Goal: Information Seeking & Learning: Learn about a topic

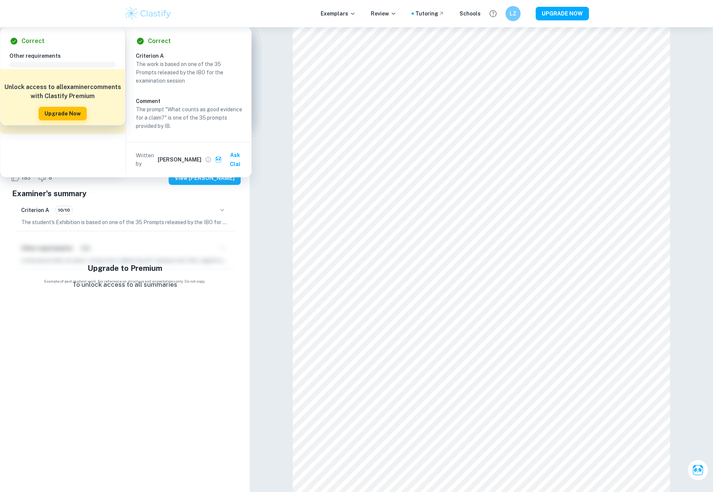
click at [35, 40] on p "TOK Exemplars" at bounding box center [28, 40] width 38 height 8
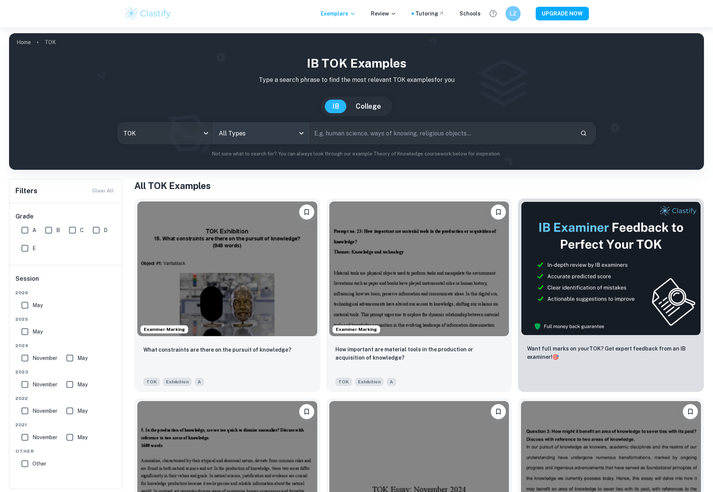
click at [271, 132] on body "We value your privacy We use cookies to enhance your browsing experience, serve…" at bounding box center [356, 273] width 713 height 492
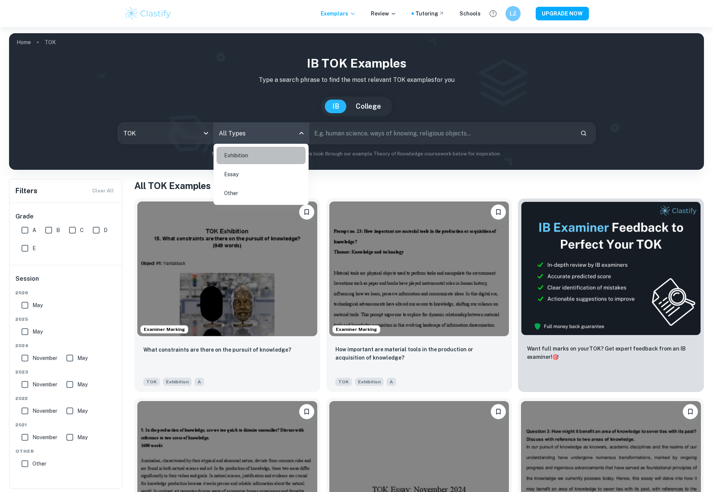
click at [239, 154] on li "Exhibition" at bounding box center [261, 155] width 89 height 17
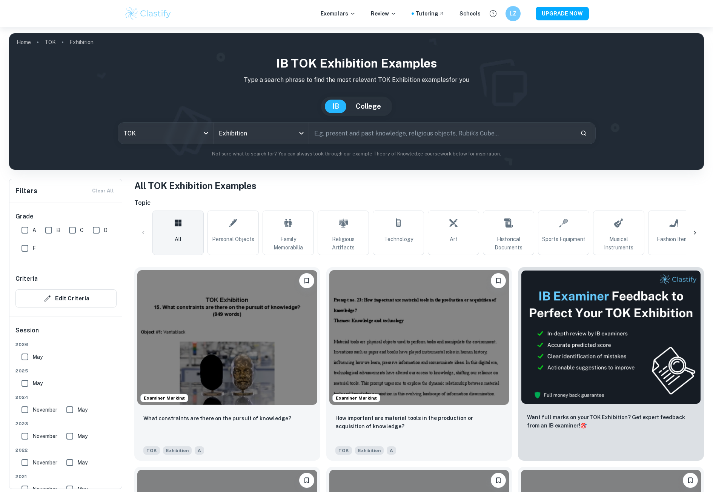
click at [354, 130] on input "text" at bounding box center [441, 133] width 265 height 21
type input "can new knowledge changed established values and beliefs"
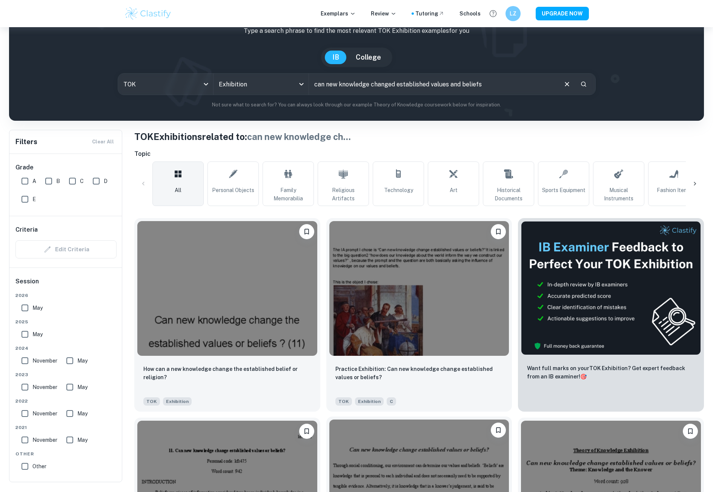
scroll to position [38, 0]
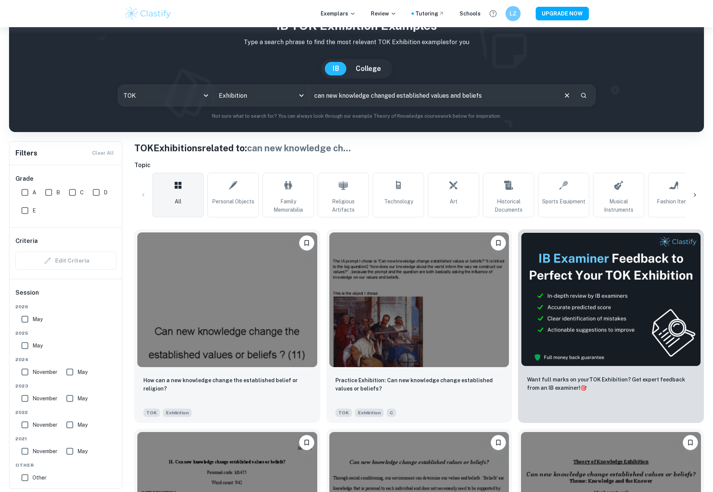
drag, startPoint x: 22, startPoint y: 319, endPoint x: 25, endPoint y: 326, distance: 7.6
click at [22, 319] on input "May" at bounding box center [24, 319] width 15 height 15
checkbox input "true"
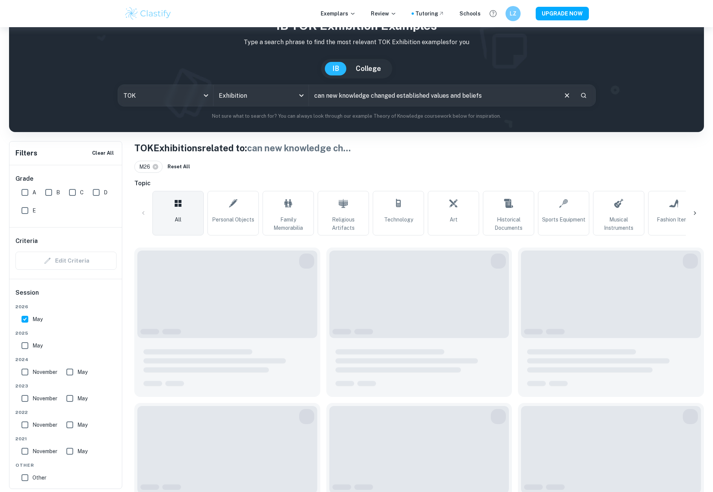
scroll to position [27, 0]
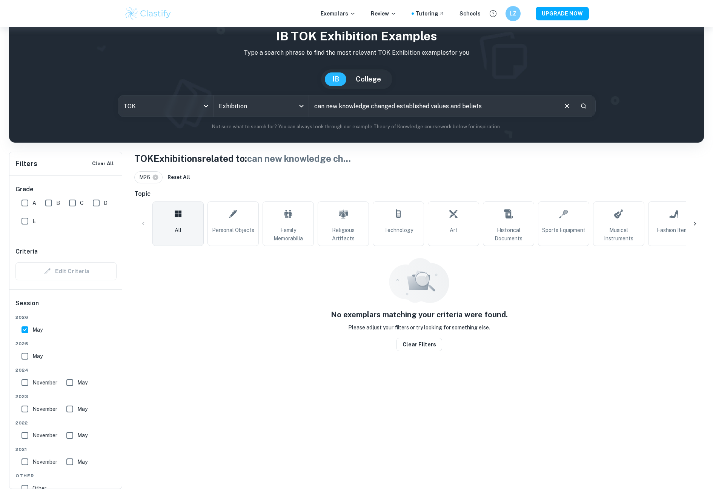
click at [26, 345] on span "2025" at bounding box center [65, 343] width 101 height 7
click at [21, 357] on input "May" at bounding box center [24, 356] width 15 height 15
checkbox input "true"
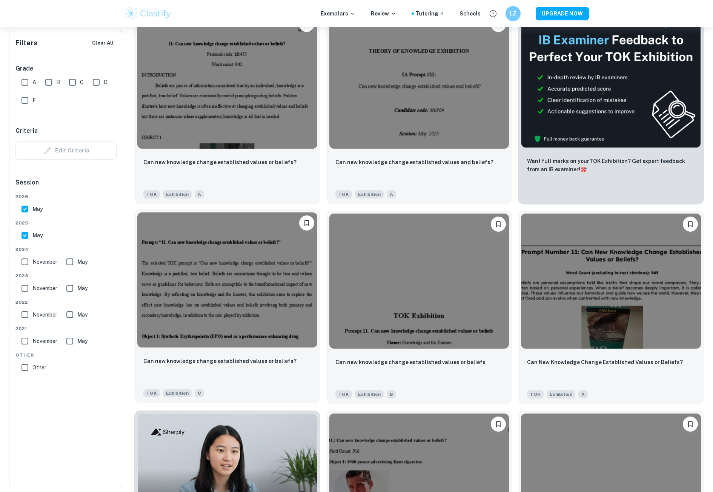
scroll to position [291, 0]
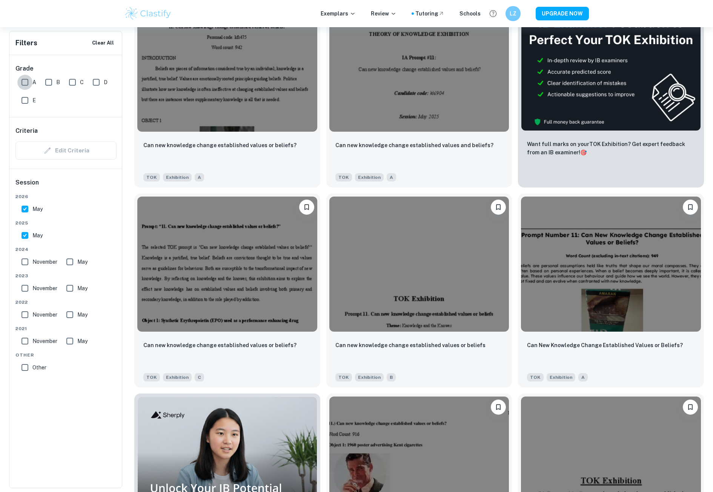
click at [25, 82] on input "A" at bounding box center [24, 82] width 15 height 15
checkbox input "true"
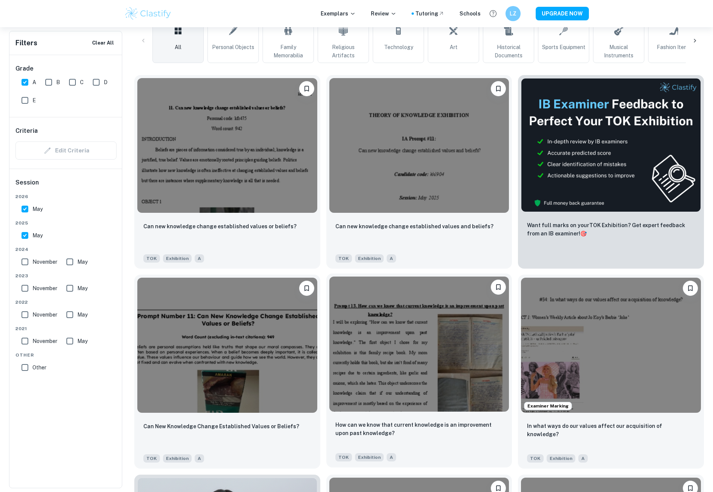
scroll to position [216, 0]
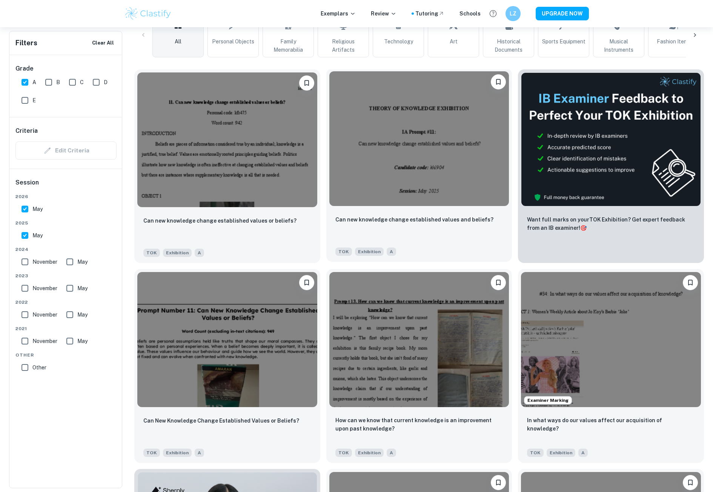
click at [440, 190] on img at bounding box center [419, 138] width 180 height 135
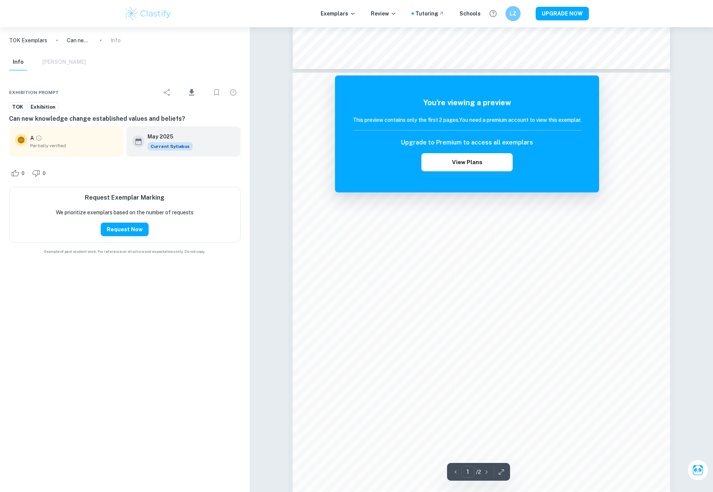
scroll to position [453, 0]
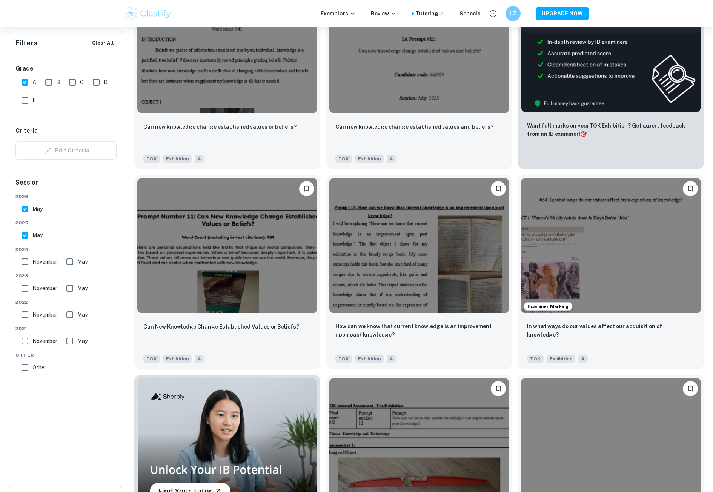
scroll to position [329, 0]
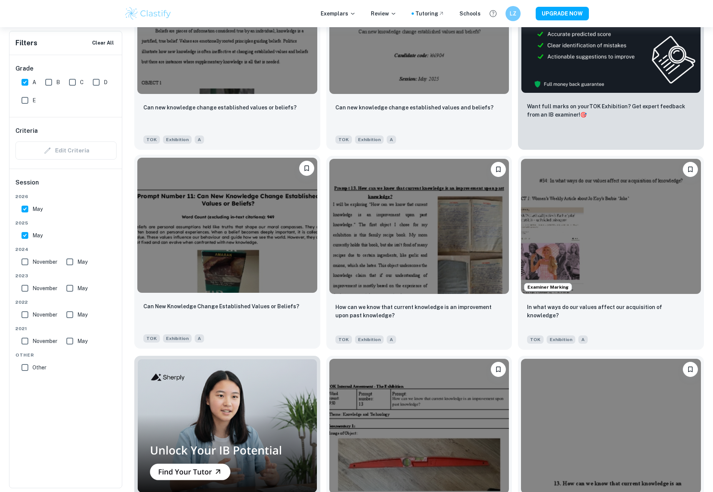
click at [205, 228] on img at bounding box center [227, 225] width 180 height 135
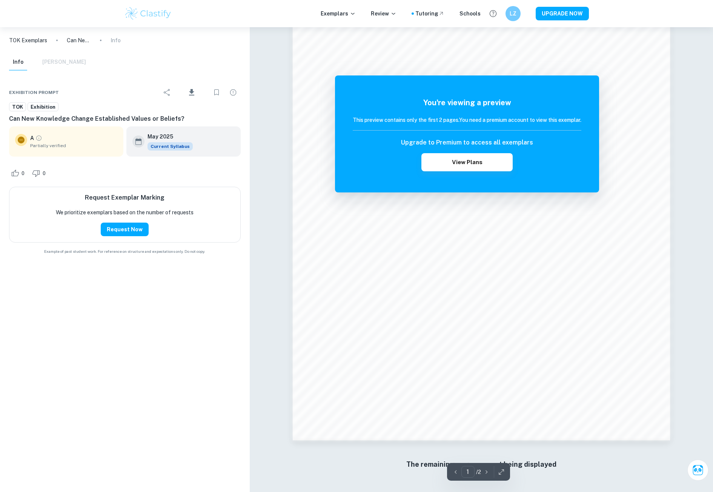
scroll to position [575, 0]
click at [433, 161] on button "View Plans" at bounding box center [466, 162] width 91 height 18
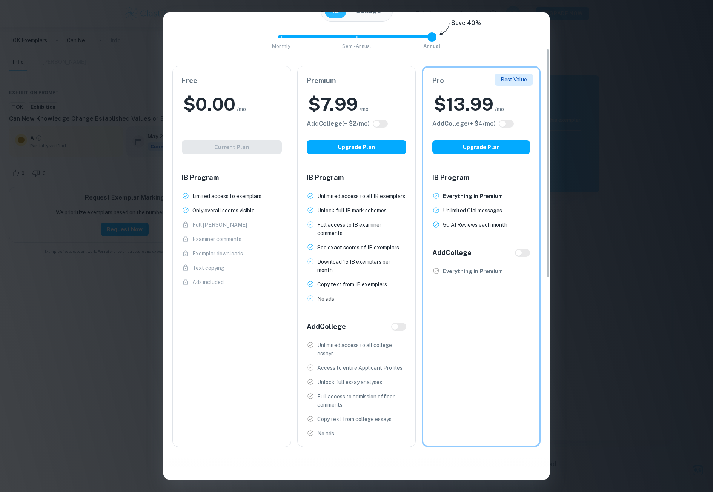
scroll to position [75, 0]
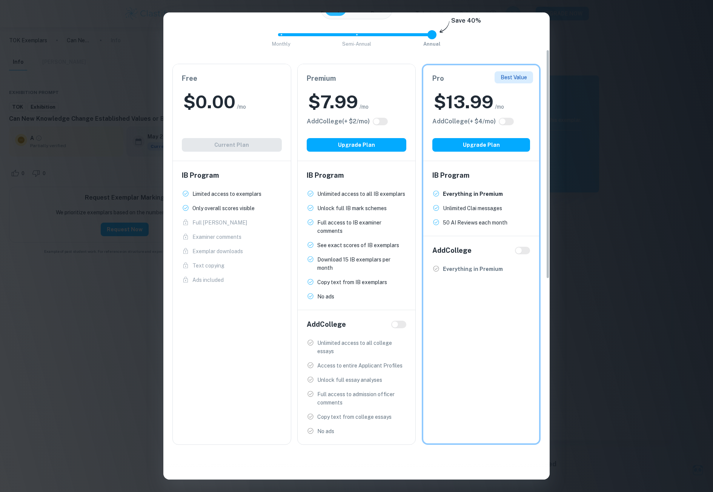
drag, startPoint x: 352, startPoint y: 142, endPoint x: 378, endPoint y: 193, distance: 57.2
click at [384, 192] on div "Premium $ 7.99 /mo Add College (+ $ 2 /mo) Upgrade Plan IB Program Unlimited ac…" at bounding box center [356, 254] width 119 height 381
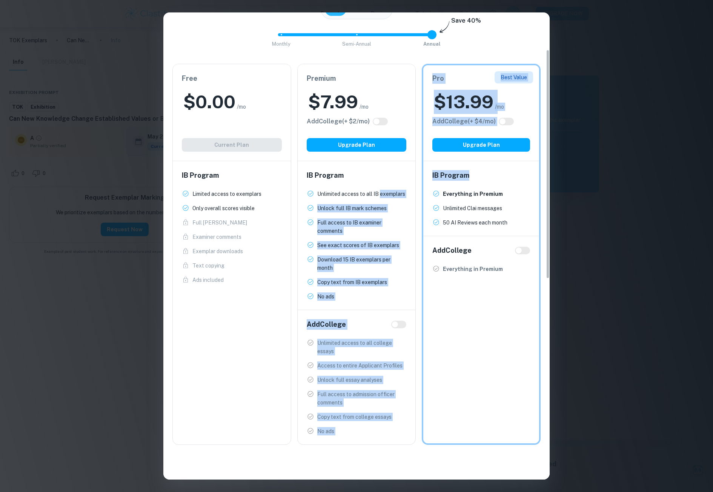
drag, startPoint x: 412, startPoint y: 182, endPoint x: 490, endPoint y: 162, distance: 80.6
click at [482, 165] on div "Free $ 0.00 /mo Add College (+ $ 2 /mo) Current Plan IB Program Limited access …" at bounding box center [353, 251] width 374 height 387
click at [501, 152] on div "Best Value Pro $ 13.99 /mo Add College (+ $ 4 /mo) Upgrade Plan" at bounding box center [481, 112] width 116 height 95
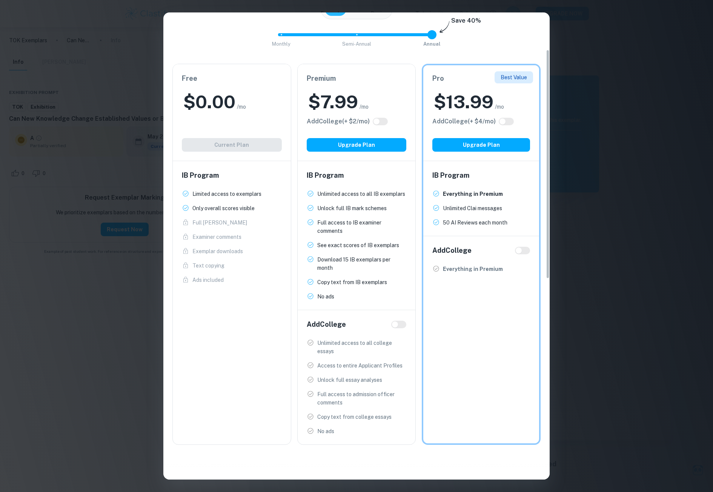
drag, startPoint x: 355, startPoint y: 145, endPoint x: 467, endPoint y: 156, distance: 112.6
click at [467, 156] on div "Free $ 0.00 /mo Add College (+ $ 2 /mo) Current Plan IB Program Limited access …" at bounding box center [353, 251] width 374 height 387
drag, startPoint x: 470, startPoint y: 148, endPoint x: 470, endPoint y: 179, distance: 30.9
click at [470, 179] on div "Best Value Pro $ 13.99 /mo Add College (+ $ 4 /mo) Upgrade Plan IB Program Ever…" at bounding box center [481, 254] width 119 height 381
drag, startPoint x: 395, startPoint y: 143, endPoint x: 446, endPoint y: 153, distance: 51.5
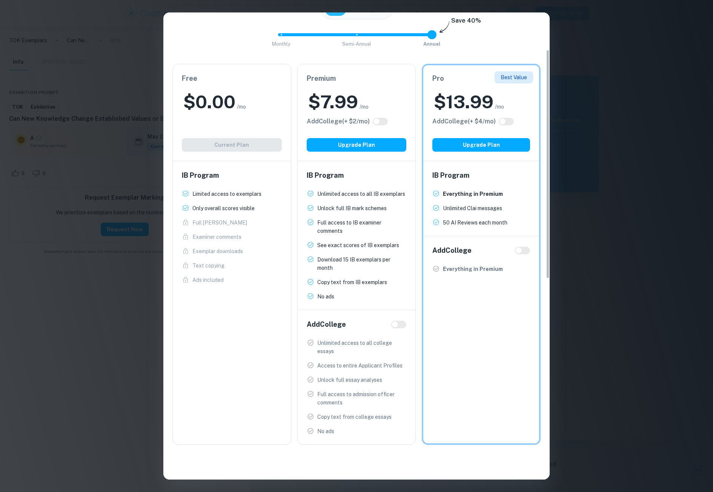
click at [446, 153] on div "Free $ 0.00 /mo Add College (+ $ 2 /mo) Current Plan IB Program Limited access …" at bounding box center [353, 251] width 374 height 387
click at [390, 140] on button "Upgrade Plan" at bounding box center [357, 145] width 100 height 14
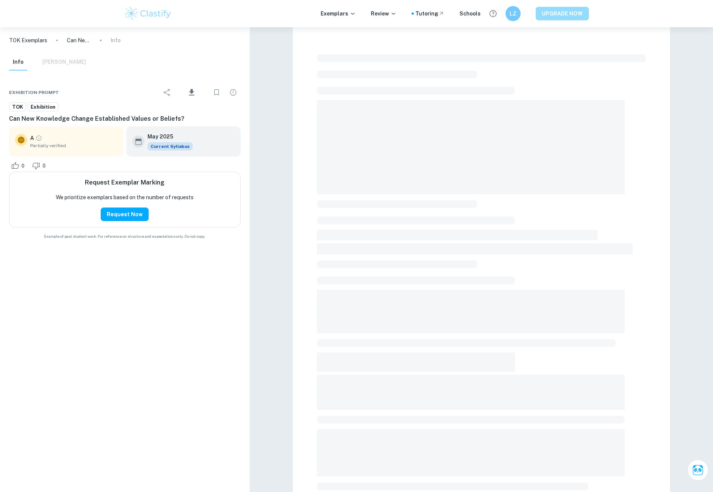
click at [568, 14] on button "UPGRADE NOW" at bounding box center [562, 14] width 53 height 14
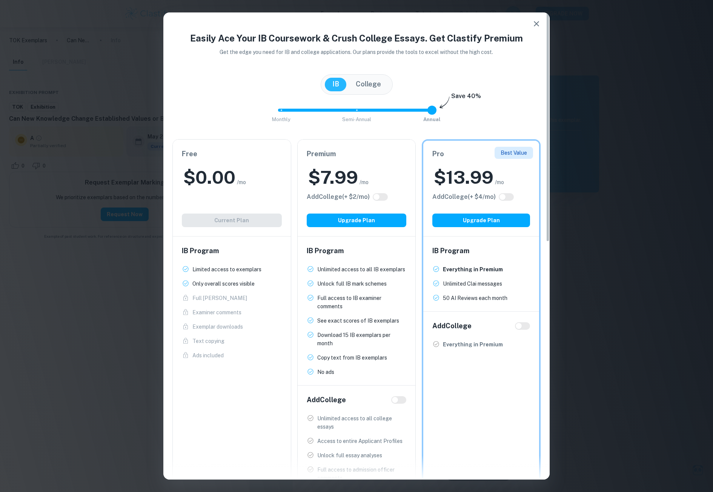
drag, startPoint x: 432, startPoint y: 112, endPoint x: 363, endPoint y: 118, distance: 68.9
click at [371, 117] on span "Monthly Semi-Annual Annual" at bounding box center [356, 110] width 151 height 13
drag, startPoint x: 357, startPoint y: 110, endPoint x: 284, endPoint y: 114, distance: 73.3
click at [284, 114] on span at bounding box center [281, 110] width 9 height 9
click at [353, 112] on span "Monthly Semi-Annual Annual" at bounding box center [356, 110] width 151 height 13
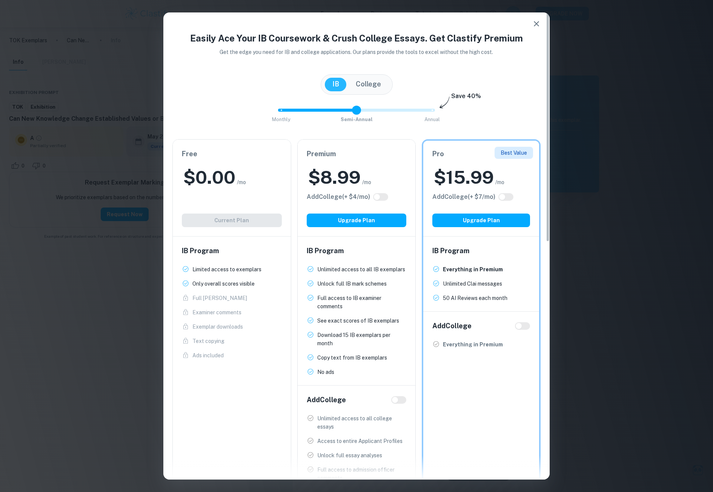
type input "2"
click at [430, 111] on span "Monthly Semi-Annual Annual" at bounding box center [356, 110] width 151 height 13
click at [371, 217] on button "Upgrade Plan" at bounding box center [357, 221] width 100 height 14
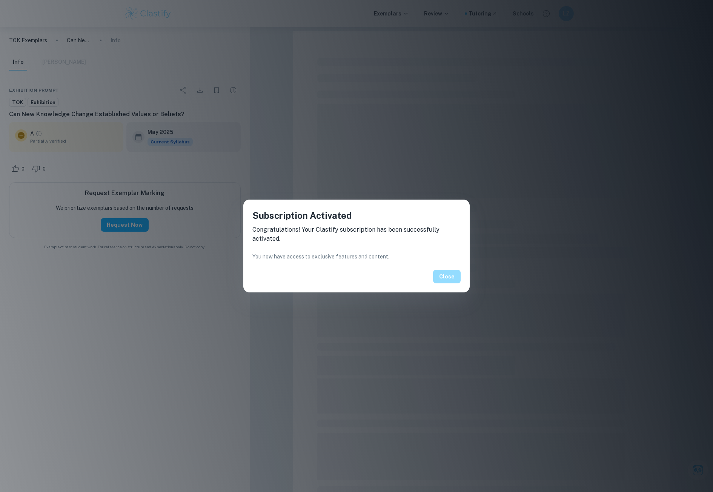
click at [453, 278] on button "Close" at bounding box center [447, 277] width 28 height 14
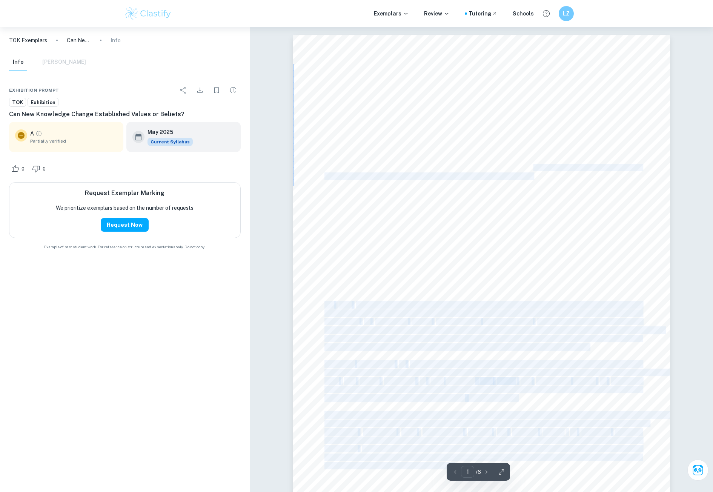
drag, startPoint x: 320, startPoint y: 149, endPoint x: 535, endPoint y: 168, distance: 215.9
click at [535, 168] on div "Prompt Number 11: Can New Knowledge Change Established Values or Beliefs? Word …" at bounding box center [481, 279] width 377 height 488
click at [535, 167] on span "value. These values inüuence our behaviour and guide how we see the world. Howe…" at bounding box center [482, 168] width 317 height 7
drag, startPoint x: 530, startPoint y: 171, endPoint x: 334, endPoint y: 163, distance: 196.7
click at [348, 165] on div "Prompt Number 11: Can New Knowledge Change Established Values or Beliefs? Word …" at bounding box center [481, 279] width 377 height 488
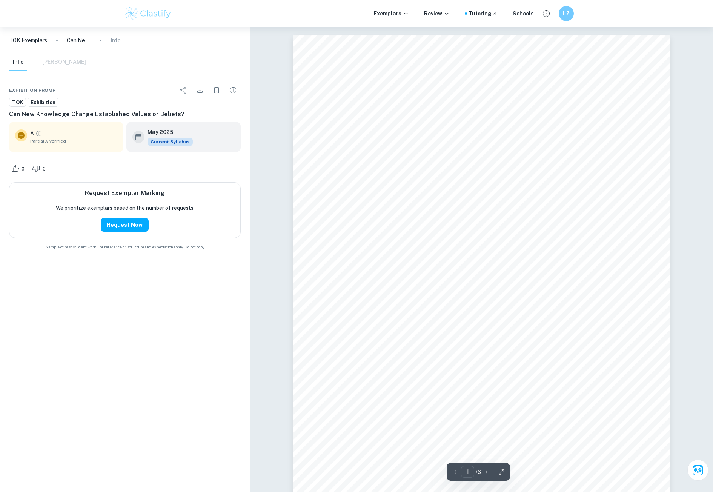
click at [330, 150] on span "Beliefs are personal assumptions held like truths that shape our moral compasse…" at bounding box center [482, 151] width 317 height 7
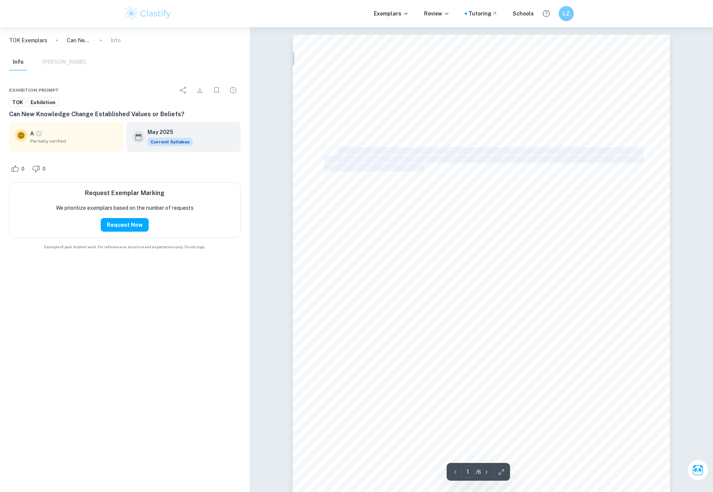
drag, startPoint x: 363, startPoint y: 149, endPoint x: 424, endPoint y: 171, distance: 64.7
click at [424, 171] on div "Prompt Number 11: Can New Knowledge Change Established Values or Beliefs? Word …" at bounding box center [481, 279] width 377 height 488
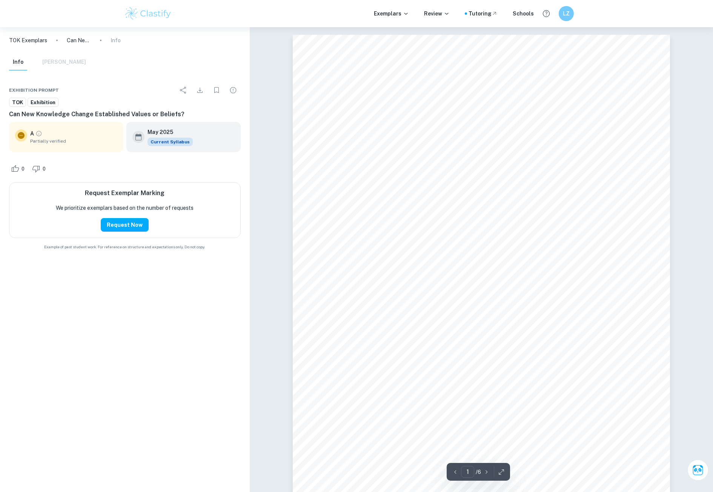
click at [447, 172] on div "Prompt Number 11: Can New Knowledge Change Established Values or Beliefs? Word …" at bounding box center [481, 279] width 377 height 488
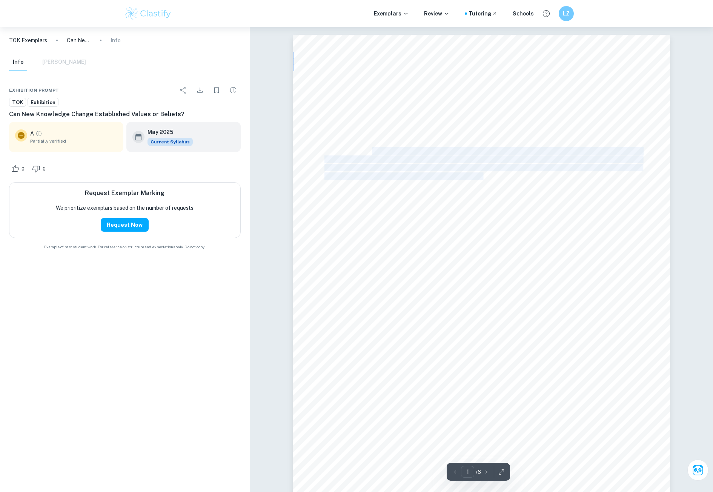
drag, startPoint x: 485, startPoint y: 173, endPoint x: 372, endPoint y: 152, distance: 115.5
click at [372, 152] on div "Prompt Number 11: Can New Knowledge Change Established Values or Beliefs? Word …" at bounding box center [481, 279] width 377 height 488
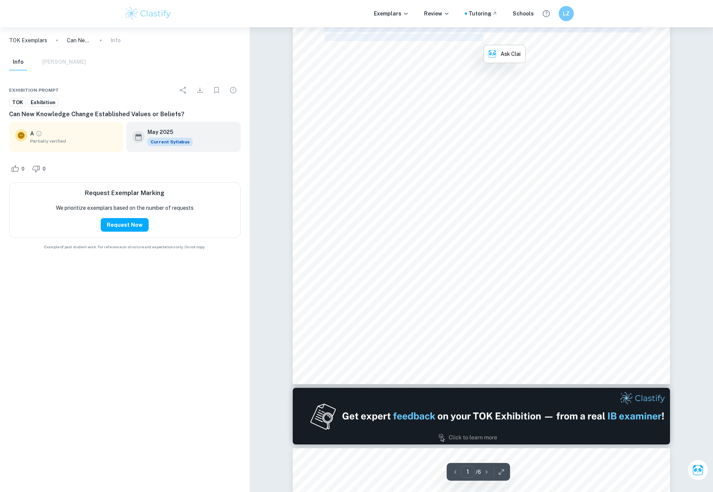
scroll to position [226, 0]
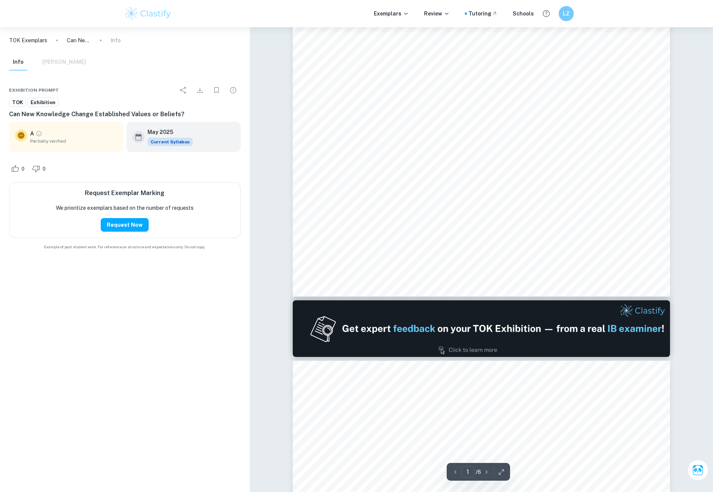
click at [443, 177] on div "Prompt Number 11: Can New Knowledge Change Established Values or Beliefs? Word …" at bounding box center [481, 52] width 377 height 488
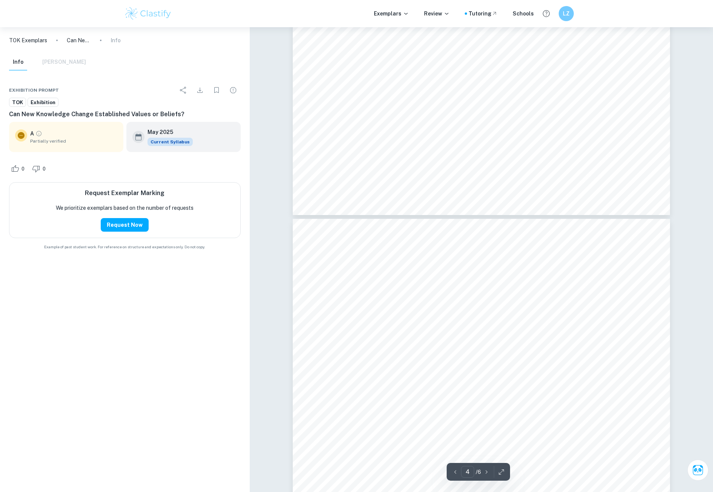
scroll to position [1358, 0]
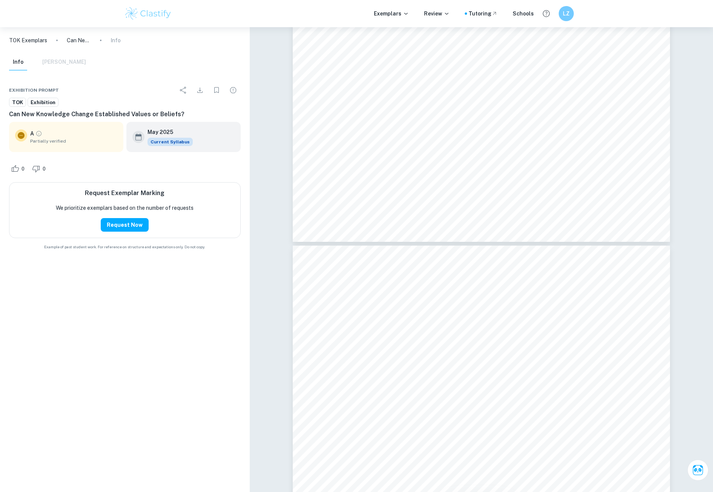
type input "3"
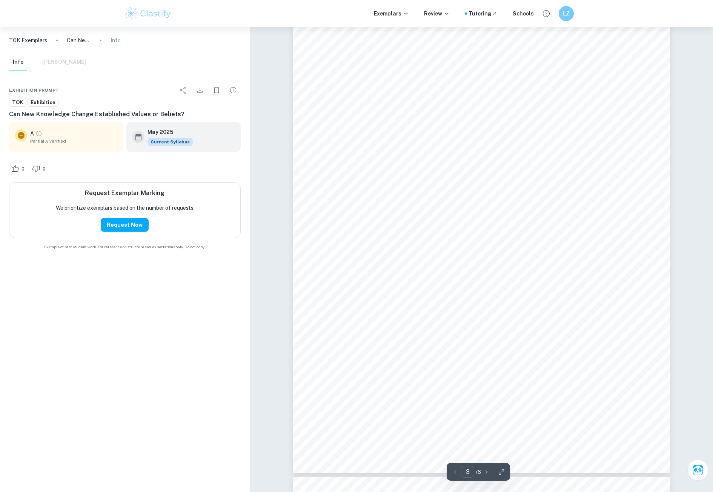
click at [511, 298] on div "I chose this object because it exempliûes that new knowledge can change establi…" at bounding box center [481, 229] width 377 height 488
click at [76, 40] on p "Can New Knowledge Change Established Values or Beliefs?" at bounding box center [79, 40] width 24 height 8
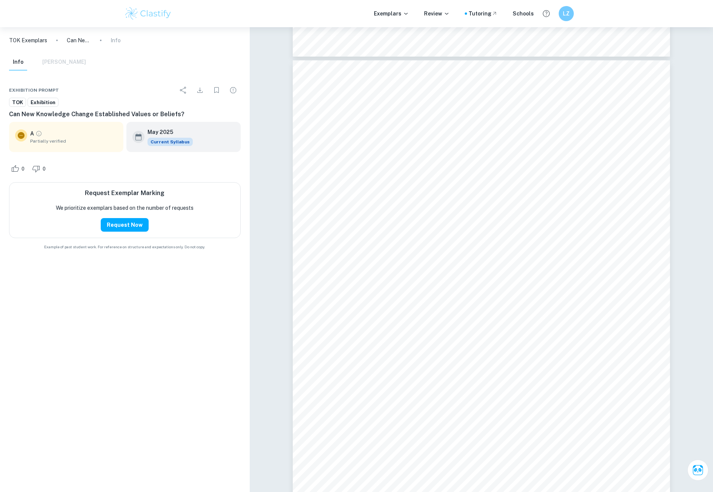
click at [16, 65] on button "Info" at bounding box center [18, 62] width 18 height 17
click at [81, 42] on p "Can New Knowledge Change Established Values or Beliefs?" at bounding box center [79, 40] width 24 height 8
click at [18, 40] on p "TOK Exemplars" at bounding box center [28, 40] width 38 height 8
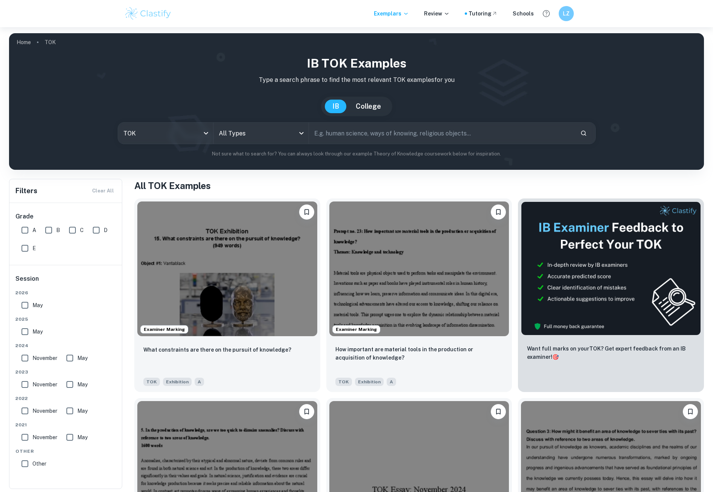
drag, startPoint x: 359, startPoint y: 125, endPoint x: 358, endPoint y: 132, distance: 6.8
click at [358, 132] on input "text" at bounding box center [441, 133] width 265 height 21
click at [357, 134] on input "text" at bounding box center [441, 133] width 265 height 21
click at [249, 134] on body "We value your privacy We use cookies to enhance your browsing experience, serve…" at bounding box center [356, 273] width 713 height 492
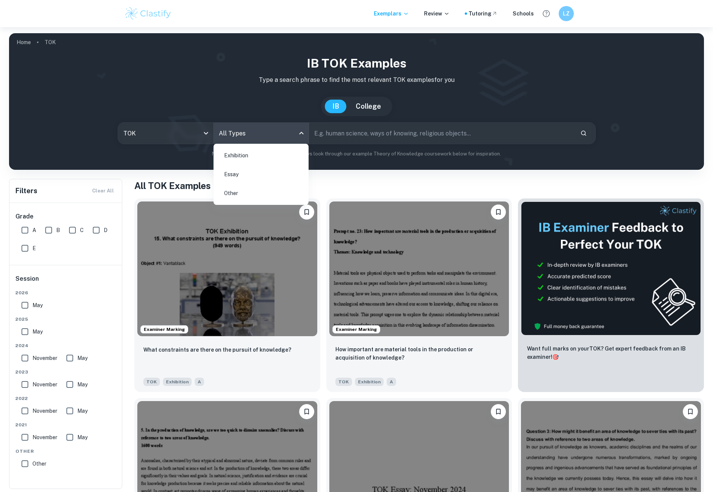
click at [250, 155] on li "Exhibition" at bounding box center [261, 155] width 89 height 17
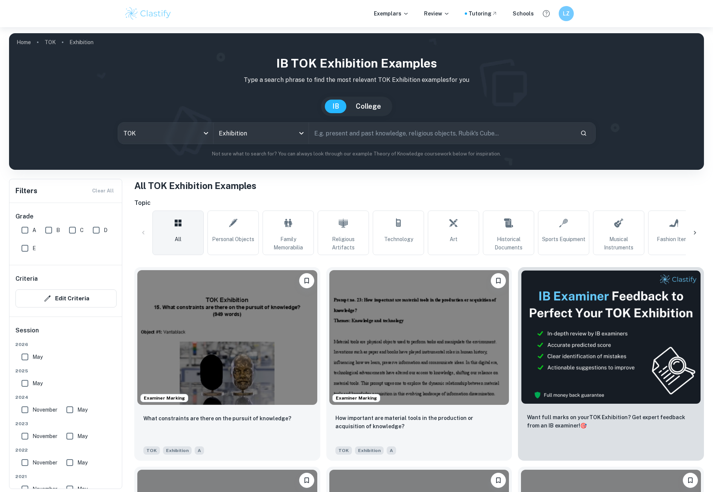
click at [344, 133] on input "text" at bounding box center [441, 133] width 265 height 21
type input "can new knowledge change established values or beliefs?"
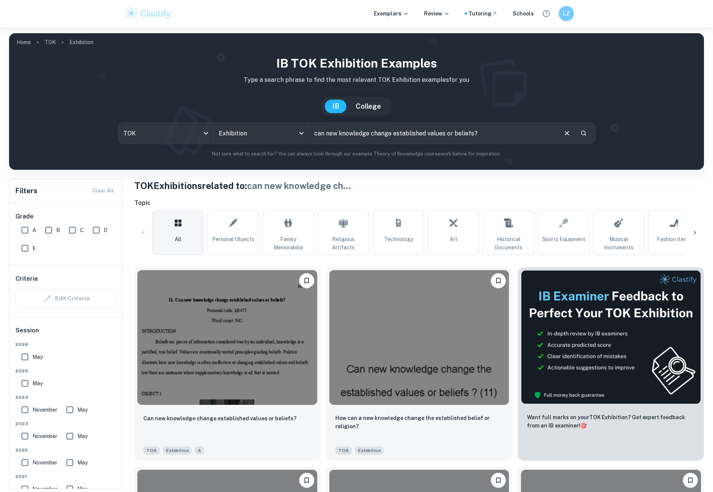
click at [23, 231] on input "A" at bounding box center [24, 230] width 15 height 15
checkbox input "true"
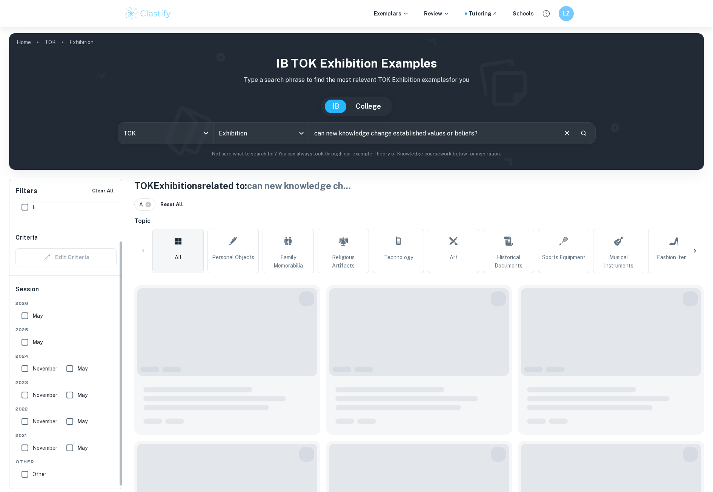
scroll to position [46, 0]
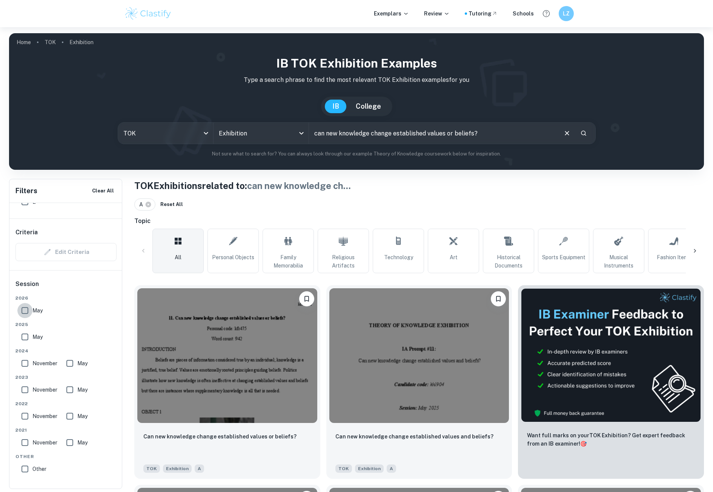
click at [28, 311] on input "May" at bounding box center [24, 310] width 15 height 15
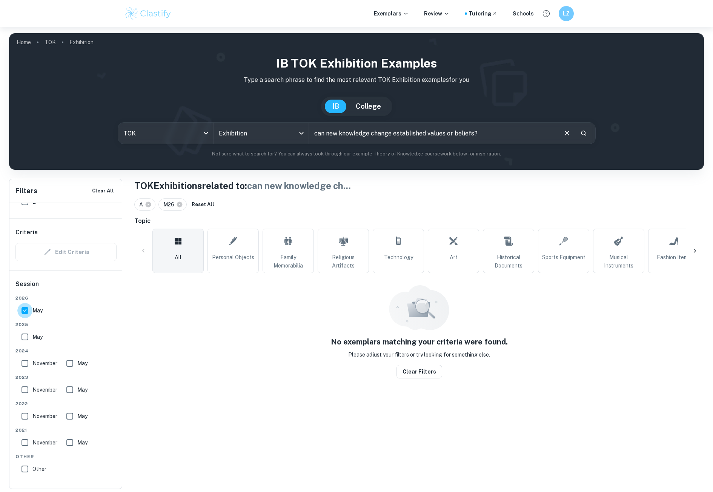
click at [26, 304] on input "May" at bounding box center [24, 310] width 15 height 15
checkbox input "false"
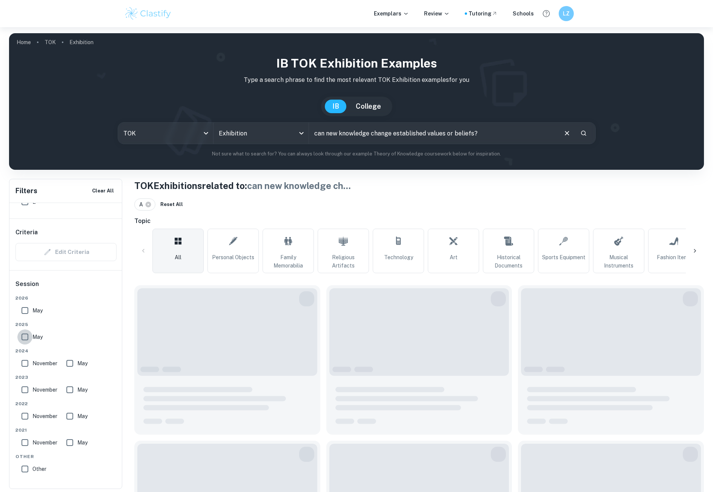
click at [24, 336] on input "May" at bounding box center [24, 336] width 15 height 15
checkbox input "true"
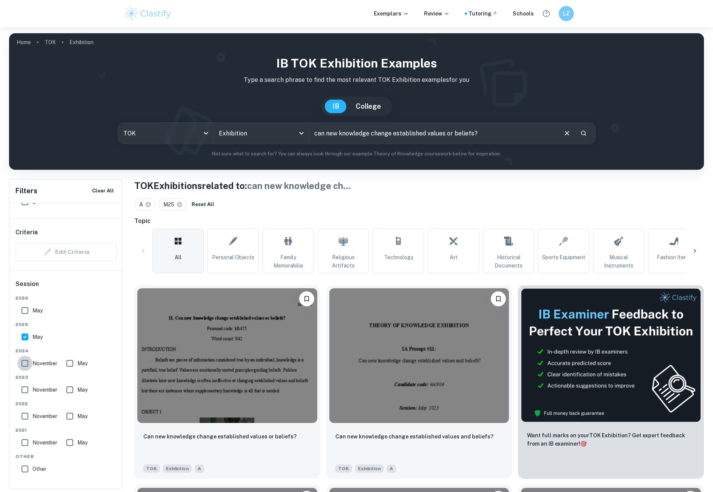
click at [24, 362] on input "November" at bounding box center [24, 363] width 15 height 15
checkbox input "true"
click at [73, 363] on input "May" at bounding box center [69, 363] width 15 height 15
checkbox input "true"
click at [23, 389] on input "November" at bounding box center [24, 389] width 15 height 15
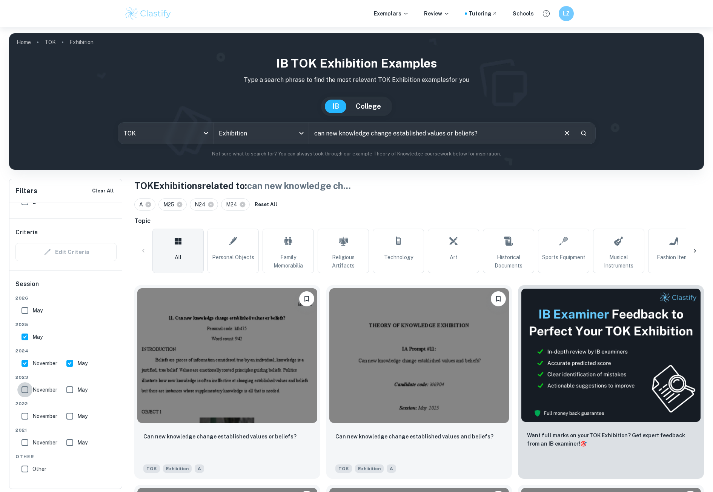
checkbox input "true"
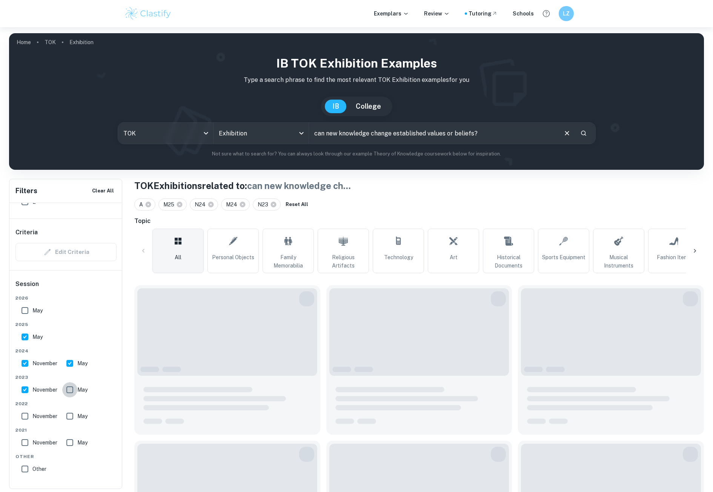
click at [72, 387] on input "May" at bounding box center [69, 389] width 15 height 15
checkbox input "true"
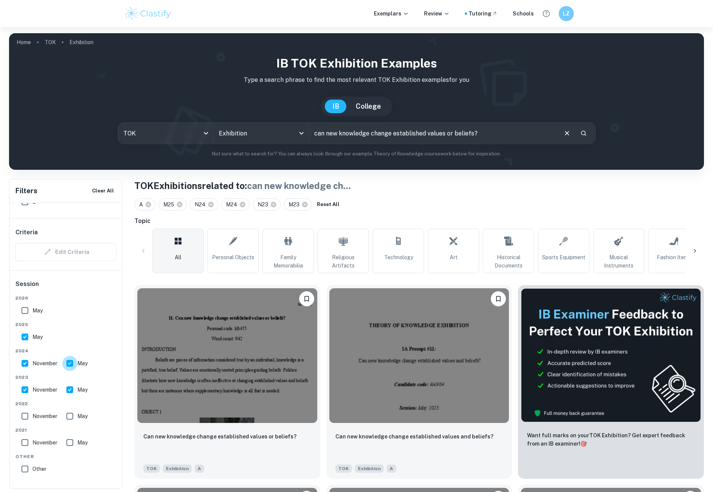
click at [66, 363] on input "May" at bounding box center [69, 363] width 15 height 15
checkbox input "false"
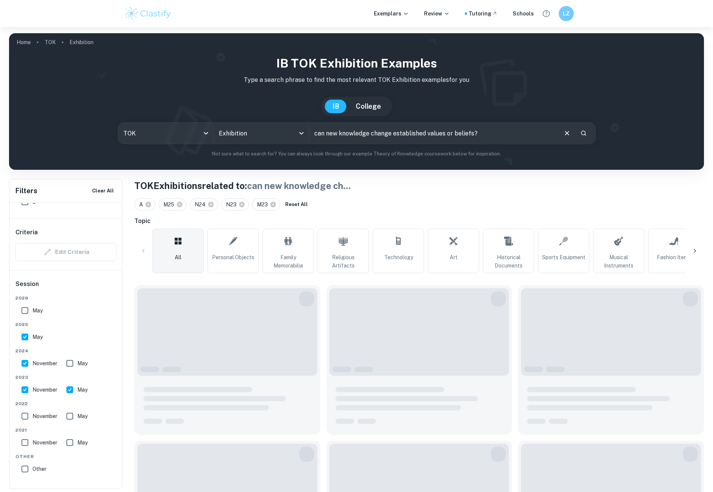
drag, startPoint x: 33, startPoint y: 364, endPoint x: 27, endPoint y: 361, distance: 6.4
click at [32, 364] on span "November" at bounding box center [44, 363] width 25 height 8
click at [32, 364] on input "November" at bounding box center [24, 363] width 15 height 15
checkbox input "false"
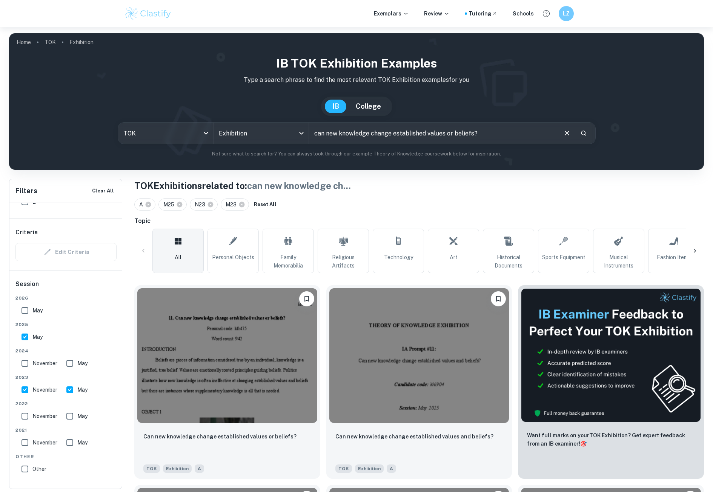
click at [28, 340] on input "May" at bounding box center [24, 336] width 15 height 15
checkbox input "false"
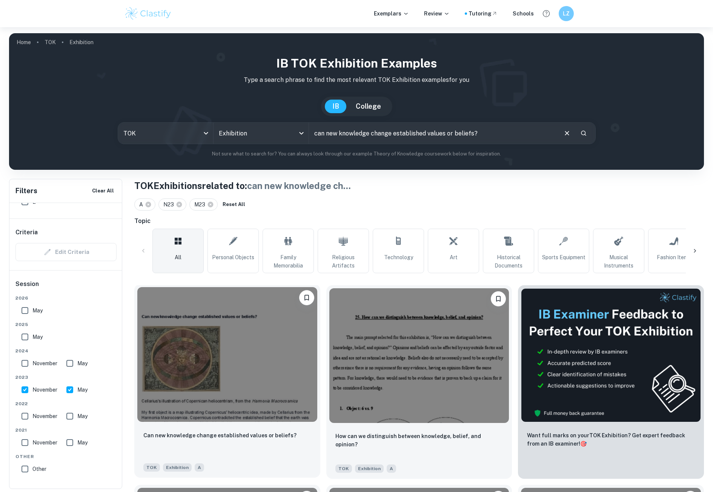
click at [263, 357] on img at bounding box center [227, 354] width 180 height 135
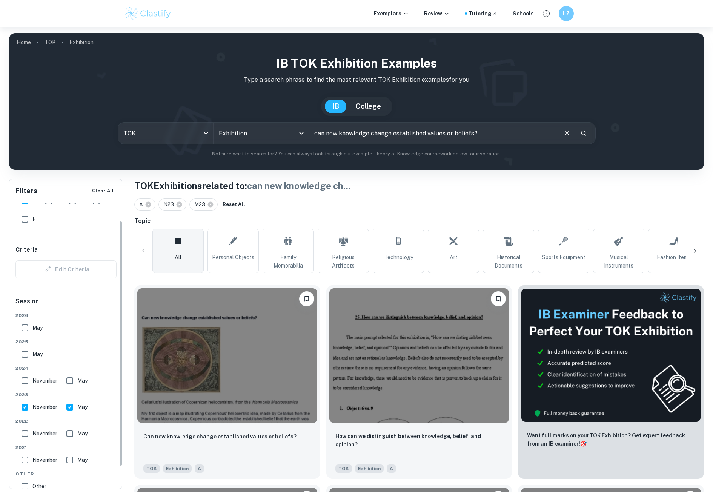
scroll to position [46, 0]
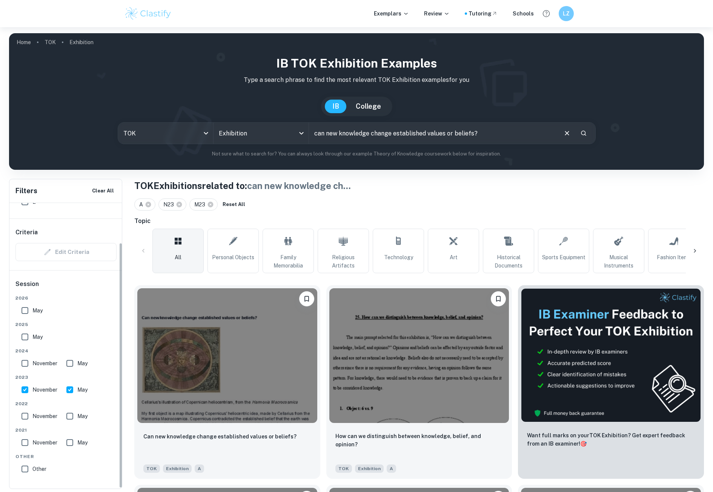
click at [27, 415] on input "November" at bounding box center [24, 416] width 15 height 15
checkbox input "true"
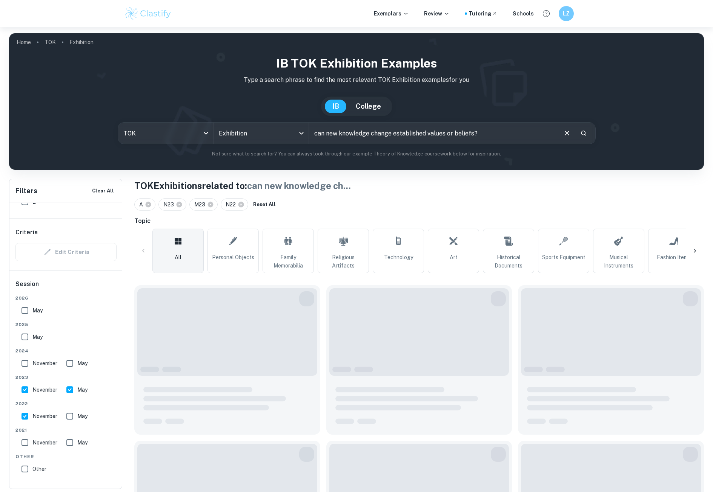
click at [26, 392] on input "November" at bounding box center [24, 389] width 15 height 15
checkbox input "false"
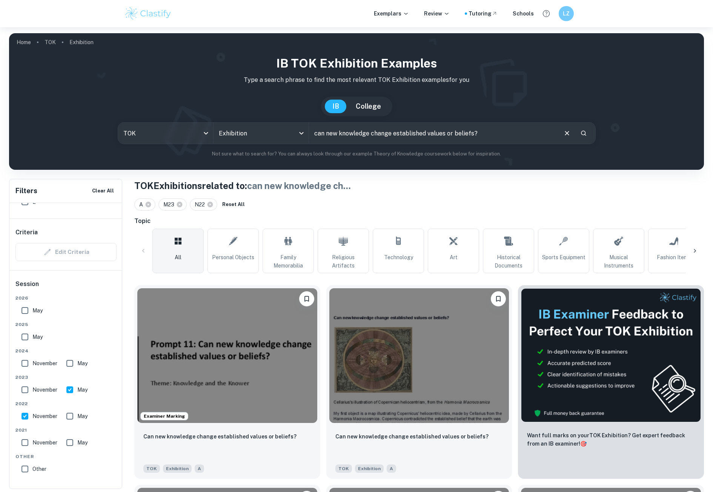
click at [68, 389] on input "May" at bounding box center [69, 389] width 15 height 15
checkbox input "false"
click at [185, 329] on img at bounding box center [227, 354] width 180 height 135
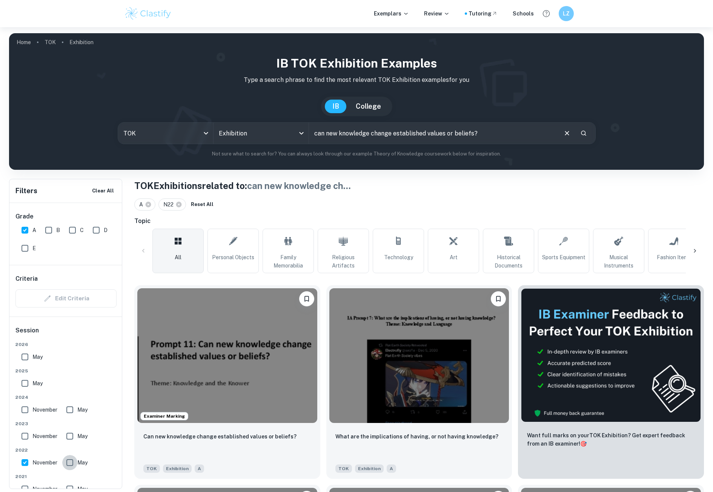
click at [72, 460] on input "May" at bounding box center [69, 462] width 15 height 15
checkbox input "true"
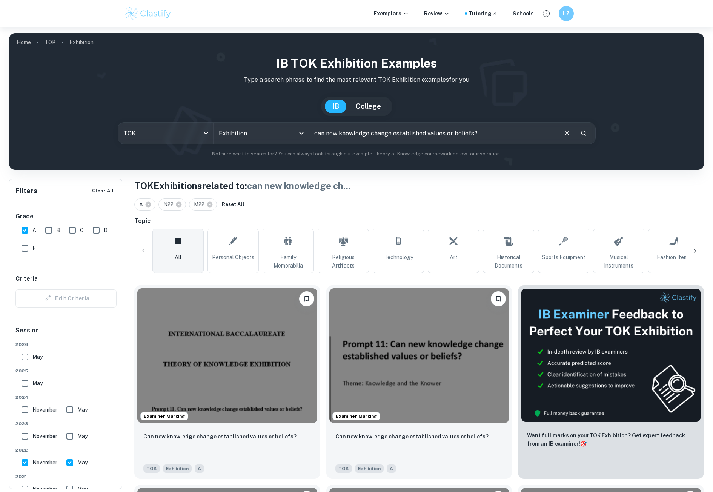
click at [242, 341] on img at bounding box center [227, 355] width 180 height 135
click at [69, 435] on input "May" at bounding box center [69, 436] width 15 height 15
checkbox input "true"
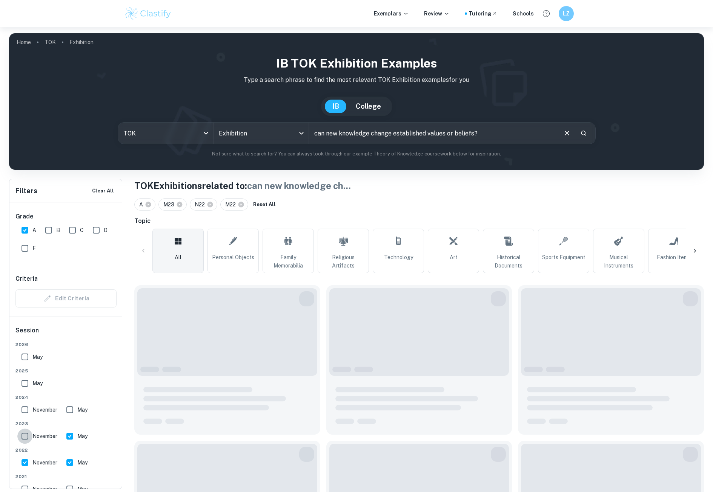
click at [26, 435] on input "November" at bounding box center [24, 436] width 15 height 15
checkbox input "true"
drag, startPoint x: 22, startPoint y: 406, endPoint x: 29, endPoint y: 409, distance: 7.6
click at [22, 406] on input "November" at bounding box center [24, 409] width 15 height 15
checkbox input "true"
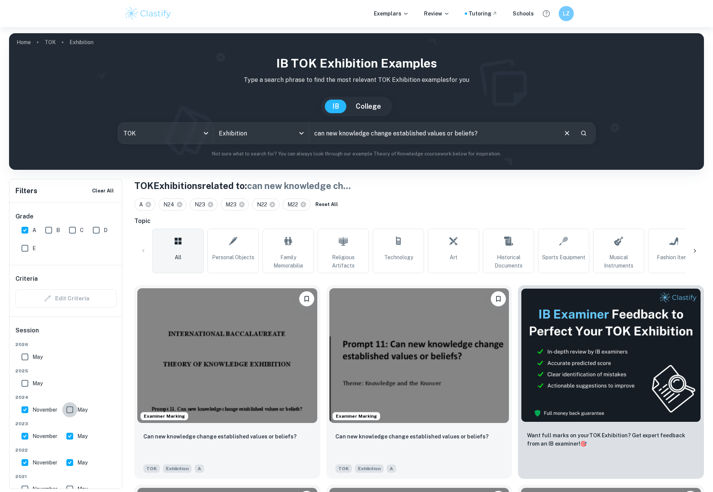
click at [69, 409] on input "May" at bounding box center [69, 409] width 15 height 15
checkbox input "true"
click at [26, 384] on input "May" at bounding box center [24, 383] width 15 height 15
checkbox input "true"
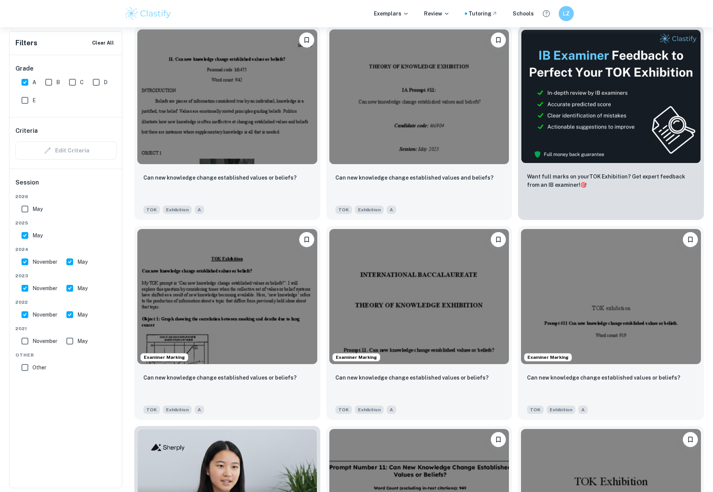
scroll to position [264, 0]
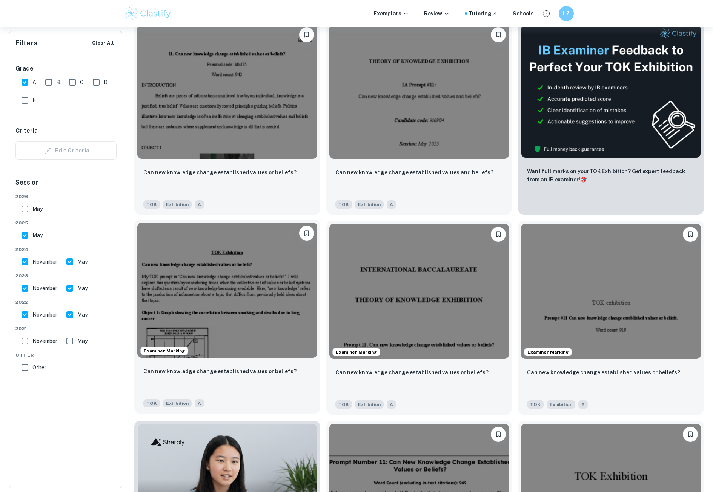
click at [255, 311] on img at bounding box center [227, 290] width 180 height 135
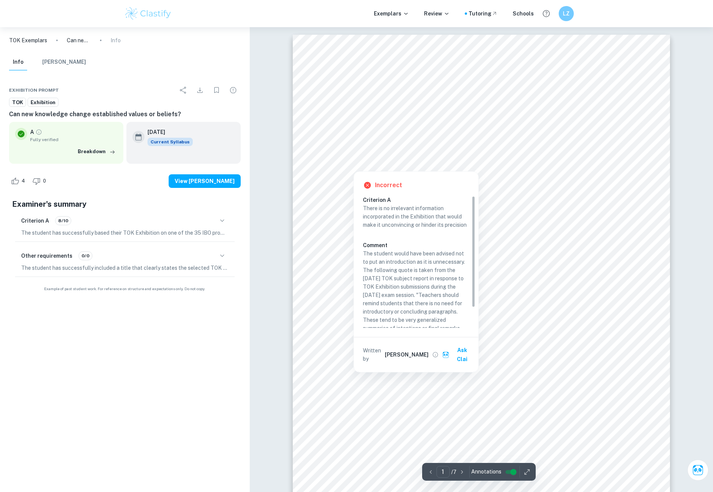
click at [401, 131] on div at bounding box center [469, 126] width 263 height 11
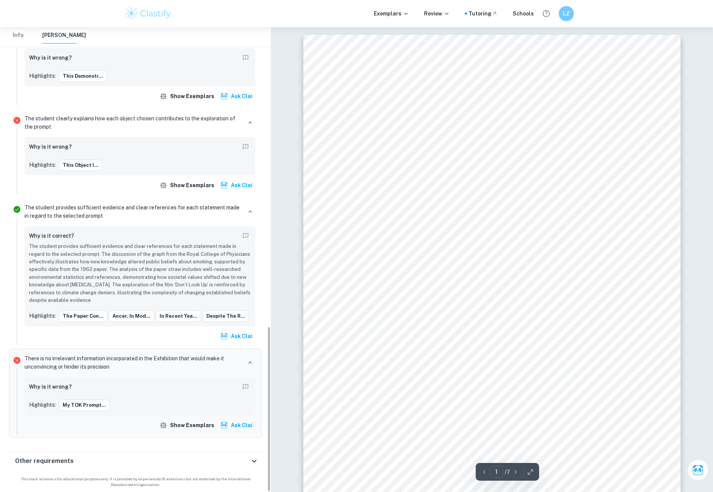
scroll to position [912, 0]
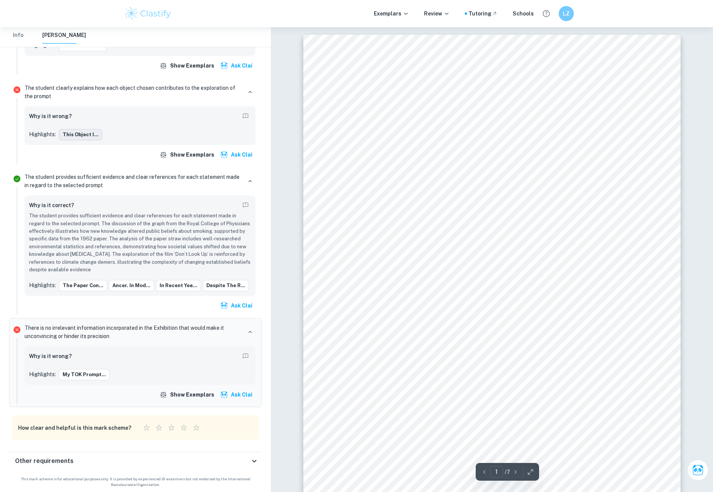
click at [82, 135] on button "This object i..." at bounding box center [80, 134] width 43 height 11
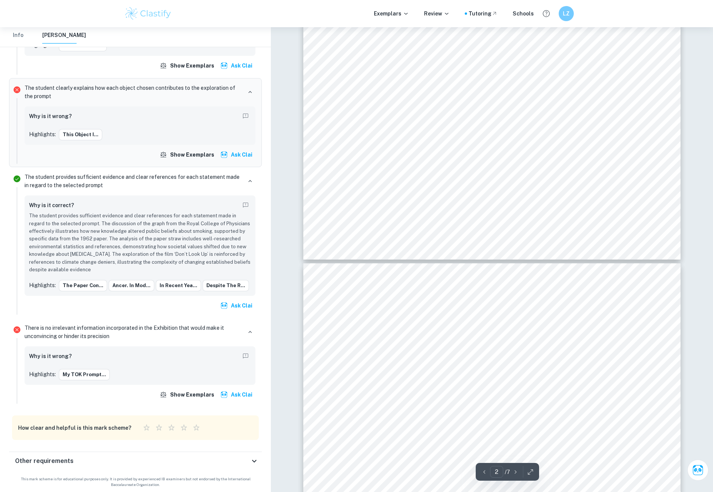
scroll to position [908, 0]
click at [43, 88] on p "The student clearly explains how each object chosen contributes to the explorat…" at bounding box center [133, 92] width 217 height 17
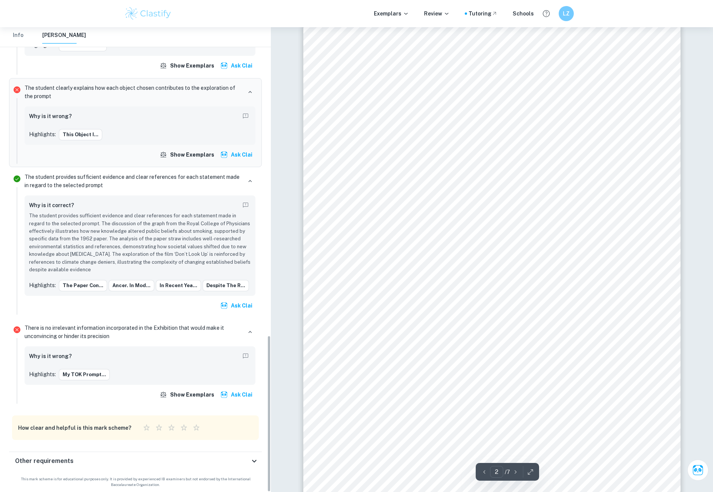
scroll to position [568, 0]
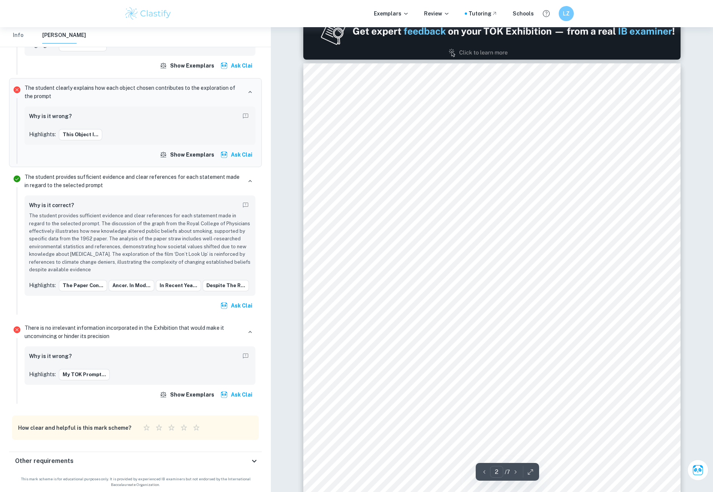
click at [52, 117] on h6 "Why is it wrong?" at bounding box center [50, 116] width 43 height 8
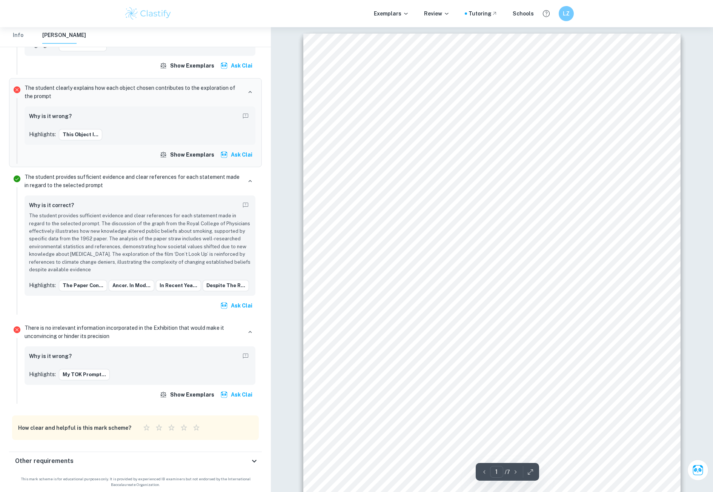
scroll to position [0, 0]
drag, startPoint x: 48, startPoint y: 358, endPoint x: 98, endPoint y: 356, distance: 50.2
click at [98, 356] on div "Why is it wrong?" at bounding box center [140, 357] width 222 height 12
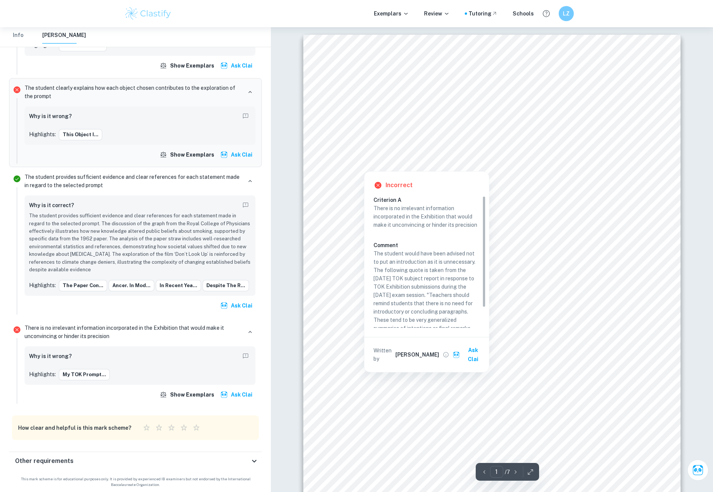
click at [427, 143] on div at bounding box center [491, 145] width 284 height 12
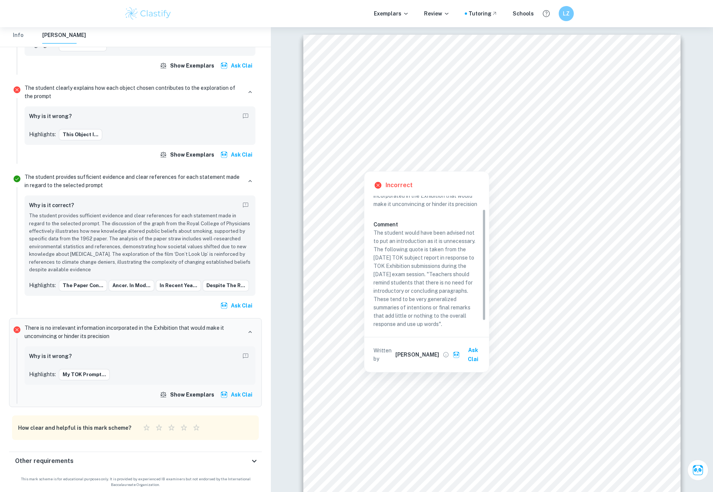
scroll to position [24, 0]
drag, startPoint x: 449, startPoint y: 321, endPoint x: 374, endPoint y: 228, distance: 119.9
click at [374, 228] on p "The student would have been advised not to put an introduction as it is unneces…" at bounding box center [427, 276] width 106 height 100
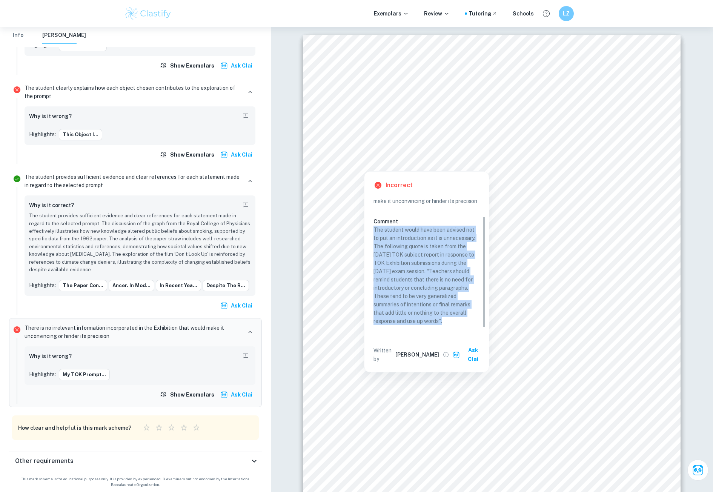
copy p "The student would have been advised not to put an introduction as it is unneces…"
click at [374, 228] on div "Incorrect Criterion A There is no irrelevant information incorporated in the Ex…" at bounding box center [426, 272] width 125 height 200
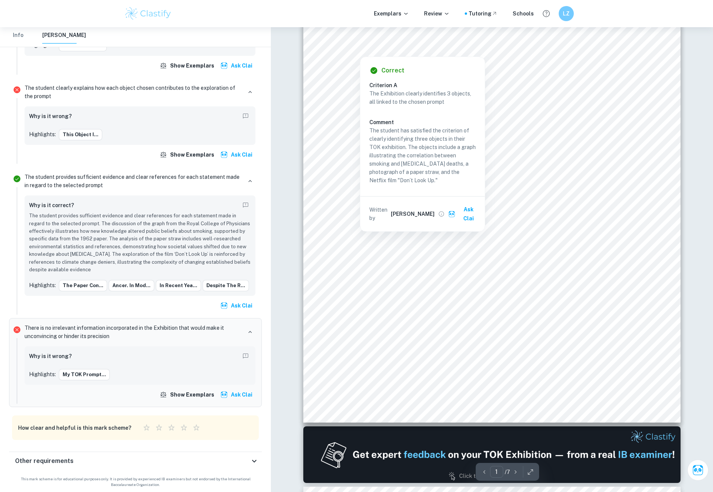
scroll to position [151, 0]
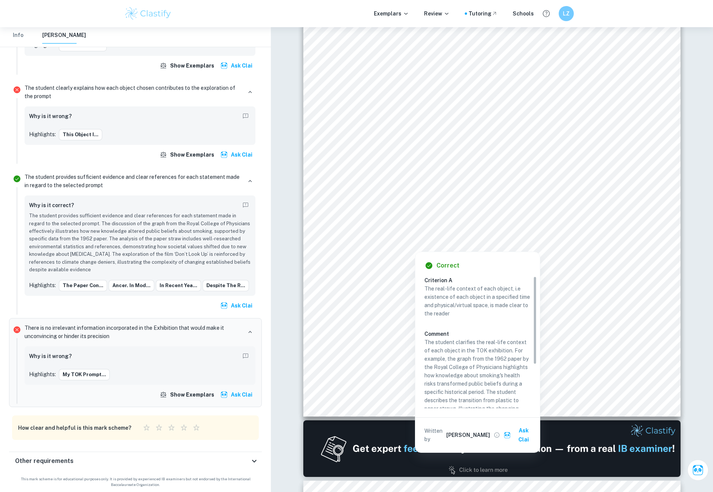
click at [437, 219] on div at bounding box center [488, 217] width 279 height 10
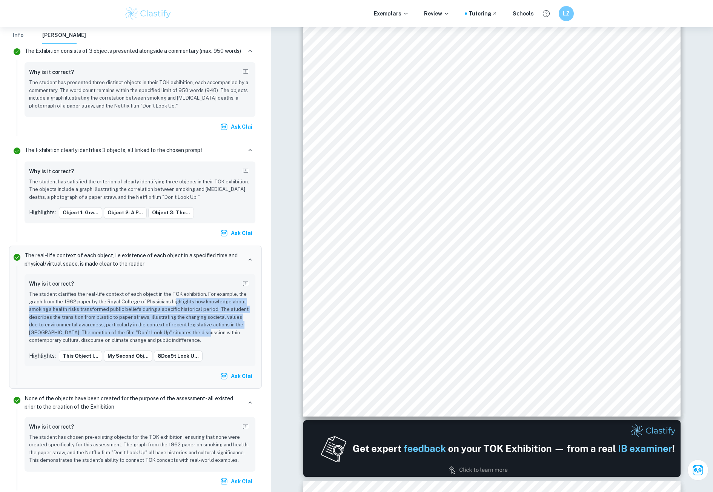
drag, startPoint x: 181, startPoint y: 337, endPoint x: 174, endPoint y: 301, distance: 36.2
click at [174, 301] on p "The student clarifies the real-life context of each object in the TOK exhibitio…" at bounding box center [140, 318] width 222 height 54
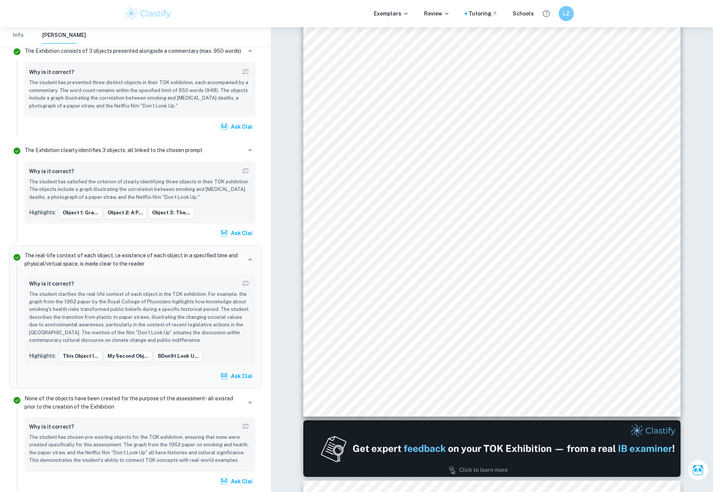
click at [71, 297] on p "The student clarifies the real-life context of each object in the TOK exhibitio…" at bounding box center [140, 318] width 222 height 54
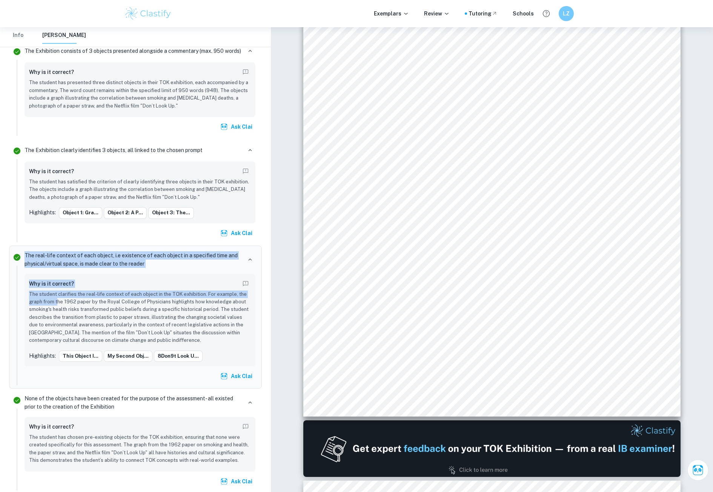
drag, startPoint x: 14, startPoint y: 286, endPoint x: 59, endPoint y: 298, distance: 46.7
click at [59, 298] on li "The real-life context of each object, i.e existence of each object in a specifi…" at bounding box center [135, 317] width 253 height 143
click at [59, 298] on p "The student clarifies the real-life context of each object in the TOK exhibitio…" at bounding box center [140, 318] width 222 height 54
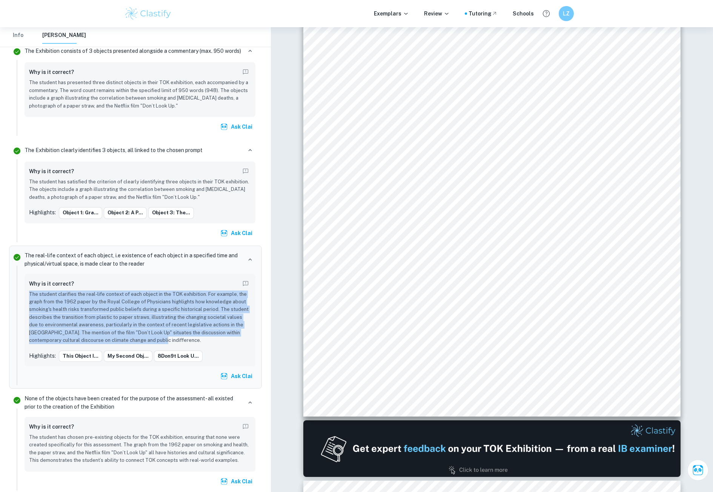
drag, startPoint x: 23, startPoint y: 293, endPoint x: 180, endPoint y: 344, distance: 165.5
click at [180, 344] on div "The real-life context of each object, i.e existence of each object in a specifi…" at bounding box center [140, 317] width 237 height 136
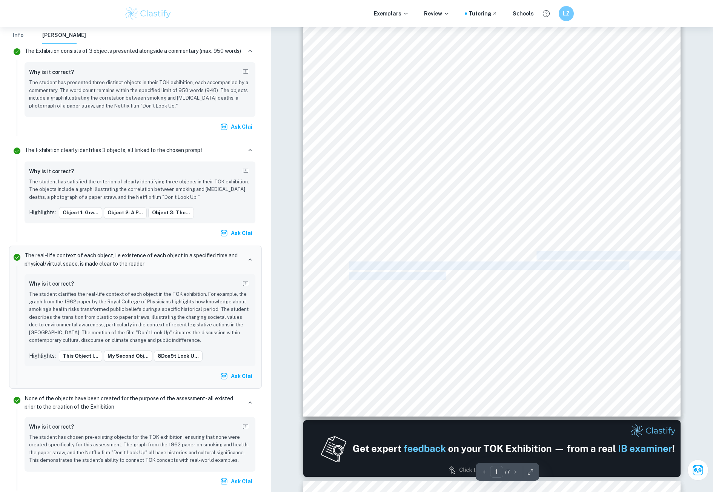
drag, startPoint x: 445, startPoint y: 274, endPoint x: 535, endPoint y: 256, distance: 91.5
click at [535, 256] on div "TOK Exhibition Can new knowledge change established values or beliefs? My TOK p…" at bounding box center [491, 150] width 377 height 533
click at [535, 256] on span "smoking were negligible, and this belief system was widespread, as around 80% o…" at bounding box center [518, 256] width 338 height 8
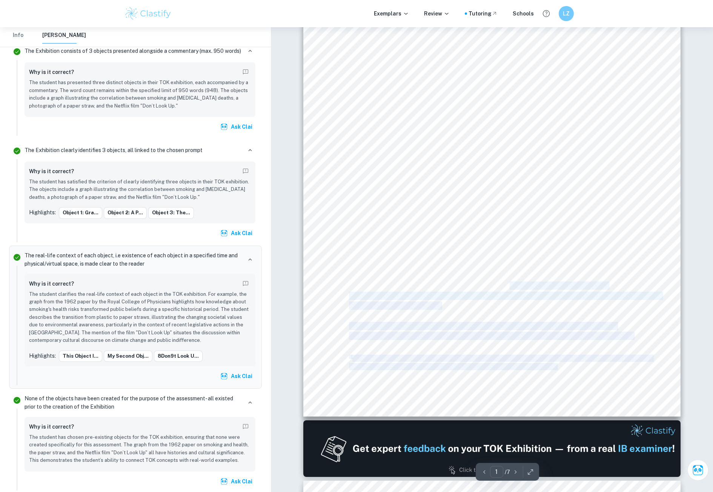
drag, startPoint x: 521, startPoint y: 260, endPoint x: 510, endPoint y: 283, distance: 25.8
click at [510, 283] on div "TOK Exhibition Can new knowledge change established values or beliefs? My TOK p…" at bounding box center [491, 150] width 377 height 533
drag, startPoint x: 509, startPoint y: 283, endPoint x: 487, endPoint y: 295, distance: 25.7
click at [509, 283] on span "Smoking had great value since it was considered cool and even healthy. Tobacco …" at bounding box center [478, 286] width 259 height 8
click at [465, 310] on div "TOK Exhibition Can new knowledge change established values or beliefs? My TOK p…" at bounding box center [491, 150] width 377 height 533
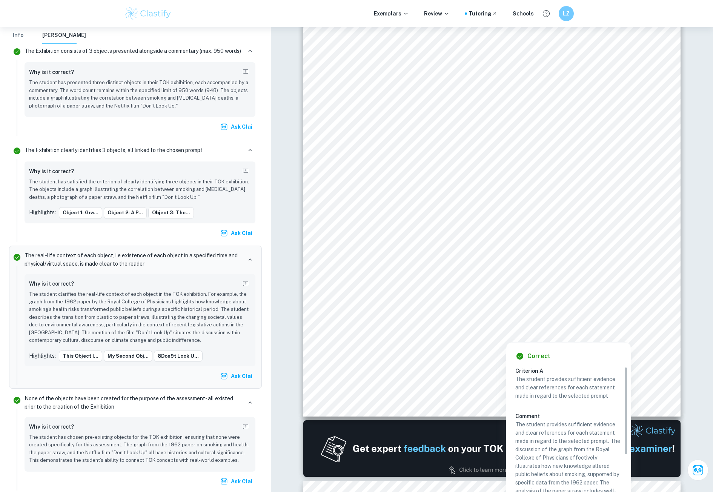
click at [461, 335] on div at bounding box center [506, 336] width 256 height 8
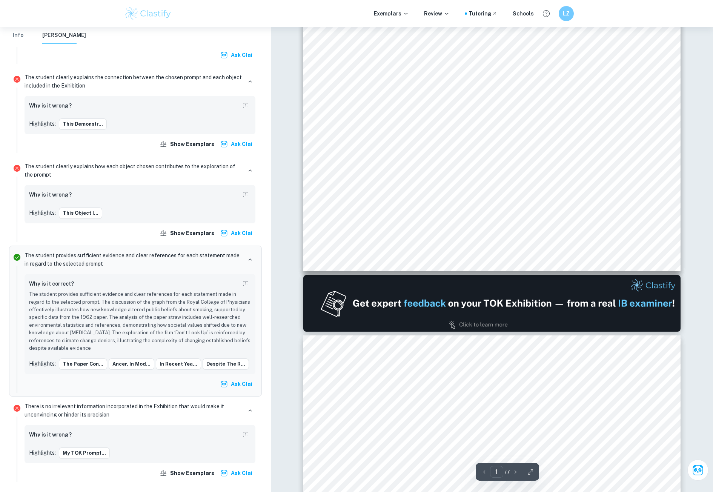
scroll to position [340, 0]
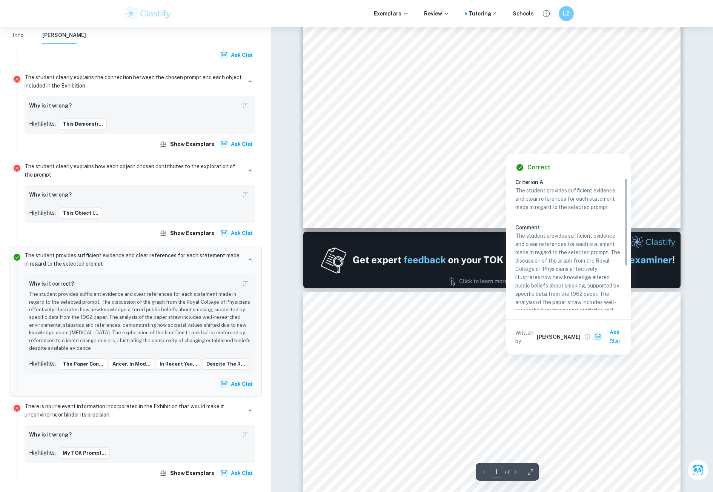
click at [435, 148] on div at bounding box center [506, 147] width 256 height 8
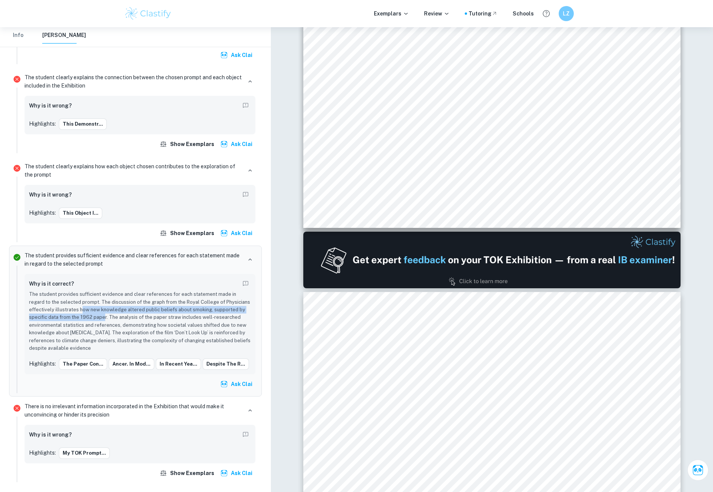
drag, startPoint x: 81, startPoint y: 311, endPoint x: 104, endPoint y: 315, distance: 23.0
click at [104, 315] on p "The student provides sufficient evidence and clear references for each statemen…" at bounding box center [140, 321] width 222 height 61
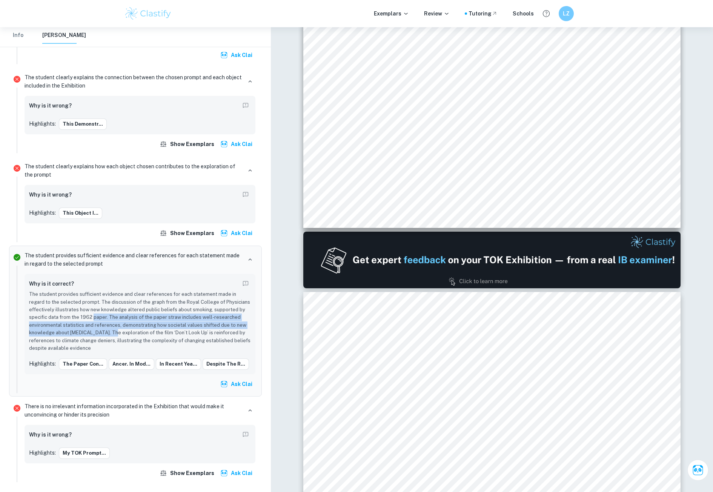
drag, startPoint x: 104, startPoint y: 315, endPoint x: 106, endPoint y: 332, distance: 17.1
click at [106, 332] on p "The student provides sufficient evidence and clear references for each statemen…" at bounding box center [140, 321] width 222 height 61
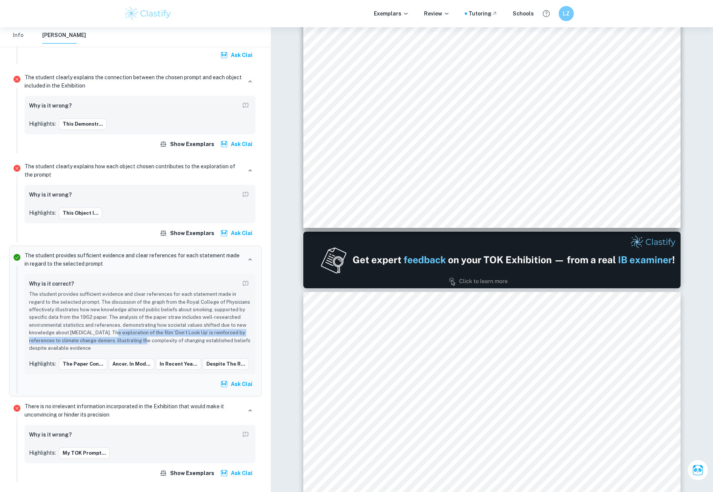
drag, startPoint x: 107, startPoint y: 331, endPoint x: 138, endPoint y: 341, distance: 32.0
click at [138, 341] on p "The student provides sufficient evidence and clear references for each statemen…" at bounding box center [140, 321] width 222 height 61
click at [157, 332] on p "The student provides sufficient evidence and clear references for each statemen…" at bounding box center [140, 321] width 222 height 61
drag, startPoint x: 173, startPoint y: 318, endPoint x: 183, endPoint y: 324, distance: 11.8
click at [183, 324] on p "The student provides sufficient evidence and clear references for each statemen…" at bounding box center [140, 321] width 222 height 61
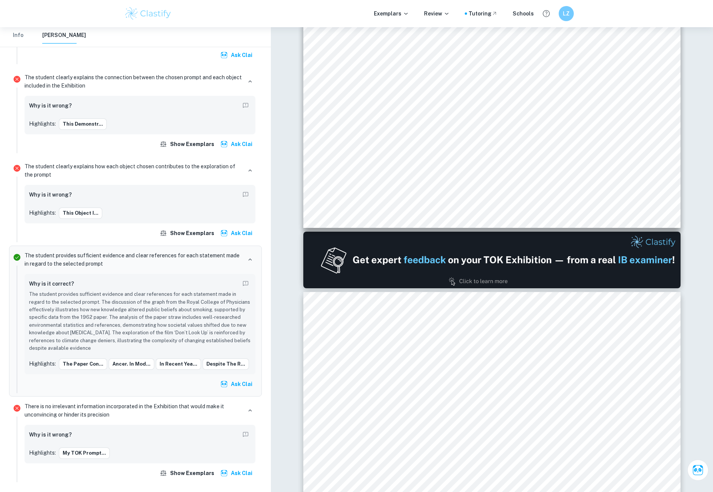
drag, startPoint x: 185, startPoint y: 324, endPoint x: 191, endPoint y: 322, distance: 6.3
click at [186, 323] on p "The student provides sufficient evidence and clear references for each statemen…" at bounding box center [140, 321] width 222 height 61
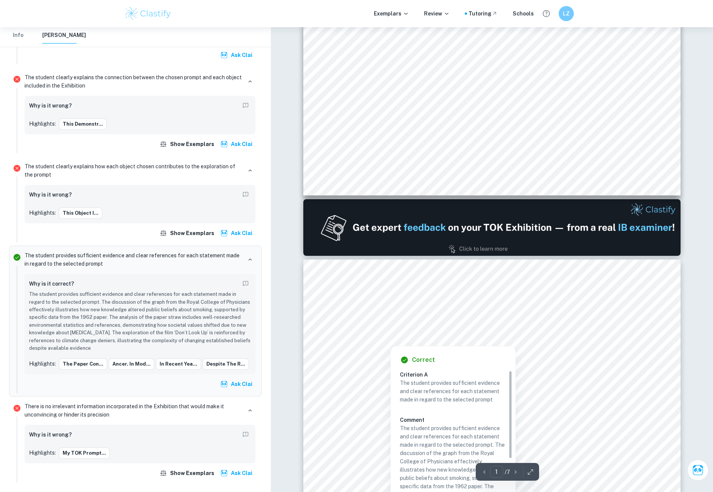
scroll to position [377, 0]
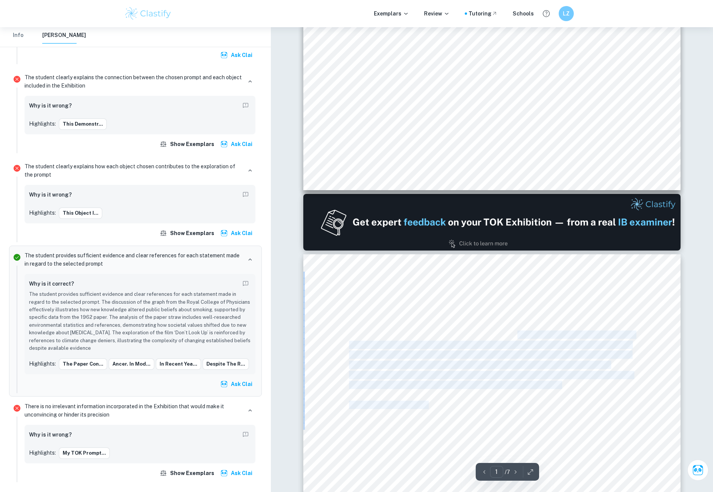
drag, startPoint x: 477, startPoint y: 339, endPoint x: 519, endPoint y: 336, distance: 42.8
click at [519, 336] on span "longer socially acceptable. However, this illustrates the difference between va…" at bounding box center [492, 335] width 286 height 8
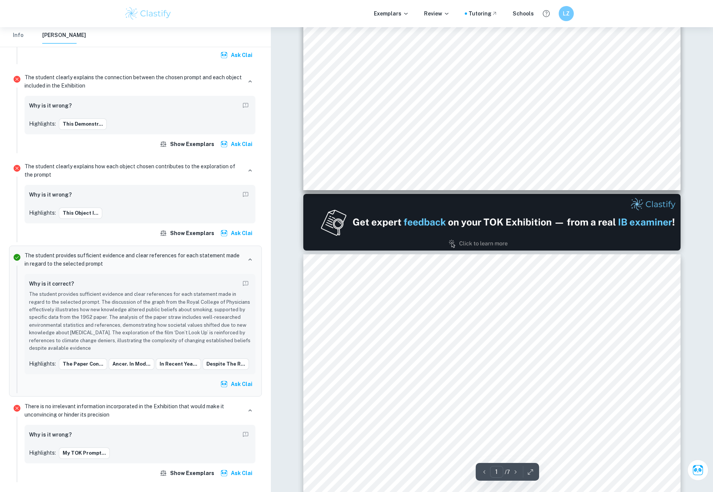
click at [474, 334] on span "longer socially acceptable. However, this illustrates the difference between va…" at bounding box center [492, 335] width 286 height 8
click at [503, 341] on span "While this paper transformed public beliefs, the knowledge did not actually cha…" at bounding box center [490, 345] width 282 height 8
drag, startPoint x: 563, startPoint y: 382, endPoint x: 555, endPoint y: 378, distance: 8.6
click at [555, 378] on span "successfully changed most people9s beliefs around smoking, from my experience i…" at bounding box center [491, 375] width 284 height 8
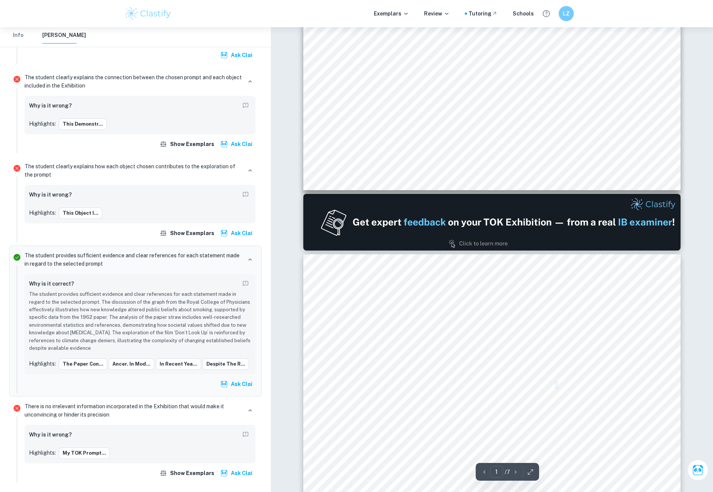
drag, startPoint x: 554, startPoint y: 383, endPoint x: 559, endPoint y: 386, distance: 5.2
click at [558, 385] on span "been less effective at changing the perceived social value in smoking." at bounding box center [454, 385] width 211 height 8
drag, startPoint x: 564, startPoint y: 389, endPoint x: 557, endPoint y: 386, distance: 7.3
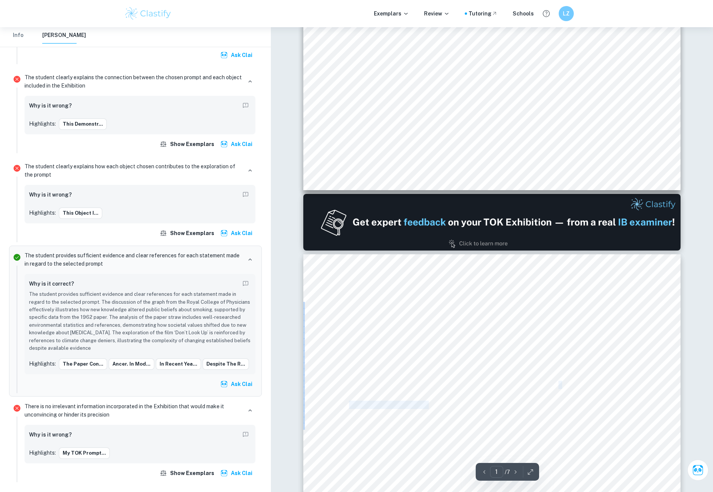
click at [557, 386] on span "been less effective at changing the perceived social value in smoking." at bounding box center [454, 385] width 211 height 8
drag, startPoint x: 563, startPoint y: 387, endPoint x: 553, endPoint y: 386, distance: 9.9
click at [553, 386] on span "been less effective at changing the perceived social value in smoking." at bounding box center [454, 385] width 211 height 8
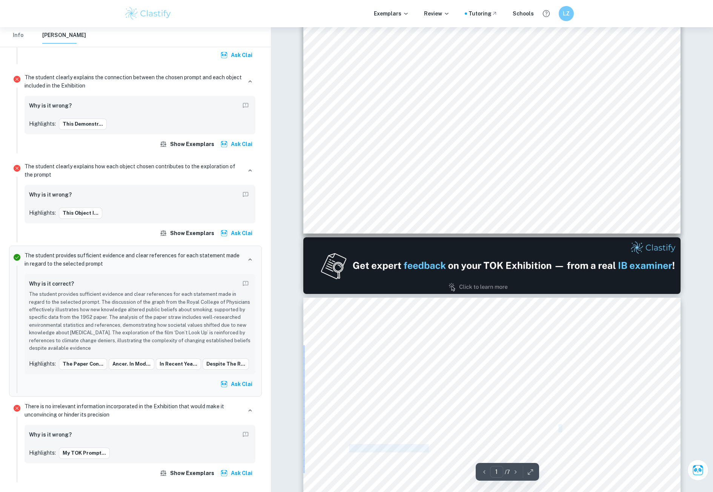
scroll to position [340, 0]
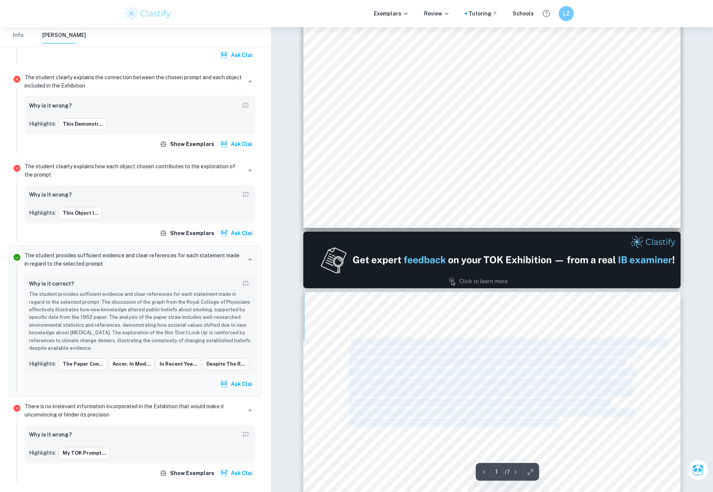
drag, startPoint x: 558, startPoint y: 386, endPoint x: 351, endPoint y: 339, distance: 211.5
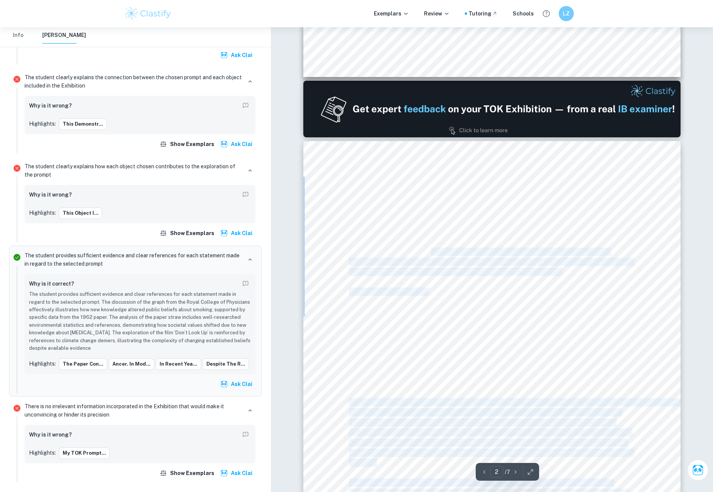
drag, startPoint x: 429, startPoint y: 246, endPoint x: 431, endPoint y: 273, distance: 26.9
click at [429, 250] on div "cancer. In modern times, scientists have discovered that tar contained within c…" at bounding box center [491, 407] width 377 height 533
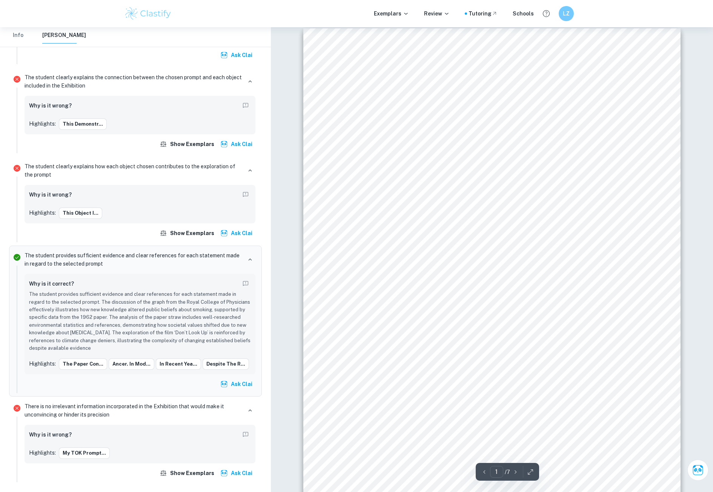
scroll to position [0, 0]
click at [501, 319] on div "TOK Exhibition Can new knowledge change established values or beliefs? My TOK p…" at bounding box center [491, 301] width 377 height 533
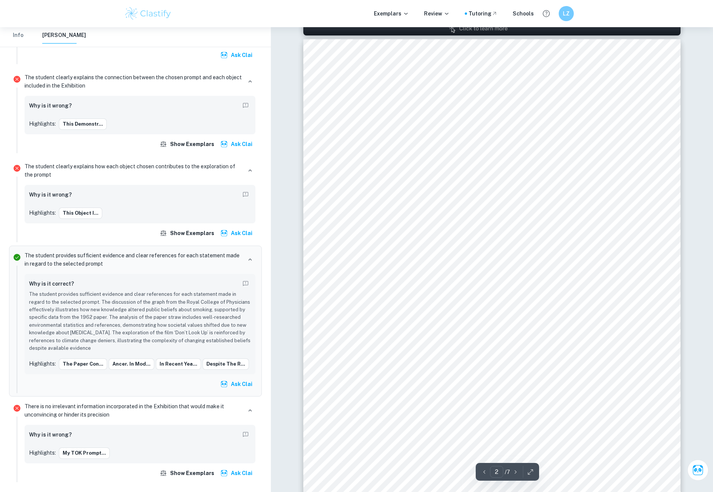
scroll to position [566, 0]
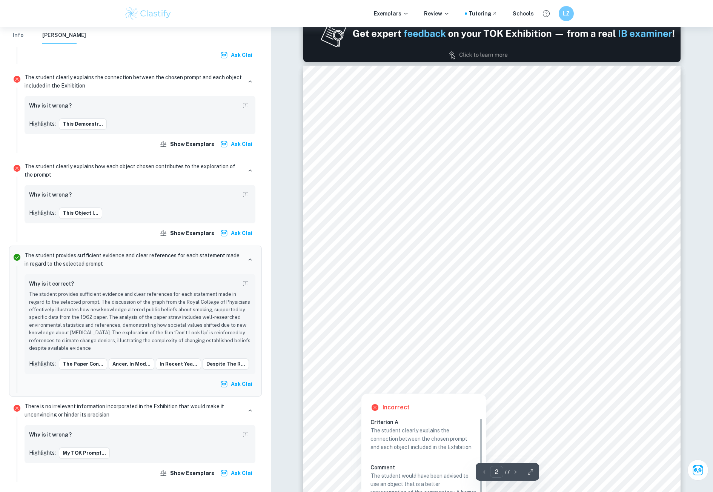
click at [514, 357] on div at bounding box center [490, 357] width 283 height 12
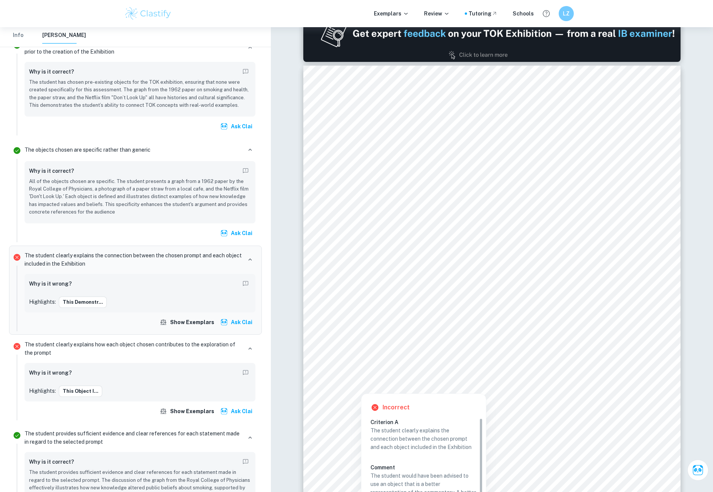
click at [483, 353] on div at bounding box center [490, 357] width 283 height 12
click at [553, 338] on div at bounding box center [567, 338] width 110 height 11
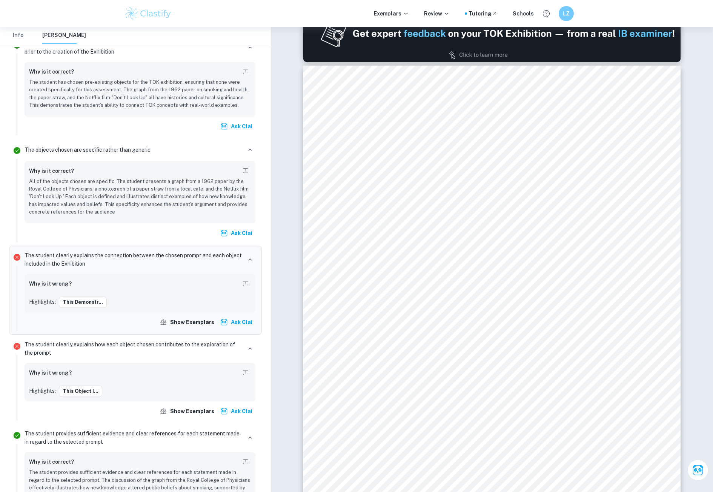
click at [97, 261] on p "The student clearly explains the connection between the chosen prompt and each …" at bounding box center [133, 259] width 217 height 17
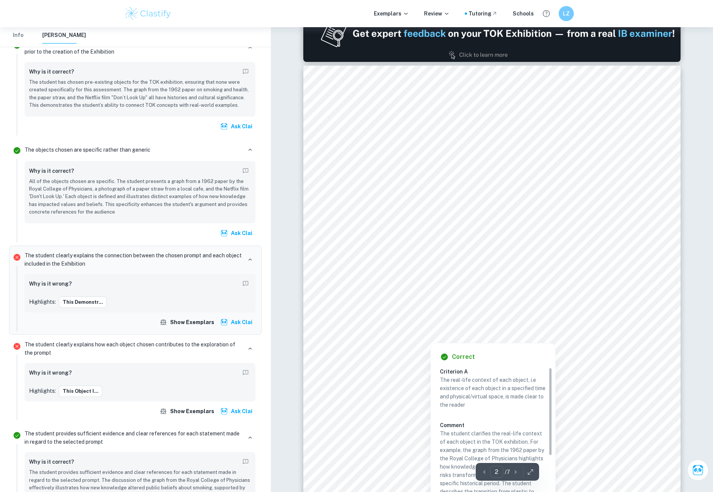
click at [434, 334] on div at bounding box center [430, 336] width 163 height 10
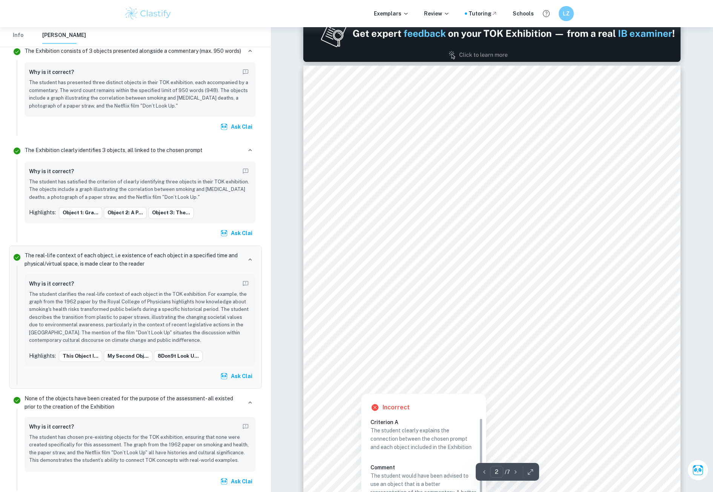
click at [415, 382] on div at bounding box center [487, 377] width 276 height 12
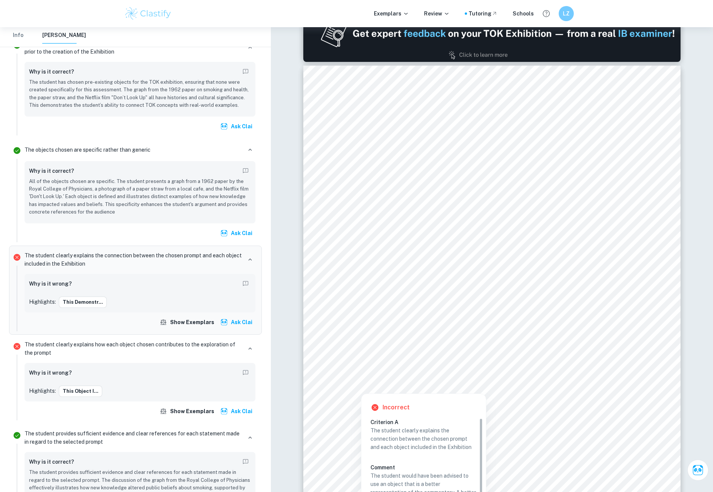
click at [387, 358] on div at bounding box center [490, 357] width 283 height 12
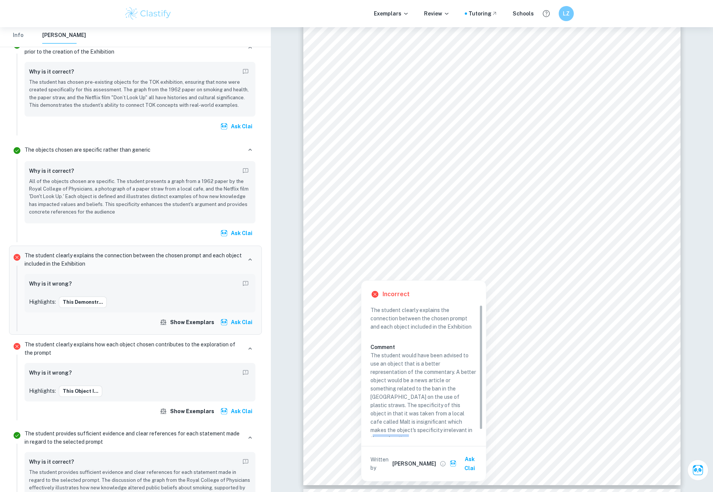
scroll to position [0, 0]
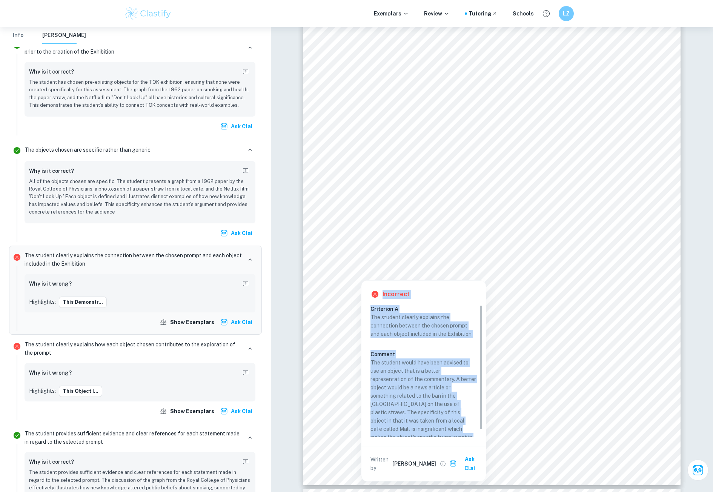
drag, startPoint x: 417, startPoint y: 431, endPoint x: 368, endPoint y: 289, distance: 150.2
click at [368, 289] on div "Incorrect Criterion A The student clearly explains the connection between the c…" at bounding box center [423, 381] width 125 height 200
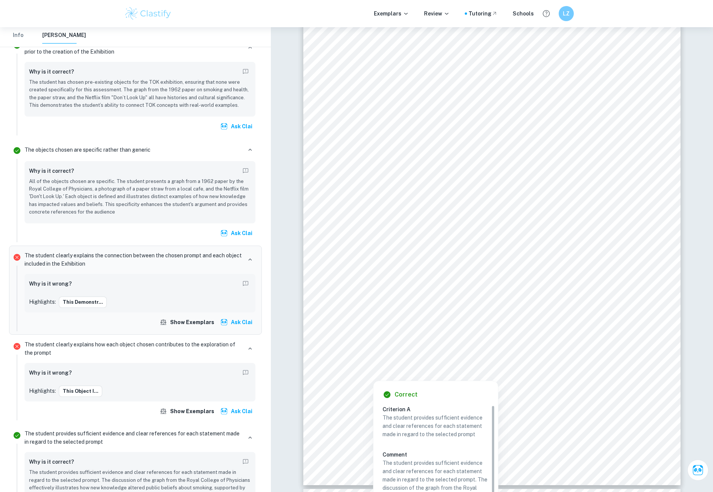
click at [404, 332] on div at bounding box center [480, 334] width 263 height 12
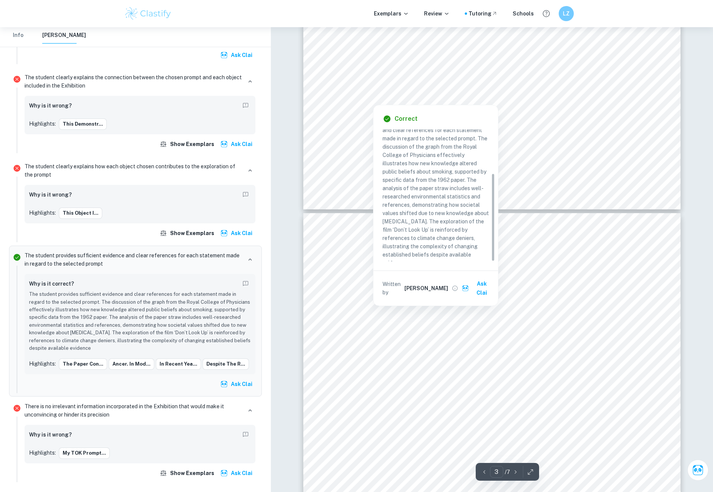
scroll to position [1019, 0]
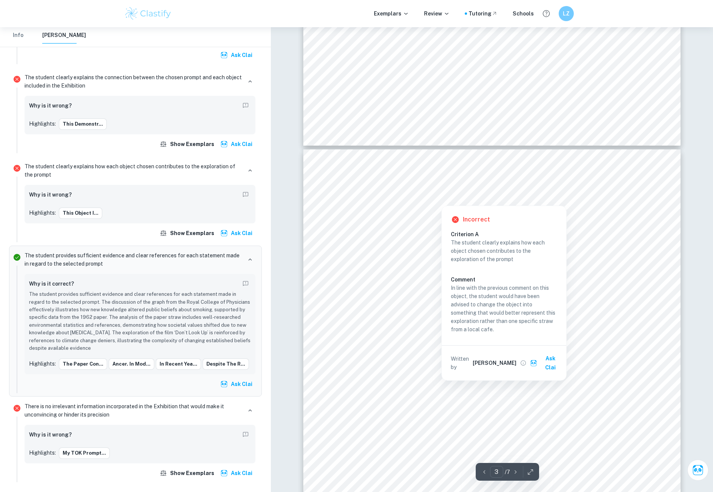
click at [368, 200] on div at bounding box center [441, 199] width 185 height 8
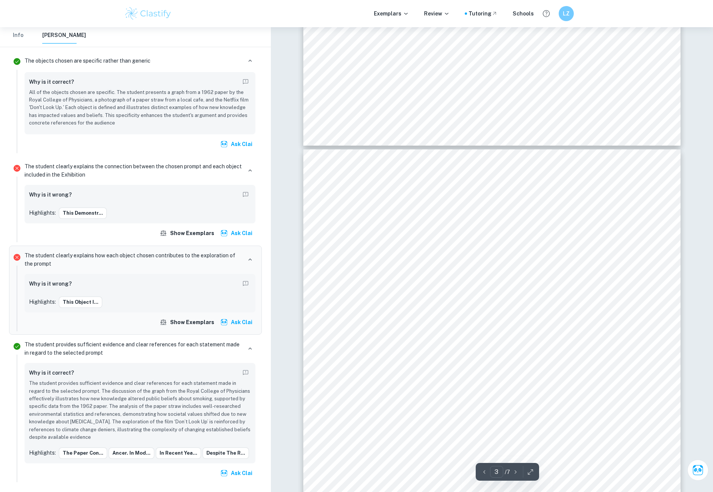
click at [590, 247] on span "is not sufficient to change established values. This example shows that the sta…" at bounding box center [489, 250] width 281 height 8
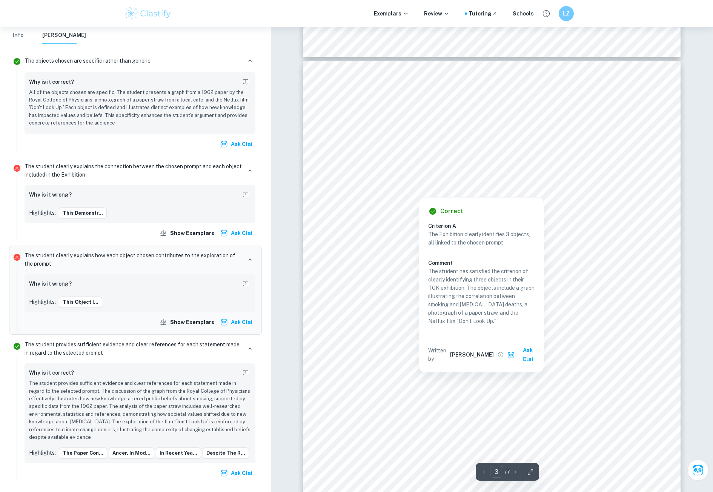
scroll to position [1132, 0]
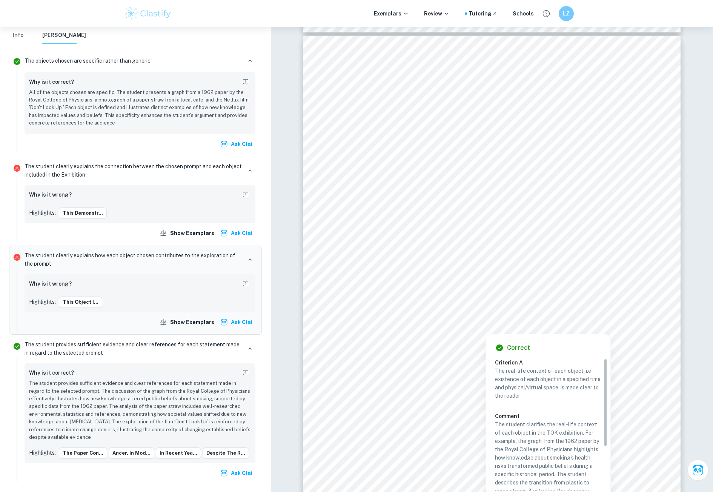
click at [465, 324] on div at bounding box center [485, 327] width 273 height 10
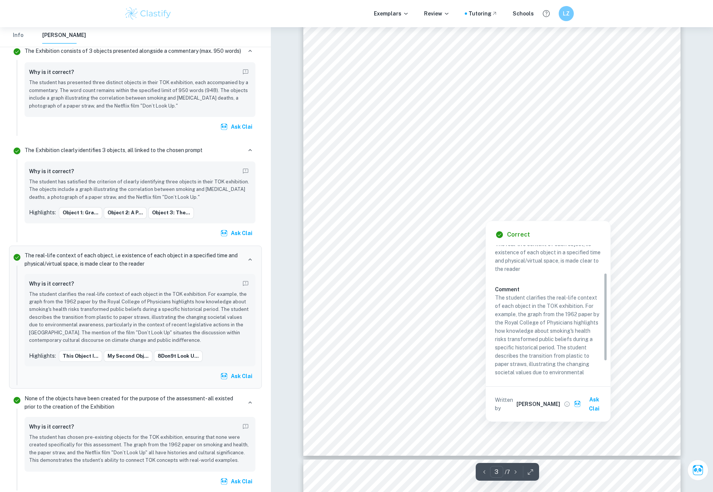
scroll to position [65, 0]
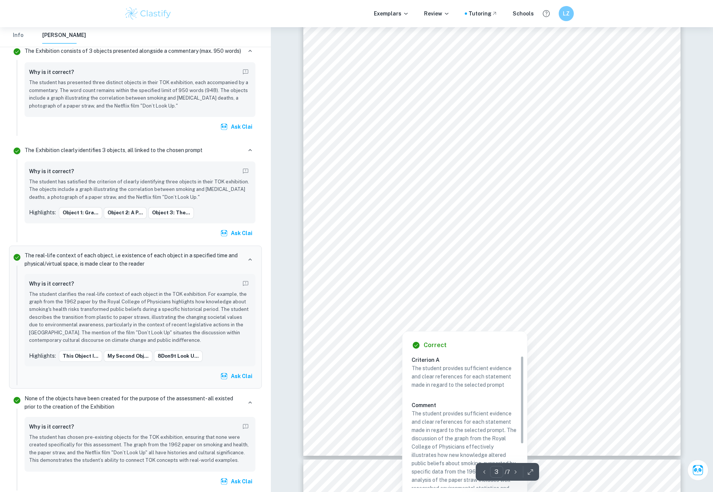
click at [412, 260] on div at bounding box center [487, 264] width 277 height 12
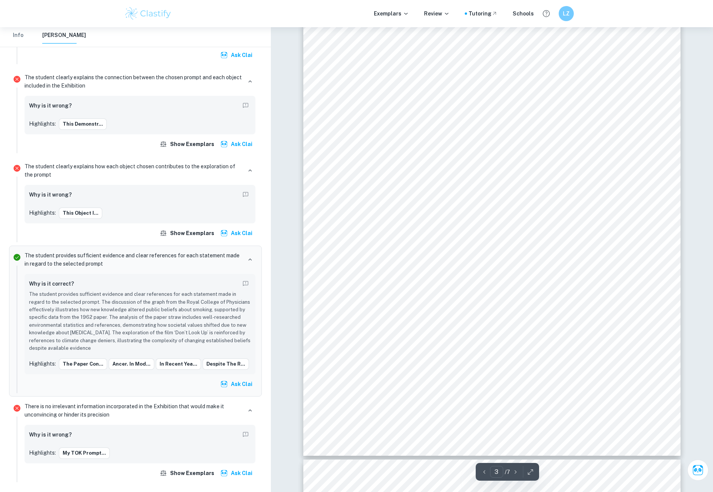
click at [381, 345] on span "This suggests that new knowledge cannot fully change ingrained attitudes becaus…" at bounding box center [490, 345] width 283 height 8
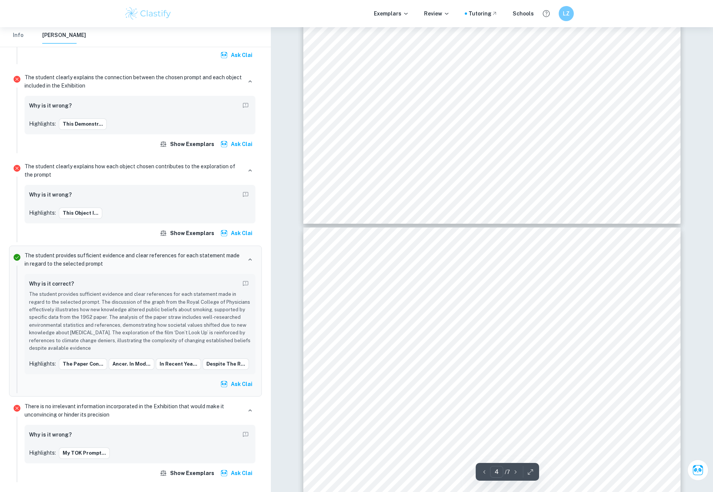
scroll to position [1471, 0]
click at [470, 334] on span "of the population, implying new knowledge requires something further, such as o…" at bounding box center [482, 334] width 267 height 8
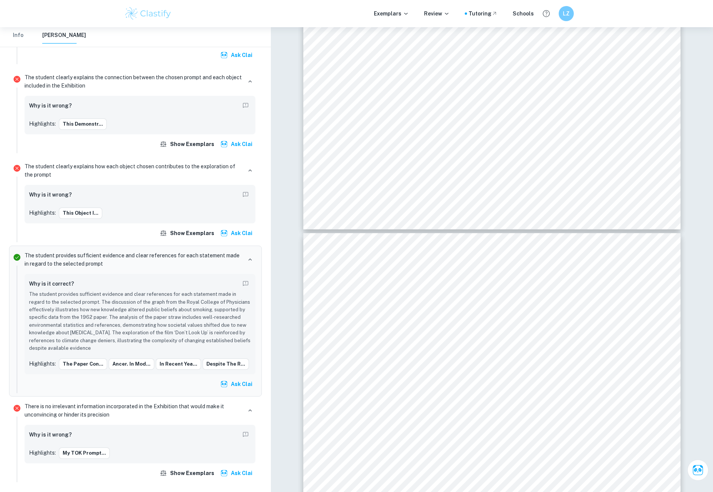
scroll to position [1434, 0]
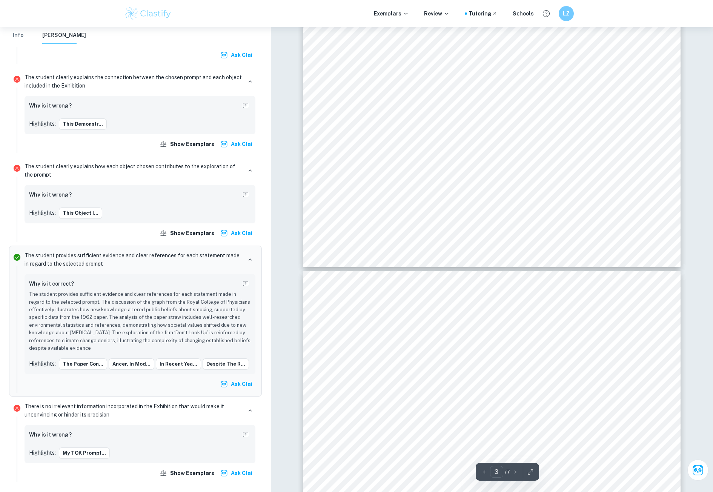
drag, startPoint x: 606, startPoint y: 380, endPoint x: 601, endPoint y: 383, distance: 6.4
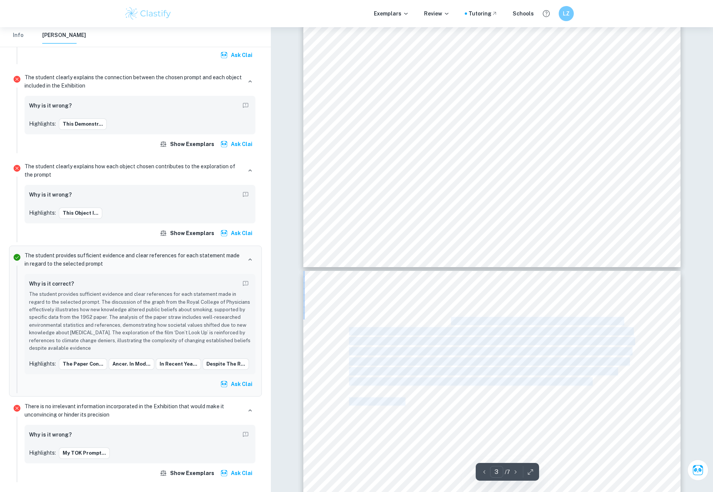
drag, startPoint x: 487, startPoint y: 403, endPoint x: 451, endPoint y: 320, distance: 91.3
drag, startPoint x: 451, startPoint y: 320, endPoint x: 444, endPoint y: 337, distance: 18.9
click at [450, 320] on span "demand individual changes, it may be easier to be sceptical about science. An a…" at bounding box center [486, 321] width 274 height 8
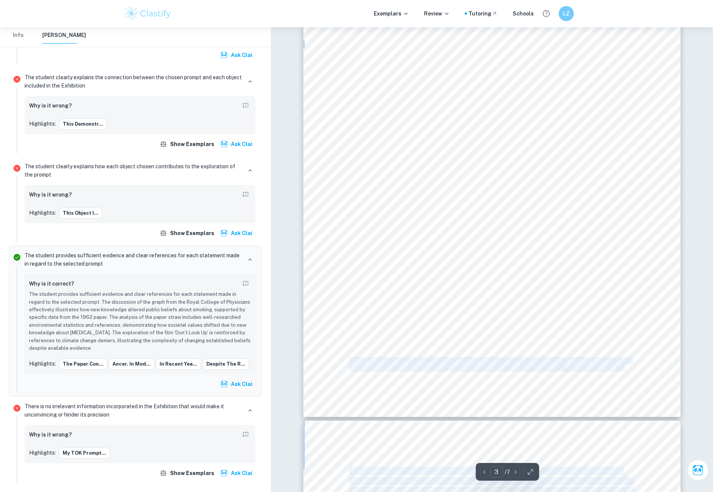
scroll to position [1283, 0]
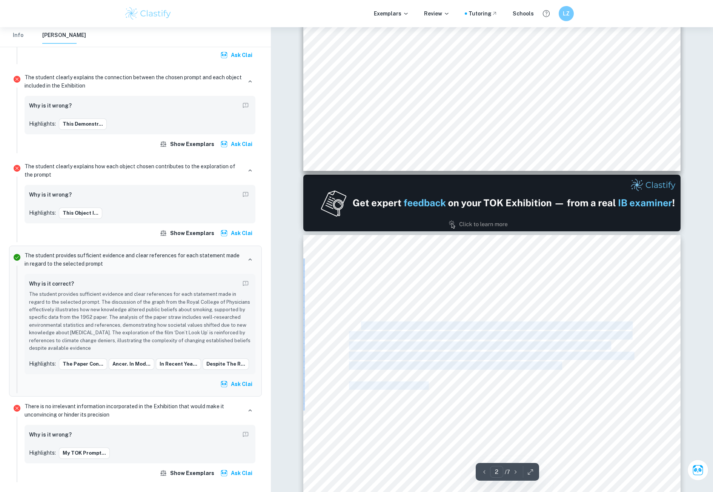
type input "1"
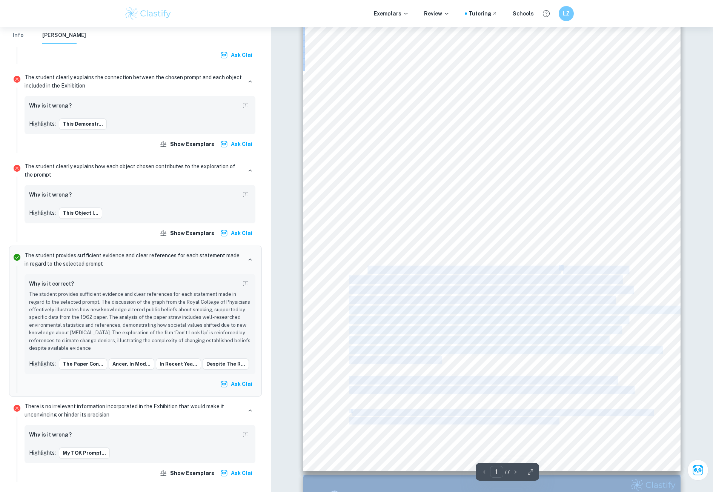
scroll to position [0, 0]
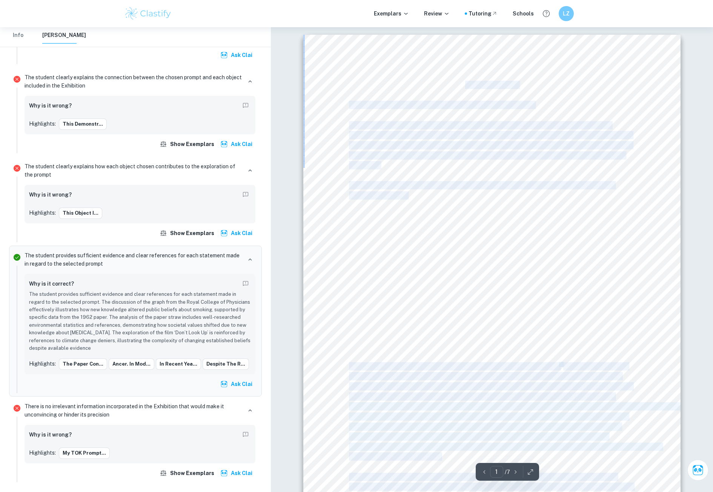
drag, startPoint x: 441, startPoint y: 401, endPoint x: 466, endPoint y: 85, distance: 317.2
copy div "TOK Exhibition Can new knowledge change established values or beliefs? My TOK p…"
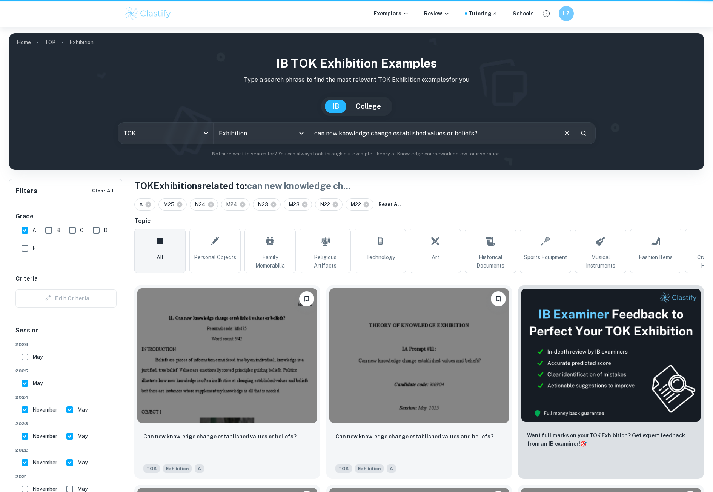
scroll to position [264, 0]
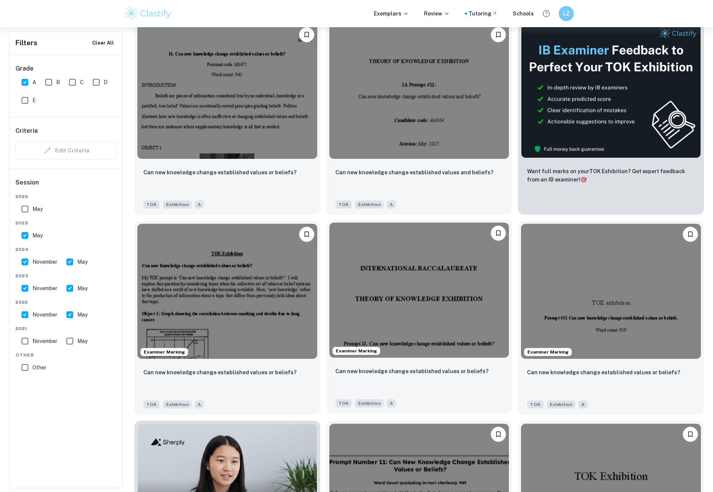
click at [468, 285] on img at bounding box center [419, 290] width 180 height 135
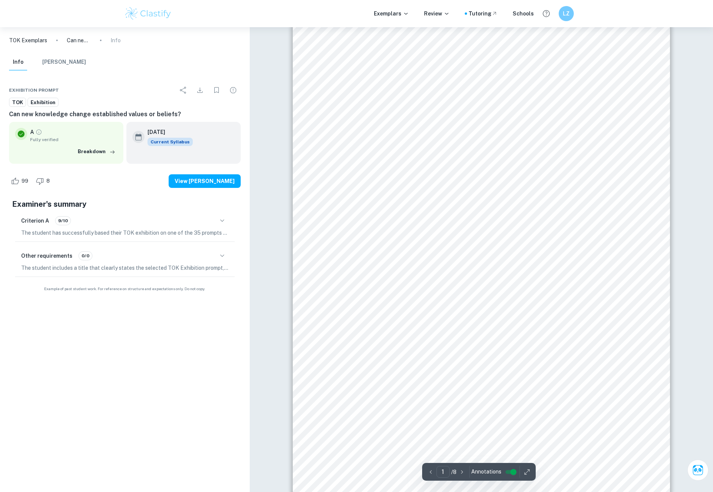
scroll to position [189, 0]
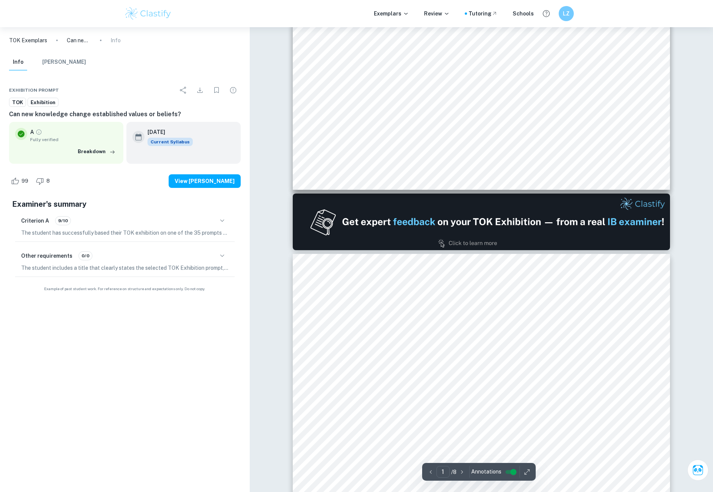
type input "2"
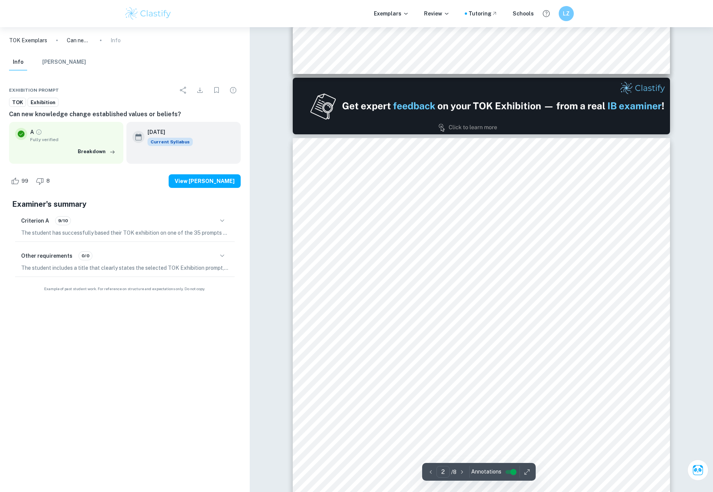
scroll to position [453, 0]
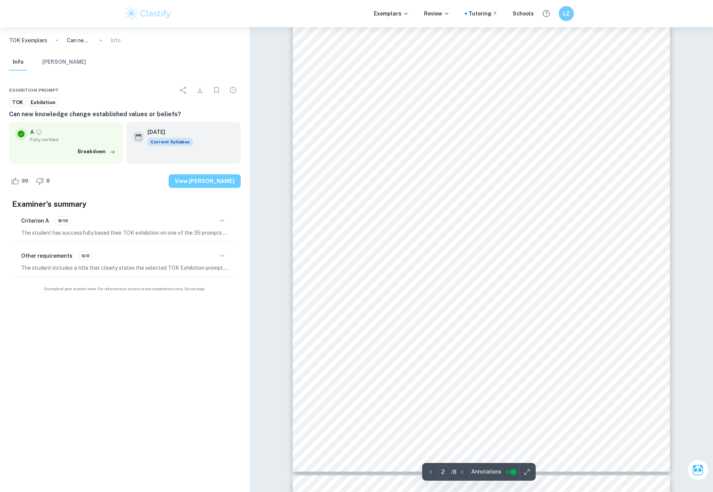
click at [184, 182] on button "View [PERSON_NAME]" at bounding box center [205, 181] width 72 height 14
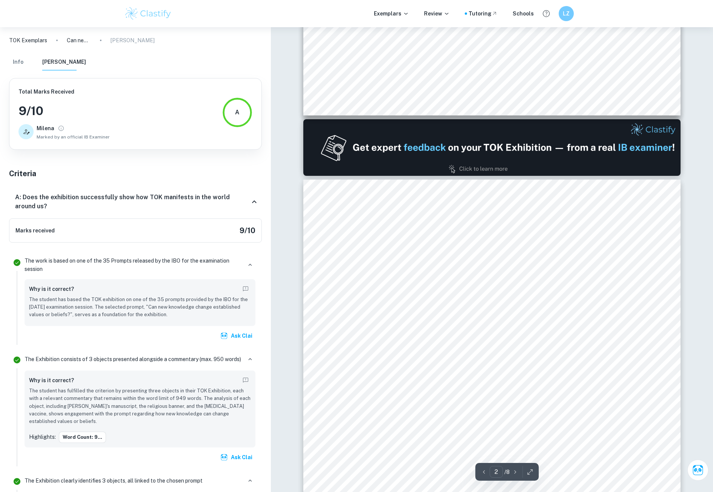
scroll to position [416, 0]
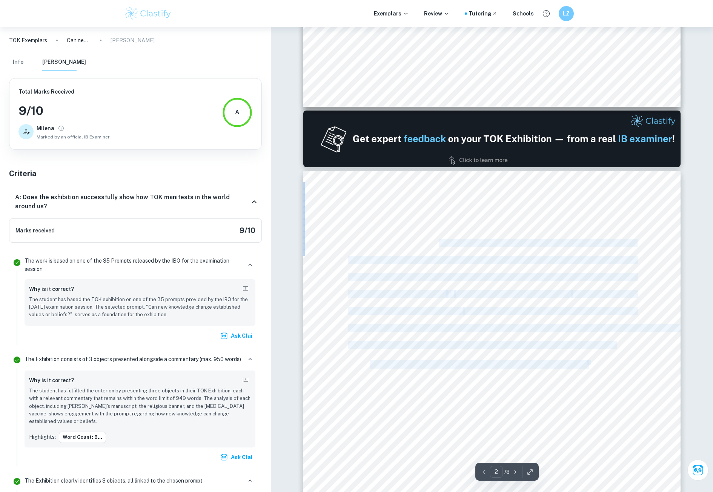
drag, startPoint x: 346, startPoint y: 247, endPoint x: 440, endPoint y: 241, distance: 93.7
click at [440, 241] on div "TOK Exhibition May 2022 TOK Exhibition: The role of acceptance of knowledge New…" at bounding box center [491, 415] width 377 height 488
click at [465, 258] on span "been developed that differs from the old perception. However, beliefs and value…" at bounding box center [492, 261] width 288 height 8
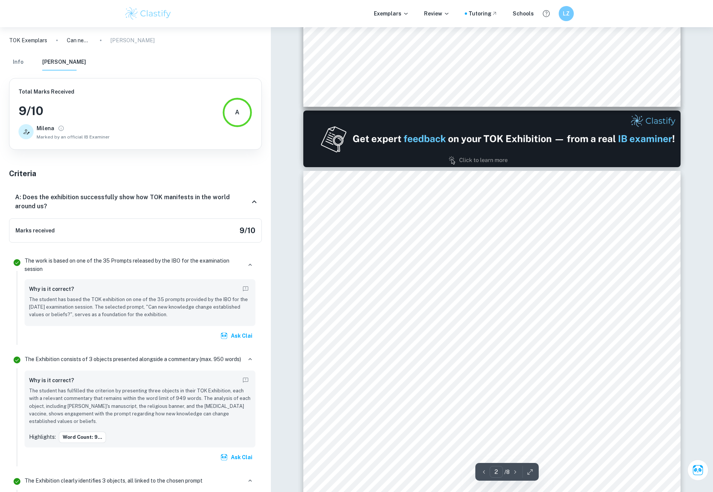
scroll to position [454, 0]
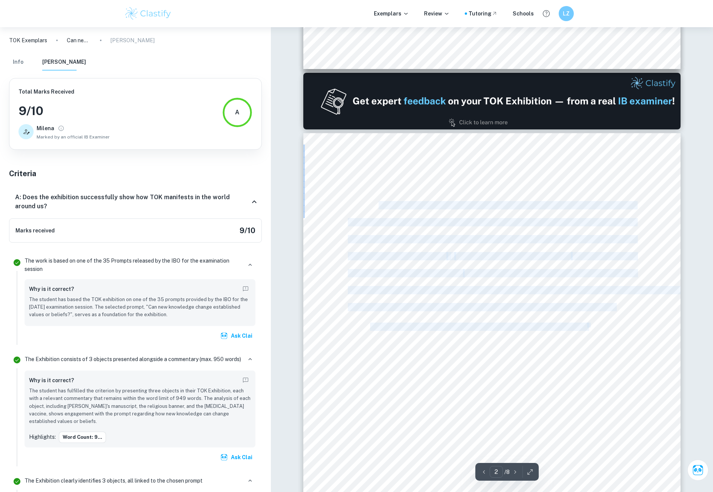
drag, startPoint x: 369, startPoint y: 206, endPoint x: 379, endPoint y: 202, distance: 10.4
click at [379, 202] on div "TOK Exhibition May 2022 TOK Exhibition: The role of acceptance of knowledge New…" at bounding box center [491, 377] width 377 height 488
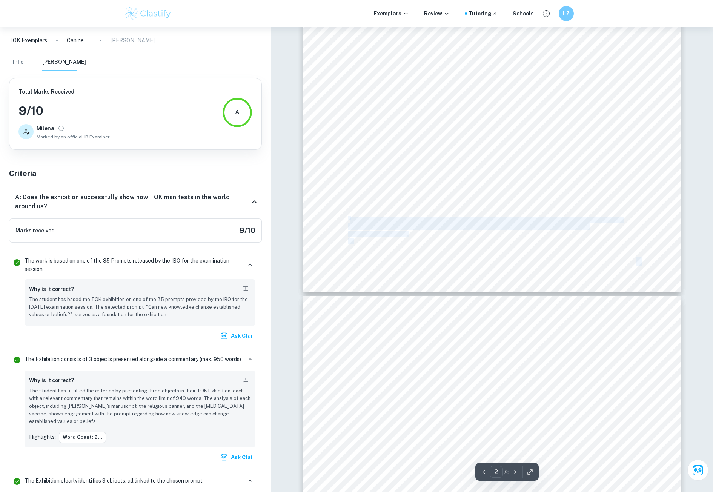
scroll to position [869, 0]
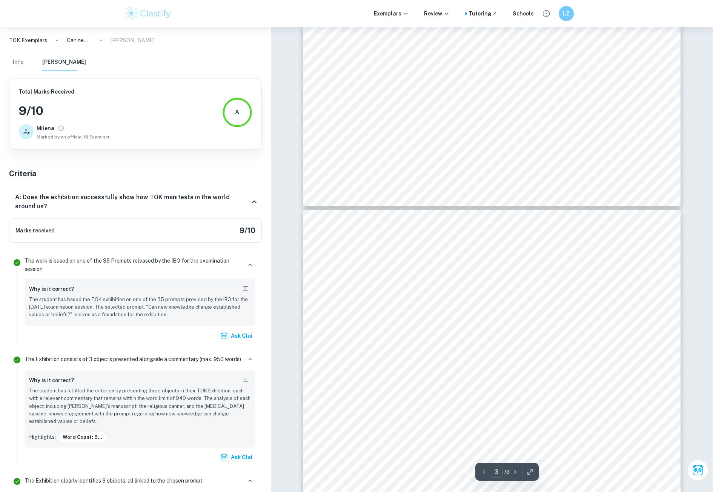
click at [454, 237] on div "TOK Exhibition May 2022 The first object of my exhibition is the original of ‘D…" at bounding box center [491, 454] width 377 height 488
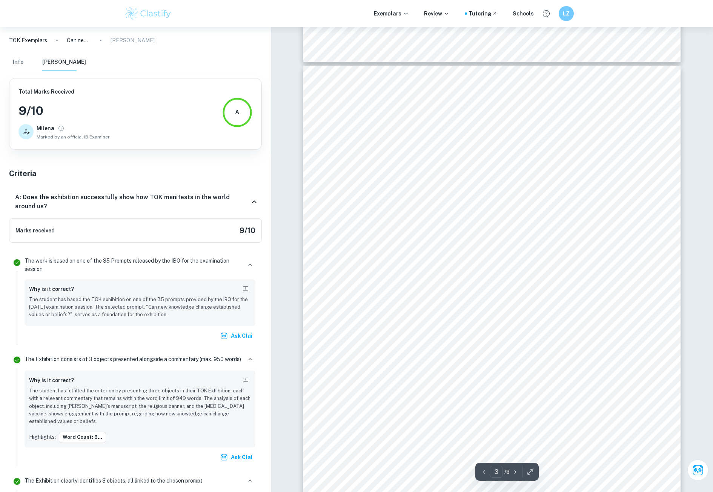
scroll to position [1020, 0]
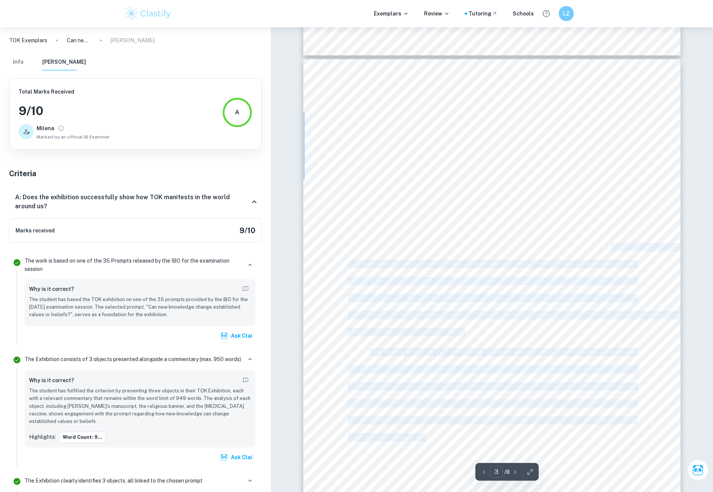
drag, startPoint x: 611, startPoint y: 251, endPoint x: 424, endPoint y: 437, distance: 264.1
click at [424, 437] on div "TOK Exhibition May 2022 The first object of my exhibition is the original of ‘D…" at bounding box center [491, 303] width 377 height 488
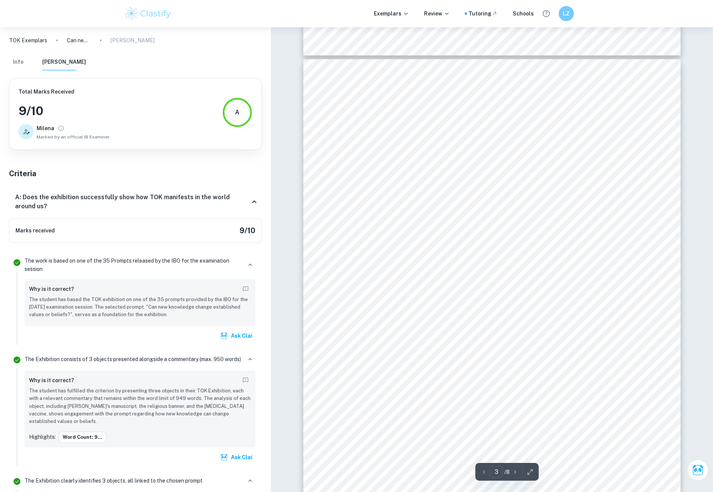
click at [505, 334] on div "TOK Exhibition May 2022 The first object of my exhibition is the original of ‘D…" at bounding box center [491, 303] width 377 height 488
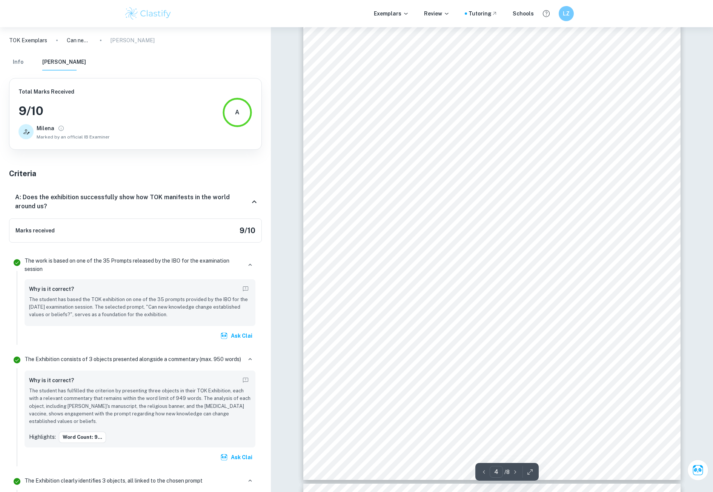
scroll to position [1586, 0]
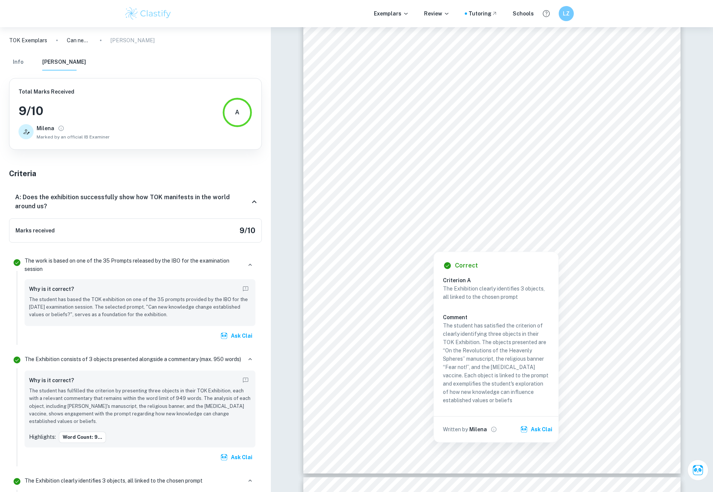
click at [425, 235] on div at bounding box center [434, 241] width 172 height 17
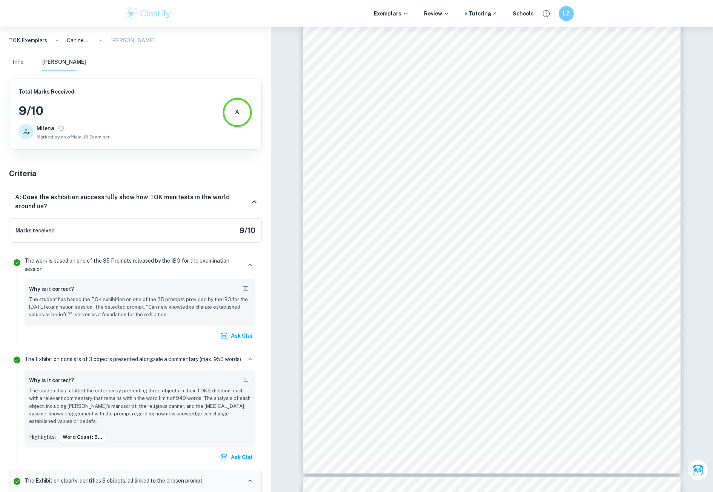
scroll to position [221, 0]
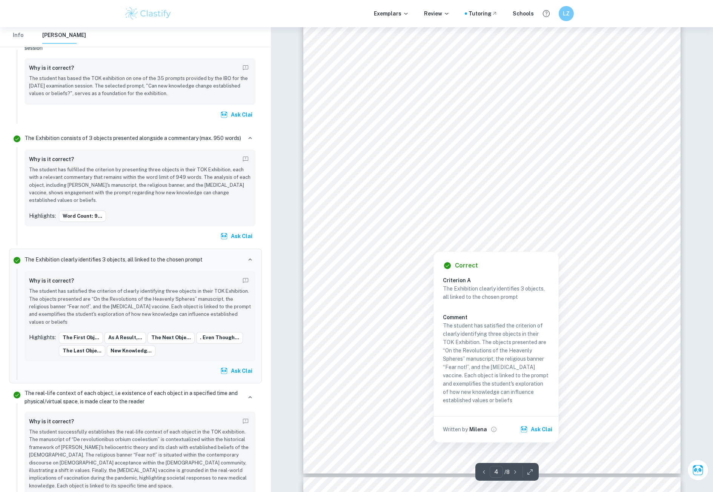
click at [397, 233] on div at bounding box center [434, 241] width 172 height 17
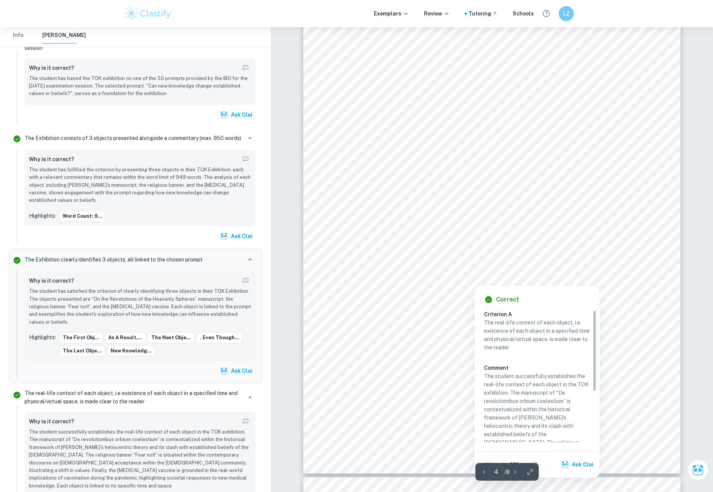
click at [572, 266] on div at bounding box center [492, 263] width 288 height 26
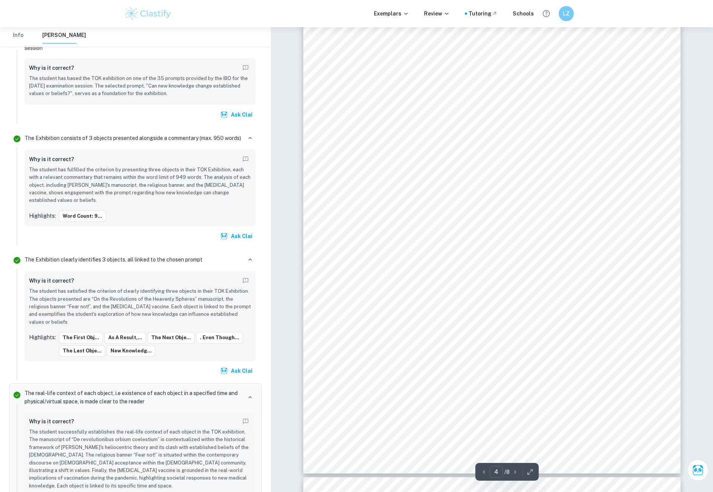
scroll to position [351, 0]
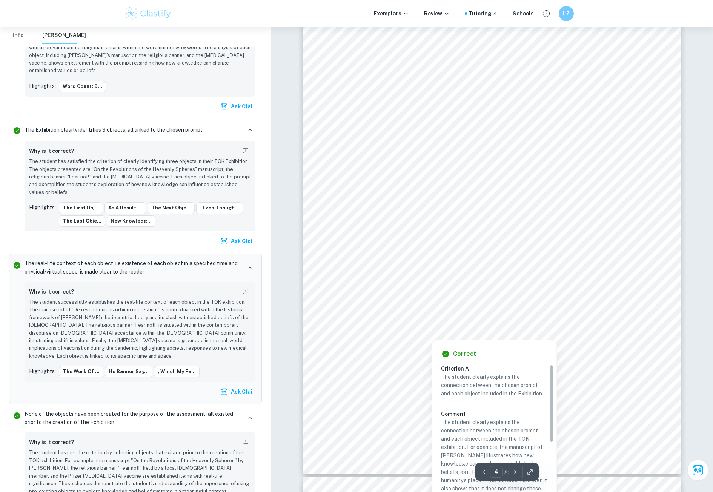
click at [446, 304] on div at bounding box center [503, 305] width 266 height 18
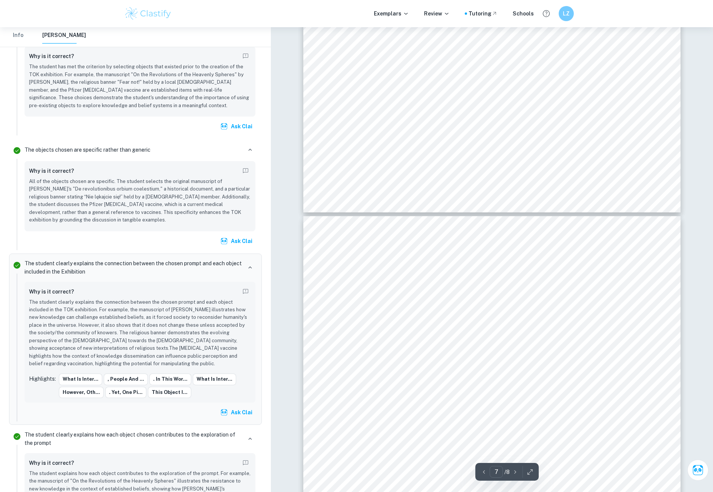
scroll to position [2793, 0]
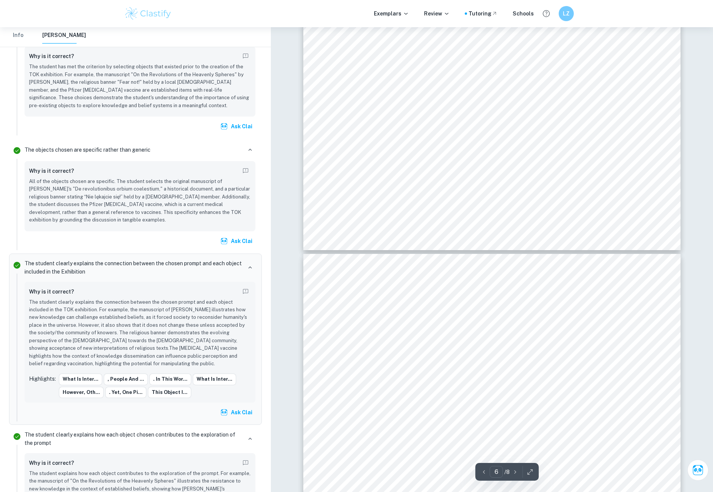
type input "7"
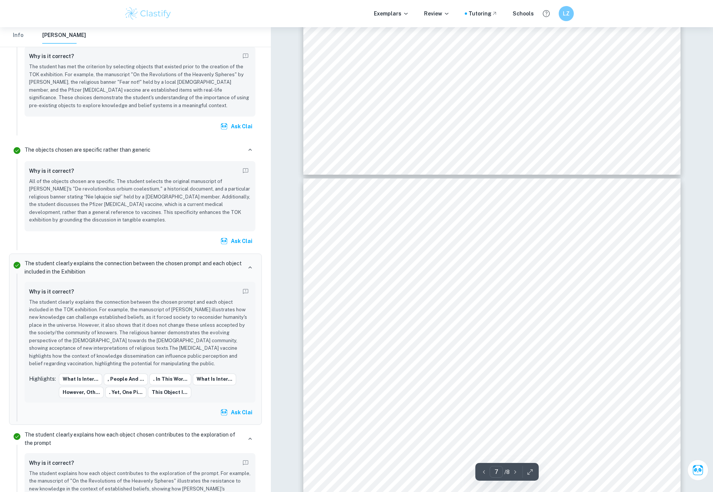
scroll to position [2831, 0]
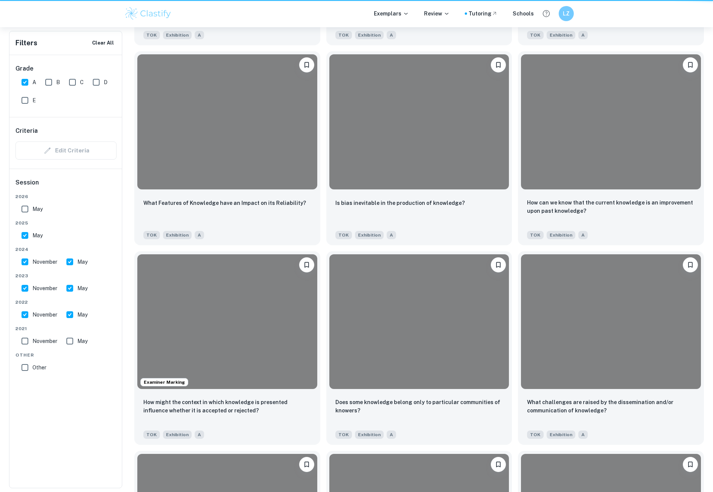
scroll to position [264, 0]
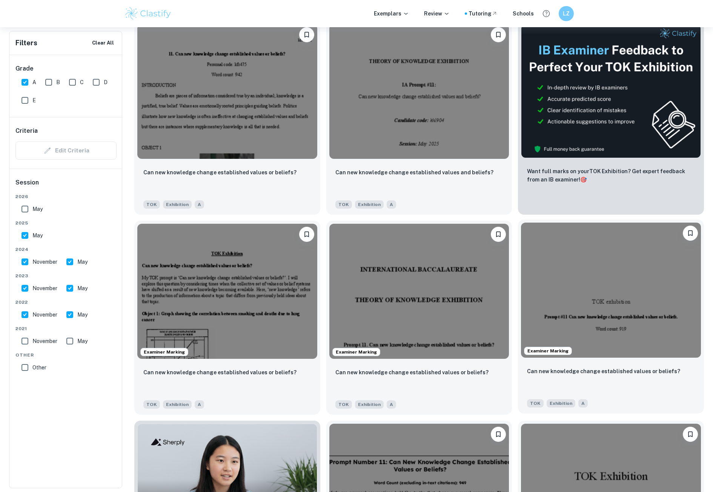
click at [627, 311] on img at bounding box center [611, 290] width 180 height 135
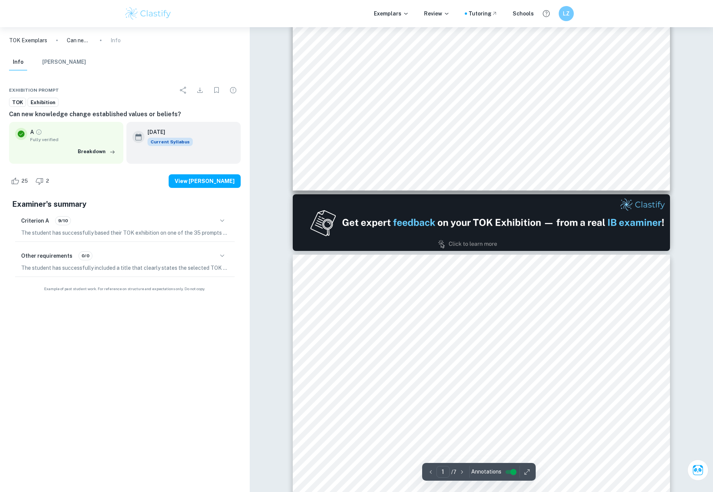
type input "2"
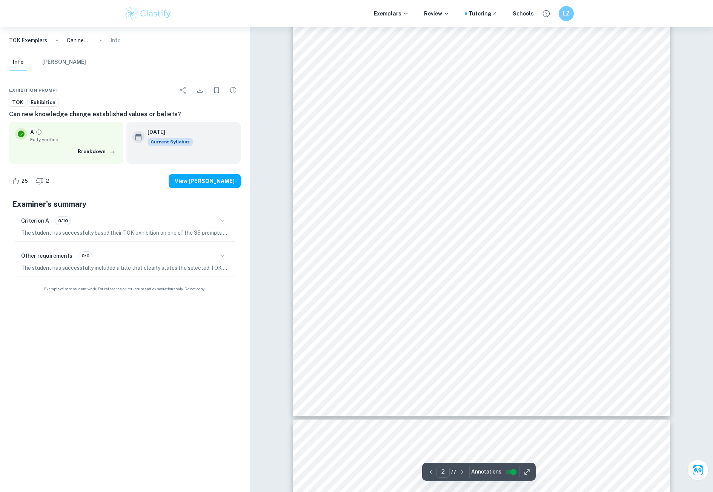
scroll to position [755, 0]
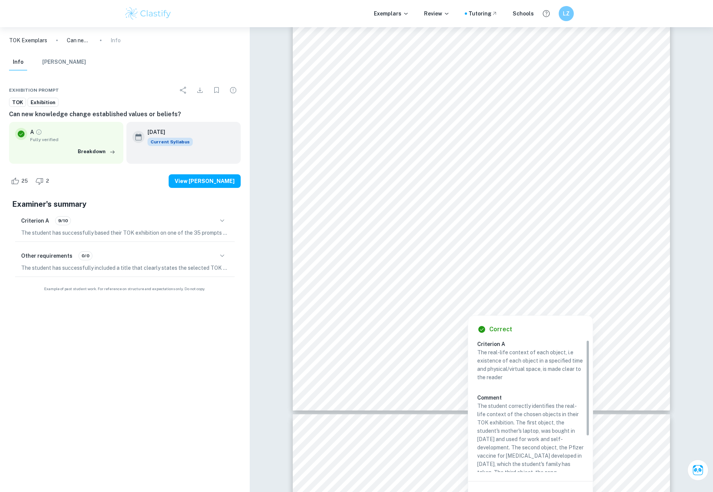
click at [446, 302] on div at bounding box center [467, 304] width 259 height 17
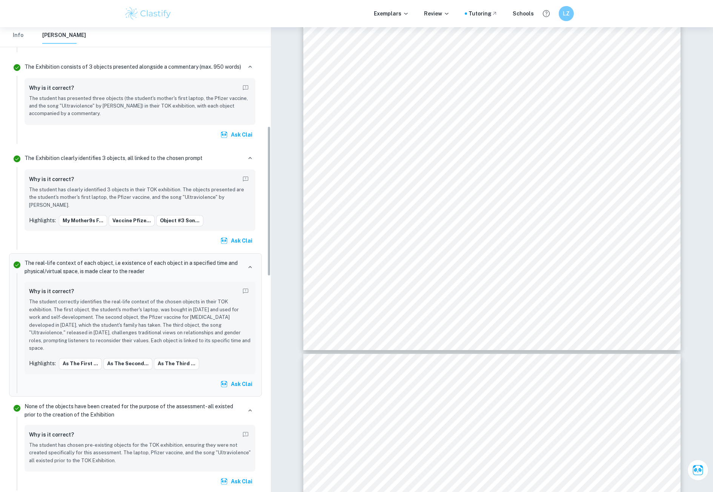
scroll to position [338, 0]
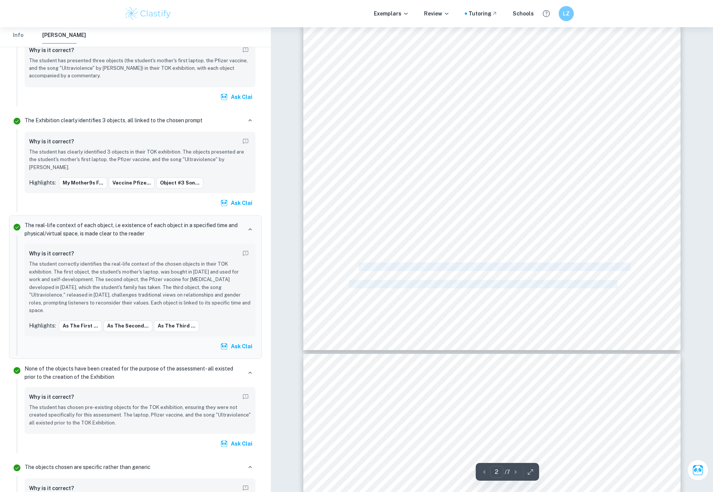
drag, startPoint x: 351, startPoint y: 269, endPoint x: 357, endPoint y: 267, distance: 6.4
click at [357, 267] on div "The acquisition of new knowledge can significantly alter established values and…" at bounding box center [491, 84] width 377 height 534
click at [357, 267] on span "For that time when my mom bought this computer it was a real treasure, because …" at bounding box center [492, 267] width 274 height 8
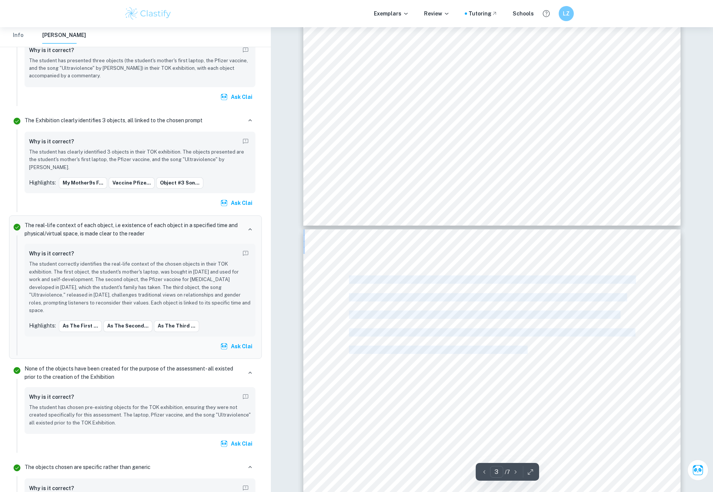
scroll to position [906, 0]
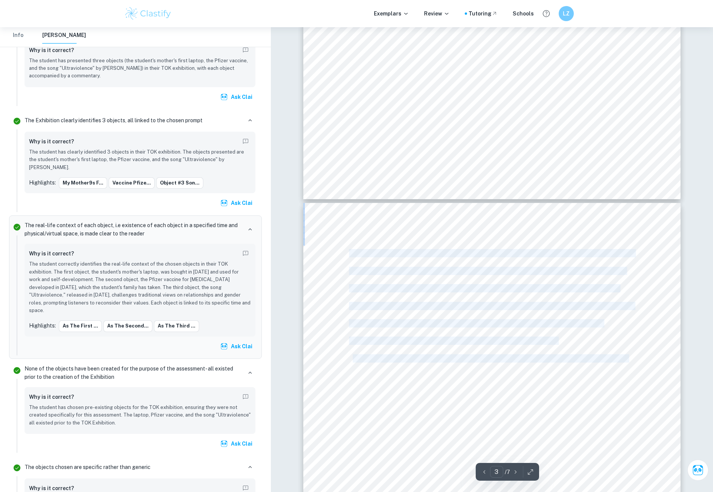
drag, startPoint x: 349, startPoint y: 268, endPoint x: 416, endPoint y: 257, distance: 68.5
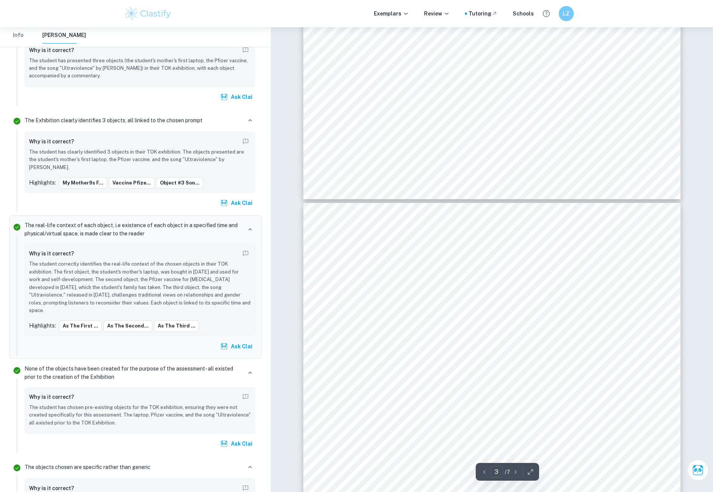
click at [514, 279] on div "information and new ways of communicating with others. She invested hours getti…" at bounding box center [491, 470] width 377 height 534
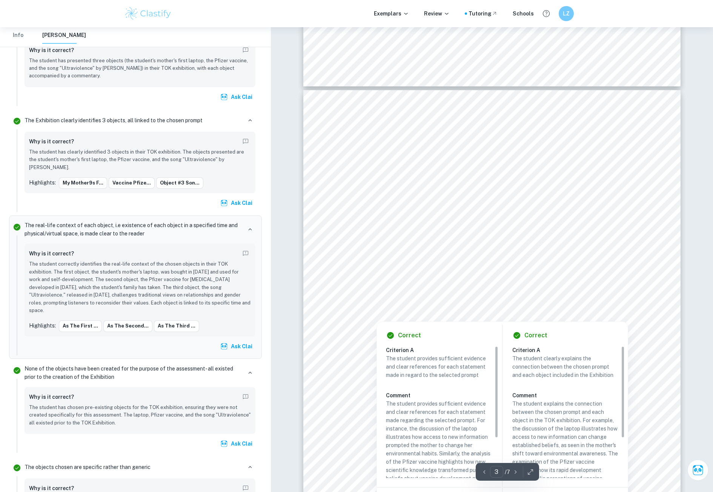
scroll to position [1019, 0]
click at [417, 274] on div at bounding box center [485, 262] width 272 height 27
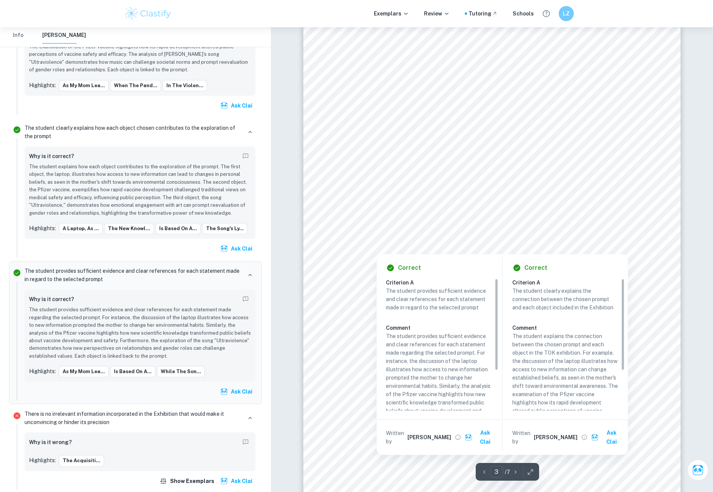
scroll to position [1094, 0]
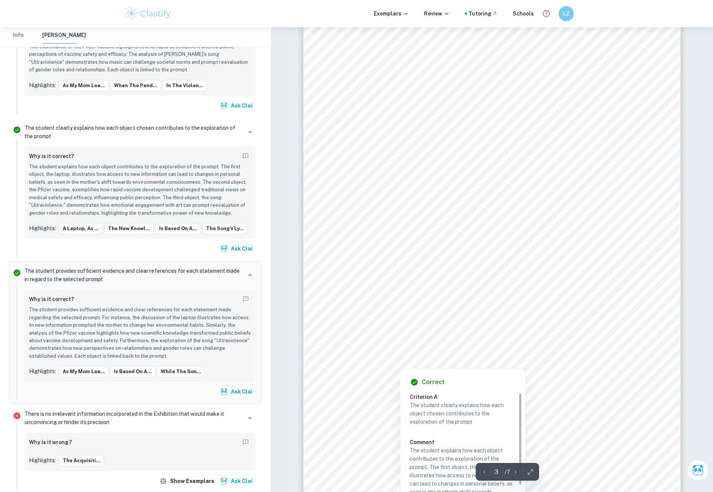
click at [384, 292] on div at bounding box center [490, 292] width 283 height 28
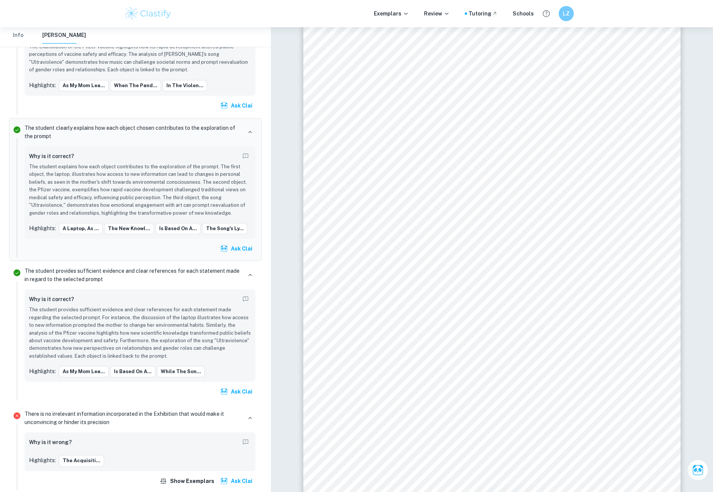
scroll to position [760, 0]
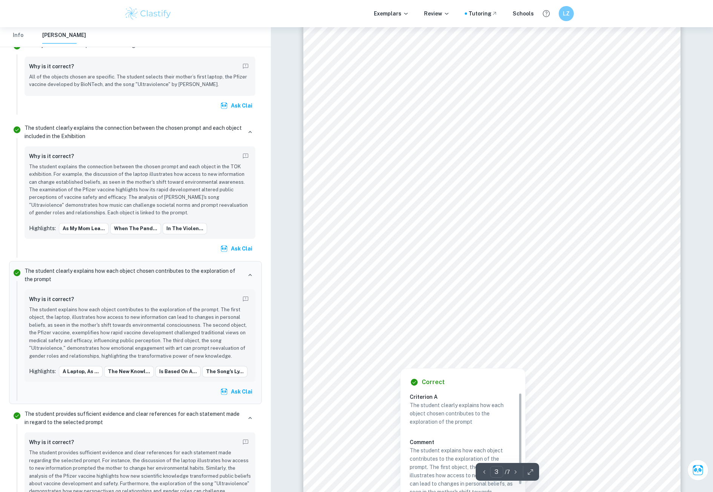
click at [545, 312] on div at bounding box center [485, 310] width 254 height 28
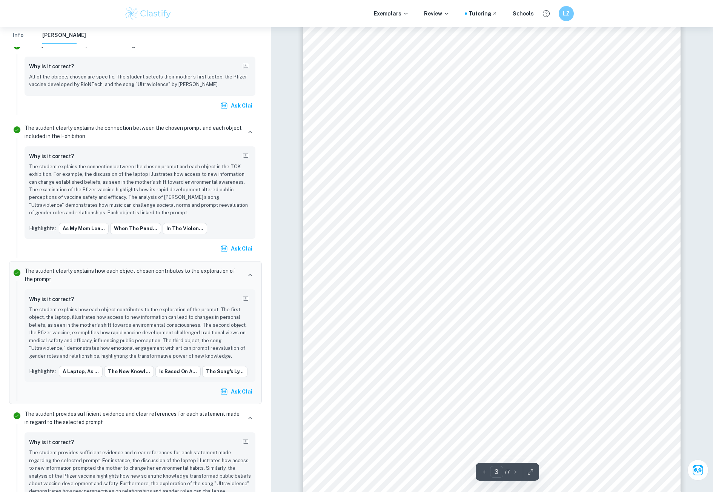
scroll to position [1132, 0]
type input "4"
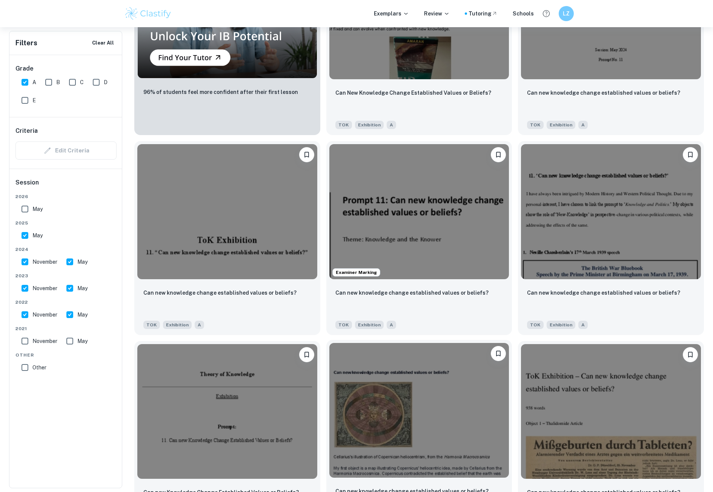
scroll to position [755, 0]
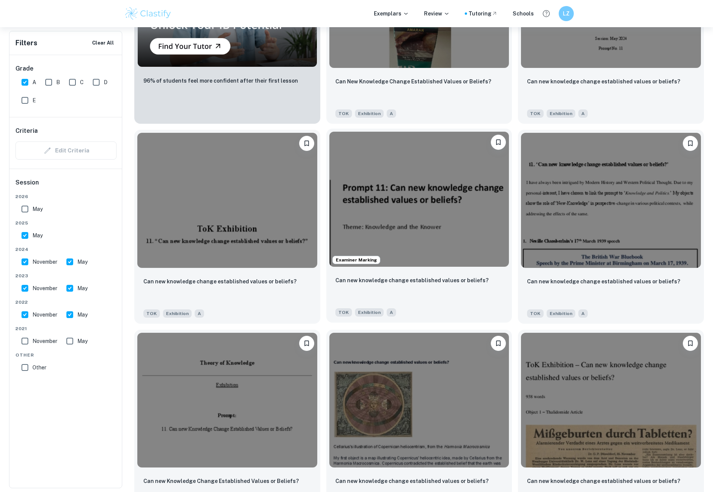
click at [441, 238] on img at bounding box center [419, 199] width 180 height 135
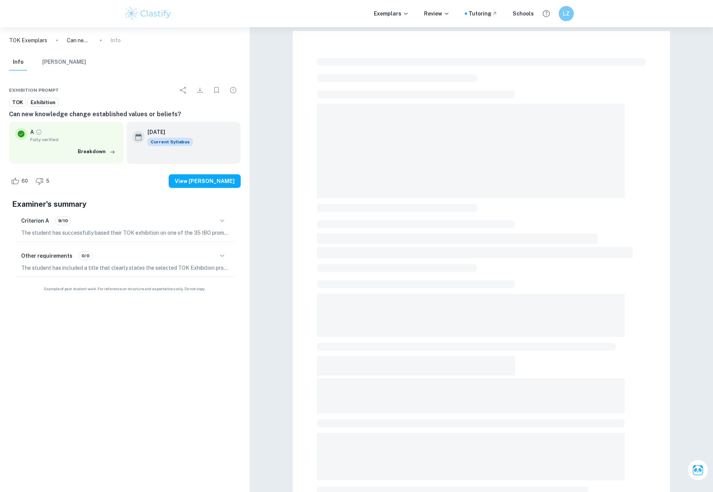
click at [219, 220] on icon "button" at bounding box center [222, 220] width 9 height 9
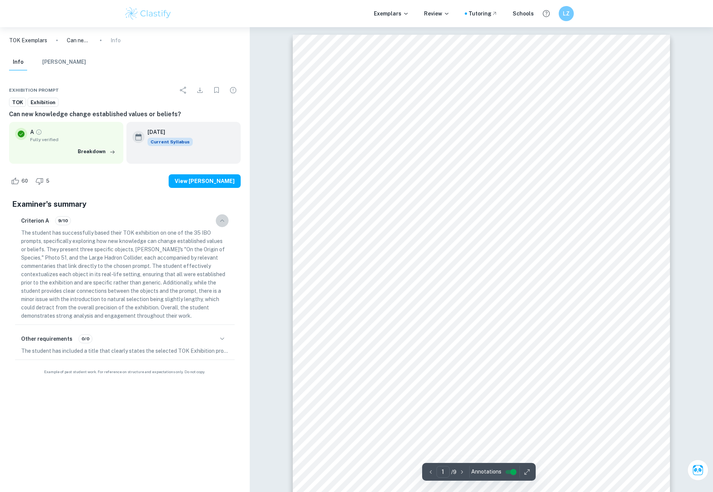
click at [219, 220] on icon "button" at bounding box center [222, 220] width 9 height 9
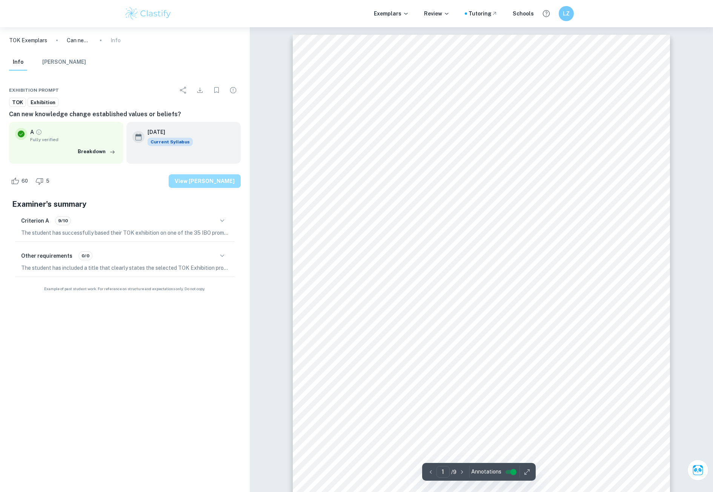
click at [227, 180] on button "View [PERSON_NAME]" at bounding box center [205, 181] width 72 height 14
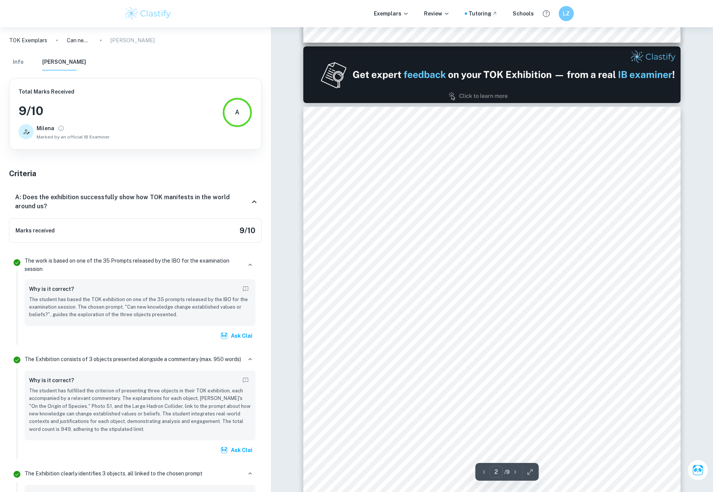
scroll to position [528, 0]
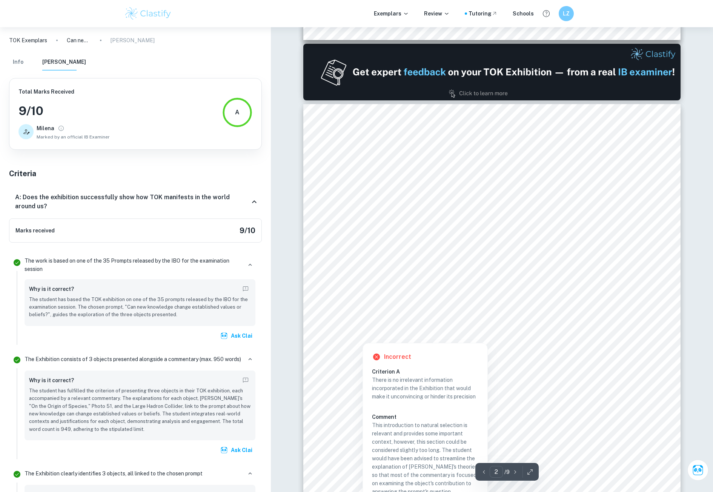
click at [465, 287] on div at bounding box center [442, 286] width 184 height 27
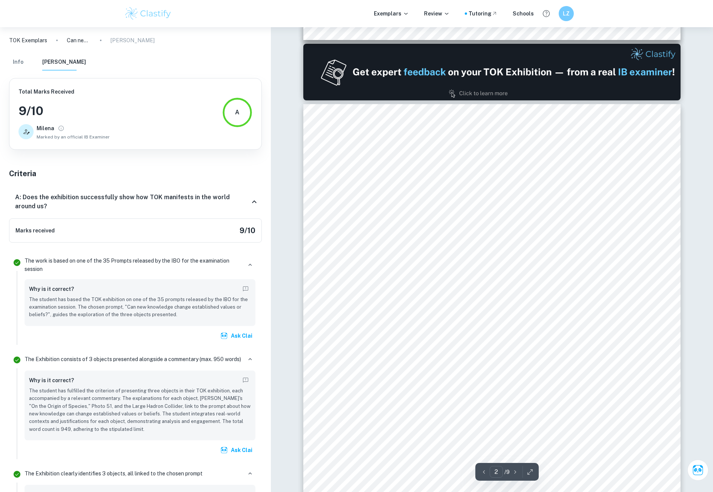
scroll to position [1211, 0]
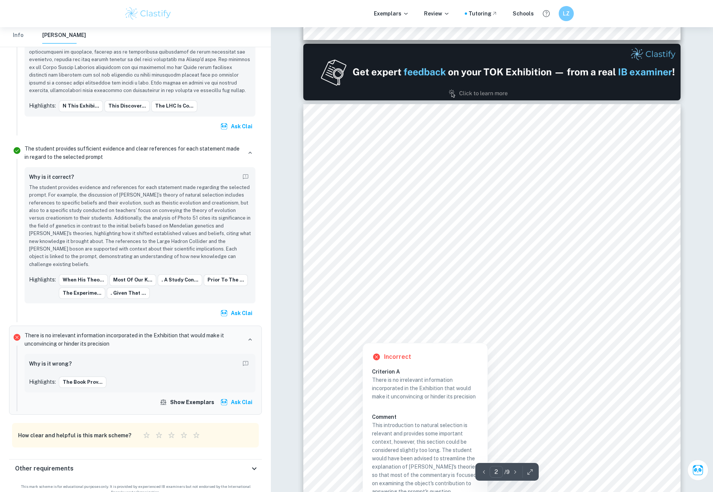
click at [482, 315] on div at bounding box center [442, 320] width 185 height 26
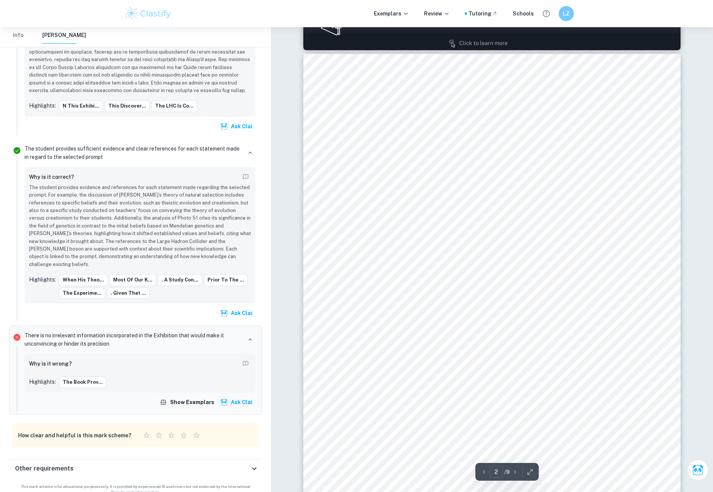
scroll to position [604, 0]
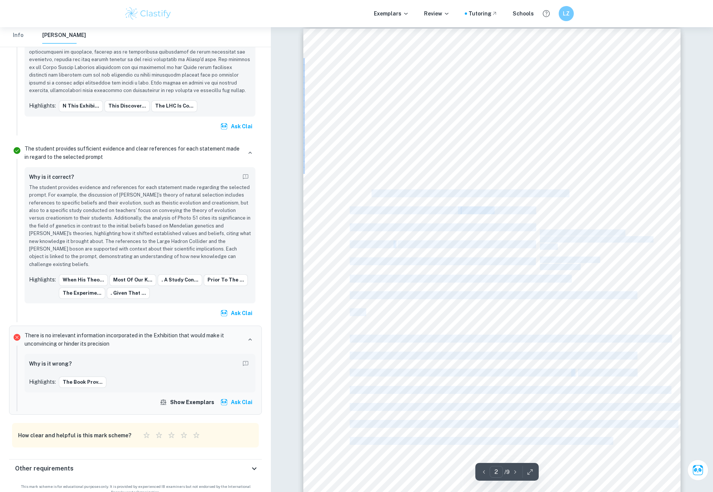
drag, startPoint x: 339, startPoint y: 154, endPoint x: 369, endPoint y: 192, distance: 48.9
click at [369, 191] on div "Ob j e c t 1 : On the Origin of Species by Means of Natural Selection Real - wo…" at bounding box center [491, 296] width 377 height 534
click at [314, 237] on div "Ob j e c t 1 : On the Origin of Species by Means of Natural Selection Real - wo…" at bounding box center [491, 296] width 377 height 534
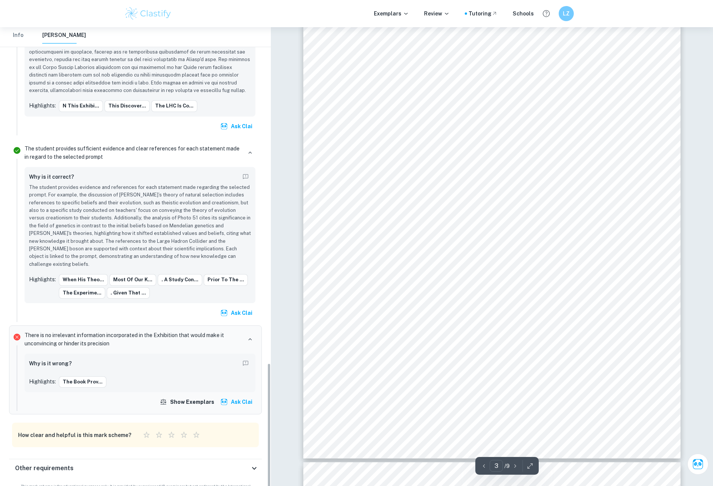
scroll to position [1245, 0]
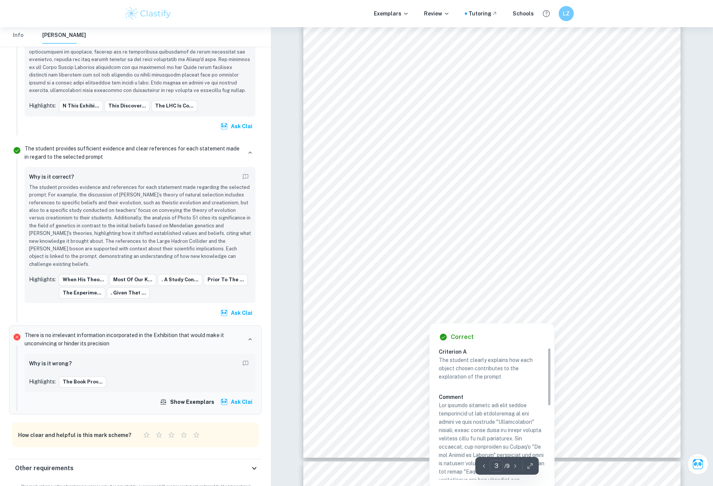
click at [375, 249] on div at bounding box center [494, 255] width 284 height 18
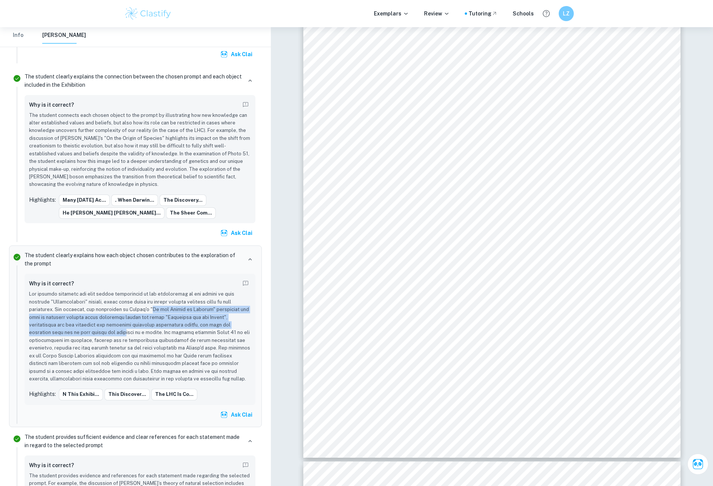
drag, startPoint x: 154, startPoint y: 308, endPoint x: 77, endPoint y: 334, distance: 81.3
click at [76, 335] on p at bounding box center [140, 337] width 222 height 92
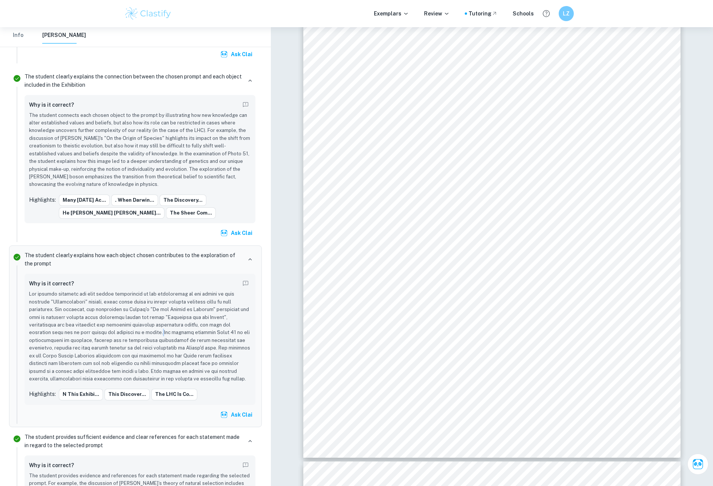
drag, startPoint x: 112, startPoint y: 335, endPoint x: 134, endPoint y: 337, distance: 21.6
click at [115, 335] on p at bounding box center [140, 337] width 222 height 92
drag, startPoint x: 135, startPoint y: 338, endPoint x: 160, endPoint y: 352, distance: 29.2
click at [159, 352] on p at bounding box center [140, 337] width 222 height 92
drag, startPoint x: 542, startPoint y: 315, endPoint x: 566, endPoint y: 318, distance: 24.0
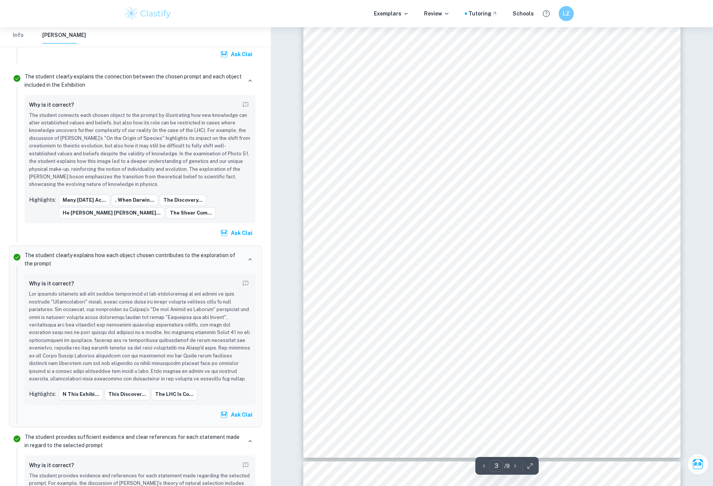
click at [563, 318] on div "Li n k to th e P rom p t: Darwin’s theory has – for the most part – shifted the…" at bounding box center [491, 192] width 377 height 534
drag, startPoint x: 629, startPoint y: 318, endPoint x: 420, endPoint y: 235, distance: 225.3
click at [434, 235] on div "Li n k to th e P rom p t: Darwin’s theory has – for the most part – shifted the…" at bounding box center [491, 192] width 377 height 534
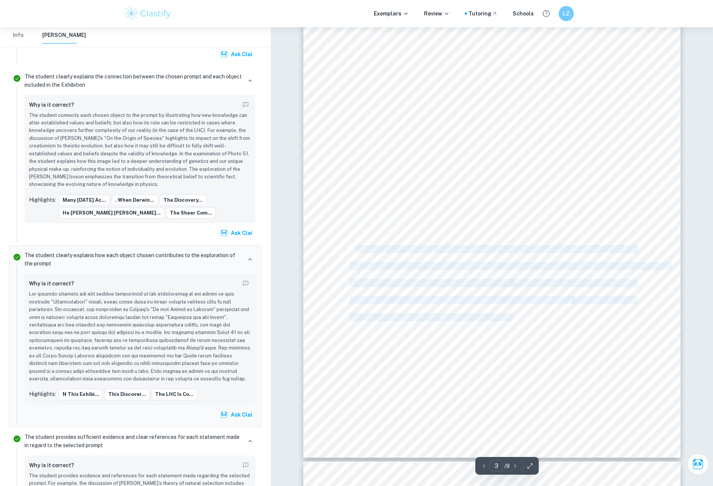
drag, startPoint x: 319, startPoint y: 241, endPoint x: 354, endPoint y: 250, distance: 36.1
click at [354, 250] on div "Li n k to th e P rom p t: Darwin’s theory has – for the most part – shifted the…" at bounding box center [491, 192] width 377 height 534
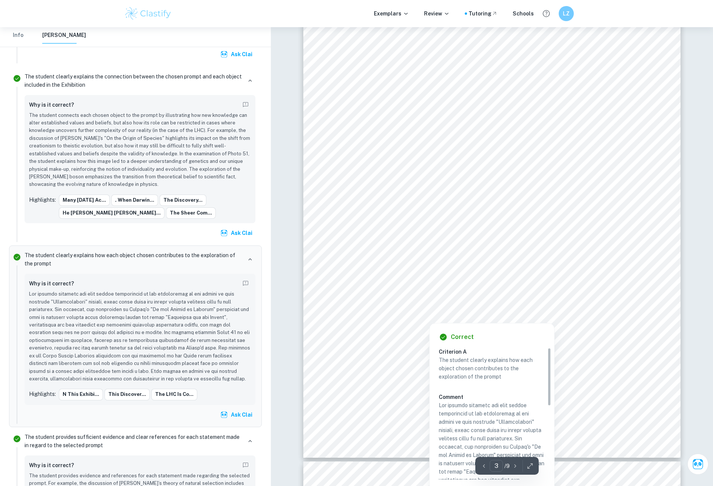
click at [544, 312] on div at bounding box center [493, 300] width 286 height 26
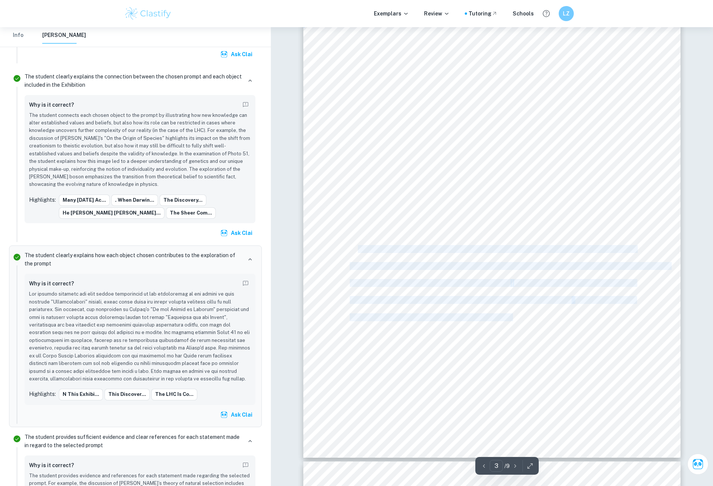
drag, startPoint x: 518, startPoint y: 315, endPoint x: 358, endPoint y: 248, distance: 173.6
click at [358, 248] on div "Li n k to th e P rom p t: Darwin’s theory has – for the most part – shifted the…" at bounding box center [491, 192] width 377 height 534
click at [572, 314] on div "Li n k to th e P rom p t: Darwin’s theory has – for the most part – shifted the…" at bounding box center [491, 192] width 377 height 534
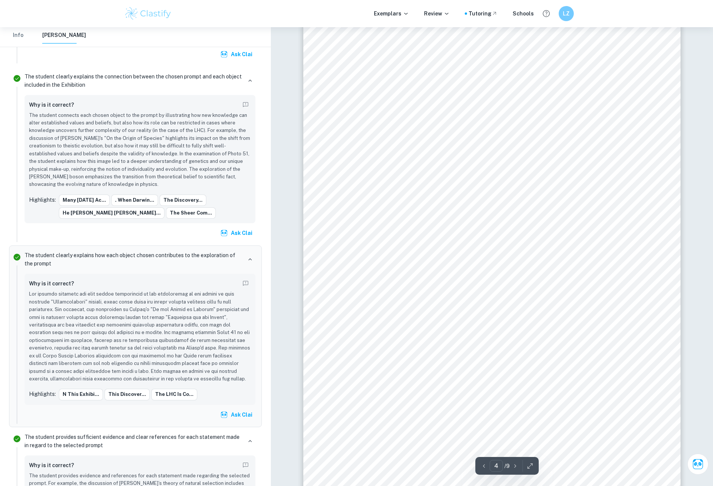
scroll to position [1698, 0]
drag, startPoint x: 338, startPoint y: 113, endPoint x: 339, endPoint y: 120, distance: 7.0
click at [339, 120] on div "Ob j e c t 2 : Photo 51 - “B” form of DNA Real - wo r l d c o n t e x t : This …" at bounding box center [491, 276] width 377 height 534
drag, startPoint x: 343, startPoint y: 118, endPoint x: 317, endPoint y: 272, distance: 155.8
click at [317, 272] on div "Ob j e c t 2 : Photo 51 - “B” form of DNA Real - wo r l d c o n t e x t : This …" at bounding box center [491, 276] width 377 height 534
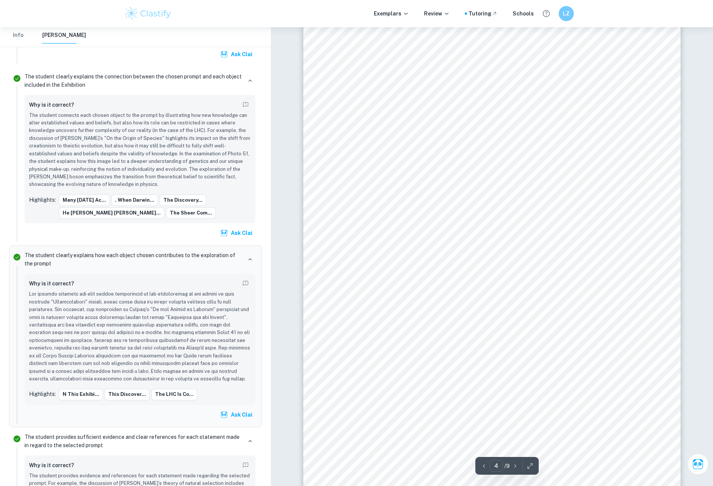
scroll to position [1736, 0]
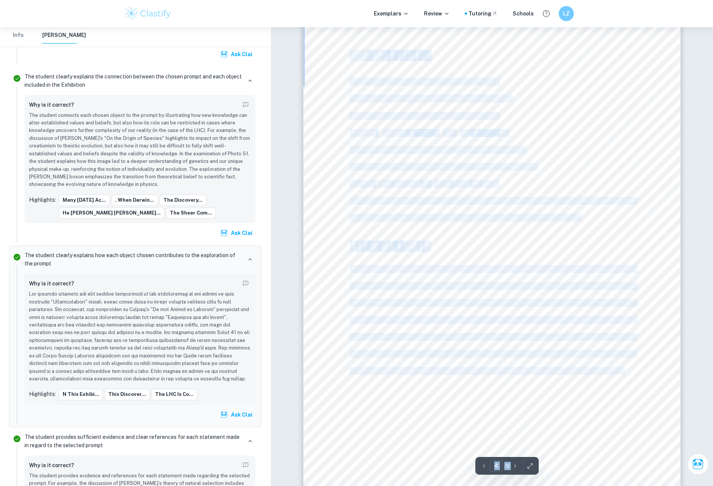
drag, startPoint x: 411, startPoint y: 321, endPoint x: 583, endPoint y: 324, distance: 171.7
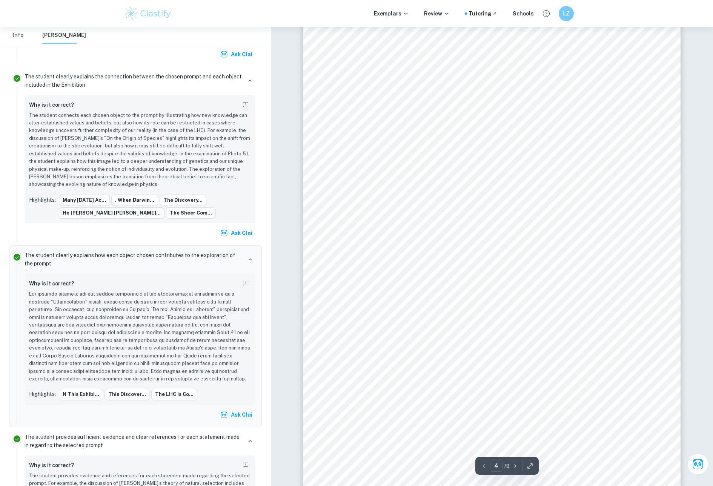
click at [649, 332] on div "Ob j e c t 2 : Photo 51 - “B” form of DNA Real - wo r l d c o n t e x t : This …" at bounding box center [491, 238] width 377 height 534
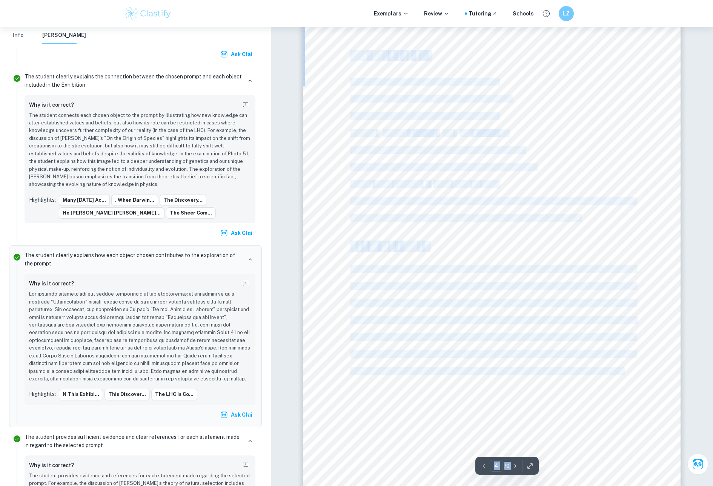
drag, startPoint x: 618, startPoint y: 375, endPoint x: 537, endPoint y: 339, distance: 88.5
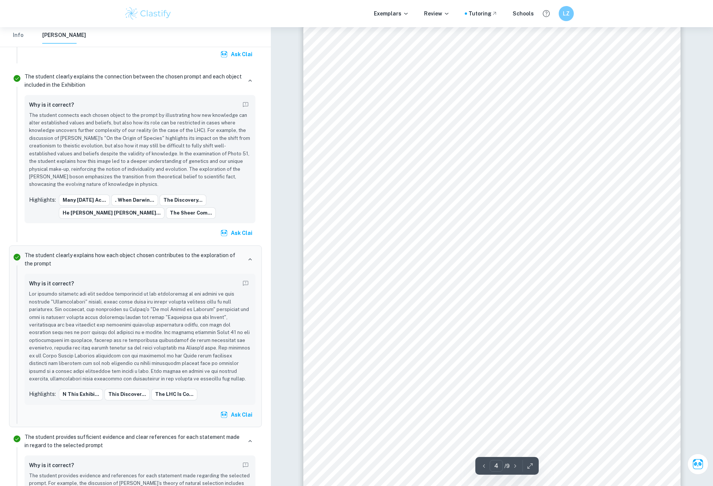
click at [676, 346] on div "Ob j e c t 2 : Photo 51 - “B” form of DNA Real - wo r l d c o n t e x t : This …" at bounding box center [491, 238] width 377 height 534
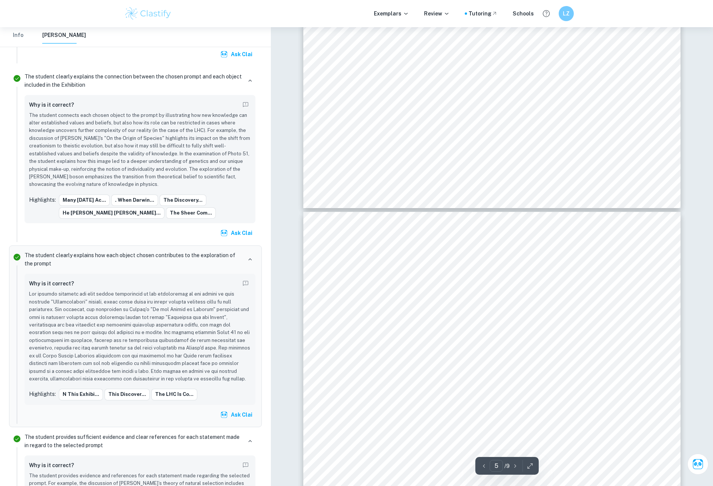
scroll to position [2075, 0]
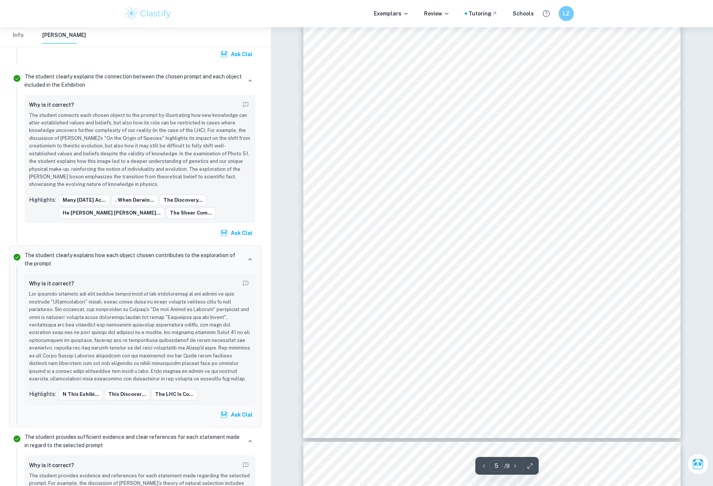
drag, startPoint x: 630, startPoint y: 345, endPoint x: 620, endPoint y: 350, distance: 11.5
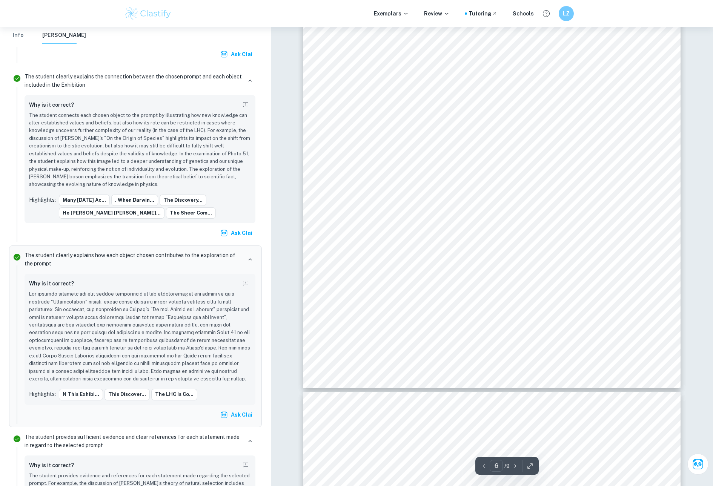
scroll to position [2943, 0]
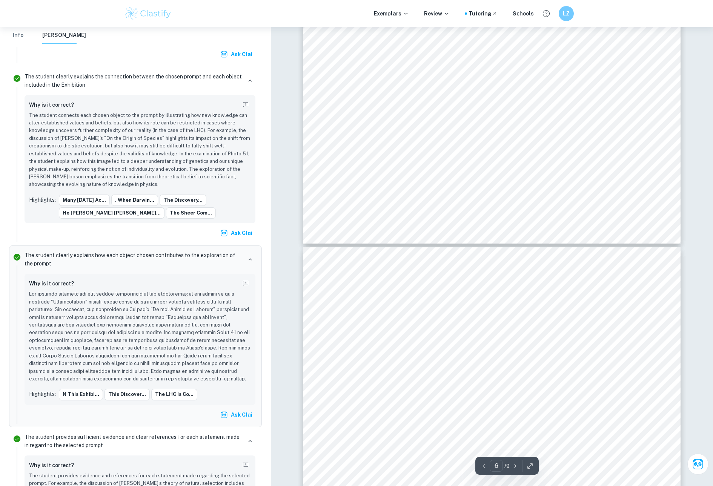
type input "7"
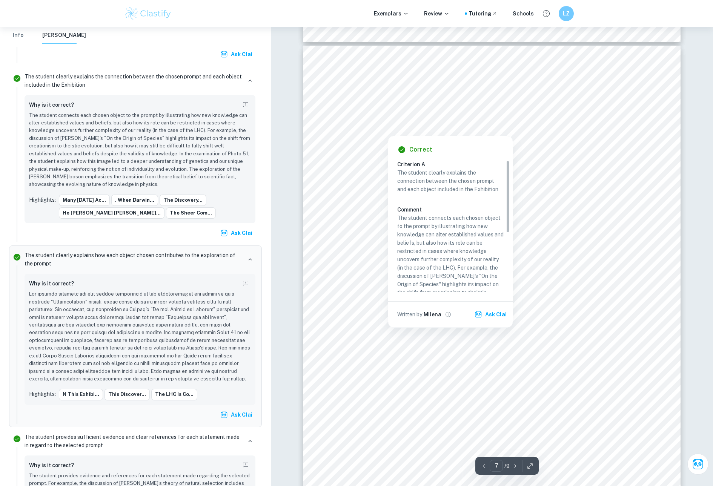
scroll to position [3320, 0]
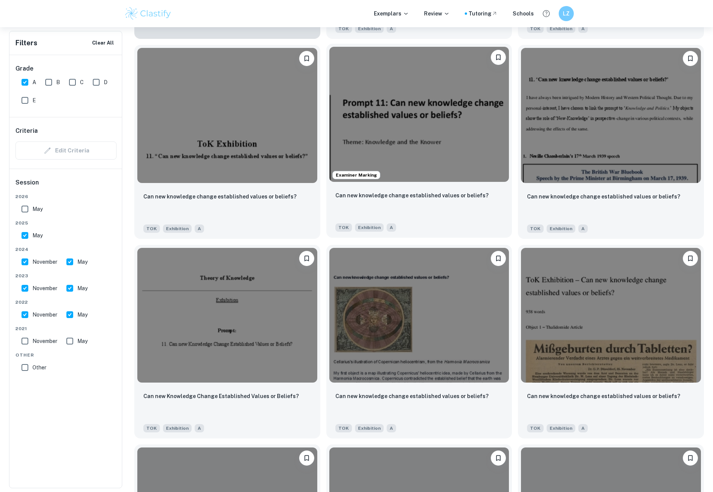
scroll to position [868, 0]
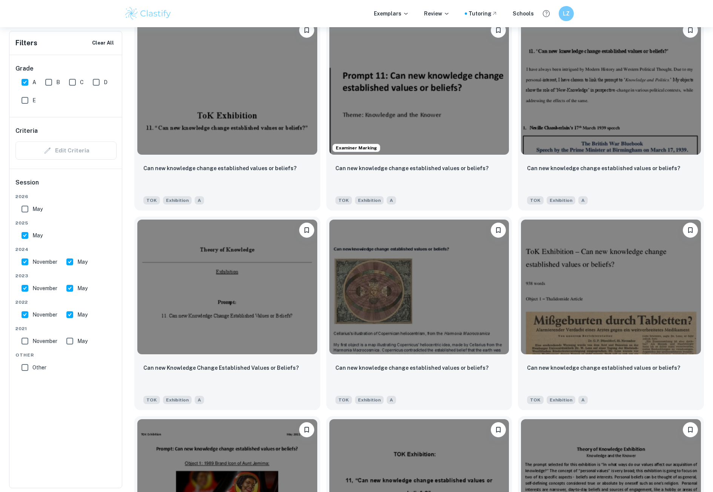
click at [72, 319] on input "May" at bounding box center [69, 314] width 15 height 15
checkbox input "false"
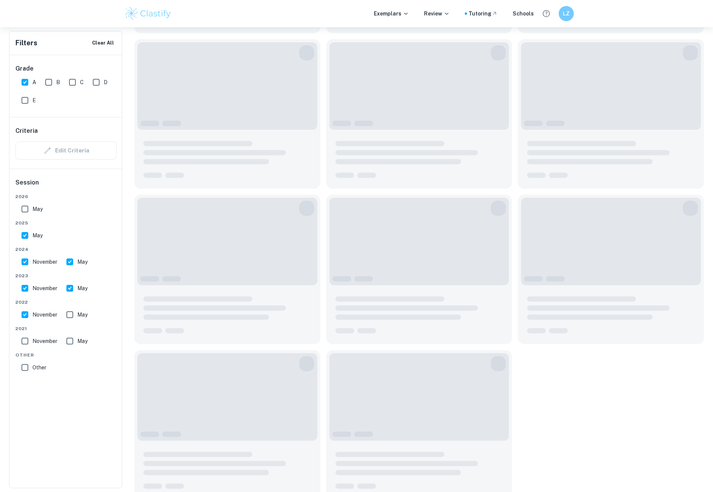
click at [17, 314] on input "November" at bounding box center [24, 314] width 15 height 15
checkbox input "false"
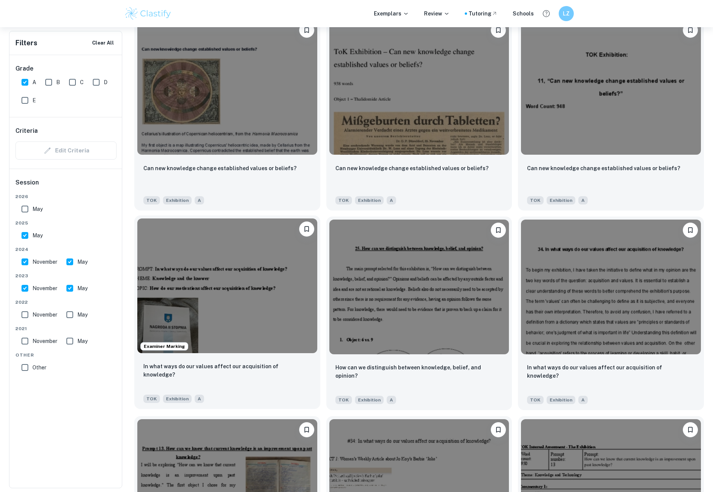
click at [263, 285] on img at bounding box center [227, 285] width 180 height 135
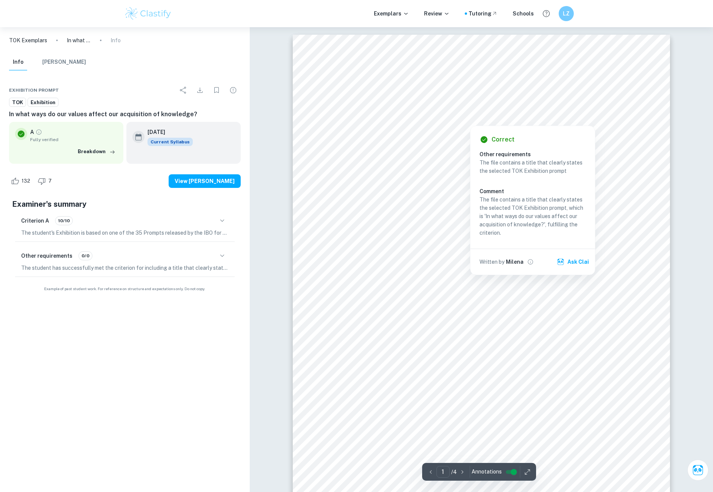
click at [435, 119] on div at bounding box center [469, 119] width 223 height 9
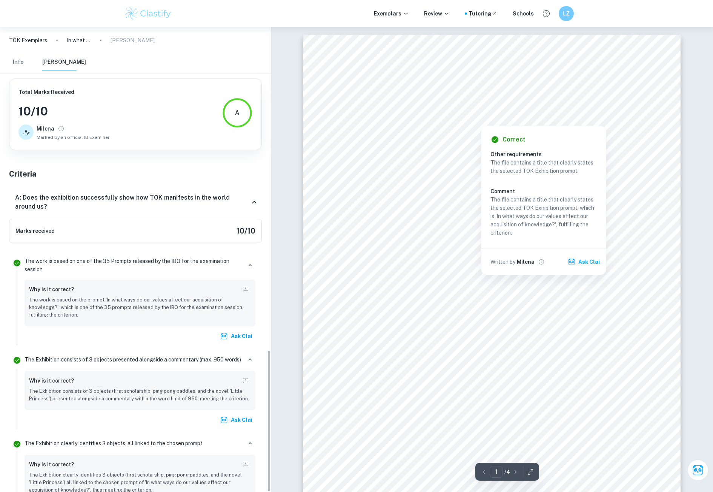
scroll to position [1117, 0]
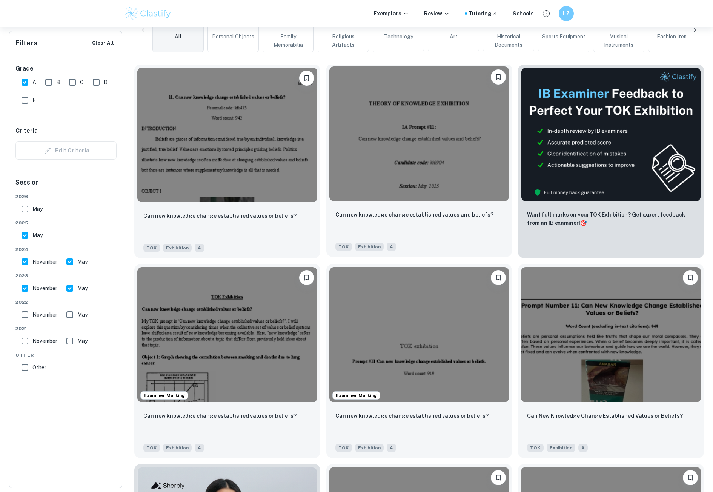
scroll to position [226, 0]
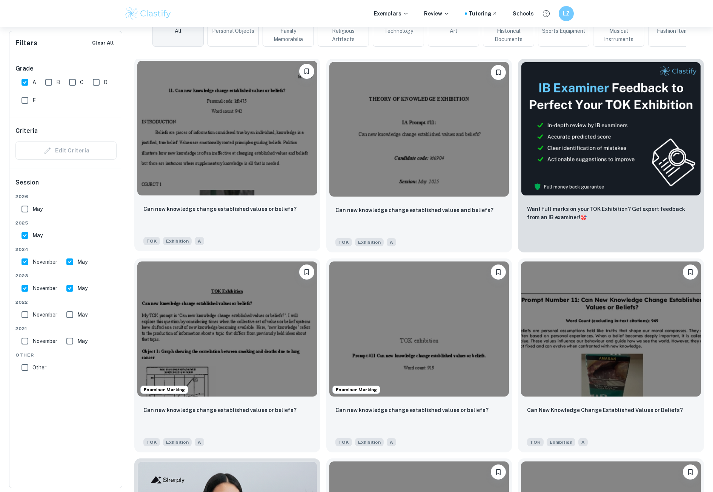
click at [211, 171] on img at bounding box center [227, 128] width 180 height 135
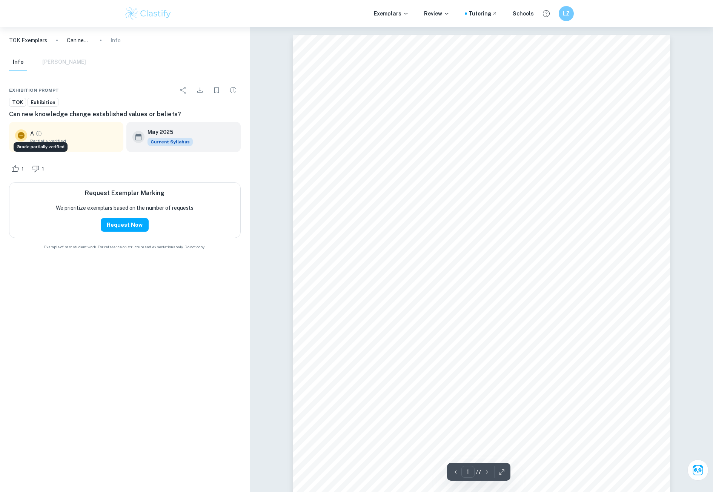
click at [37, 132] on icon "Grade partially verified" at bounding box center [38, 133] width 7 height 7
drag, startPoint x: 349, startPoint y: 151, endPoint x: 414, endPoint y: 160, distance: 66.2
click at [417, 161] on div "kfr475 1 11. Can new knowledge change established values or beliefs? Personal c…" at bounding box center [481, 301] width 377 height 533
click at [414, 160] on div "kfr475 1 11. Can new knowledge change established values or beliefs? Personal c…" at bounding box center [481, 301] width 377 height 533
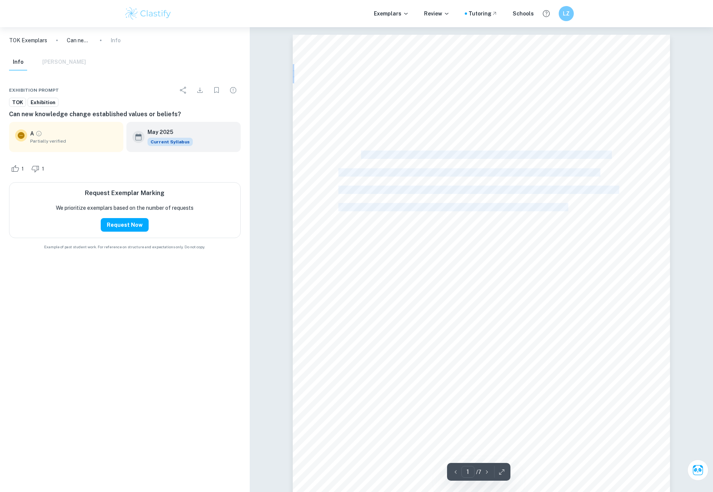
drag, startPoint x: 362, startPoint y: 155, endPoint x: 567, endPoint y: 205, distance: 211.7
click at [567, 205] on div "kfr475 1 11. Can new knowledge change established values or beliefs? Personal c…" at bounding box center [481, 301] width 377 height 533
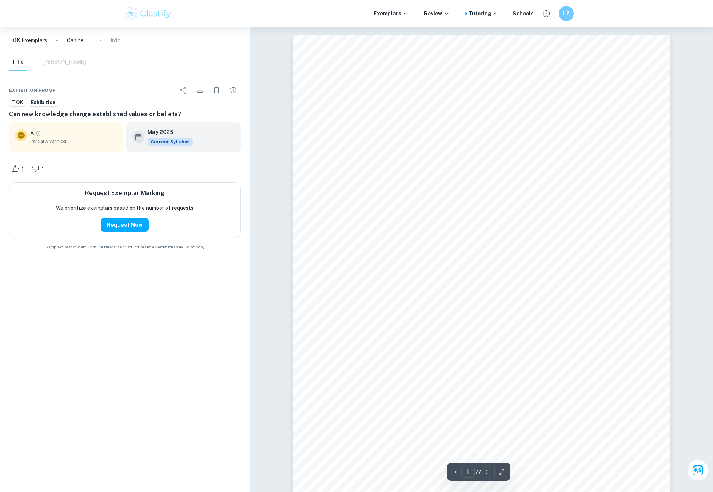
click at [544, 238] on div "kfr475 1 11. Can new knowledge change established values or beliefs? Personal c…" at bounding box center [481, 301] width 377 height 533
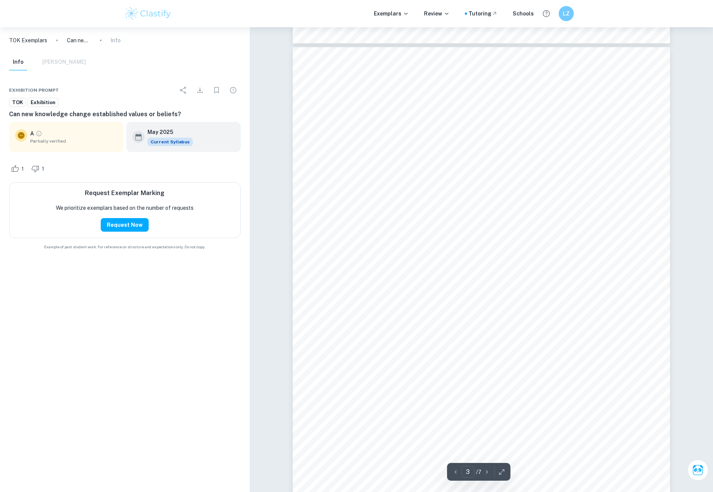
scroll to position [1132, 0]
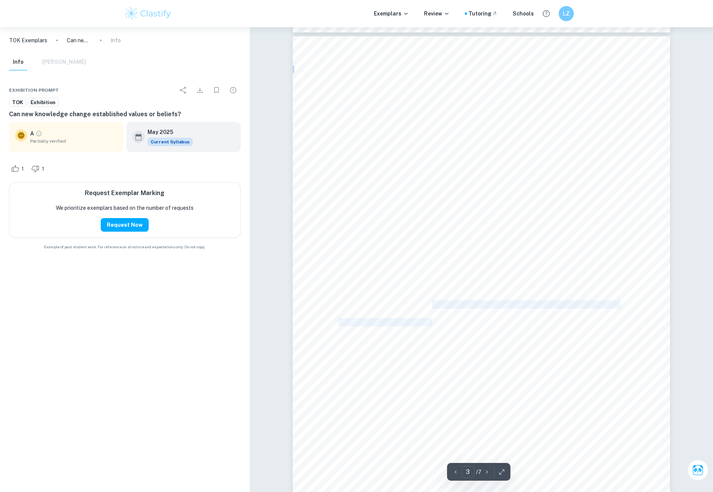
drag, startPoint x: 436, startPoint y: 306, endPoint x: 433, endPoint y: 319, distance: 13.5
click at [433, 319] on div "kfr475 3 OBJECT 2 Just as new knowledge cannot change established political val…" at bounding box center [481, 302] width 377 height 533
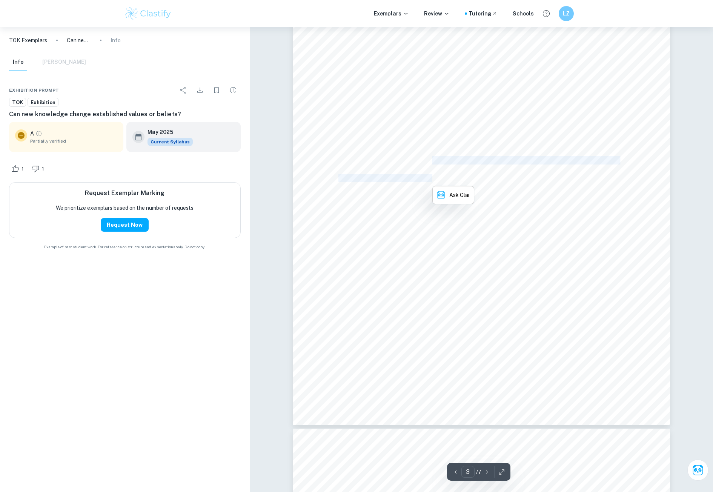
scroll to position [1283, 0]
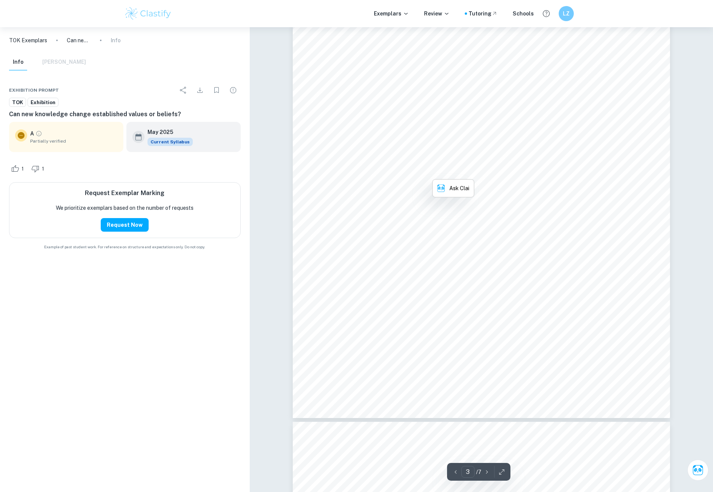
click at [393, 253] on div "kfr475 3 OBJECT 2 Just as new knowledge cannot change established political val…" at bounding box center [481, 151] width 377 height 533
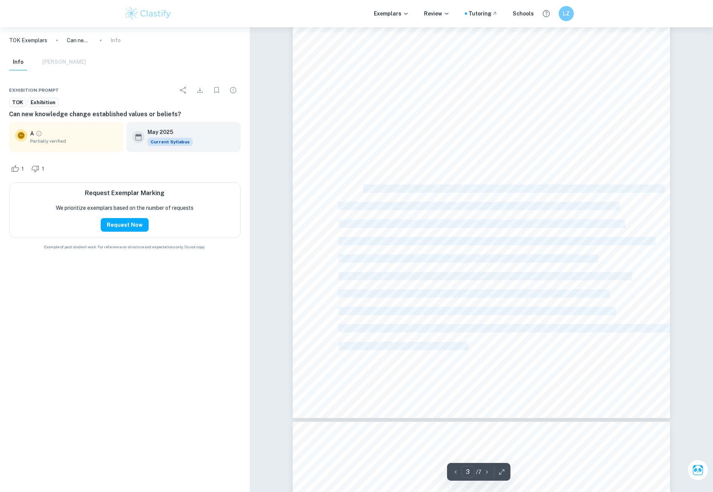
drag, startPoint x: 366, startPoint y: 188, endPoint x: 540, endPoint y: 348, distance: 236.3
click at [540, 348] on div "kfr475 3 OBJECT 2 Just as new knowledge cannot change established political val…" at bounding box center [481, 151] width 377 height 533
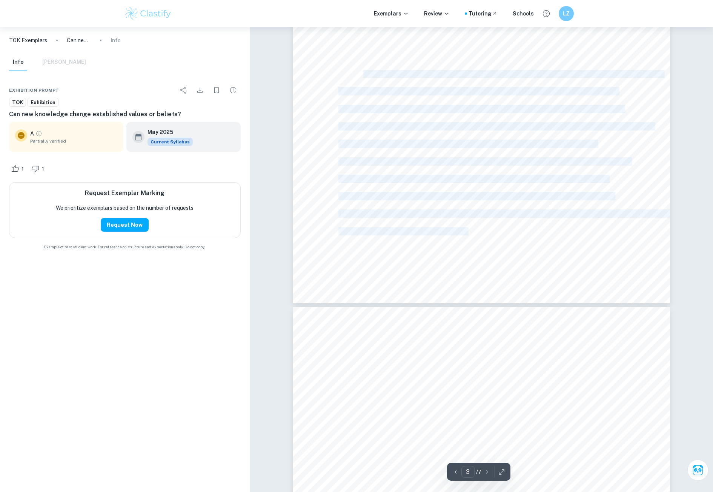
scroll to position [1434, 0]
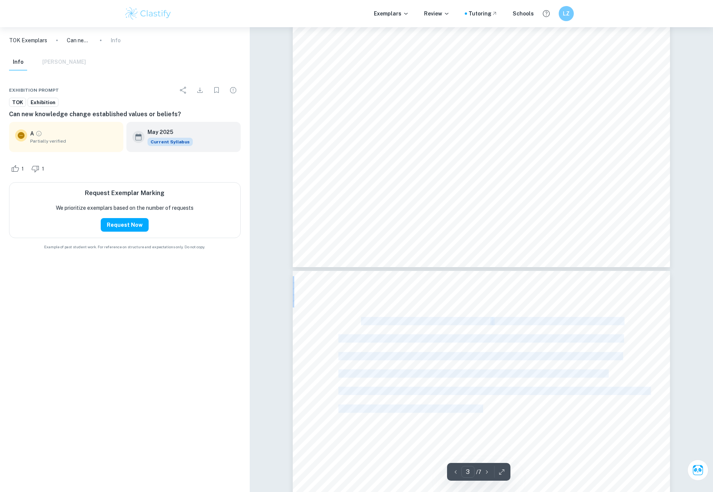
drag, startPoint x: 363, startPoint y: 320, endPoint x: 485, endPoint y: 407, distance: 149.8
type input "4"
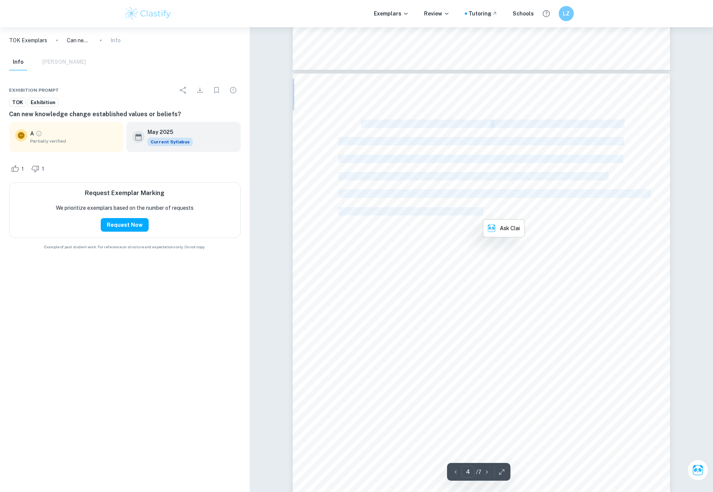
scroll to position [1698, 0]
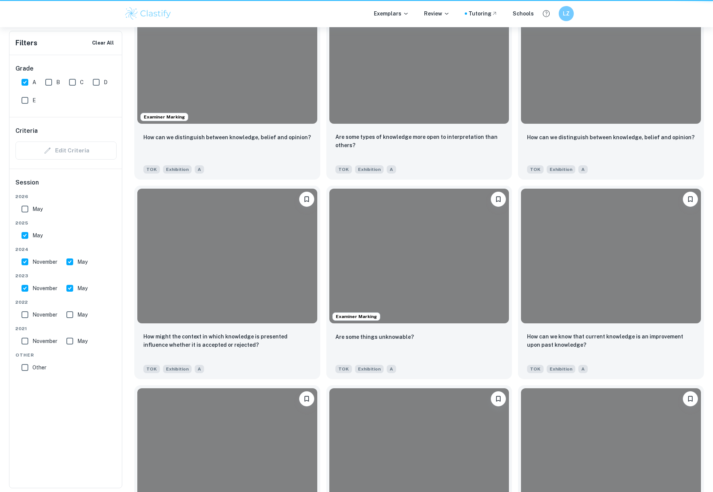
scroll to position [226, 0]
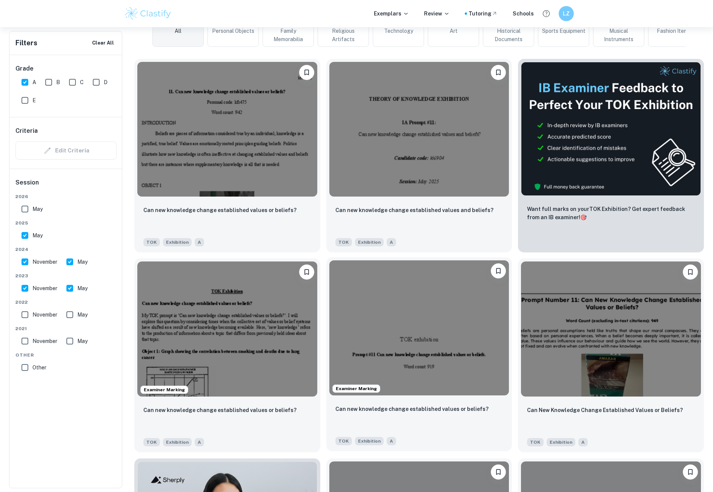
click at [378, 357] on img at bounding box center [419, 327] width 180 height 135
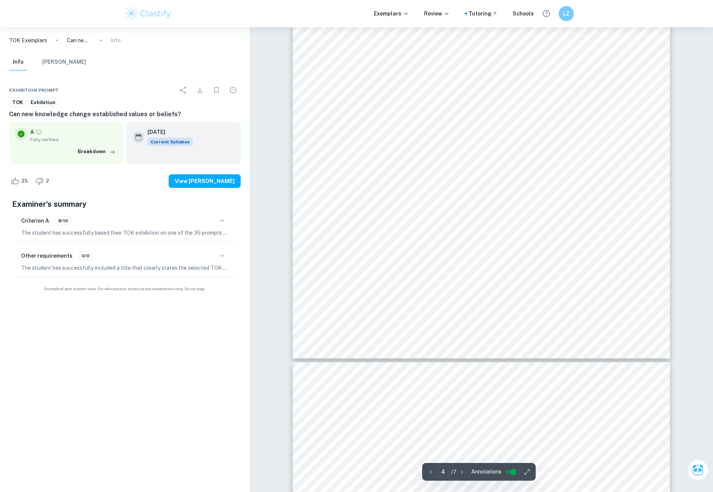
scroll to position [1887, 0]
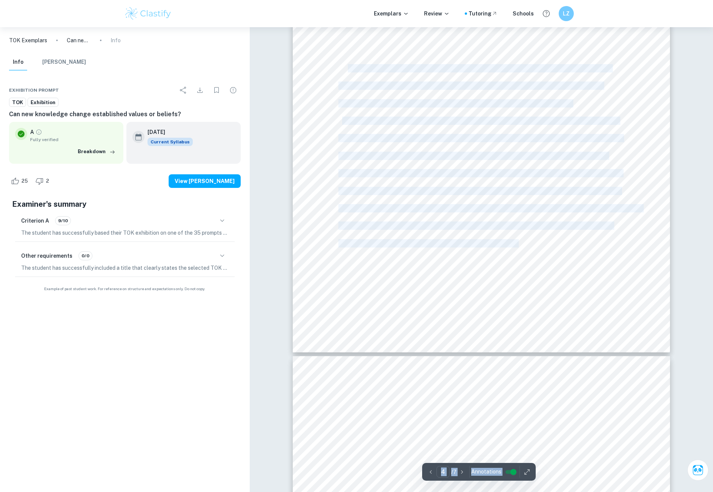
drag, startPoint x: 420, startPoint y: 145, endPoint x: 515, endPoint y: 261, distance: 149.6
click at [517, 248] on div "Correct Criterion A The work is based on one of the 35 Prompts released by the …" at bounding box center [482, 56] width 464 height 3830
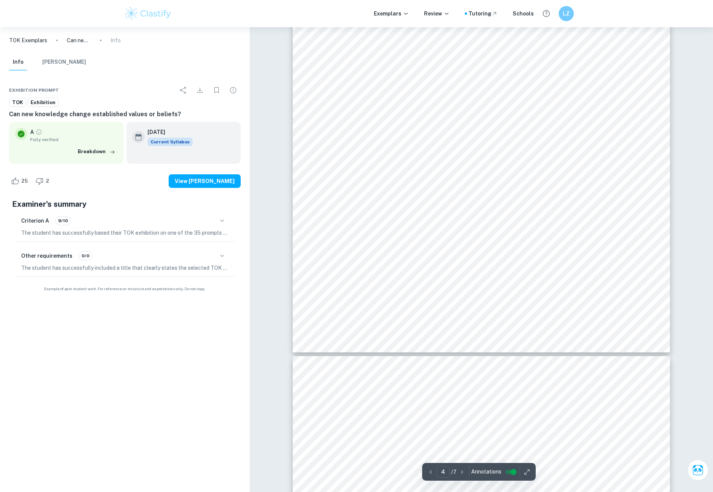
click at [520, 266] on div "Object #2 Vaccine Pfizer by BioNTech company As the second object for my TOK ex…" at bounding box center [481, 86] width 377 height 534
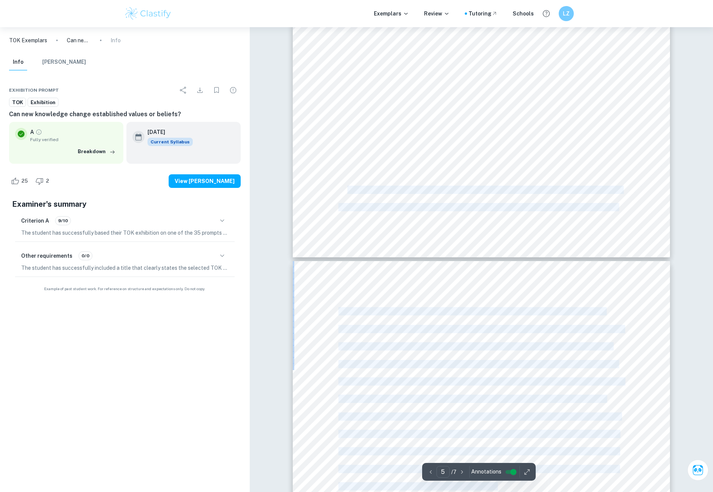
scroll to position [2452, 0]
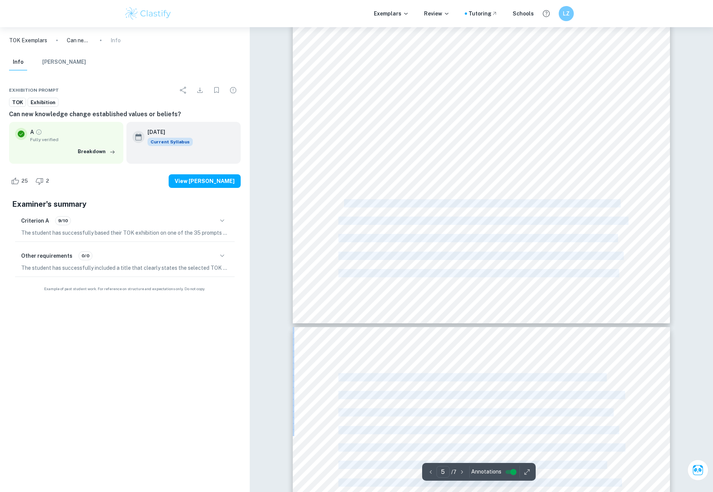
drag, startPoint x: 480, startPoint y: 385, endPoint x: 344, endPoint y: 200, distance: 229.4
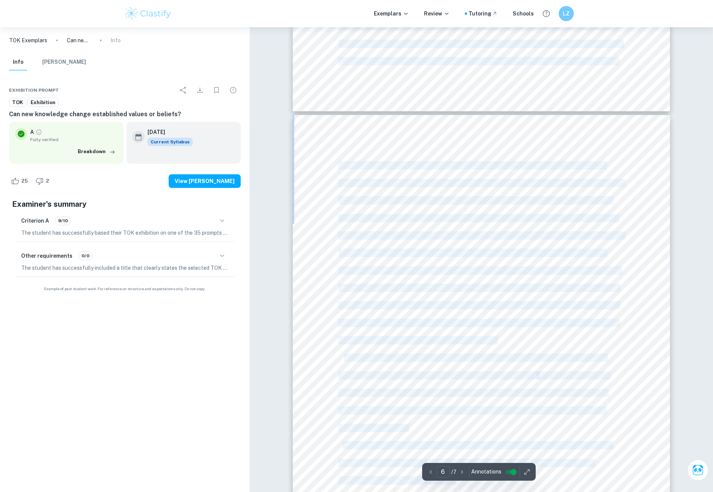
scroll to position [2679, 0]
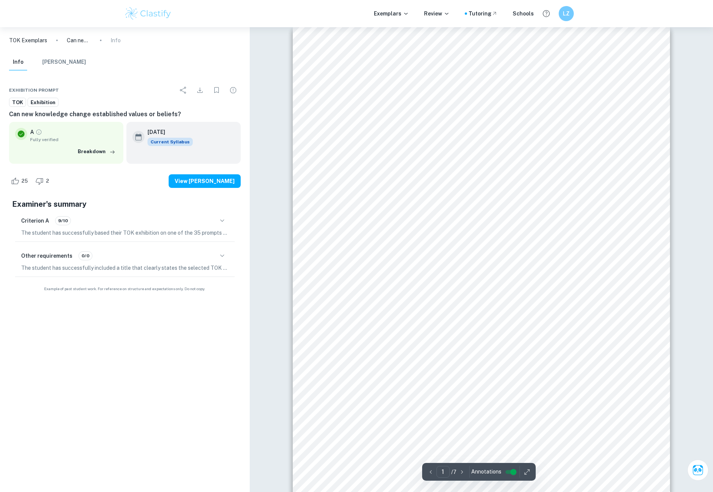
scroll to position [0, 0]
type input "3"
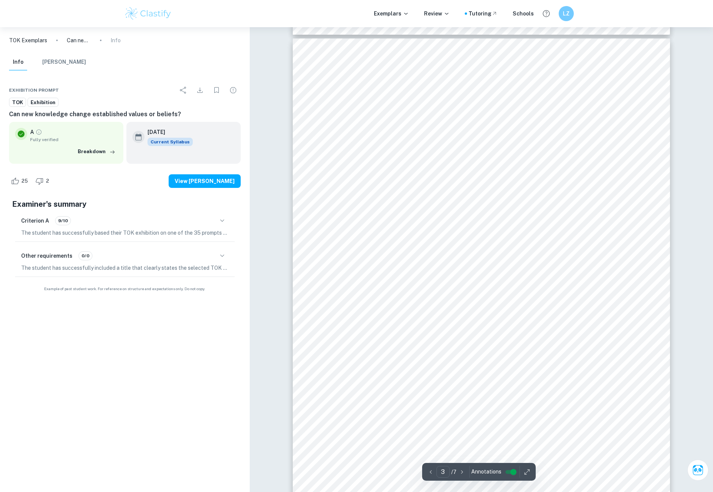
scroll to position [1170, 0]
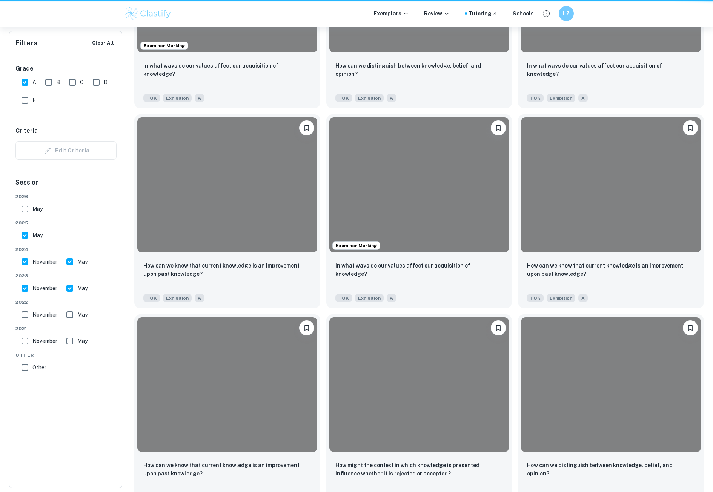
scroll to position [226, 0]
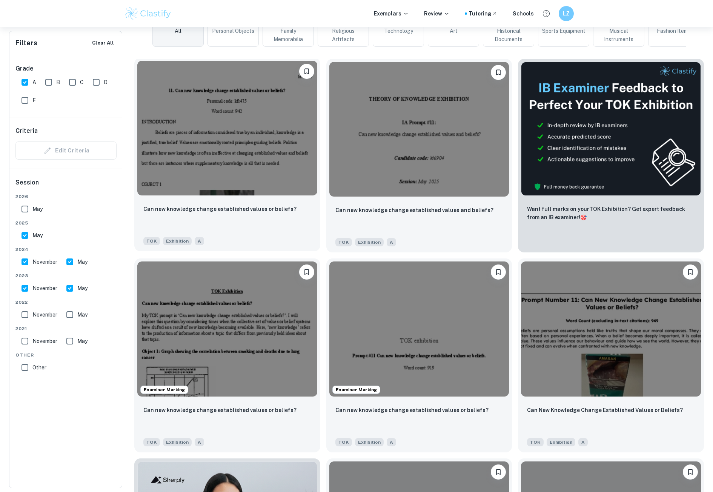
click at [271, 167] on img at bounding box center [227, 128] width 180 height 135
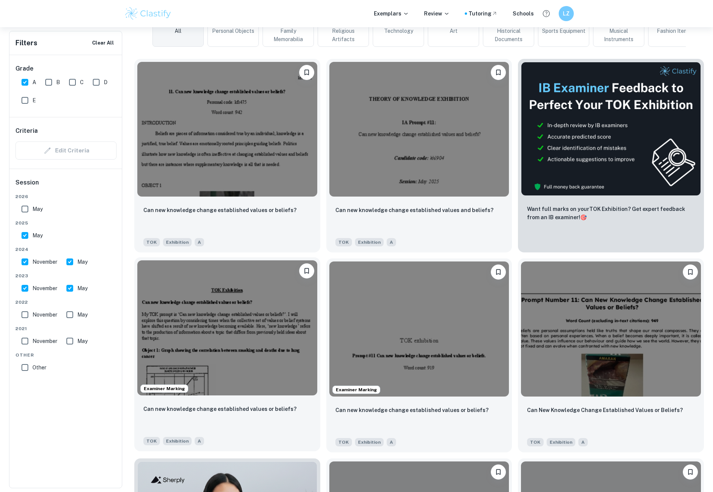
scroll to position [340, 0]
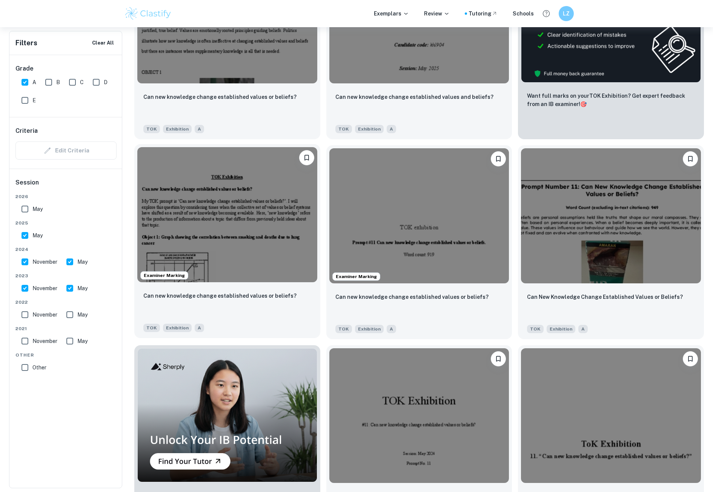
click at [251, 254] on img at bounding box center [227, 214] width 180 height 135
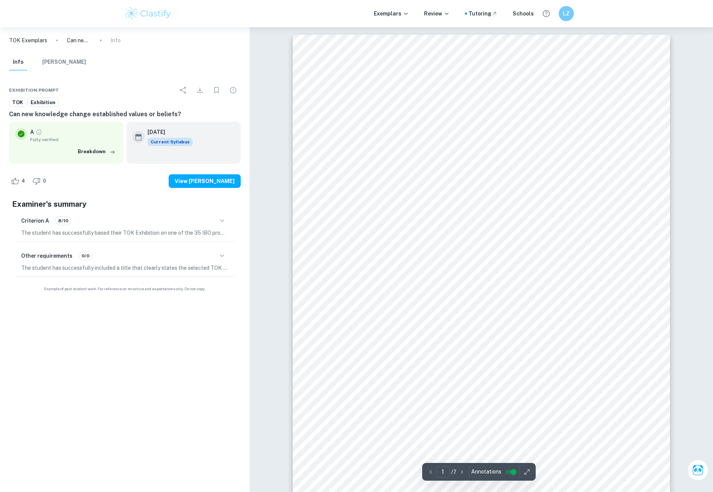
click at [211, 232] on p "The student has successfully based their TOK Exhibition on one of the 35 IBO pr…" at bounding box center [125, 233] width 208 height 8
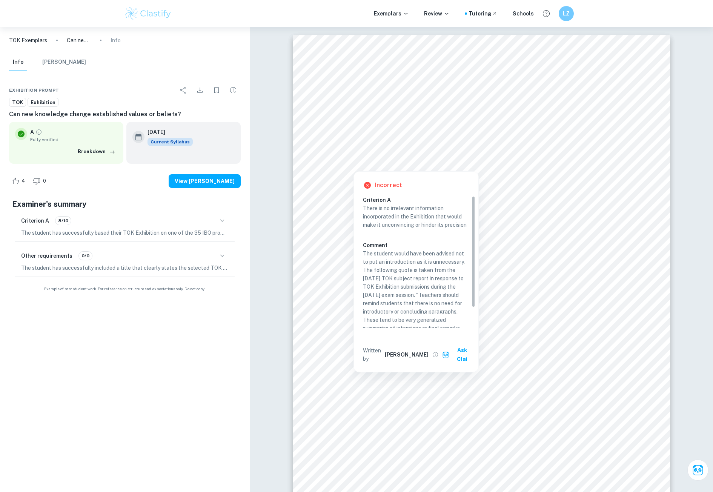
click at [425, 135] on div at bounding box center [480, 135] width 284 height 12
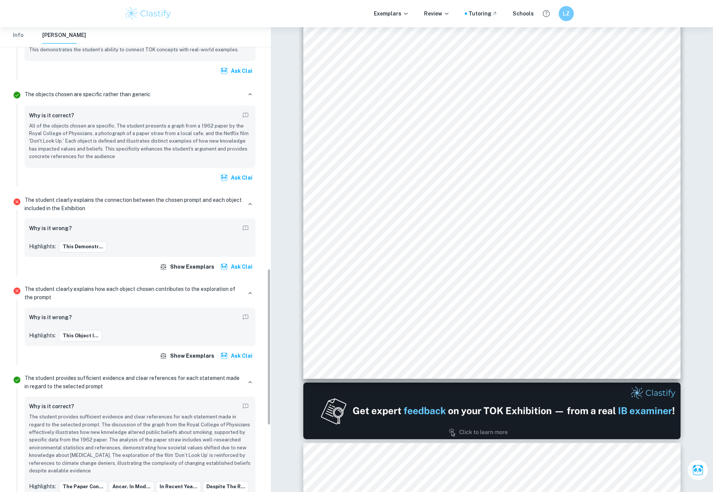
scroll to position [648, 0]
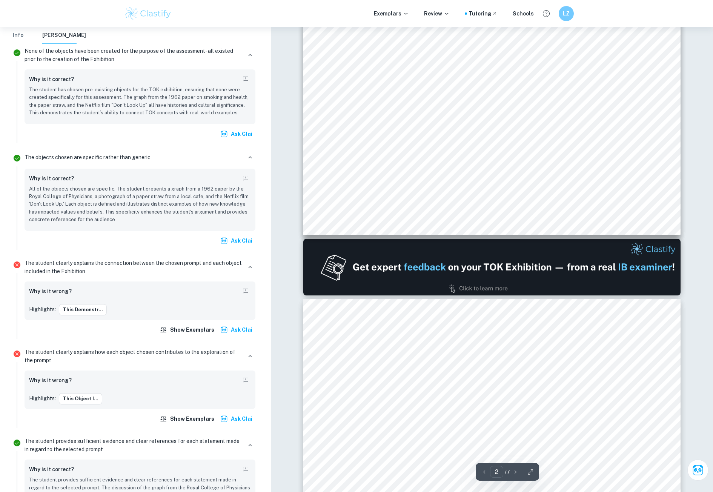
type input "1"
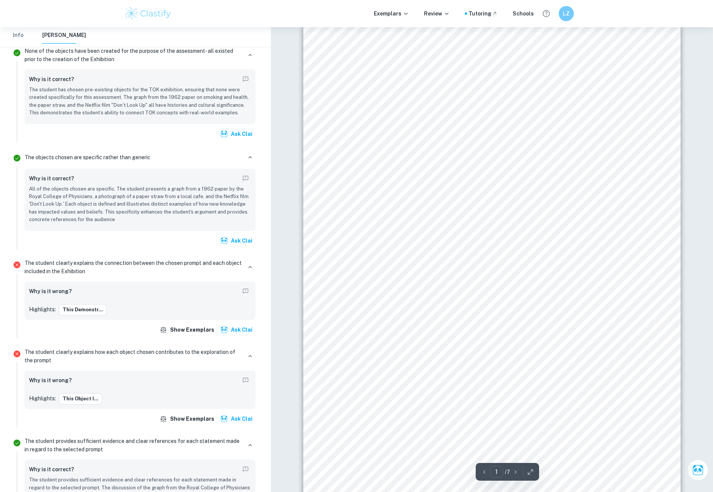
scroll to position [0, 0]
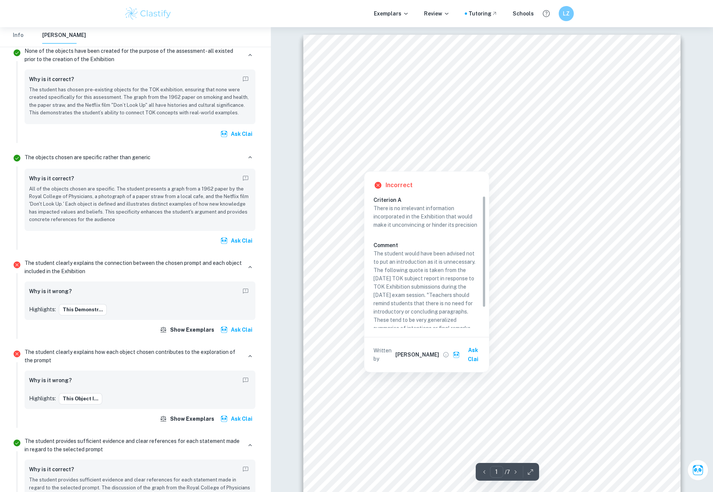
click at [390, 151] on div at bounding box center [487, 155] width 277 height 12
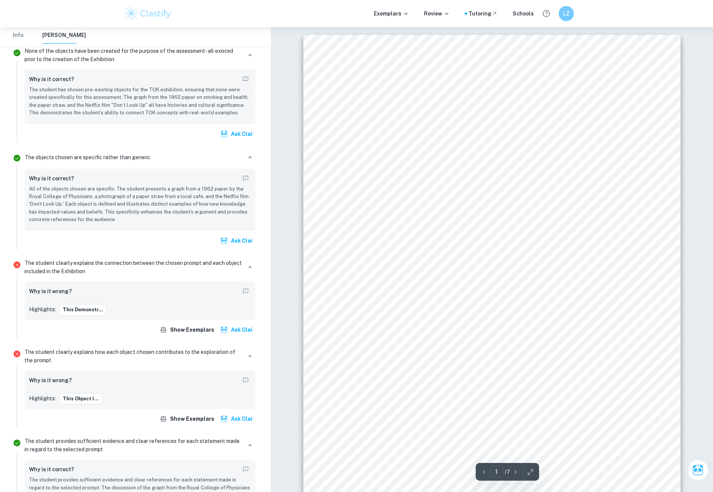
scroll to position [912, 0]
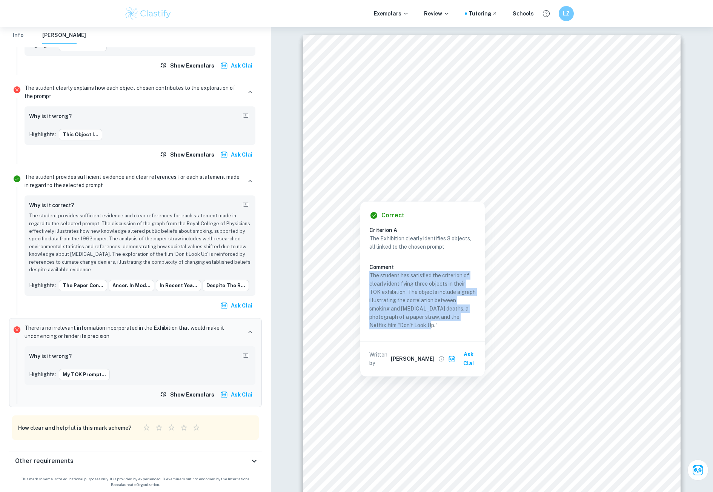
drag, startPoint x: 441, startPoint y: 327, endPoint x: 369, endPoint y: 273, distance: 89.6
click at [369, 273] on p "The student has satisfied the criterion of clearly identifying three objects in…" at bounding box center [422, 300] width 106 height 58
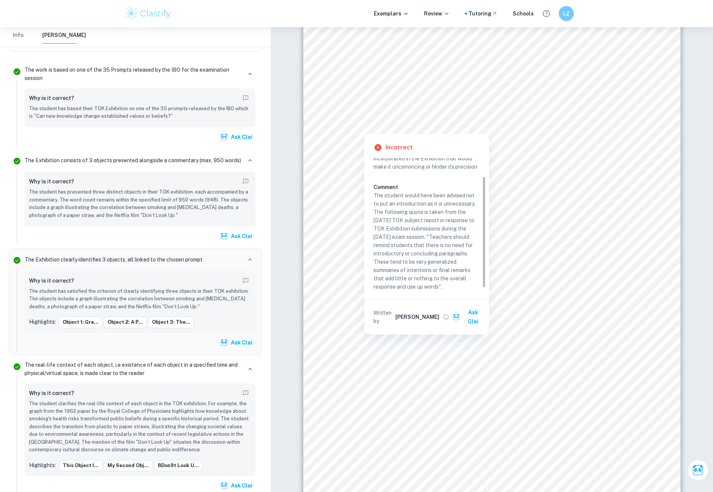
scroll to position [24, 0]
copy p "The student would have been advised not to put an introduction as it is unneces…"
drag, startPoint x: 374, startPoint y: 191, endPoint x: 454, endPoint y: 288, distance: 125.1
click at [454, 288] on p "The student would have been advised not to put an introduction as it is unneces…" at bounding box center [427, 238] width 106 height 100
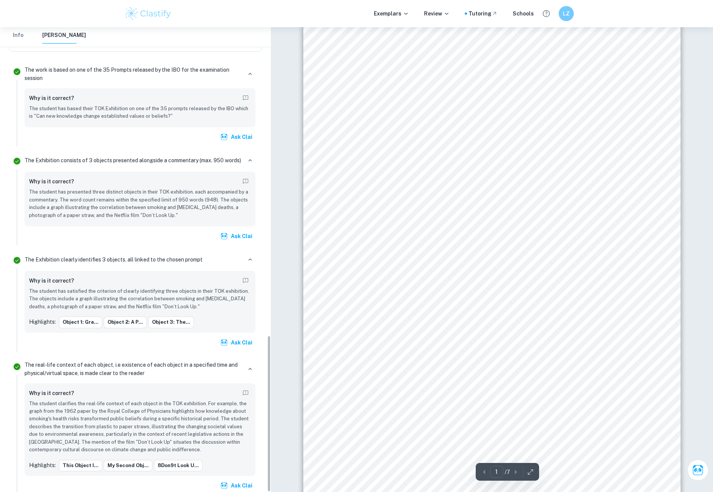
scroll to position [912, 0]
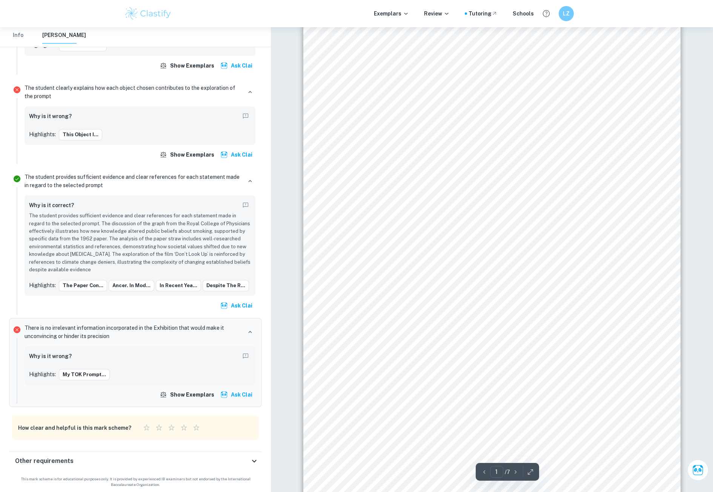
drag, startPoint x: 413, startPoint y: 72, endPoint x: 413, endPoint y: 66, distance: 6.4
click at [413, 71] on div "TOK Exhibition Can new knowledge change established values or beliefs? My TOK p…" at bounding box center [491, 263] width 377 height 533
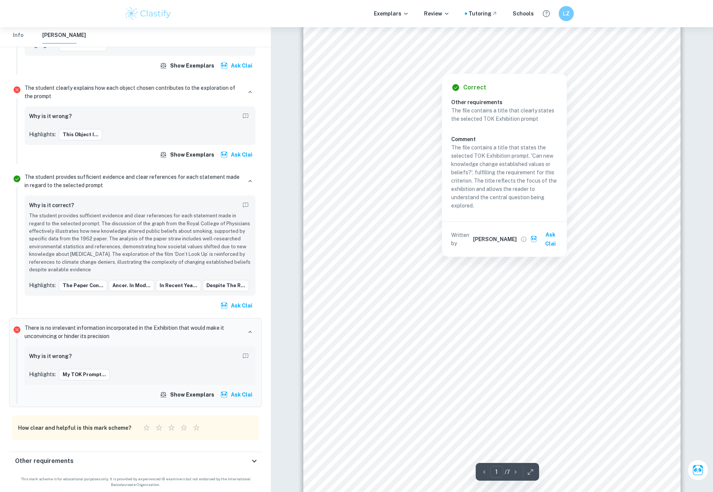
click at [413, 66] on div at bounding box center [442, 67] width 186 height 8
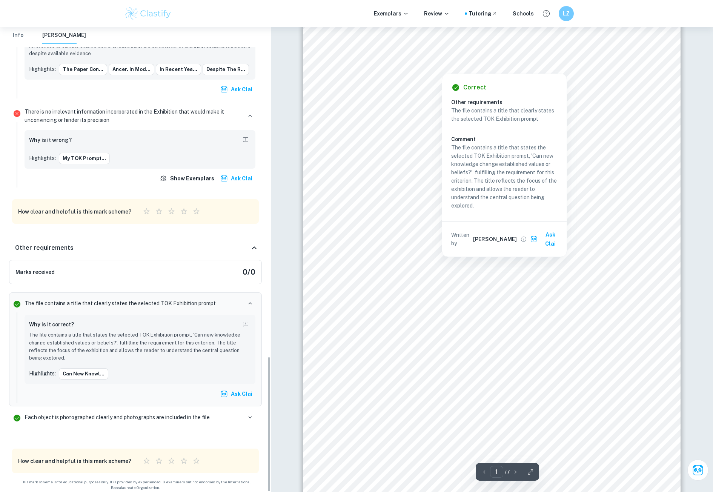
scroll to position [1132, 0]
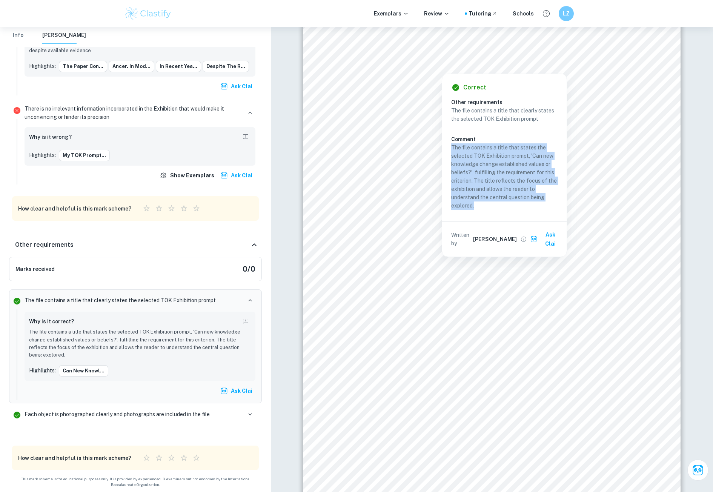
copy p "The file contains a title that states the selected TOK Exhibition prompt, 'Can …"
drag, startPoint x: 452, startPoint y: 147, endPoint x: 490, endPoint y: 206, distance: 69.9
click at [490, 206] on p "The file contains a title that states the selected TOK Exhibition prompt, 'Can …" at bounding box center [504, 176] width 106 height 66
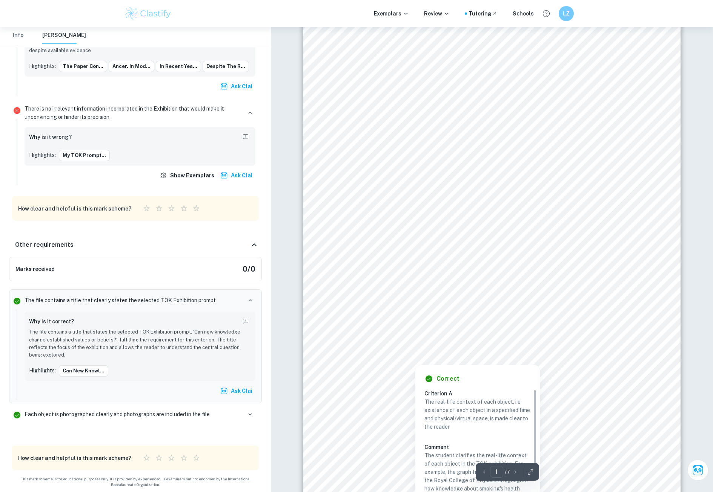
click at [453, 334] on div at bounding box center [485, 339] width 273 height 12
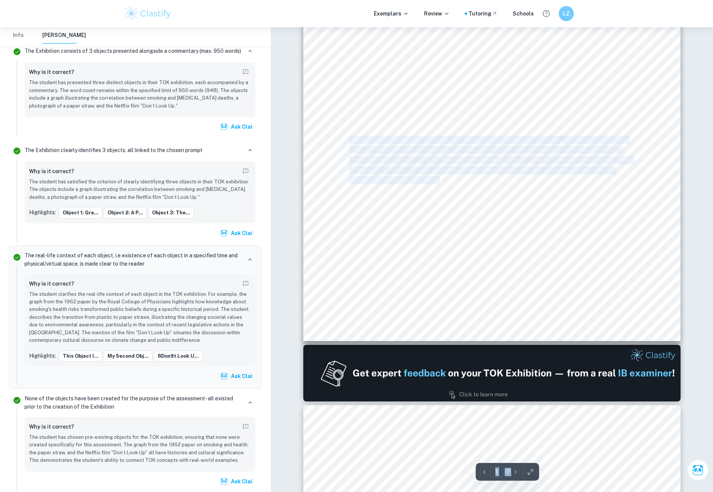
scroll to position [0, 0]
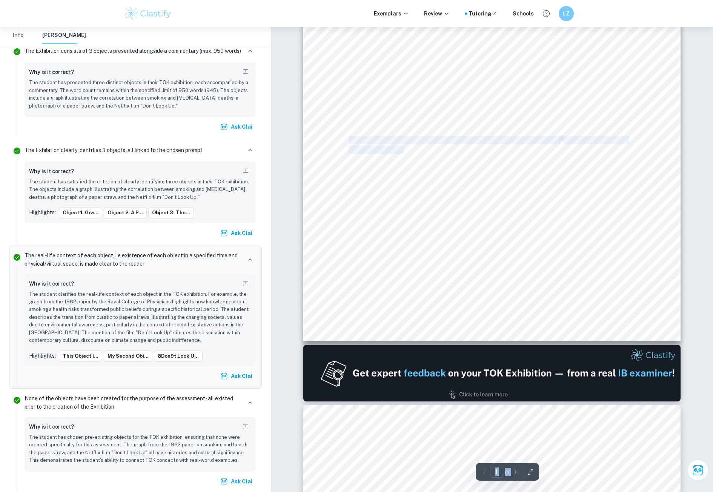
drag, startPoint x: 425, startPoint y: 352, endPoint x: 404, endPoint y: 147, distance: 206.7
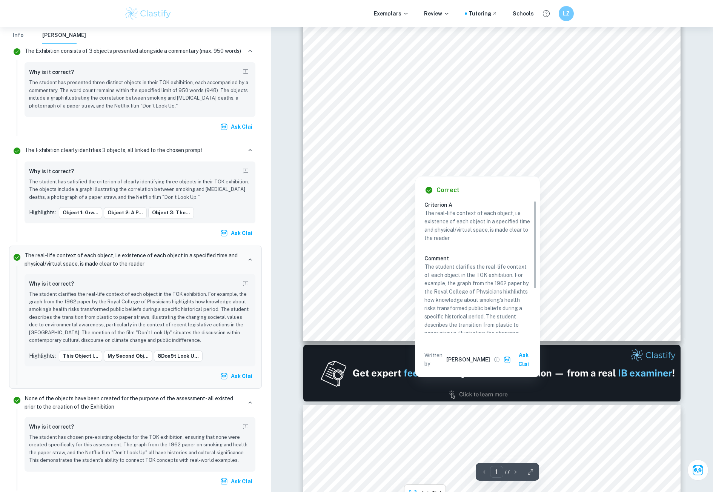
click at [417, 147] on div at bounding box center [485, 151] width 273 height 12
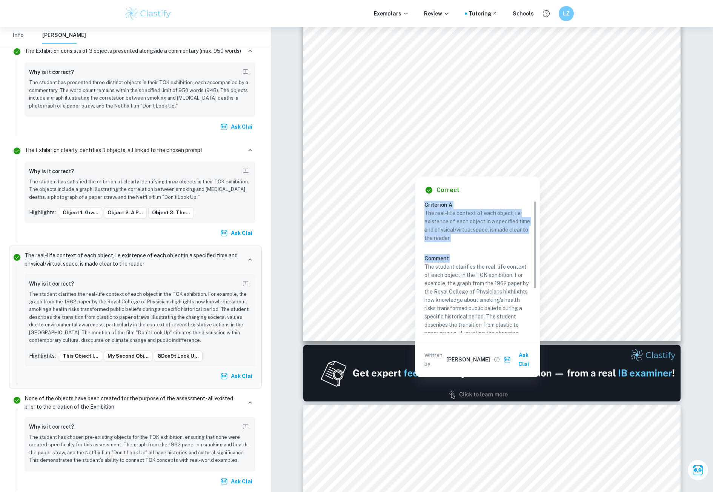
scroll to position [65, 0]
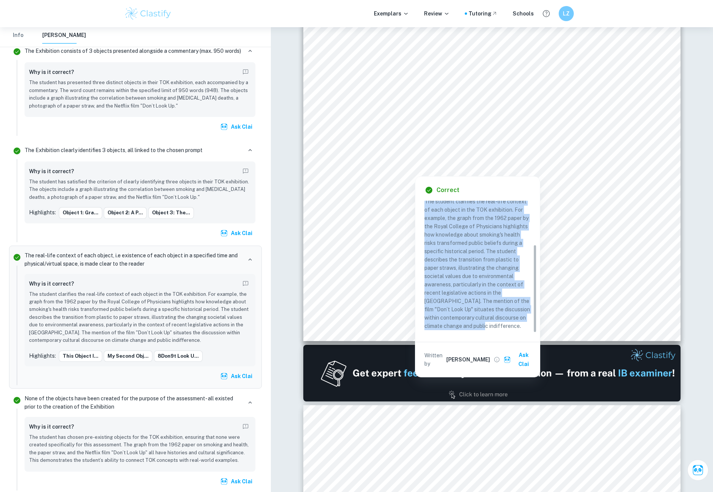
copy p "The student clarifies the real-life context of each object in the TOK exhibitio…"
drag, startPoint x: 425, startPoint y: 266, endPoint x: 505, endPoint y: 330, distance: 102.0
click at [505, 330] on p "The student clarifies the real-life context of each object in the TOK exhibitio…" at bounding box center [477, 263] width 106 height 133
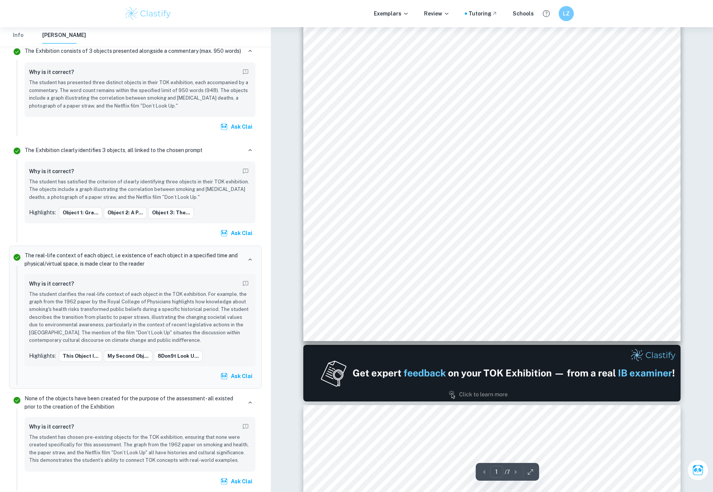
drag, startPoint x: 509, startPoint y: 189, endPoint x: 504, endPoint y: 195, distance: 7.5
click at [508, 189] on span "population smoked during the 1950s. Little was known about the dangerous impact…" at bounding box center [488, 190] width 279 height 8
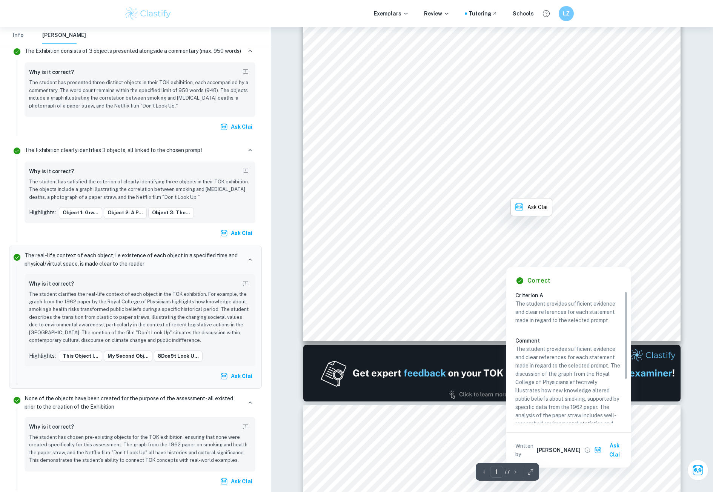
click at [462, 258] on div at bounding box center [506, 261] width 256 height 8
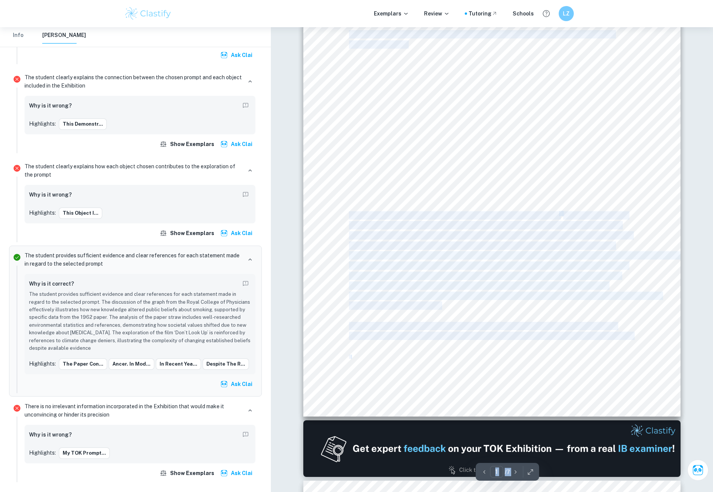
scroll to position [0, 0]
drag, startPoint x: 515, startPoint y: 295, endPoint x: 564, endPoint y: 330, distance: 59.6
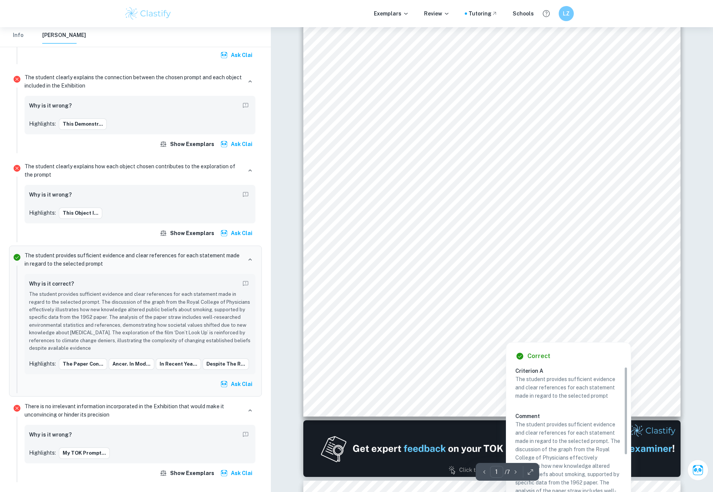
click at [552, 334] on div at bounding box center [506, 336] width 256 height 8
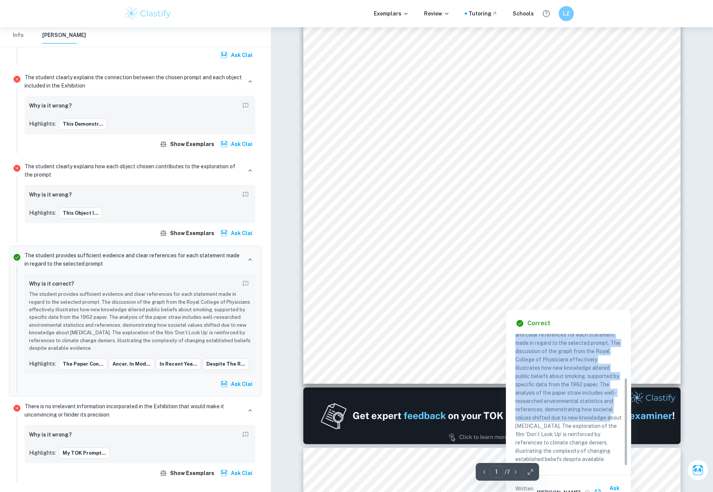
scroll to position [189, 0]
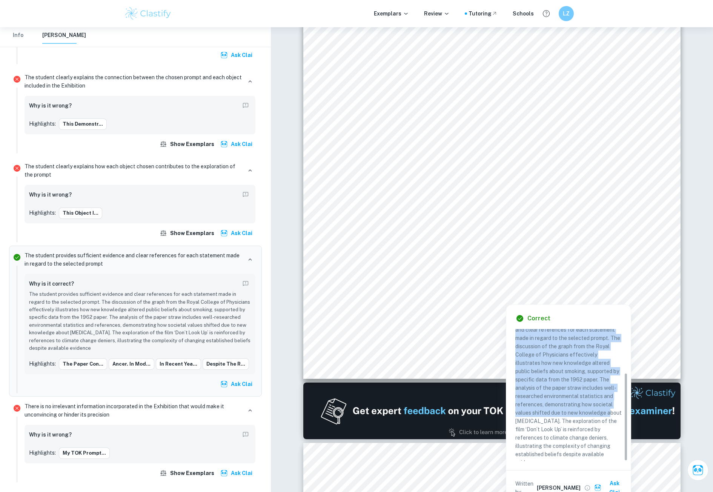
copy div "Criterion A The student provides sufficient evidence and clear references for e…"
drag, startPoint x: 515, startPoint y: 371, endPoint x: 590, endPoint y: 452, distance: 110.0
click at [590, 452] on div "Criterion A The student provides sufficient evidence and clear references for e…" at bounding box center [571, 367] width 112 height 206
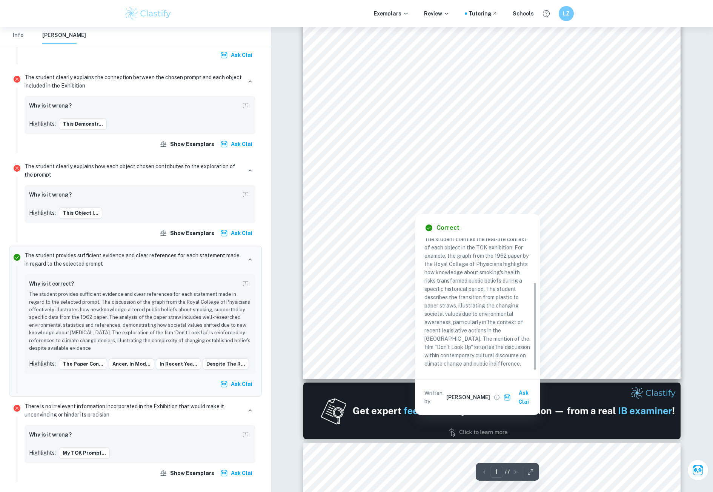
click at [404, 196] on div at bounding box center [491, 198] width 284 height 12
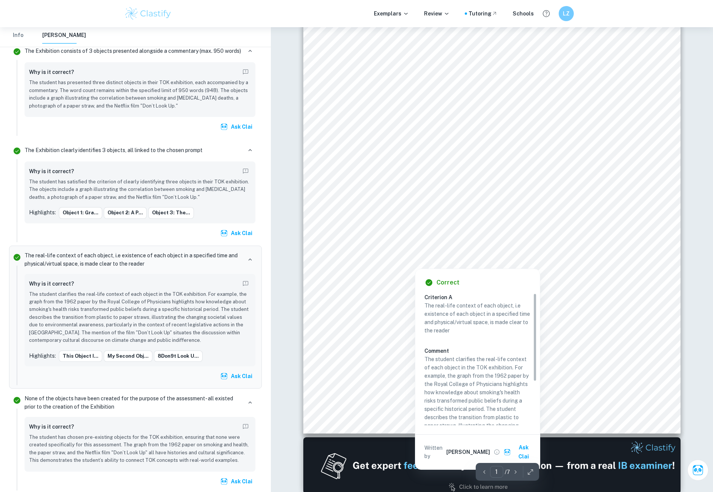
scroll to position [113, 0]
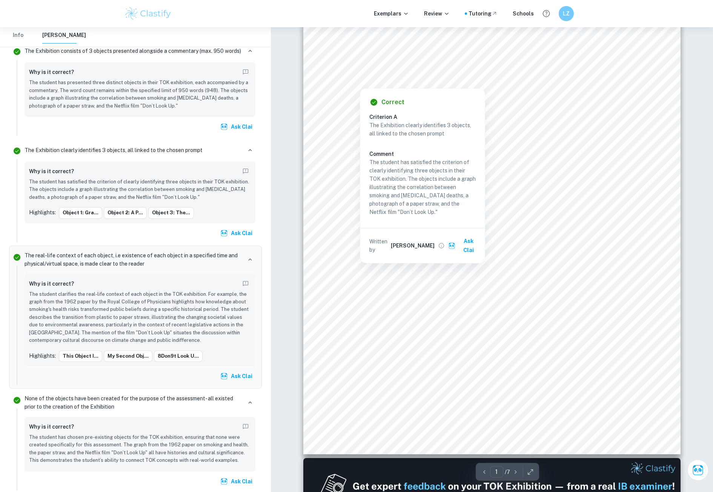
click at [412, 69] on div at bounding box center [482, 73] width 266 height 10
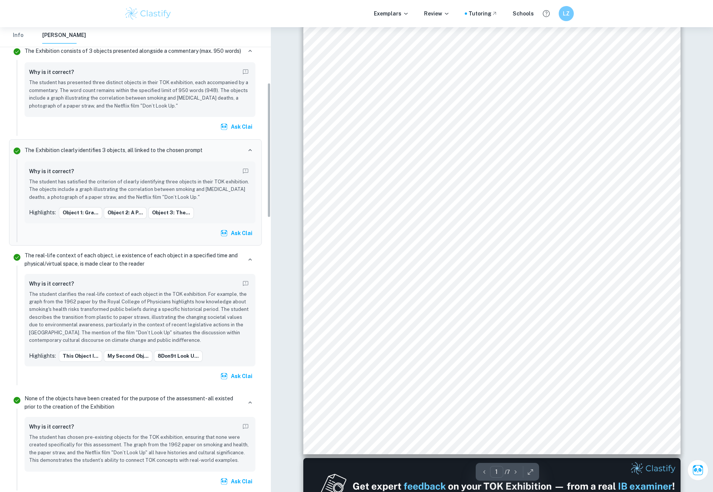
scroll to position [191, 0]
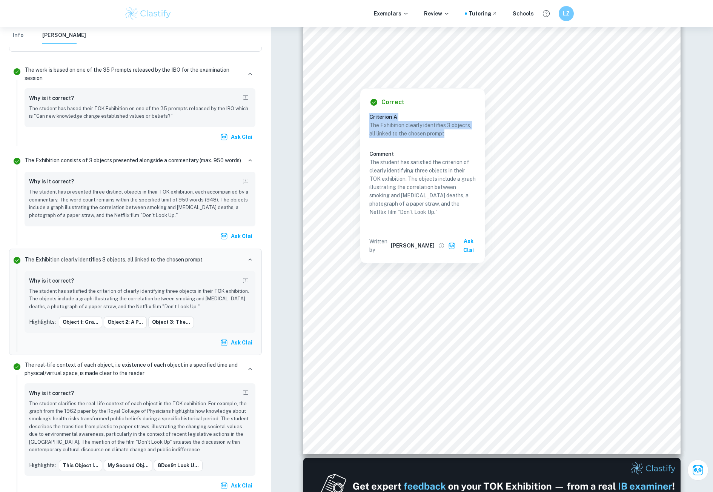
copy div "Criterion A The Exhibition clearly identifies 3 objects, all linked to the chos…"
drag, startPoint x: 450, startPoint y: 133, endPoint x: 369, endPoint y: 117, distance: 82.4
click at [369, 117] on div "Criterion A The Exhibition clearly identifies 3 objects, all linked to the chos…" at bounding box center [425, 166] width 112 height 106
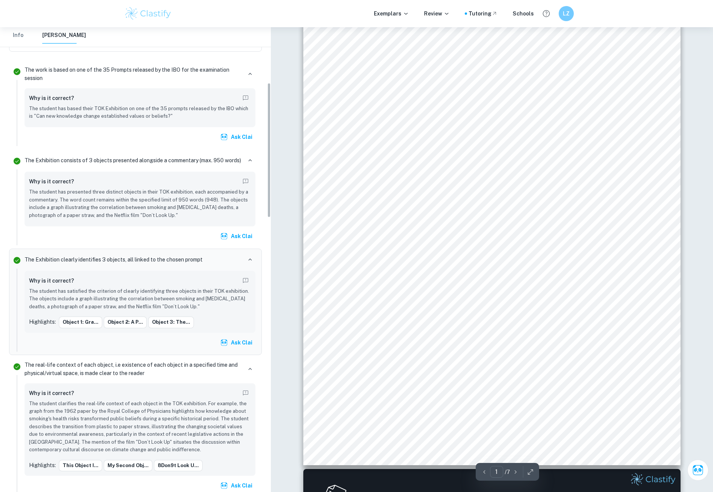
scroll to position [75, 0]
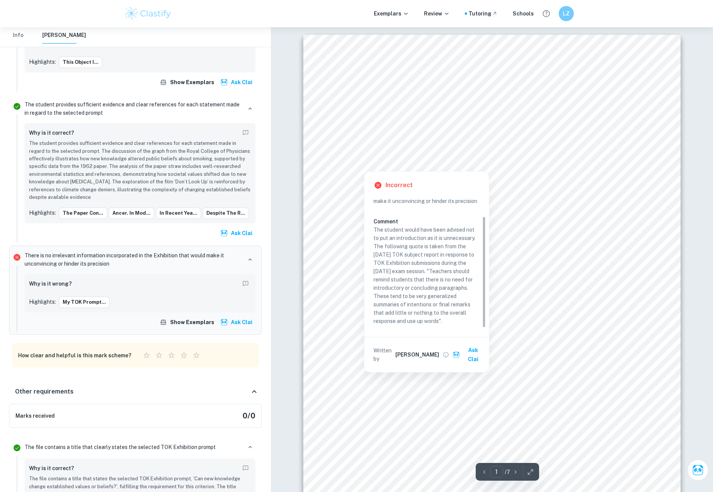
click at [383, 136] on div at bounding box center [491, 135] width 284 height 12
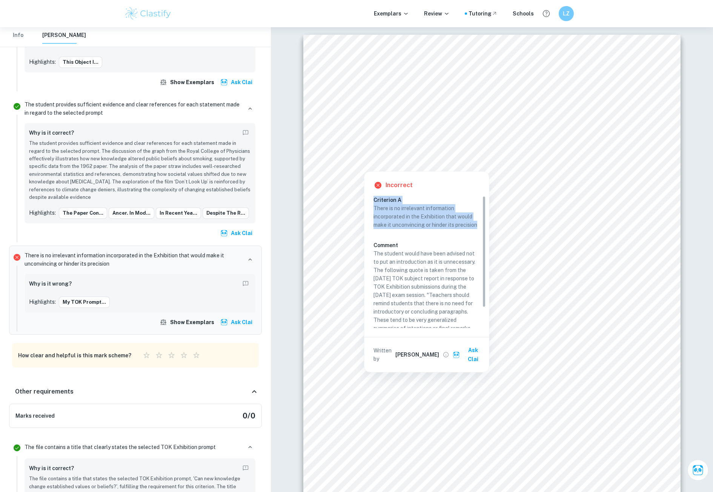
copy div "Criterion A There is no irrelevant information incorporated in the Exhibition t…"
drag, startPoint x: 374, startPoint y: 200, endPoint x: 483, endPoint y: 225, distance: 112.3
click at [483, 225] on div "Criterion A There is no irrelevant information incorporated in the Exhibition t…" at bounding box center [430, 274] width 112 height 156
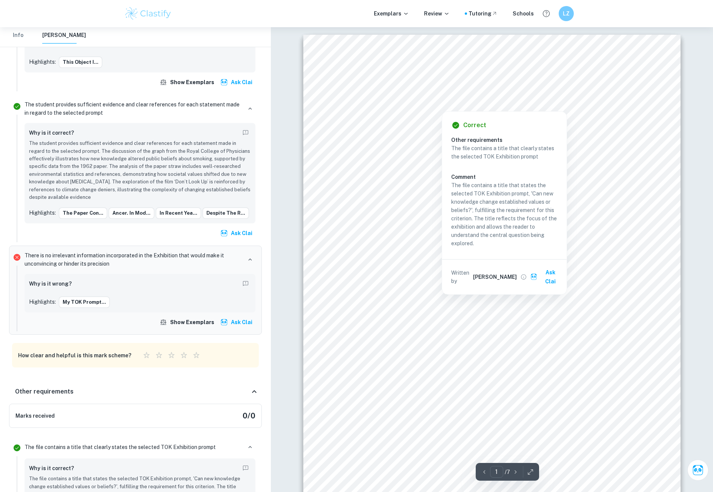
click at [383, 103] on div at bounding box center [442, 105] width 186 height 8
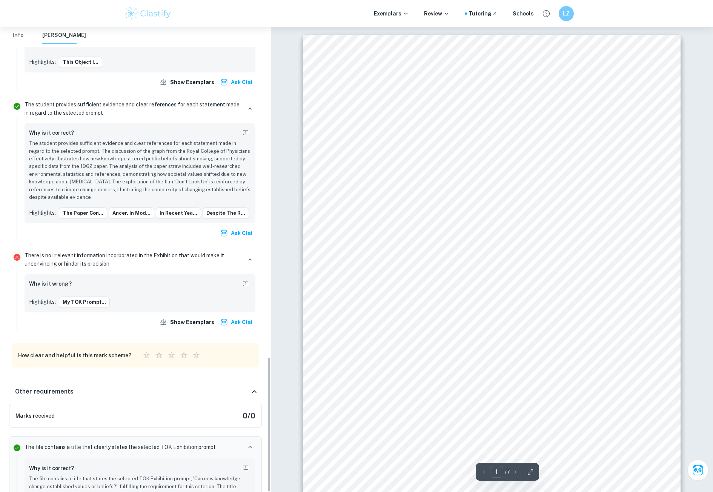
scroll to position [1132, 0]
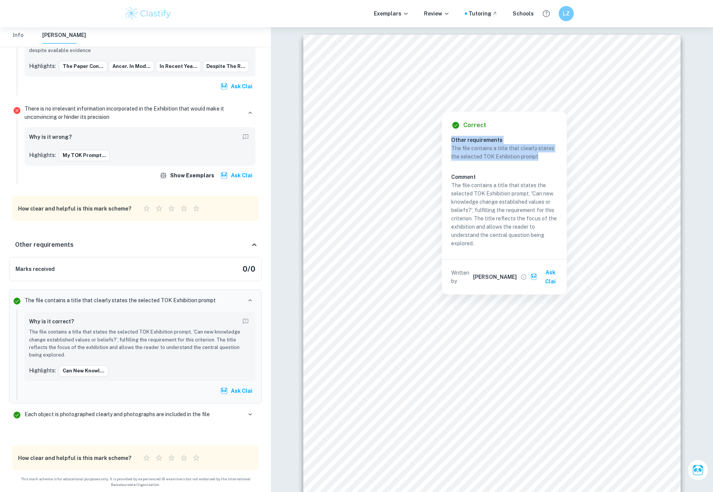
drag, startPoint x: 543, startPoint y: 158, endPoint x: 452, endPoint y: 138, distance: 92.7
click at [452, 138] on div "Other requirements The file contains a title that clearly states the selected T…" at bounding box center [507, 193] width 112 height 114
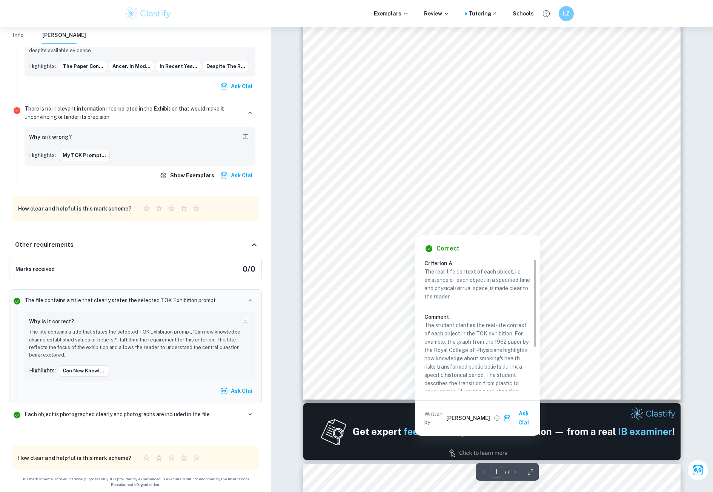
scroll to position [189, 0]
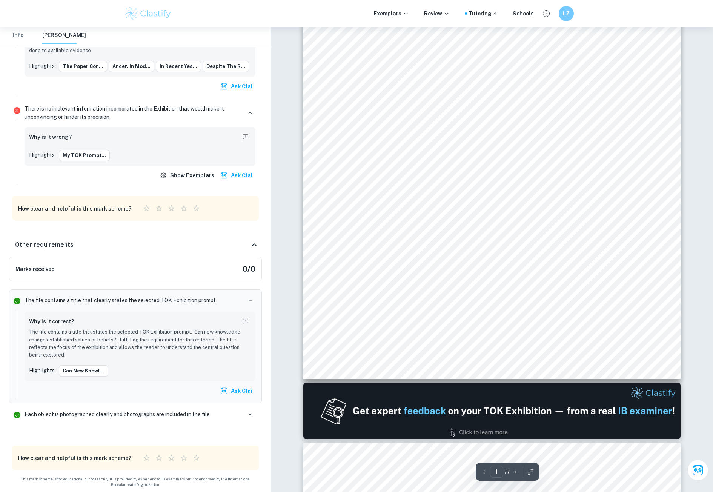
click at [380, 243] on div "TOK Exhibition Can new knowledge change established values or beliefs? My TOK p…" at bounding box center [491, 112] width 377 height 533
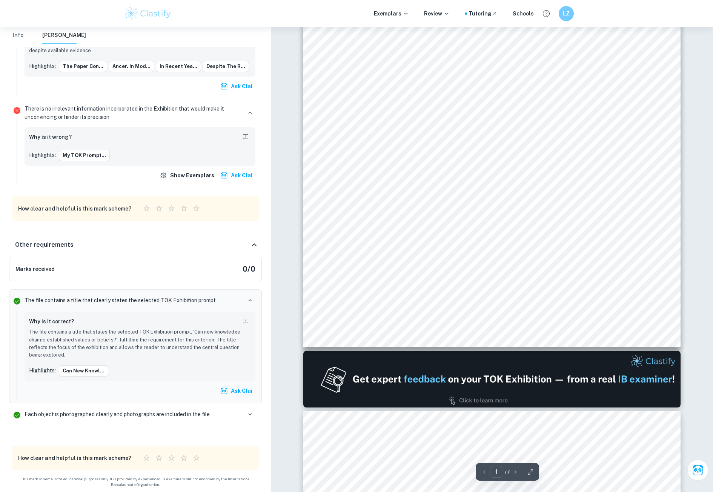
scroll to position [226, 0]
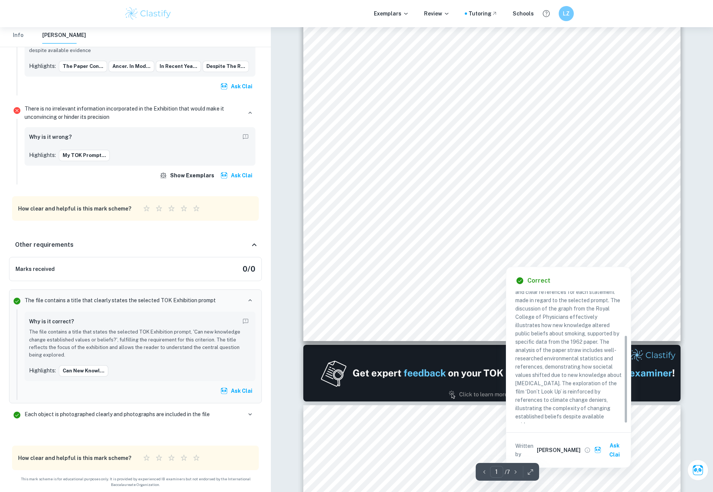
click at [422, 260] on div at bounding box center [506, 261] width 256 height 8
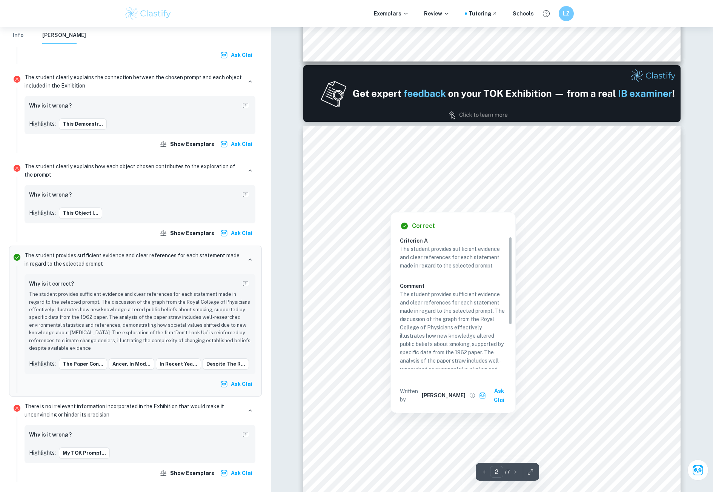
scroll to position [566, 0]
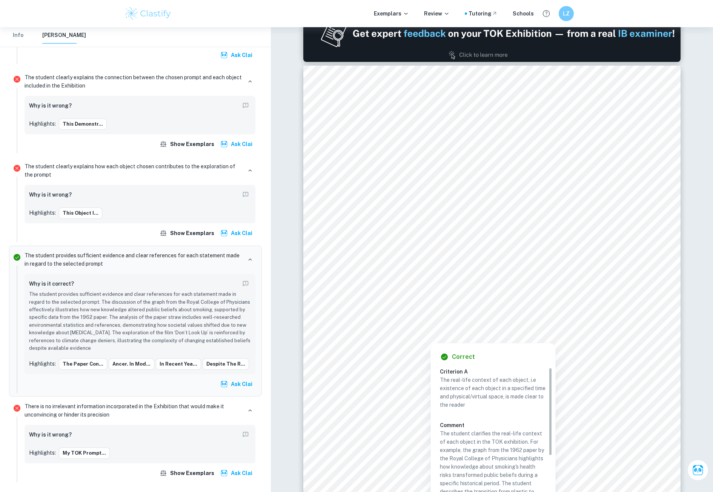
click at [415, 331] on div at bounding box center [430, 336] width 163 height 10
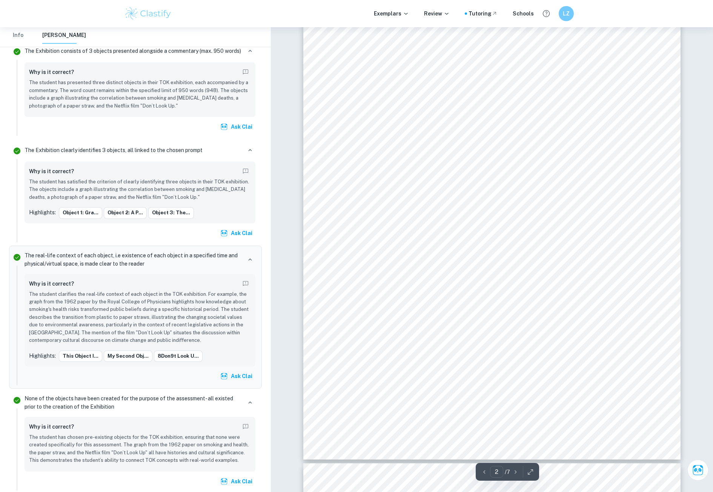
scroll to position [717, 0]
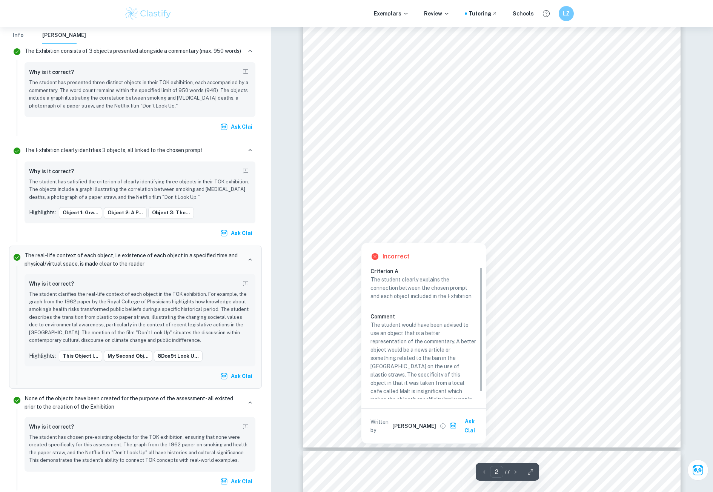
click at [423, 211] on div at bounding box center [488, 216] width 278 height 12
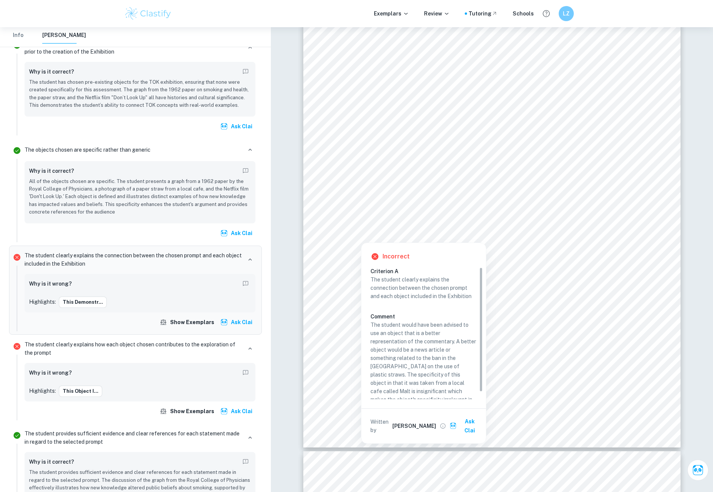
scroll to position [7, 0]
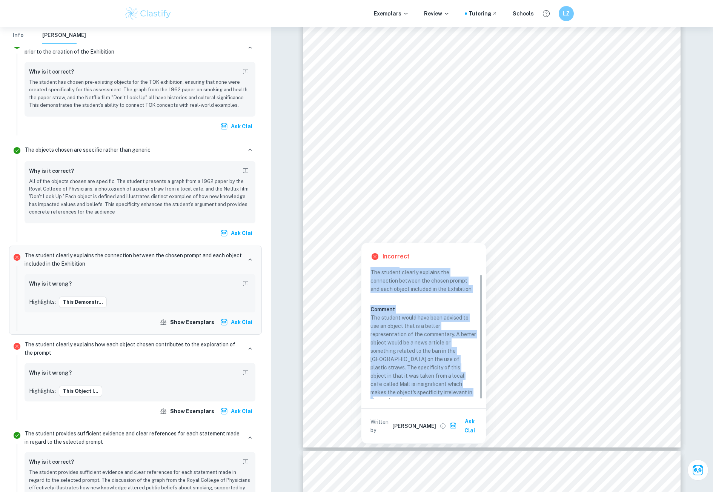
copy div "Criterion A The student clearly explains the connection between the chosen prom…"
drag, startPoint x: 371, startPoint y: 270, endPoint x: 464, endPoint y: 394, distance: 154.9
click at [464, 394] on div "Criterion A The student clearly explains the connection between the chosen prom…" at bounding box center [427, 334] width 112 height 148
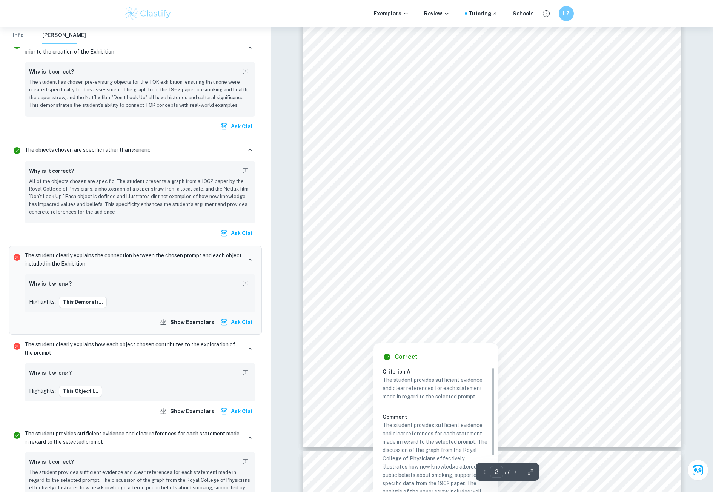
click at [440, 269] on div at bounding box center [488, 267] width 279 height 12
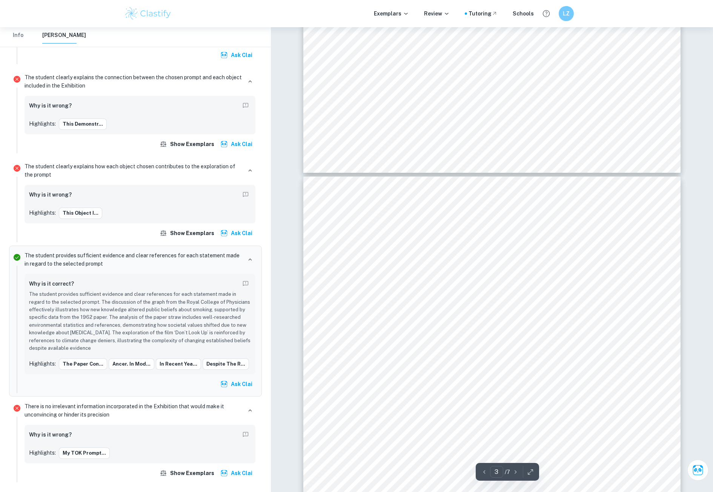
scroll to position [1019, 0]
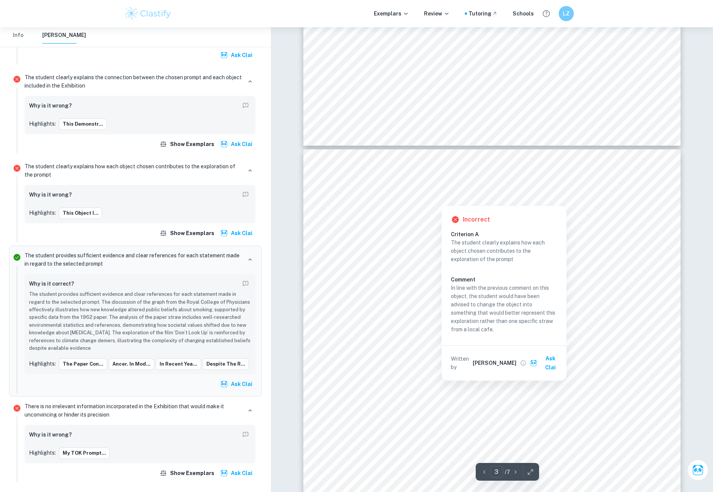
click at [420, 200] on div at bounding box center [441, 199] width 185 height 8
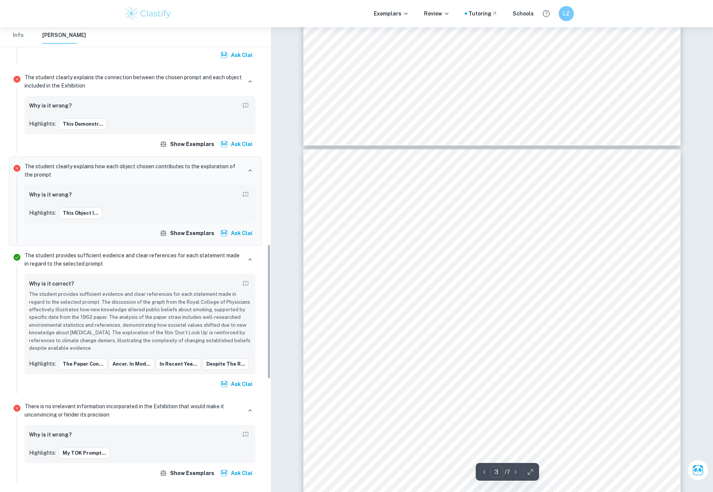
scroll to position [745, 0]
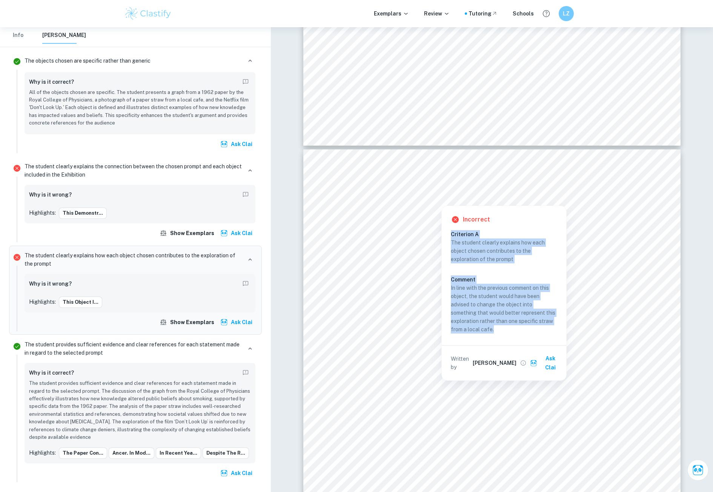
drag, startPoint x: 451, startPoint y: 233, endPoint x: 508, endPoint y: 334, distance: 115.6
click at [508, 334] on div "Criterion A The student clearly explains how each object chosen contributes to …" at bounding box center [507, 283] width 112 height 106
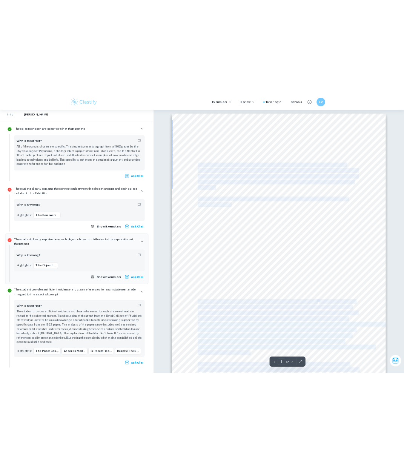
scroll to position [0, 0]
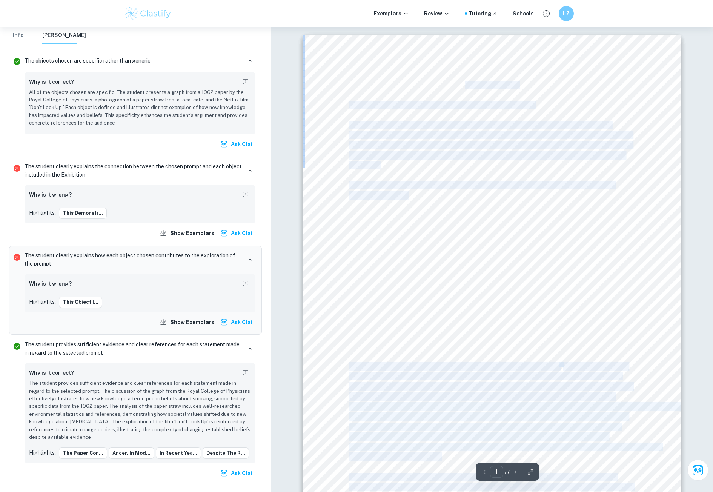
copy div "TOK Exhibition Can new knowledge change established values or beliefs? My TOK p…"
drag, startPoint x: 431, startPoint y: 356, endPoint x: 465, endPoint y: 82, distance: 276.0
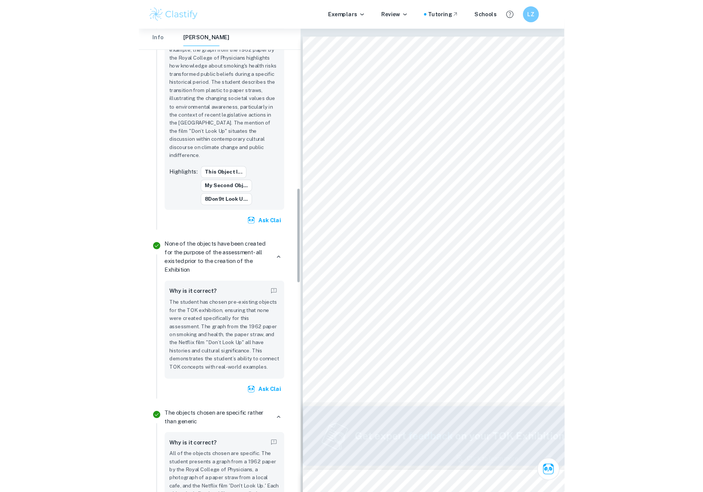
scroll to position [745, 0]
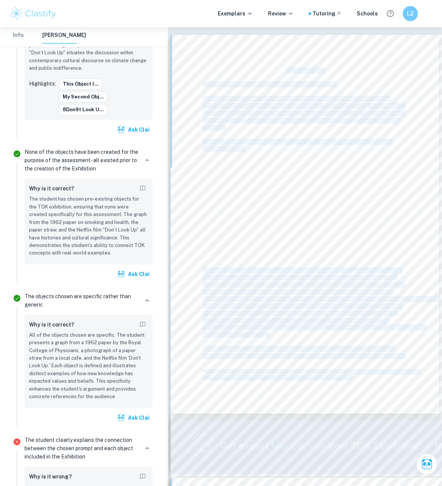
click at [398, 174] on div "TOK Exhibition Can new knowledge change established values or beliefs? My TOK p…" at bounding box center [305, 224] width 269 height 379
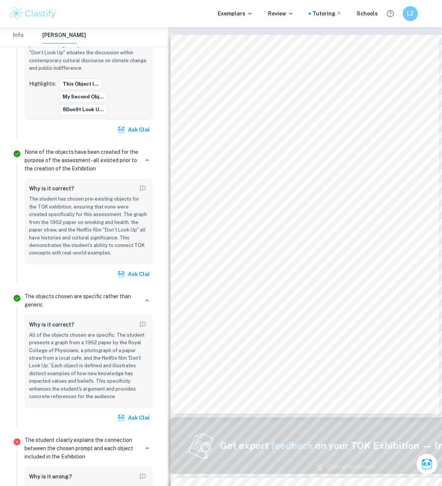
click at [397, 83] on div "TOK Exhibition Can new knowledge change established values or beliefs? My TOK p…" at bounding box center [305, 224] width 269 height 379
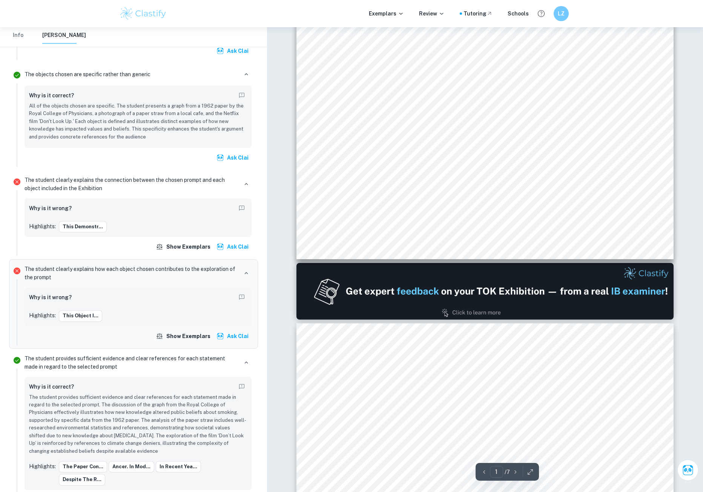
scroll to position [302, 0]
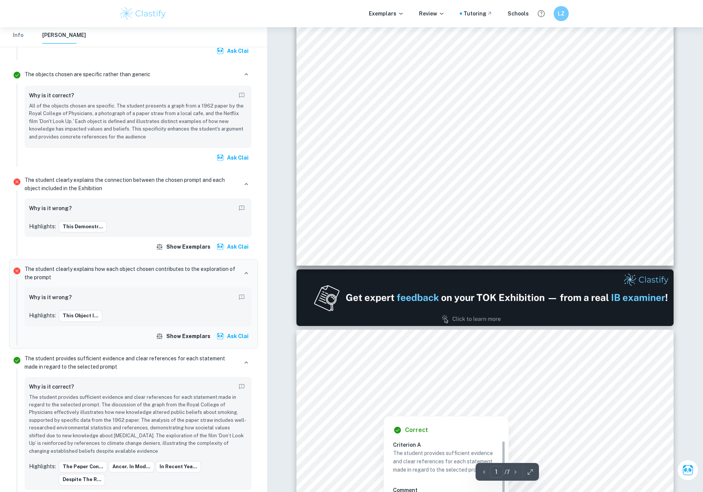
click at [615, 380] on div at bounding box center [485, 381] width 279 height 11
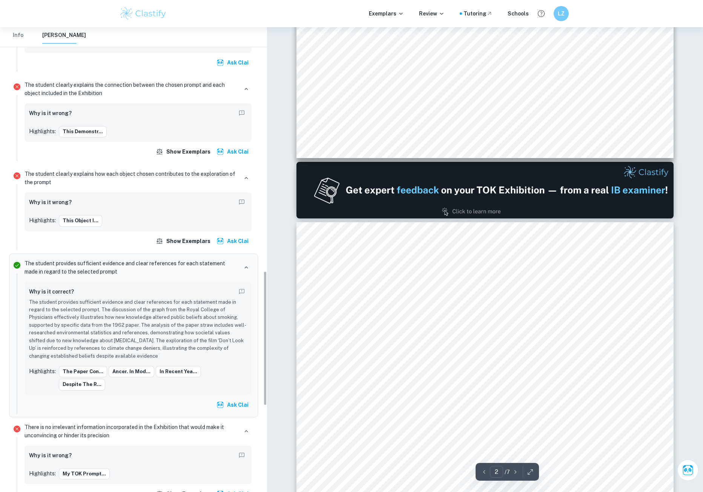
scroll to position [415, 0]
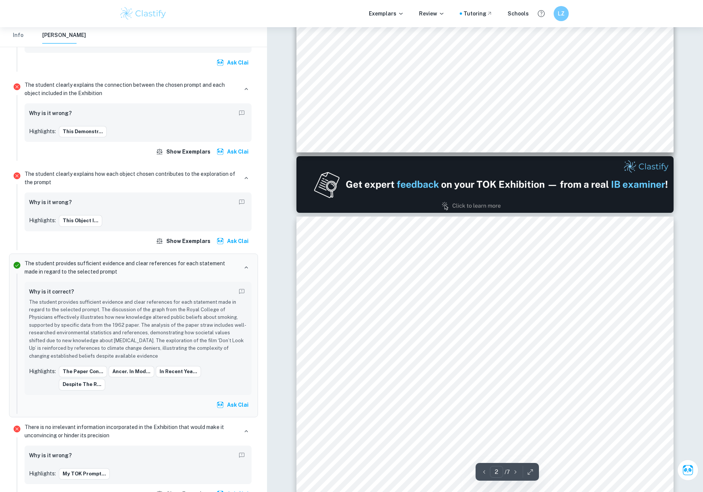
click at [612, 354] on div "cancer. In modern times, scientists have discovered that tar contained within c…" at bounding box center [485, 483] width 377 height 533
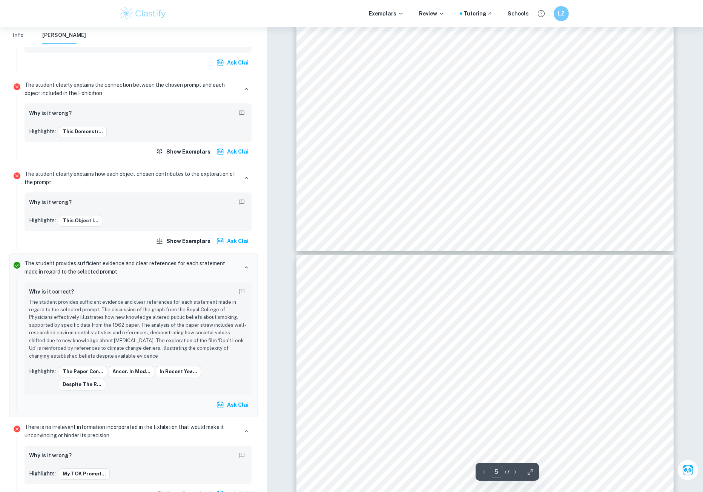
scroll to position [2037, 0]
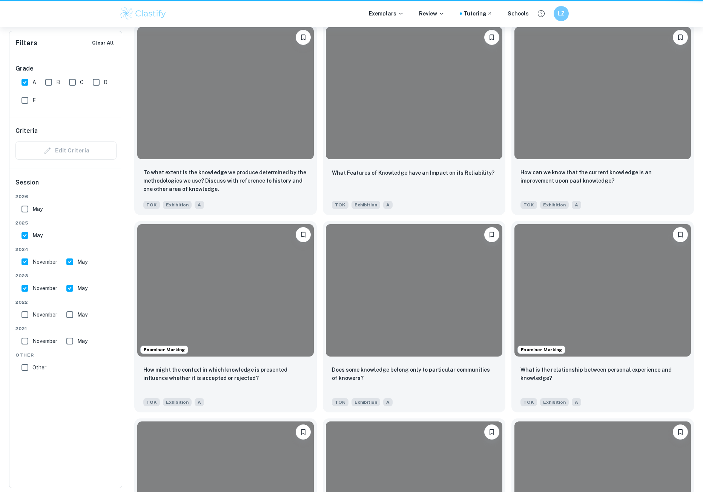
scroll to position [340, 0]
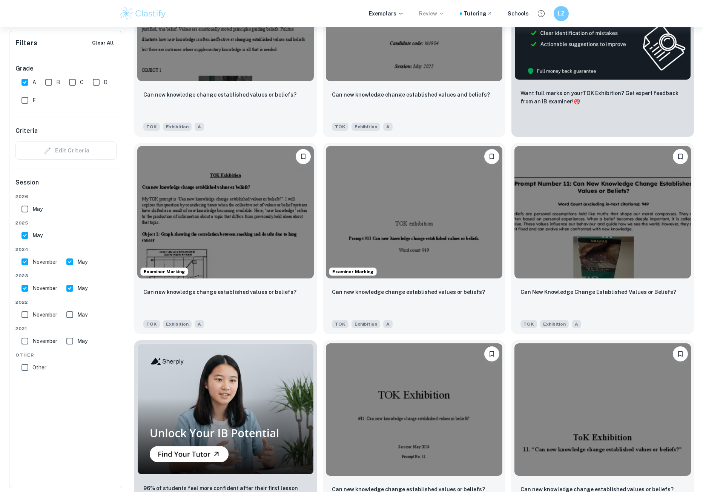
click at [440, 14] on p "Review" at bounding box center [432, 13] width 26 height 8
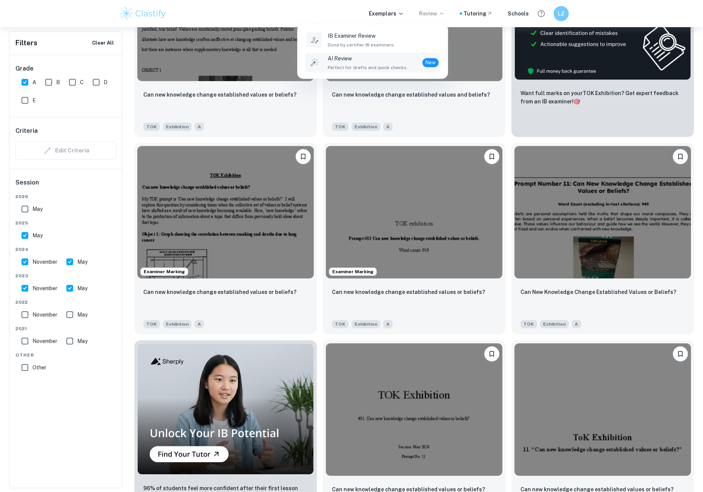
click at [386, 63] on div "AI Review Perfect for drafts and quick checks." at bounding box center [368, 62] width 80 height 17
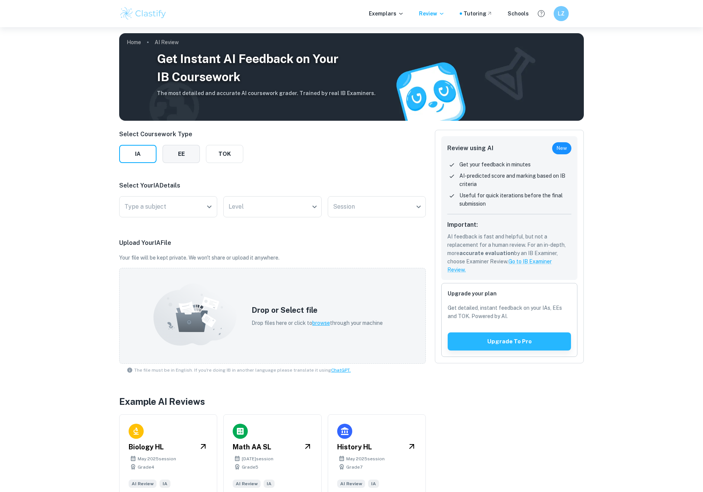
click at [181, 152] on button "EE" at bounding box center [181, 154] width 37 height 18
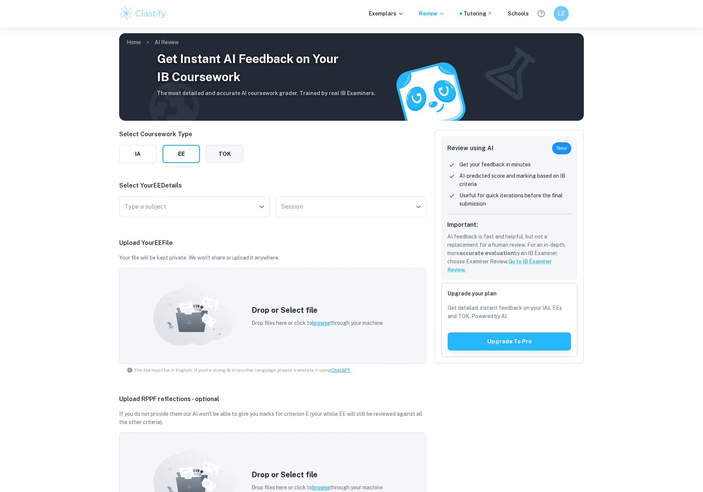
click at [217, 155] on button "TOK" at bounding box center [224, 154] width 37 height 18
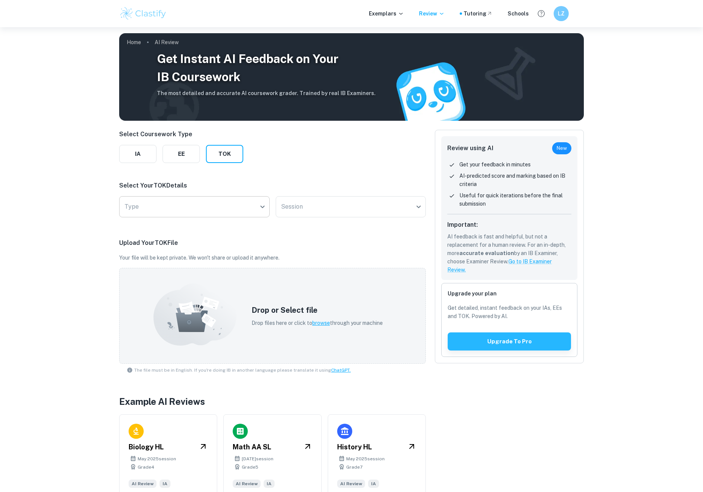
click at [209, 213] on body "We value your privacy We use cookies to enhance your browsing experience, serve…" at bounding box center [351, 273] width 703 height 492
click at [190, 228] on li "Exhibition" at bounding box center [194, 228] width 145 height 17
type input "Exhibition"
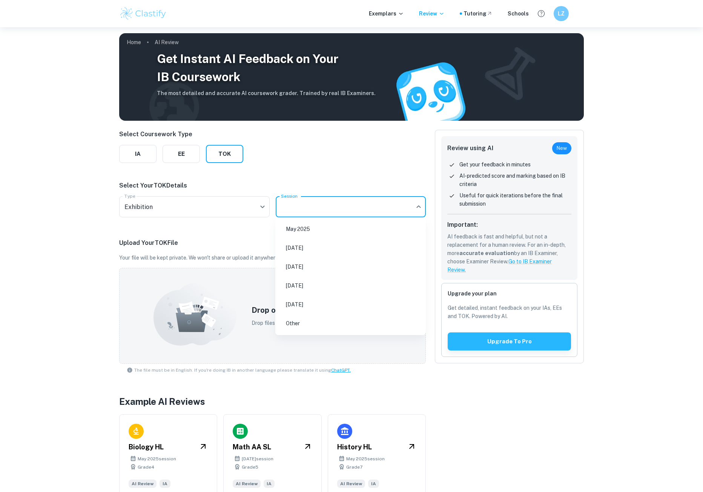
click at [300, 206] on body "We value your privacy We use cookies to enhance your browsing experience, serve…" at bounding box center [351, 273] width 703 height 492
click at [334, 284] on li "November 2026" at bounding box center [350, 285] width 145 height 17
type input "N26"
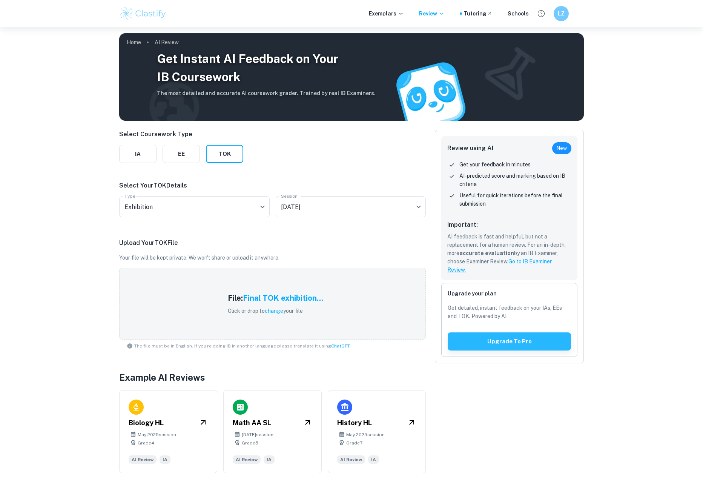
click at [560, 147] on span "New" at bounding box center [561, 149] width 19 height 8
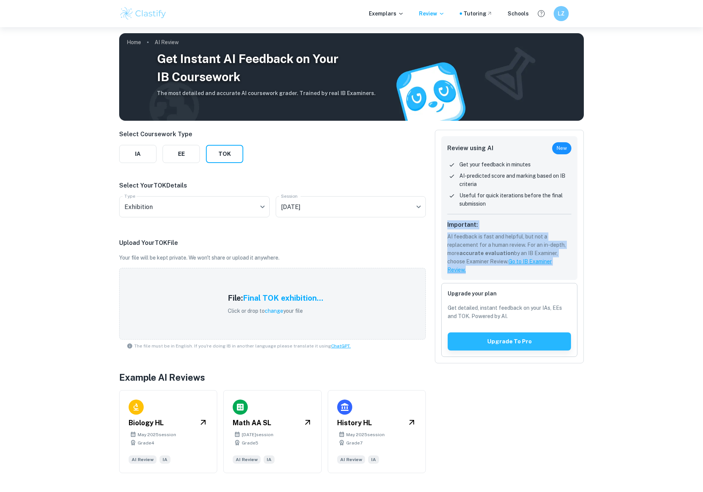
drag, startPoint x: 497, startPoint y: 269, endPoint x: 446, endPoint y: 222, distance: 69.4
click at [446, 222] on div "Review using AI New Get your feedback in minutes AI-predicted score and marking…" at bounding box center [509, 208] width 136 height 144
click at [487, 237] on p "AI feedback is fast and helpful, but not a replacement for a human review. For …" at bounding box center [509, 253] width 124 height 42
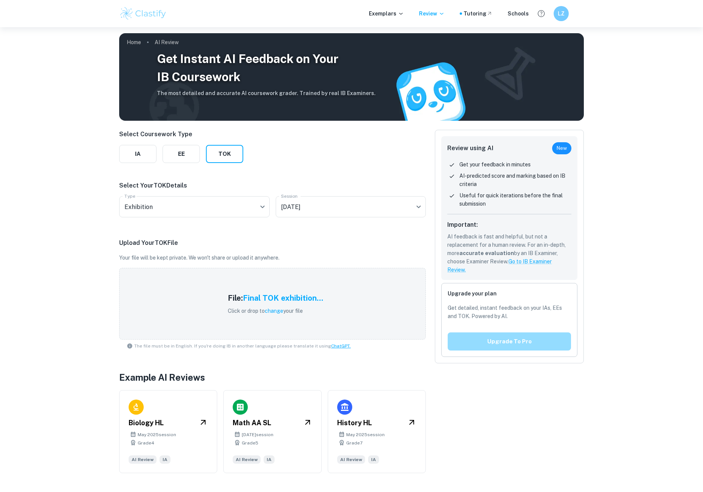
click at [507, 342] on button "Upgrade to pro" at bounding box center [509, 341] width 123 height 18
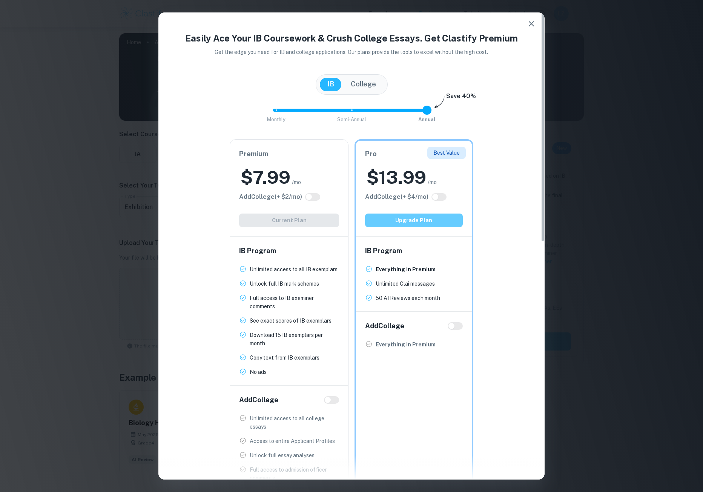
click at [416, 218] on button "Upgrade Plan" at bounding box center [414, 221] width 98 height 14
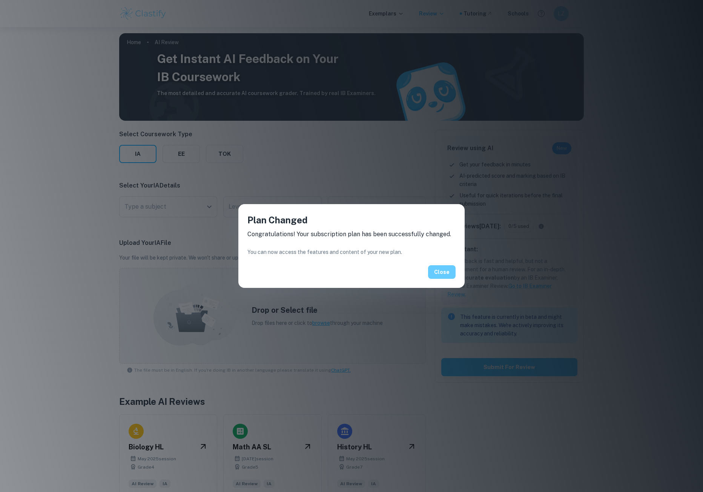
click at [437, 272] on button "Close" at bounding box center [442, 272] width 28 height 14
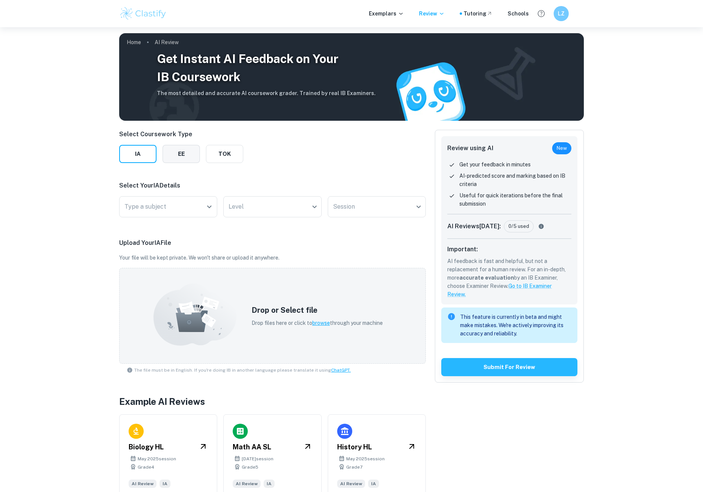
click at [185, 156] on button "EE" at bounding box center [181, 154] width 37 height 18
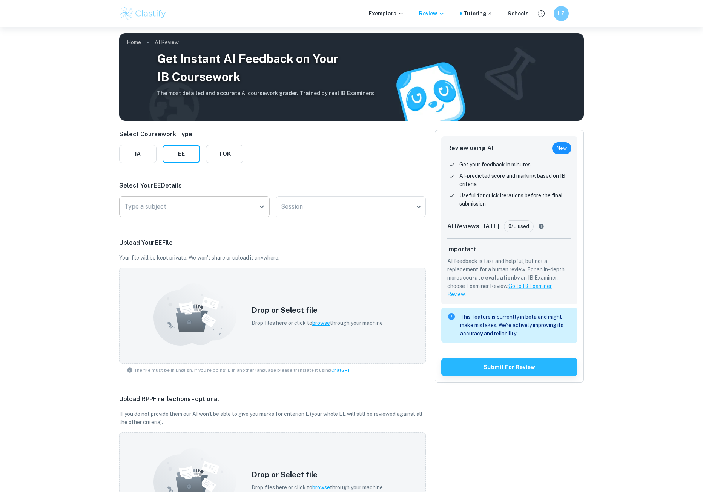
click at [186, 207] on input "Type a subject" at bounding box center [189, 207] width 132 height 14
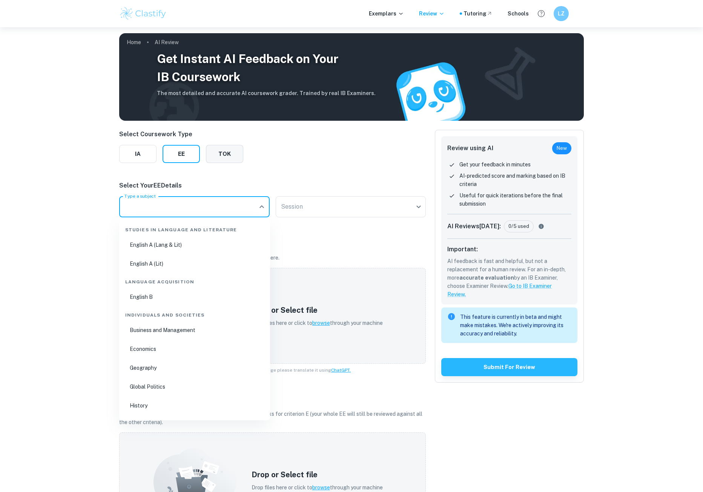
click at [225, 155] on button "TOK" at bounding box center [224, 154] width 37 height 18
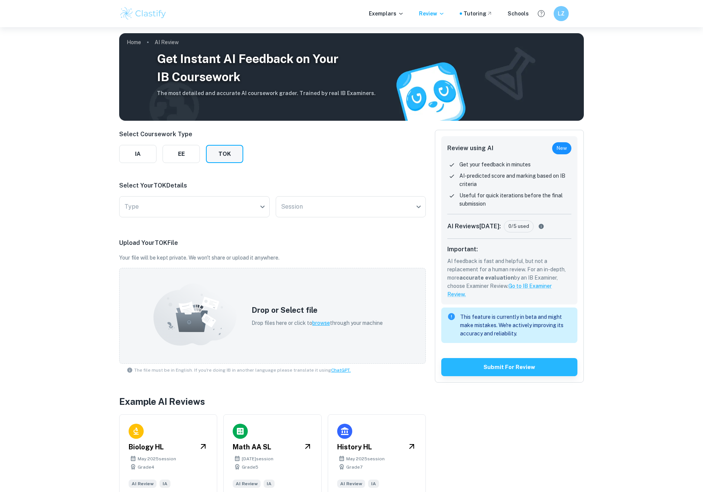
click at [225, 154] on button "TOK" at bounding box center [224, 154] width 37 height 18
click at [195, 204] on body "We value your privacy We use cookies to enhance your browsing experience, serve…" at bounding box center [351, 273] width 703 height 492
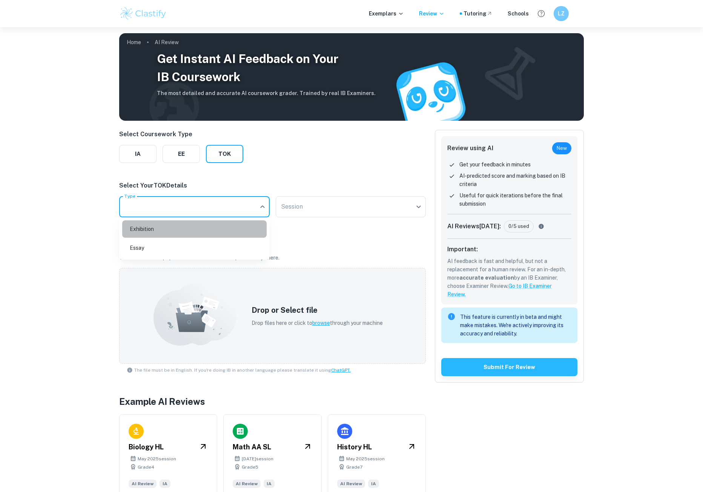
click at [174, 230] on li "Exhibition" at bounding box center [194, 228] width 145 height 17
type input "Exhibition"
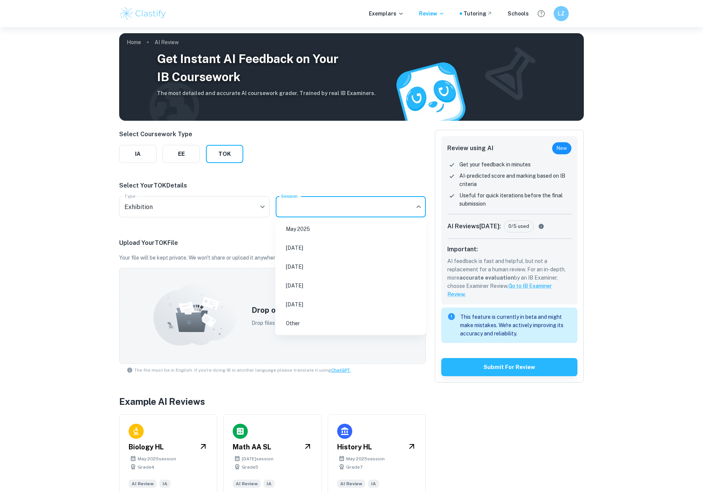
click at [288, 204] on body "We value your privacy We use cookies to enhance your browsing experience, serve…" at bounding box center [351, 273] width 703 height 492
click at [315, 280] on li "[DATE]" at bounding box center [350, 285] width 145 height 17
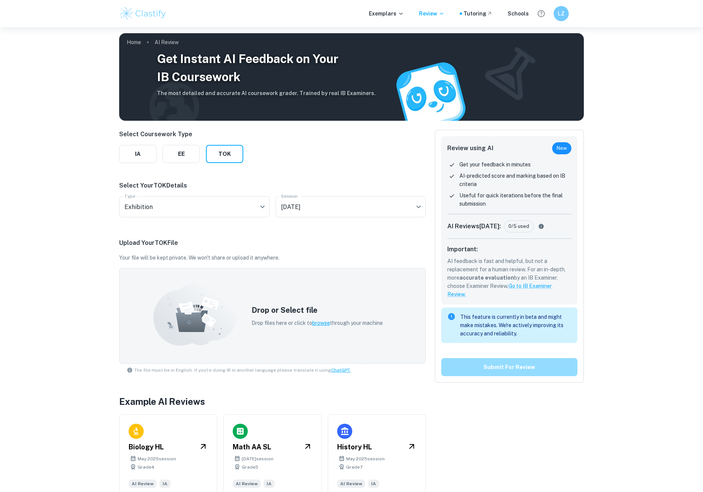
click at [475, 367] on button "Submit for review" at bounding box center [509, 367] width 136 height 18
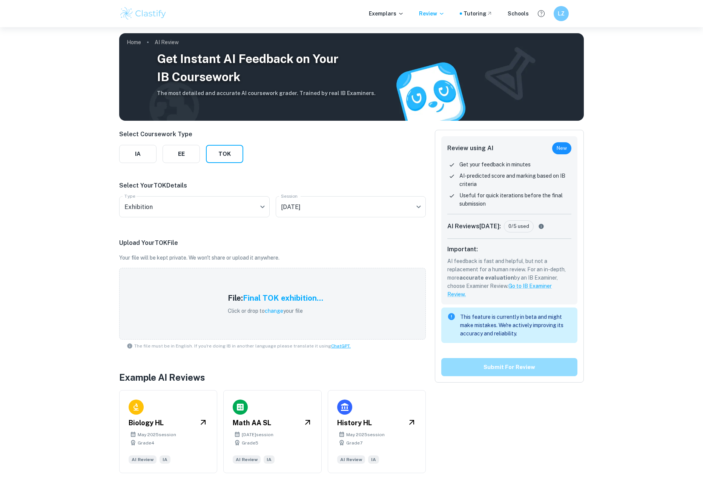
click at [511, 369] on button "Submit for review" at bounding box center [509, 367] width 136 height 18
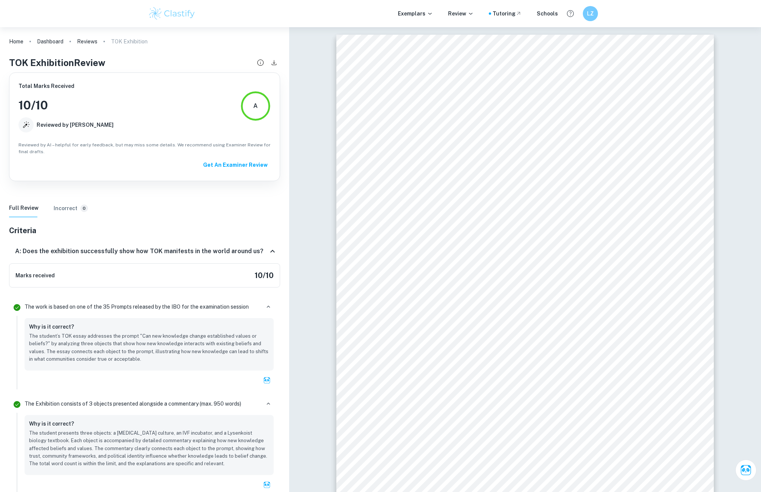
click at [167, 355] on p "The student’s TOK essay addresses the prompt "Can new knowledge change establis…" at bounding box center [149, 347] width 240 height 31
drag, startPoint x: 246, startPoint y: 278, endPoint x: 276, endPoint y: 276, distance: 30.2
click at [276, 276] on div "Marks received 10 / 10" at bounding box center [144, 275] width 271 height 24
click at [268, 251] on icon at bounding box center [272, 251] width 9 height 9
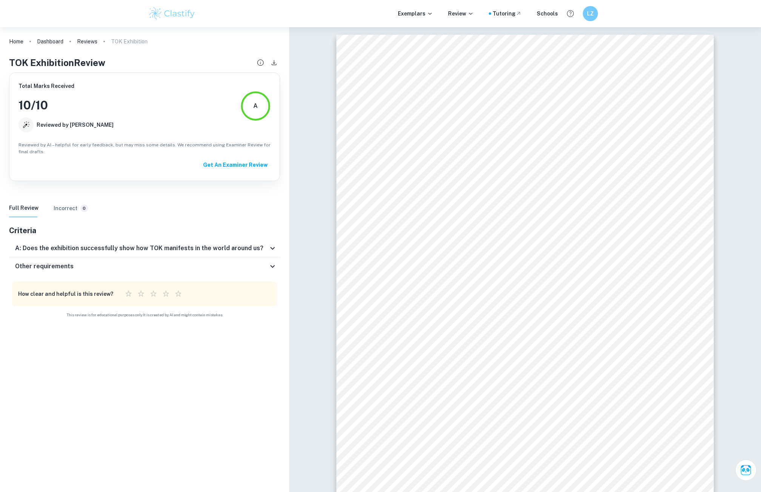
click at [268, 254] on div "A: Does the exhibition successfully show how TOK manifests in the world around …" at bounding box center [144, 248] width 271 height 18
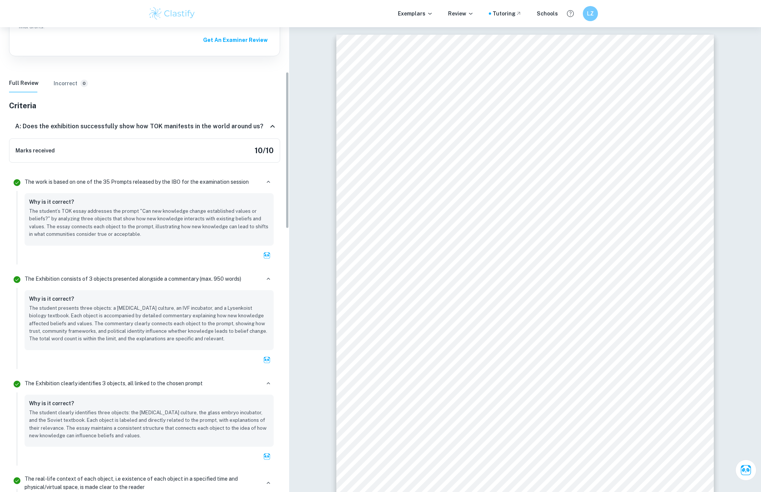
scroll to position [189, 0]
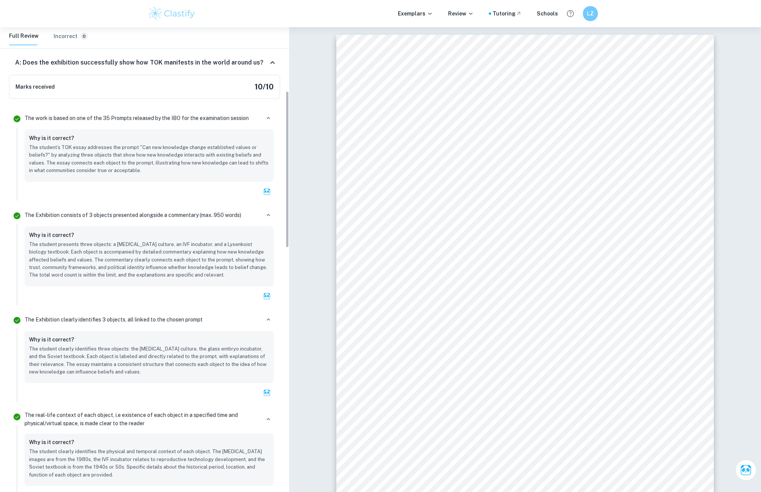
drag, startPoint x: 101, startPoint y: 140, endPoint x: 101, endPoint y: 149, distance: 9.1
click at [101, 140] on div "Why is it correct?" at bounding box center [149, 139] width 240 height 10
drag, startPoint x: 104, startPoint y: 156, endPoint x: 154, endPoint y: 169, distance: 52.1
click at [154, 169] on p "The student’s TOK essay addresses the prompt "Can new knowledge change establis…" at bounding box center [149, 159] width 240 height 31
click at [154, 170] on p "The student’s TOK essay addresses the prompt "Can new knowledge change establis…" at bounding box center [149, 159] width 240 height 31
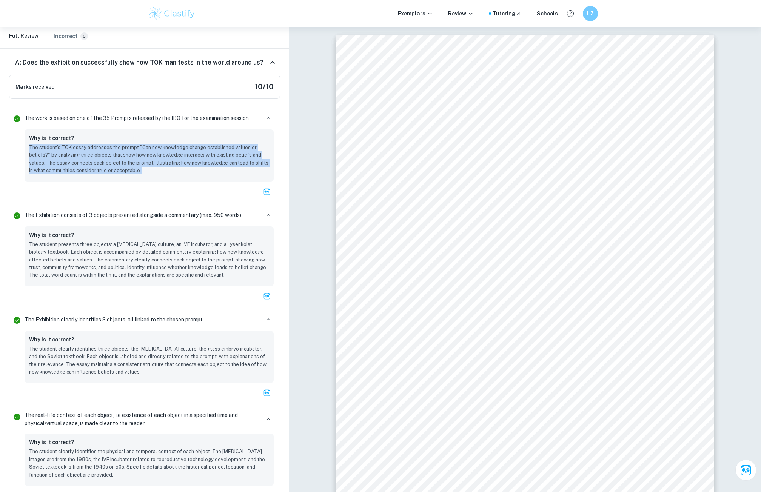
drag, startPoint x: 154, startPoint y: 170, endPoint x: 129, endPoint y: 142, distance: 37.9
click at [129, 142] on div "Why is it correct? The student’s TOK essay addresses the prompt "Can new knowle…" at bounding box center [149, 154] width 240 height 41
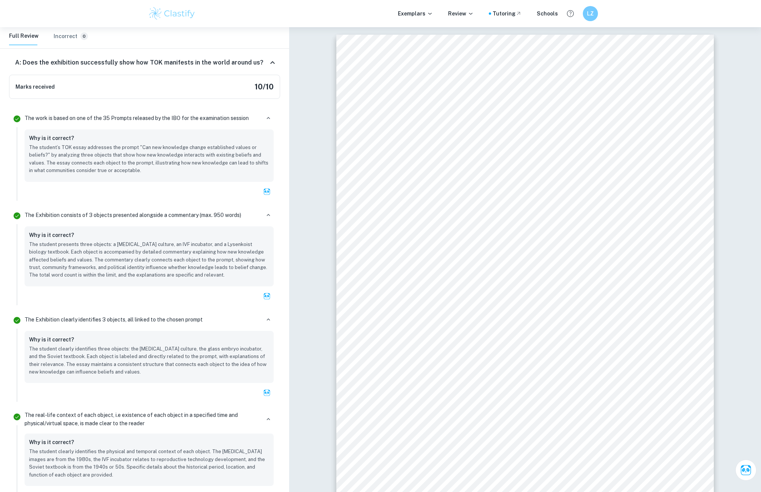
click at [203, 253] on p "The student presents three objects: a [MEDICAL_DATA] culture, an IVF incubator,…" at bounding box center [149, 260] width 240 height 38
drag, startPoint x: 233, startPoint y: 274, endPoint x: 34, endPoint y: 242, distance: 201.0
click at [28, 241] on div "Why is it correct? The student presents three objects: a [MEDICAL_DATA] culture…" at bounding box center [149, 256] width 249 height 60
click at [117, 245] on p "The student presents three objects: a [MEDICAL_DATA] culture, an IVF incubator,…" at bounding box center [149, 260] width 240 height 38
click at [114, 251] on p "The student presents three objects: a [MEDICAL_DATA] culture, an IVF incubator,…" at bounding box center [149, 260] width 240 height 38
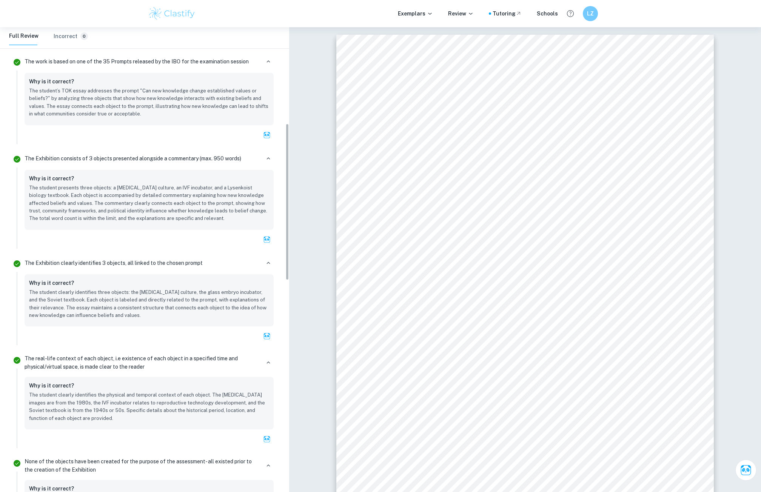
scroll to position [302, 0]
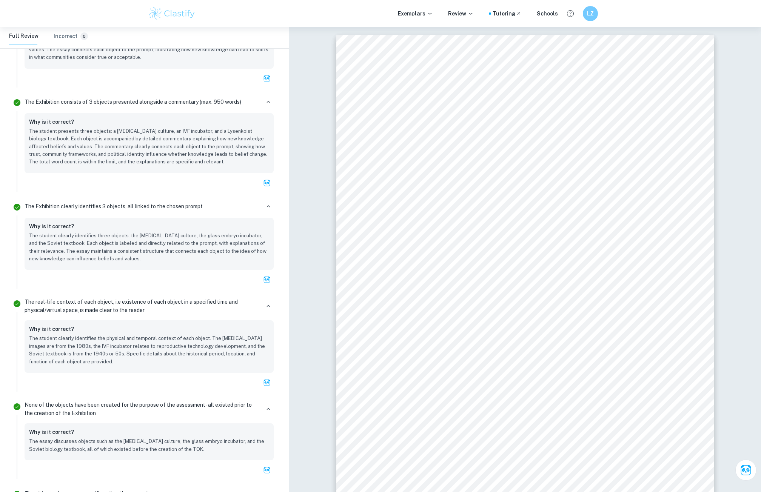
drag, startPoint x: 33, startPoint y: 224, endPoint x: 169, endPoint y: 261, distance: 140.9
click at [169, 261] on div "Why is it correct? The student clearly identifies three objects: the [MEDICAL_D…" at bounding box center [149, 244] width 249 height 52
click at [171, 259] on p "The student clearly identifies three objects: the [MEDICAL_DATA] culture, the g…" at bounding box center [149, 247] width 240 height 31
click at [173, 254] on p "The student clearly identifies three objects: the [MEDICAL_DATA] culture, the g…" at bounding box center [149, 247] width 240 height 31
drag, startPoint x: 172, startPoint y: 258, endPoint x: 37, endPoint y: 224, distance: 139.6
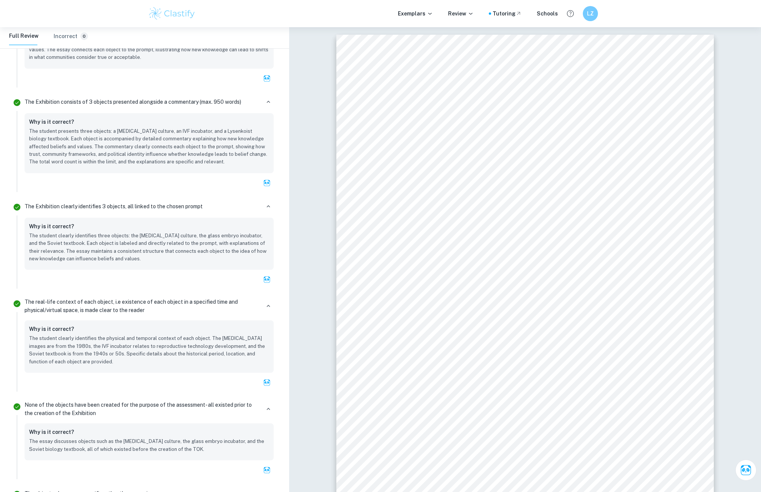
click at [37, 224] on div "Why is it correct? The student clearly identifies three objects: the [MEDICAL_D…" at bounding box center [149, 242] width 240 height 41
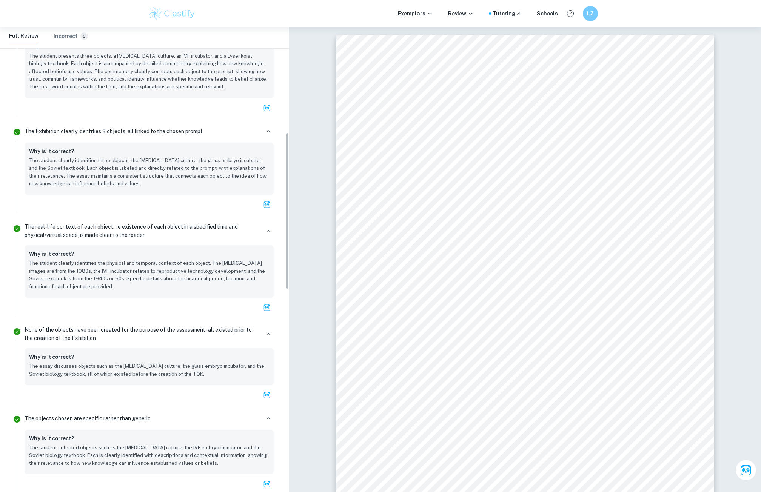
scroll to position [415, 0]
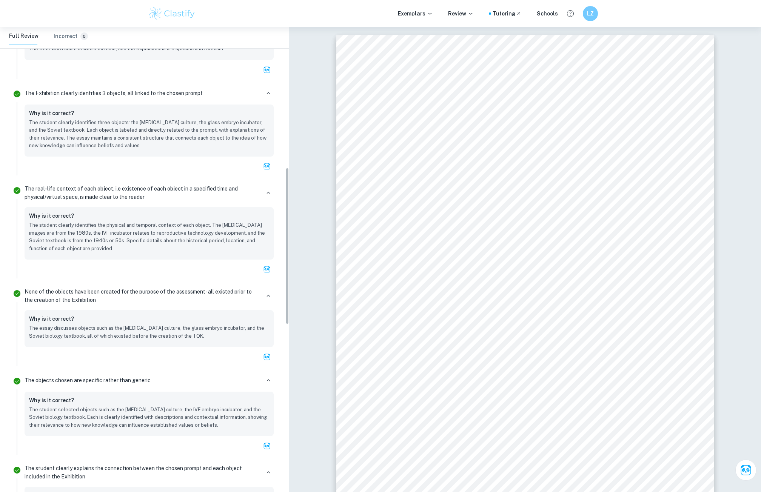
click at [85, 239] on p "The student clearly identifies the physical and temporal context of each object…" at bounding box center [149, 236] width 240 height 31
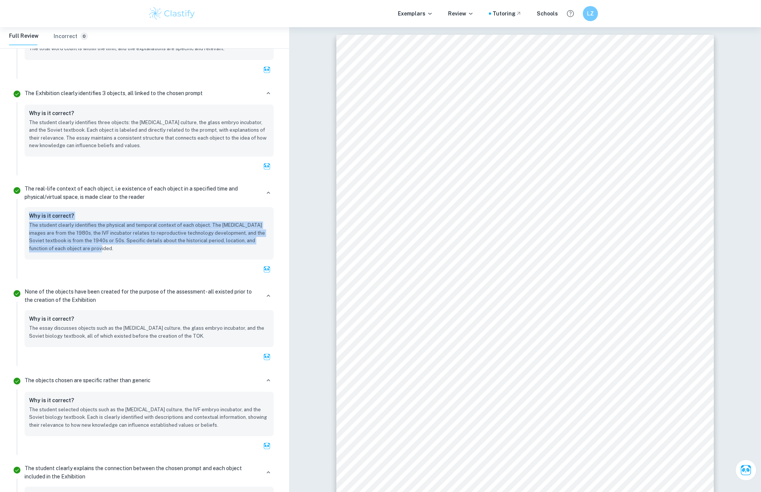
drag, startPoint x: 101, startPoint y: 246, endPoint x: 24, endPoint y: 215, distance: 83.2
click at [24, 215] on div "The real-life context of each object, i.e existence of each object in a specifi…" at bounding box center [149, 230] width 255 height 96
drag, startPoint x: 25, startPoint y: 215, endPoint x: 144, endPoint y: 251, distance: 124.1
click at [144, 251] on div "Why is it correct? The student clearly identifies the physical and temporal con…" at bounding box center [149, 233] width 249 height 52
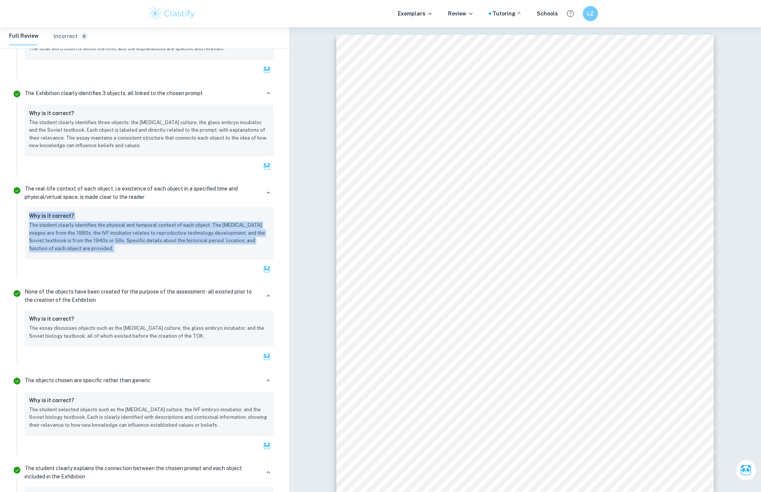
click at [144, 251] on p "The student clearly identifies the physical and temporal context of each object…" at bounding box center [149, 236] width 240 height 31
drag, startPoint x: 144, startPoint y: 251, endPoint x: 25, endPoint y: 216, distance: 124.4
click at [25, 216] on div "Why is it correct? The student clearly identifies the physical and temporal con…" at bounding box center [149, 233] width 249 height 52
click at [138, 240] on p "The student clearly identifies the physical and temporal context of each object…" at bounding box center [149, 236] width 240 height 31
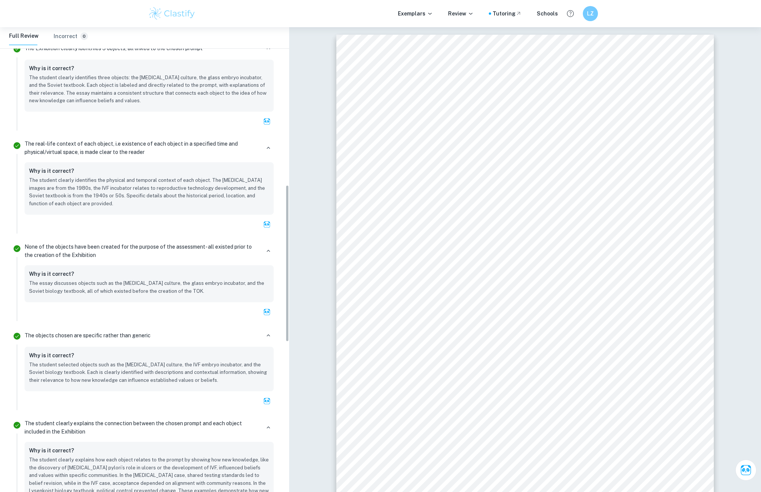
scroll to position [491, 0]
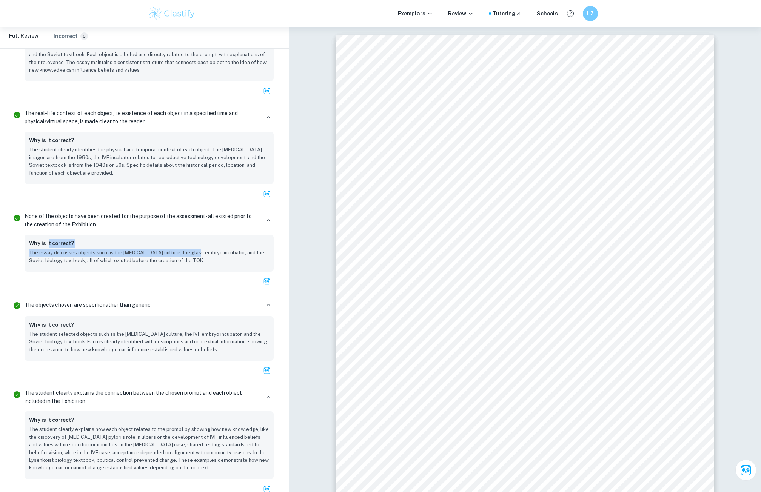
drag, startPoint x: 68, startPoint y: 239, endPoint x: 191, endPoint y: 252, distance: 123.3
click at [191, 252] on div "Why is it correct? The essay discusses objects such as the [MEDICAL_DATA] cultu…" at bounding box center [149, 253] width 249 height 37
click at [223, 256] on p "The essay discusses objects such as the [MEDICAL_DATA] culture, the glass embry…" at bounding box center [149, 256] width 240 height 15
drag, startPoint x: 210, startPoint y: 261, endPoint x: 109, endPoint y: 246, distance: 102.5
click at [35, 242] on div "Why is it correct? The essay discusses objects such as the [MEDICAL_DATA] cultu…" at bounding box center [149, 251] width 240 height 25
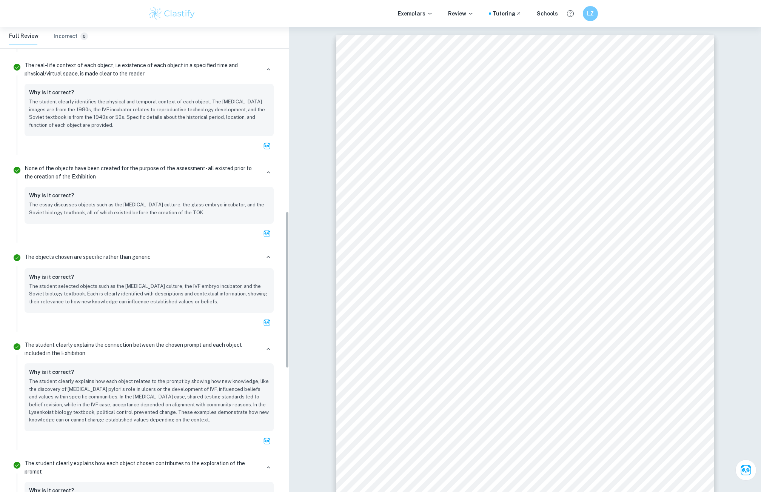
scroll to position [566, 0]
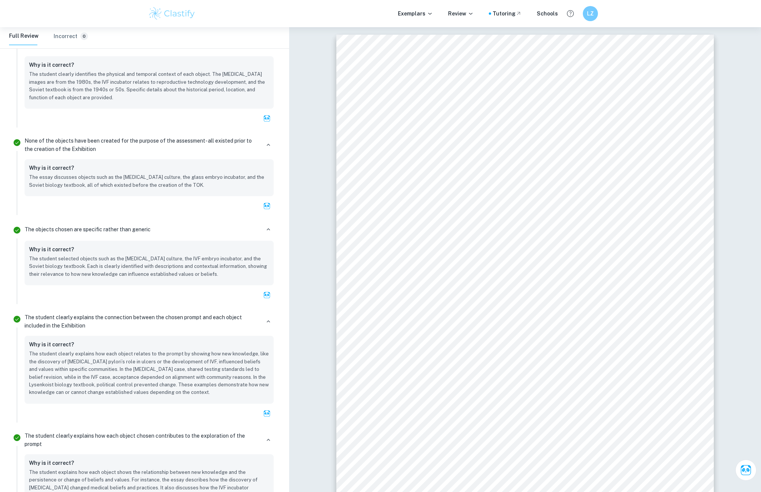
drag, startPoint x: 27, startPoint y: 249, endPoint x: 232, endPoint y: 275, distance: 207.0
click at [232, 275] on div "Why is it correct? The student selected objects such as the [MEDICAL_DATA] cult…" at bounding box center [149, 263] width 249 height 45
click at [232, 275] on p "The student selected objects such as the [MEDICAL_DATA] culture, the IVF embryo…" at bounding box center [149, 266] width 240 height 23
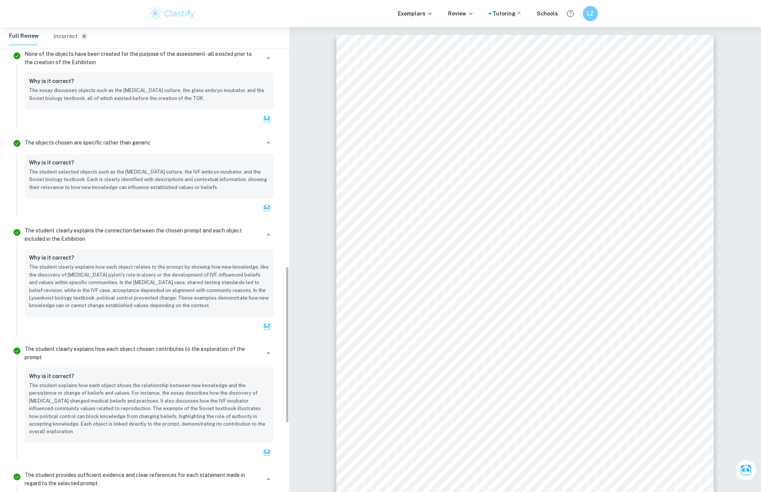
scroll to position [717, 0]
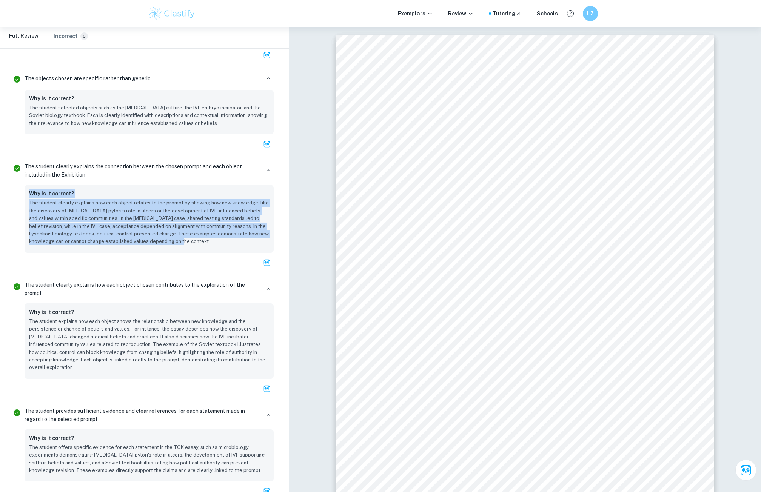
drag, startPoint x: 178, startPoint y: 244, endPoint x: 23, endPoint y: 194, distance: 162.9
click at [23, 194] on div "The student clearly explains the connection between the chosen prompt and each …" at bounding box center [149, 216] width 255 height 112
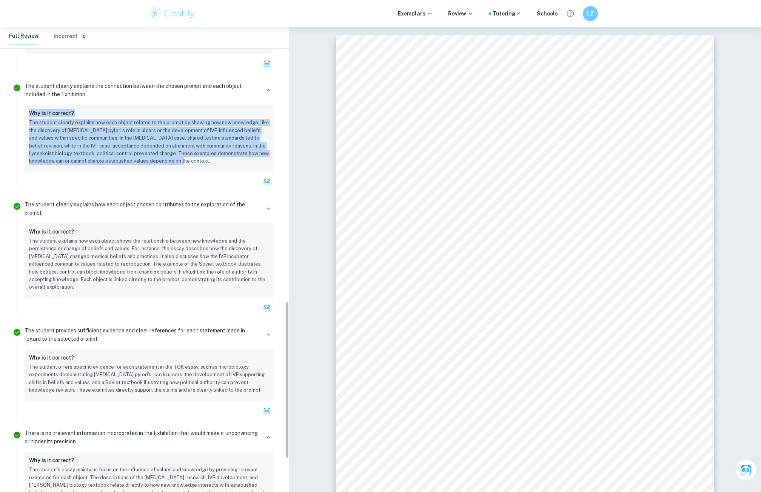
scroll to position [830, 0]
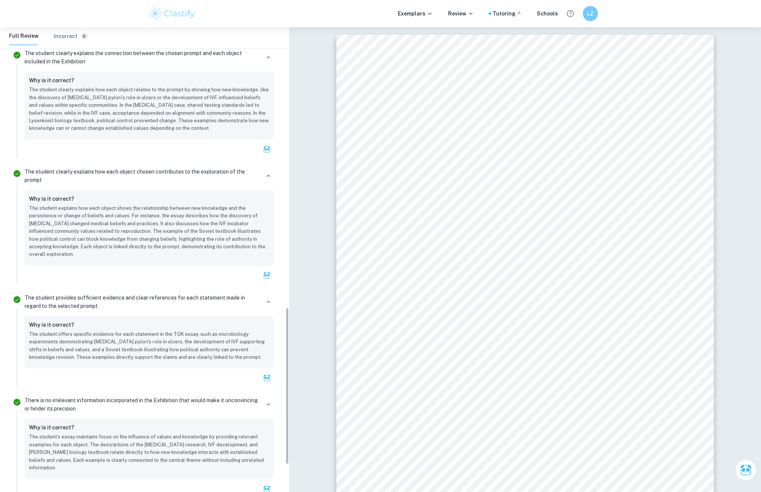
click at [25, 199] on div "Why is it correct? The student explains how each object shows the relationship …" at bounding box center [149, 227] width 249 height 75
drag, startPoint x: 23, startPoint y: 192, endPoint x: 131, endPoint y: 251, distance: 123.4
click at [131, 251] on div "The student clearly explains how each object chosen contributes to the explorat…" at bounding box center [149, 224] width 255 height 119
click at [131, 251] on p "The student explains how each object shows the relationship between new knowled…" at bounding box center [149, 231] width 240 height 54
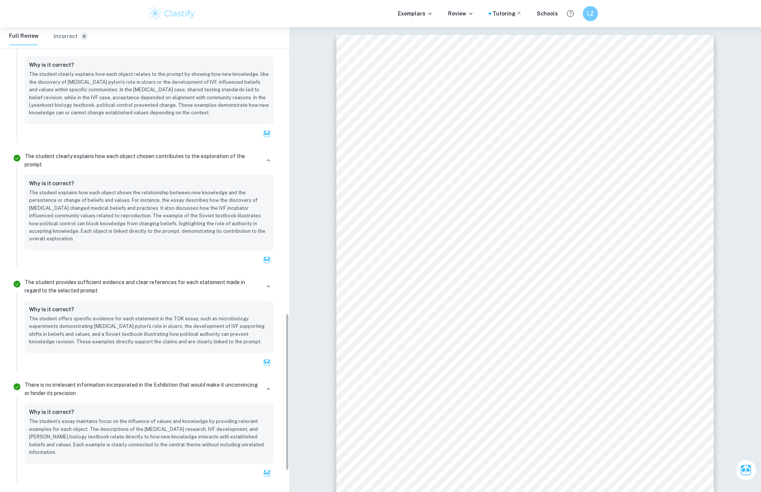
scroll to position [906, 0]
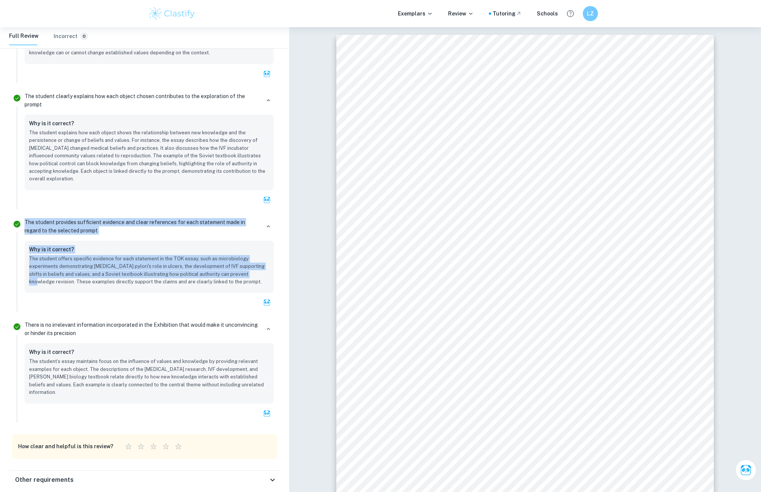
drag, startPoint x: 247, startPoint y: 278, endPoint x: 8, endPoint y: 246, distance: 241.3
click at [37, 243] on div "Why is it correct? The student offers specific evidence for each statement in t…" at bounding box center [149, 267] width 249 height 52
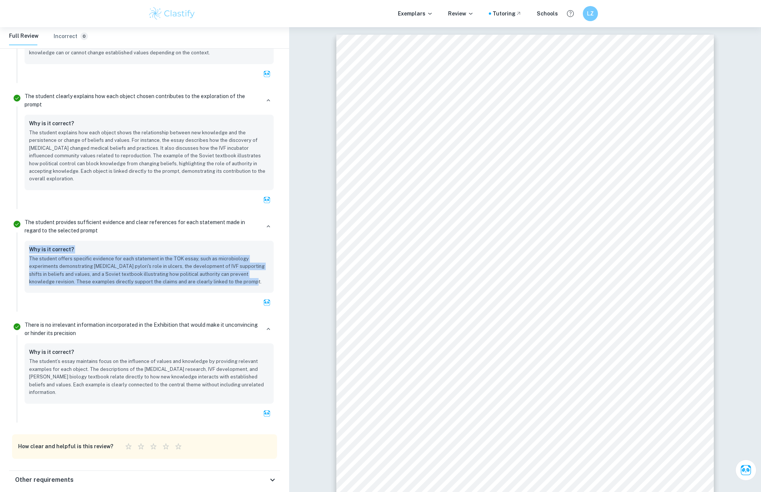
drag, startPoint x: 23, startPoint y: 245, endPoint x: 260, endPoint y: 284, distance: 240.1
click at [260, 284] on div "The student provides sufficient evidence and clear references for each statemen…" at bounding box center [149, 264] width 255 height 96
click at [240, 285] on p "The student offers specific evidence for each statement in the TOK essay, such …" at bounding box center [149, 270] width 240 height 31
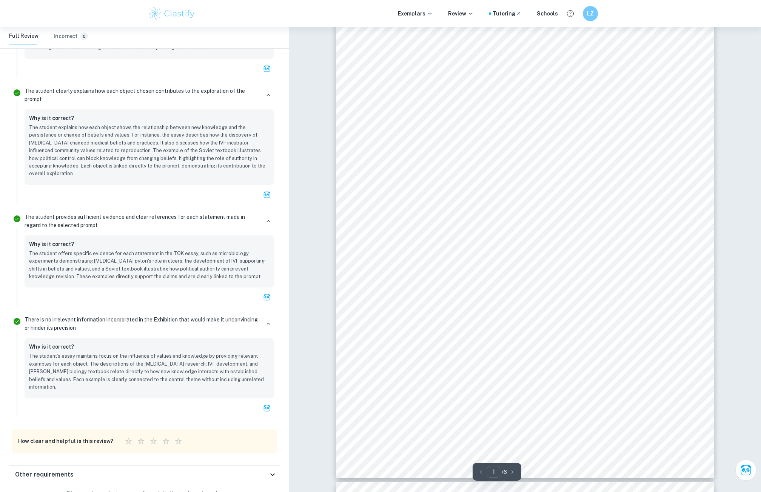
scroll to position [75, 0]
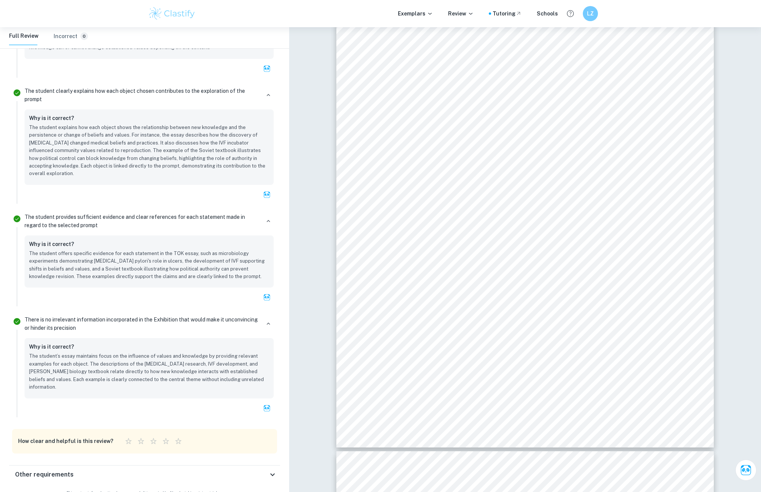
drag, startPoint x: 268, startPoint y: 378, endPoint x: 21, endPoint y: 345, distance: 249.4
click at [17, 347] on li "There is no irrelevant information incorporated in the Exhibition that would ma…" at bounding box center [144, 365] width 271 height 111
click at [26, 344] on div "Why is it correct? The student’s essay maintains focus on the influence of valu…" at bounding box center [149, 368] width 249 height 60
click at [39, 345] on h6 "Why is it correct?" at bounding box center [51, 347] width 45 height 8
click at [158, 360] on p "The student’s essay maintains focus on the influence of values and knowledge by…" at bounding box center [149, 371] width 240 height 38
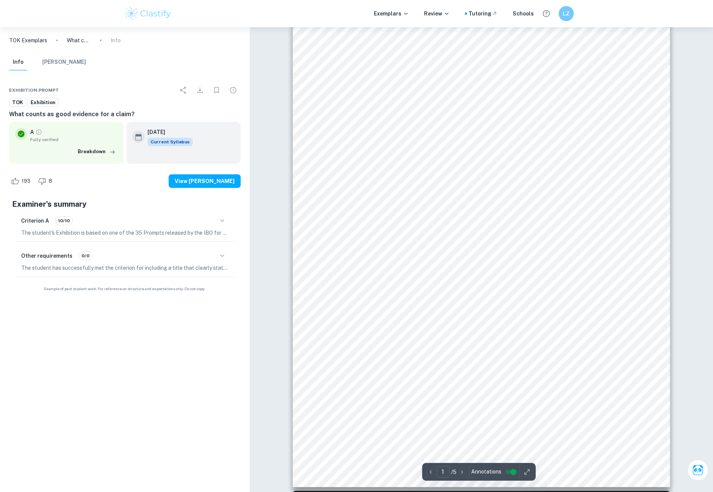
scroll to position [226, 0]
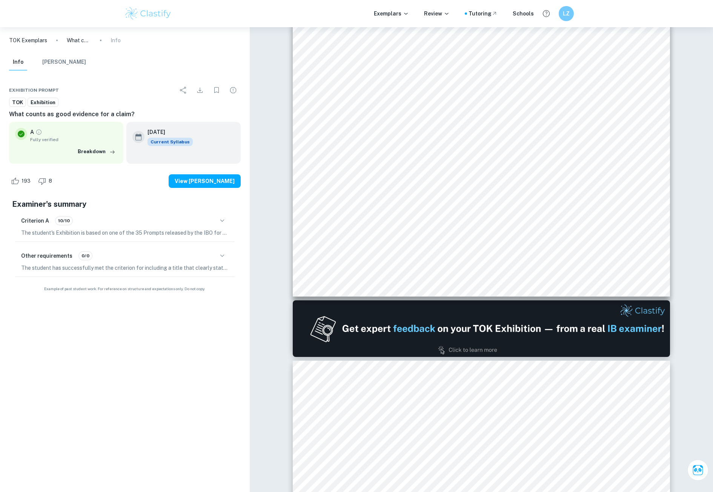
click at [81, 43] on p "What counts as good evidence for a claim?" at bounding box center [79, 40] width 24 height 8
click at [32, 40] on p "TOK Exemplars" at bounding box center [28, 40] width 38 height 8
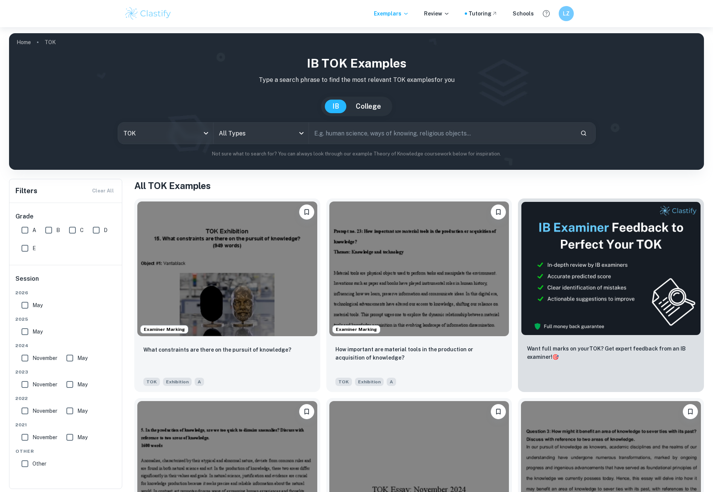
click at [23, 230] on input "A" at bounding box center [24, 230] width 15 height 15
checkbox input "true"
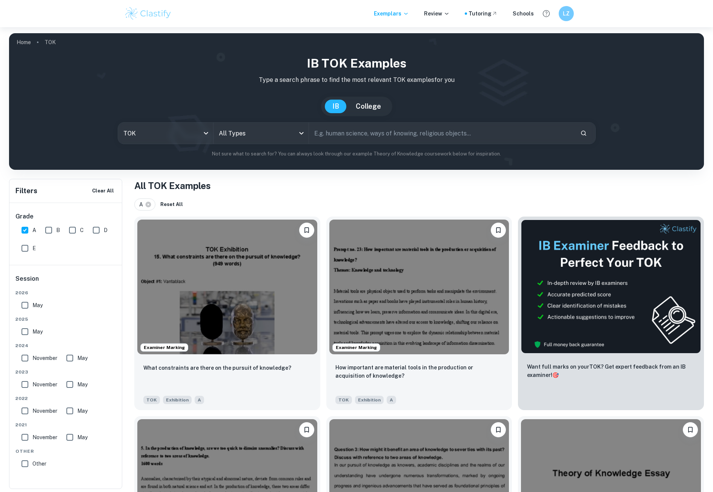
click at [28, 333] on input "May" at bounding box center [24, 331] width 15 height 15
checkbox input "true"
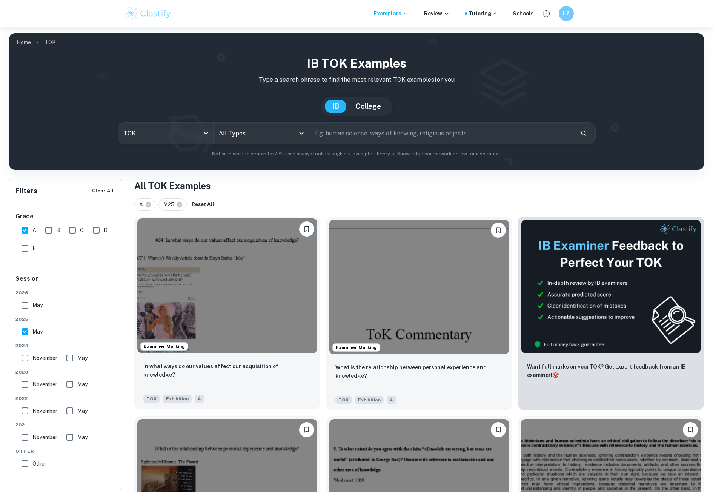
click at [266, 373] on div "In what ways do our values affect our acquisition of knowledge?‬ ‭" at bounding box center [227, 375] width 168 height 26
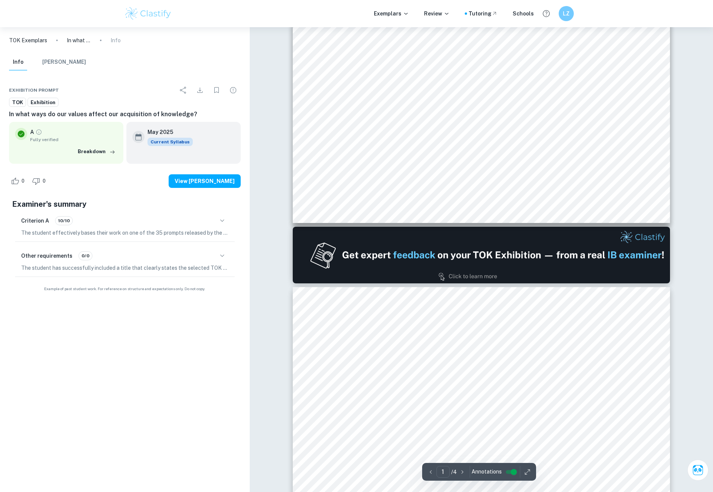
scroll to position [340, 0]
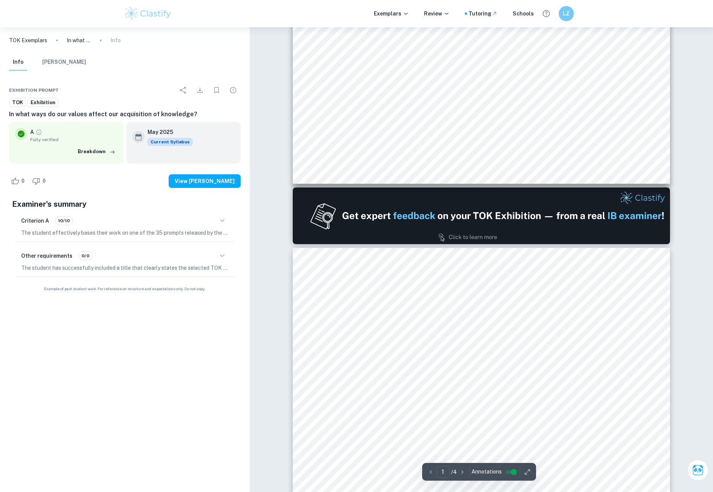
type input "2"
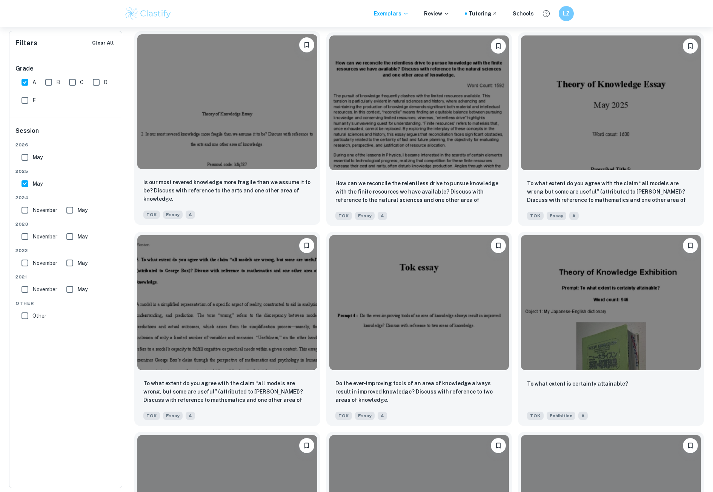
scroll to position [2188, 0]
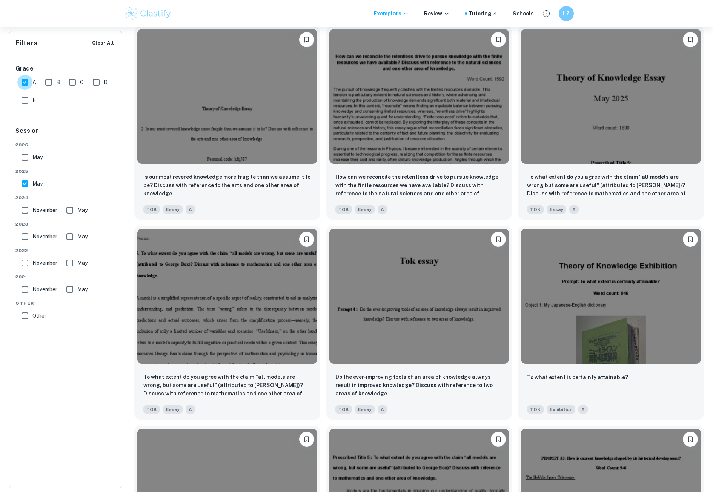
click at [23, 78] on input "A" at bounding box center [24, 82] width 15 height 15
checkbox input "false"
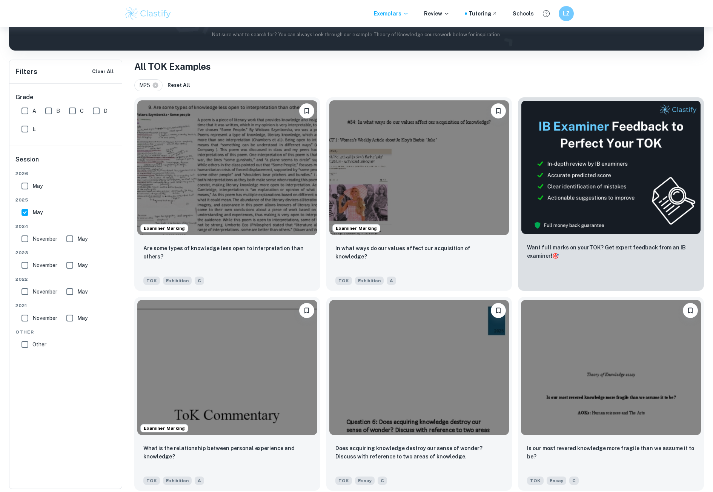
scroll to position [66, 0]
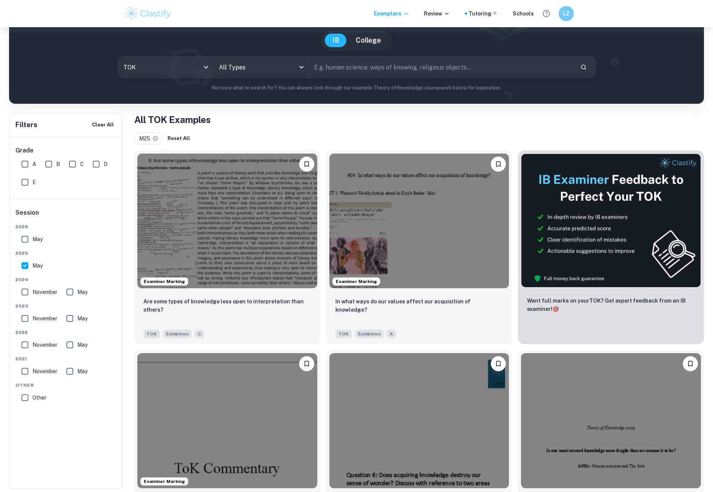
click at [387, 75] on input "text" at bounding box center [441, 67] width 265 height 21
paste input "Can new knowledge change established values or beliefs?"
type input "Can new knowledge change established values or beliefs?"
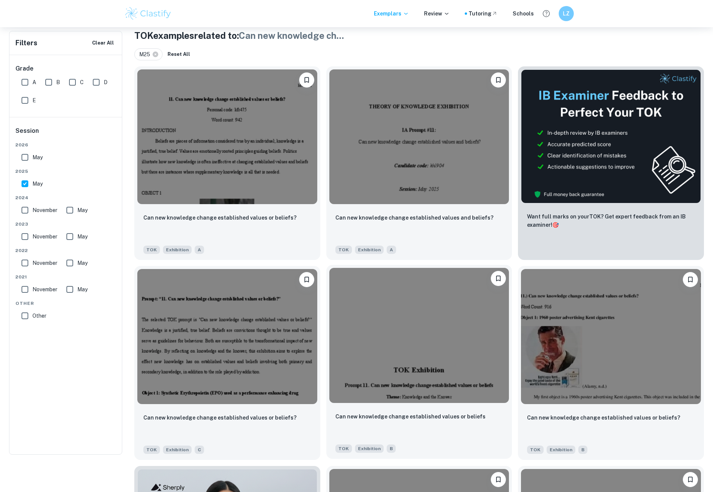
scroll to position [151, 0]
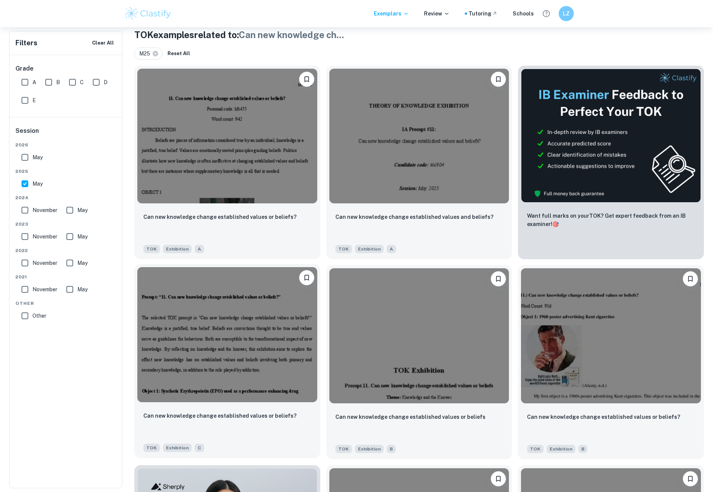
click at [277, 385] on img at bounding box center [227, 334] width 180 height 135
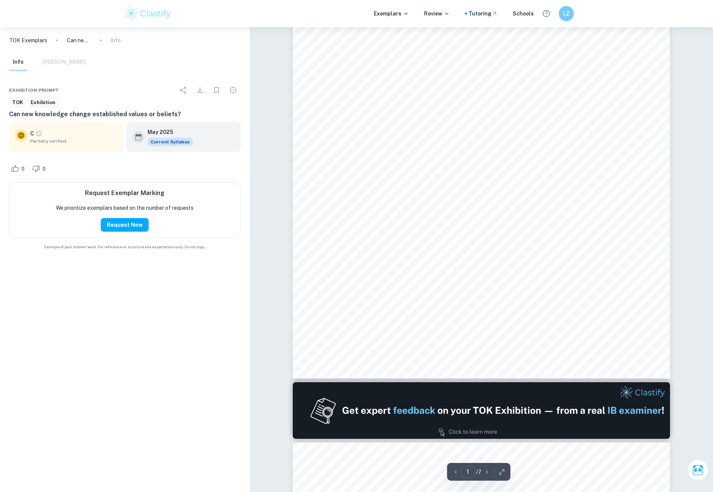
scroll to position [189, 0]
drag, startPoint x: 365, startPoint y: 363, endPoint x: 374, endPoint y: 337, distance: 26.7
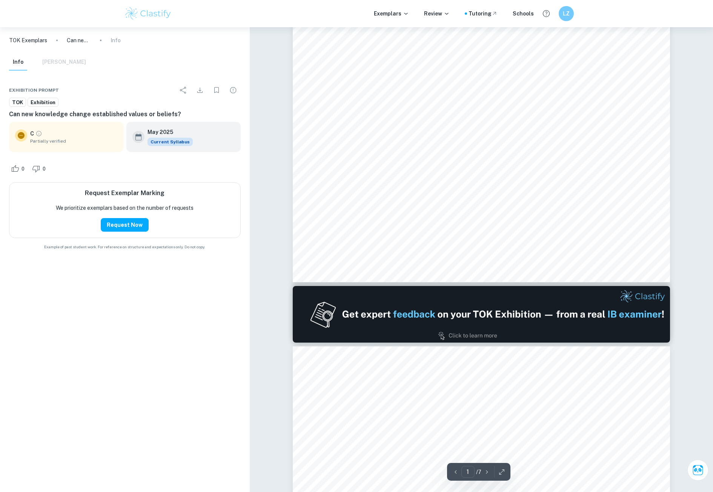
scroll to position [302, 0]
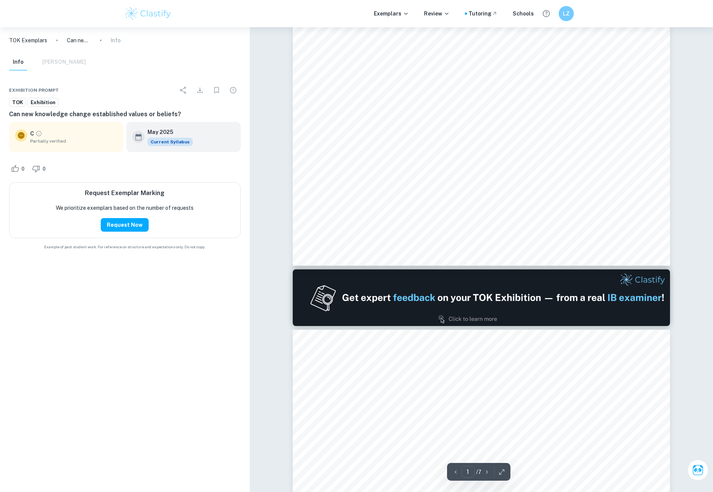
drag, startPoint x: 374, startPoint y: 337, endPoint x: 335, endPoint y: 317, distance: 43.7
click at [335, 317] on img at bounding box center [481, 297] width 377 height 57
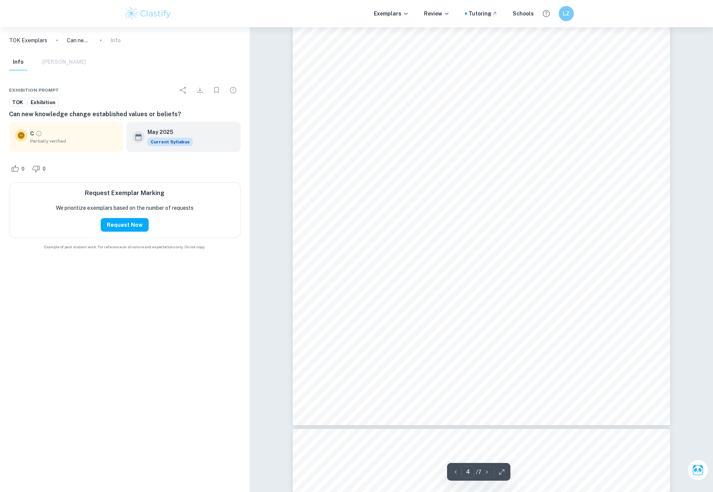
scroll to position [1887, 0]
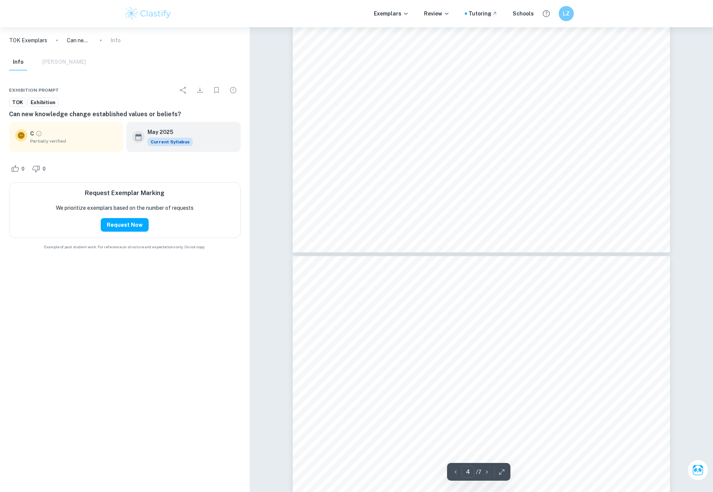
type input "5"
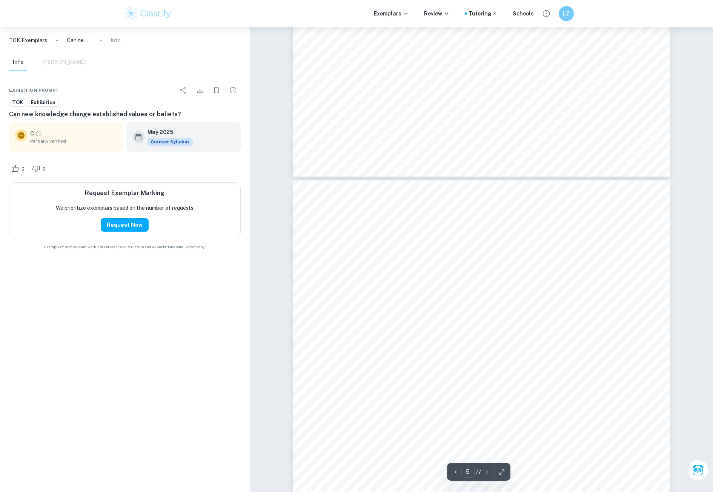
scroll to position [2075, 0]
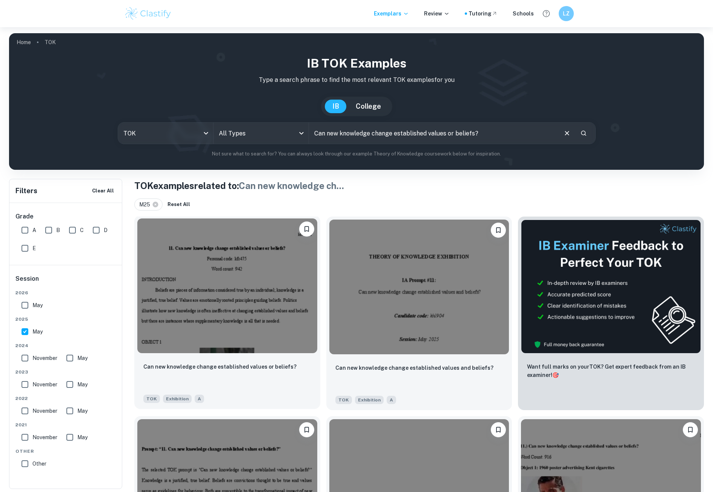
click at [249, 314] on img at bounding box center [227, 285] width 180 height 135
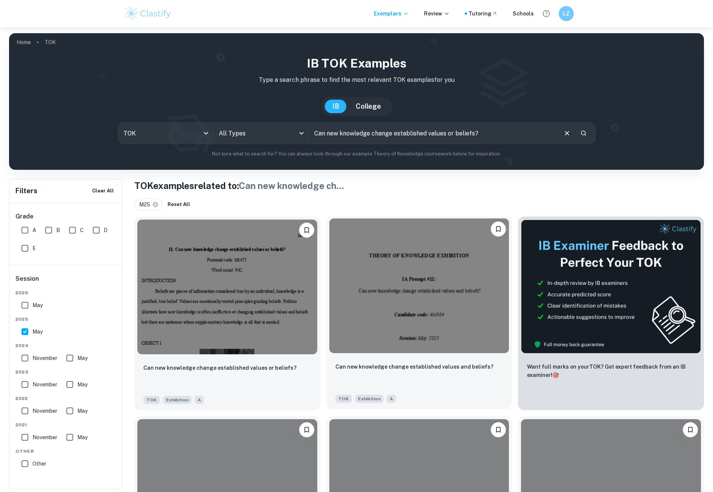
click at [399, 268] on img at bounding box center [419, 285] width 180 height 135
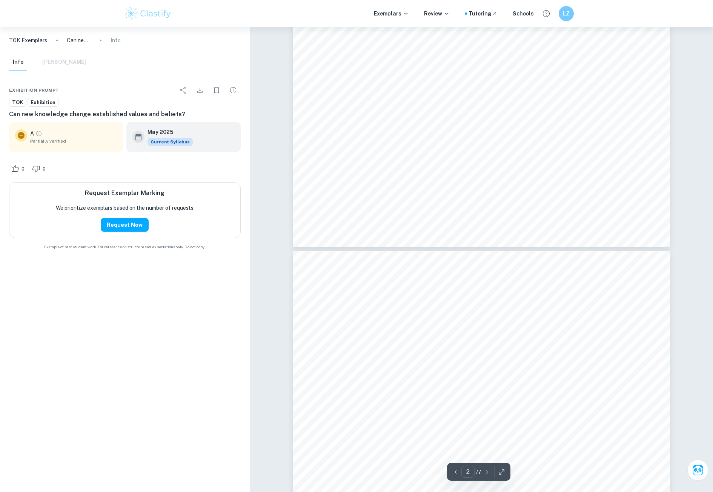
scroll to position [830, 0]
type input "1"
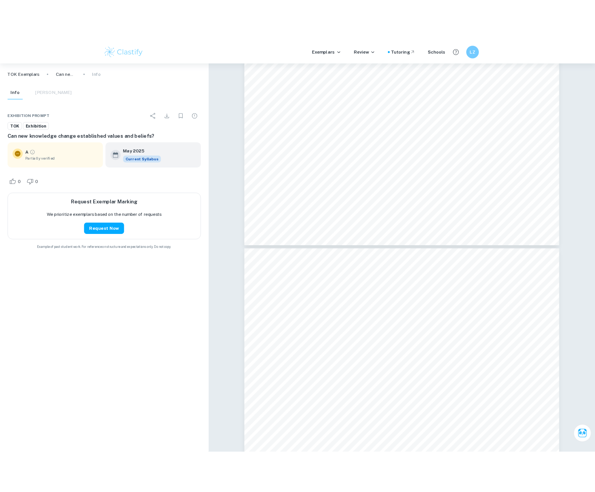
scroll to position [29, 0]
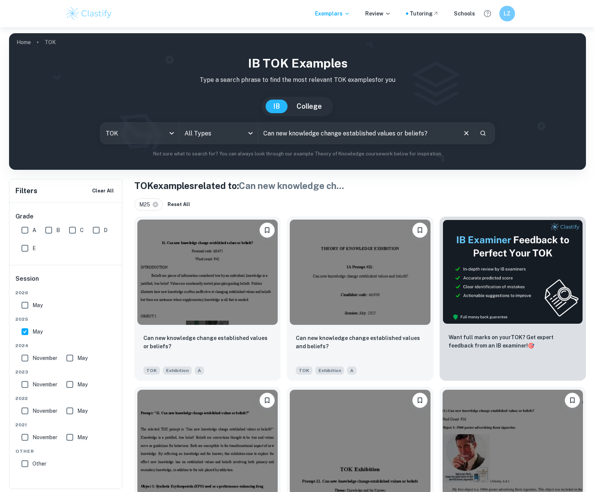
click at [506, 12] on h6 "LZ" at bounding box center [507, 13] width 9 height 9
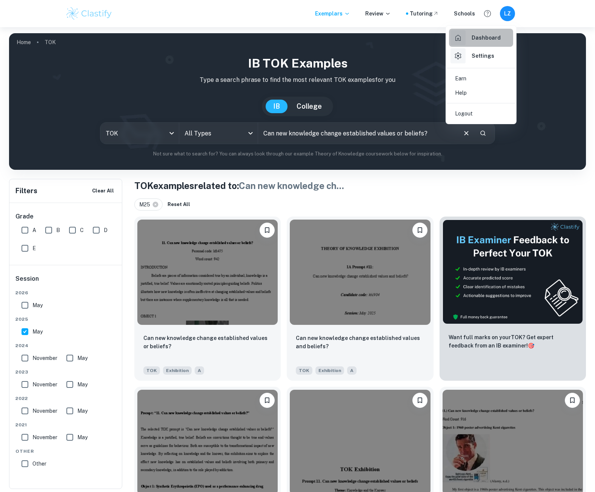
click at [491, 38] on h6 "Dashboard" at bounding box center [486, 38] width 29 height 8
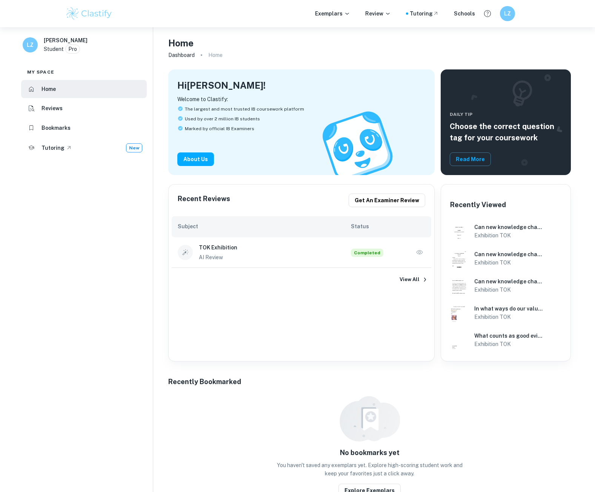
click at [55, 105] on h6 "Reviews" at bounding box center [52, 108] width 21 height 8
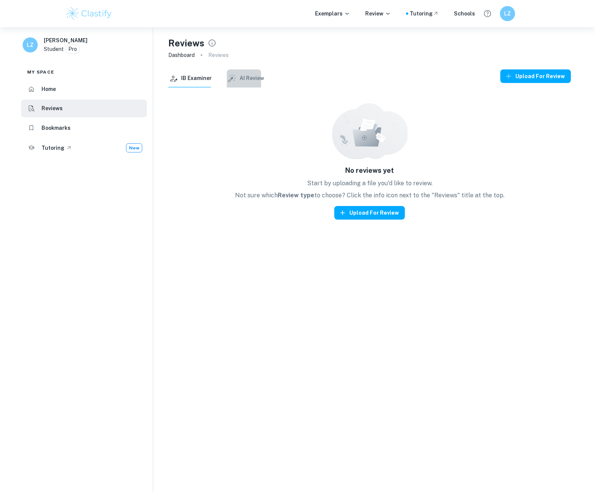
click at [249, 80] on button "AI Review" at bounding box center [245, 78] width 37 height 18
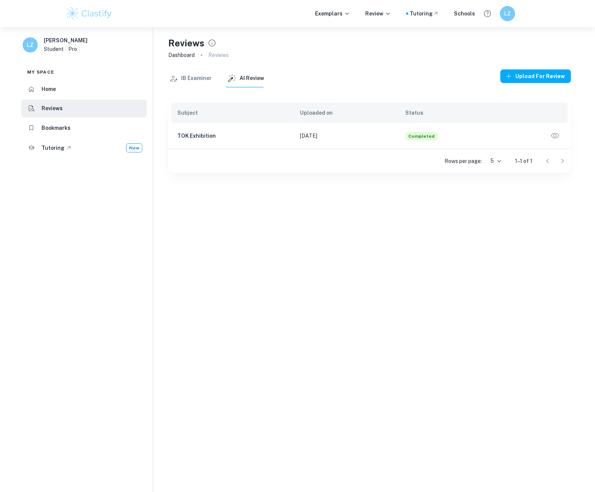
click at [311, 138] on td "28 Sept 2025" at bounding box center [346, 136] width 105 height 26
click at [206, 134] on h6 "TOK Exhibition" at bounding box center [232, 136] width 111 height 8
click at [557, 133] on icon "button" at bounding box center [555, 136] width 10 height 10
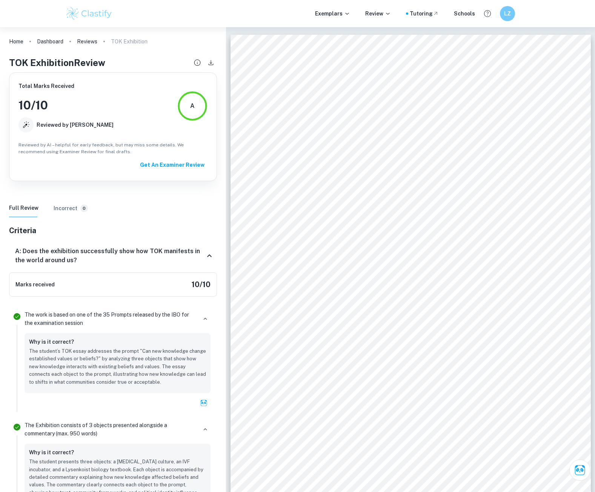
click at [195, 119] on div "A" at bounding box center [192, 106] width 30 height 30
drag, startPoint x: 163, startPoint y: 376, endPoint x: 194, endPoint y: 394, distance: 36.3
click at [163, 376] on p "The student’s TOK essay addresses the prompt "Can new knowledge change establis…" at bounding box center [117, 366] width 177 height 38
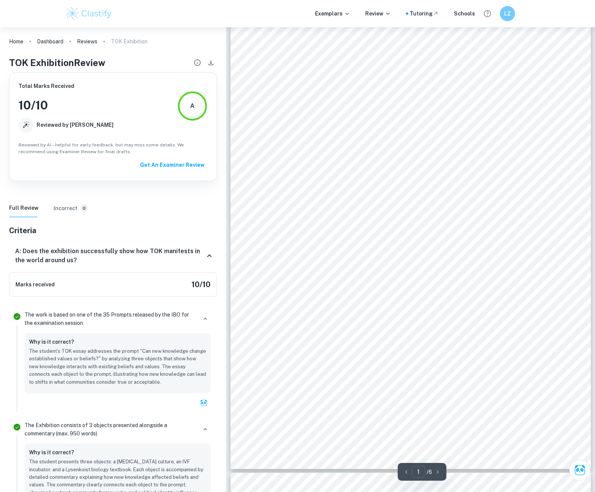
scroll to position [38, 0]
drag, startPoint x: 270, startPoint y: 295, endPoint x: 280, endPoint y: 298, distance: 11.2
click at [280, 298] on div "Can new knowledge change established values or beliefs? Object: Helicobacter py…" at bounding box center [411, 230] width 360 height 466
click at [283, 296] on span "In the early 1980s, Perth produced endoscopy images and culture plates that sho…" at bounding box center [414, 295] width 283 height 6
click at [316, 304] on span "bacteria in the stomach lining. I use this object because it captures knowledge…" at bounding box center [409, 303] width 273 height 6
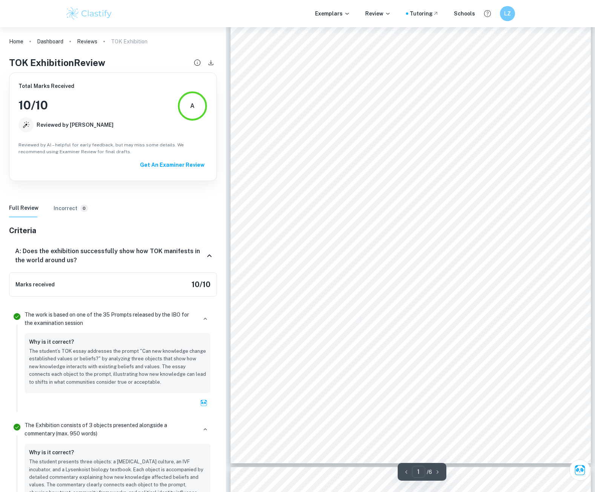
click at [361, 317] on span "whether new knowledge alters what a professional community considers true and w…" at bounding box center [399, 320] width 253 height 6
drag, startPoint x: 358, startPoint y: 328, endPoint x: 355, endPoint y: 336, distance: 8.4
click at [355, 334] on div "Can new knowledge change established values or beliefs? Object: Helicobacter py…" at bounding box center [411, 230] width 360 height 466
click at [368, 309] on span "production through biopsy, culture and controlled comparison. That makes it a c…" at bounding box center [419, 312] width 293 height 6
drag, startPoint x: 272, startPoint y: 294, endPoint x: 359, endPoint y: 302, distance: 87.6
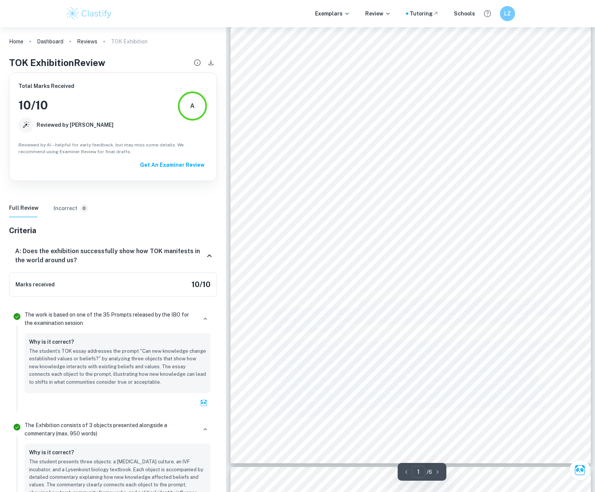
click at [359, 302] on div "Can new knowledge change established values or beliefs? Object: Helicobacter py…" at bounding box center [411, 230] width 360 height 466
click at [351, 309] on span "production through biopsy, culture and controlled comparison. That makes it a c…" at bounding box center [419, 312] width 293 height 6
drag, startPoint x: 357, startPoint y: 304, endPoint x: 274, endPoint y: 295, distance: 82.8
click at [375, 323] on p "Ask Clai" at bounding box center [384, 320] width 20 height 8
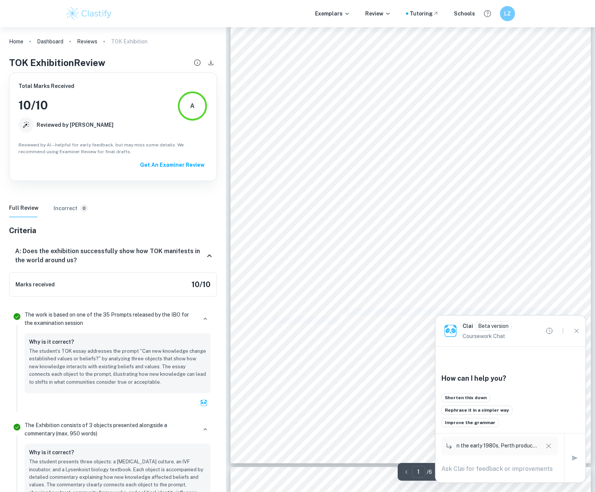
drag, startPoint x: 340, startPoint y: 315, endPoint x: 329, endPoint y: 311, distance: 11.7
drag, startPoint x: 274, startPoint y: 294, endPoint x: 342, endPoint y: 327, distance: 76.1
click at [361, 348] on p "Ask Clai" at bounding box center [368, 345] width 20 height 8
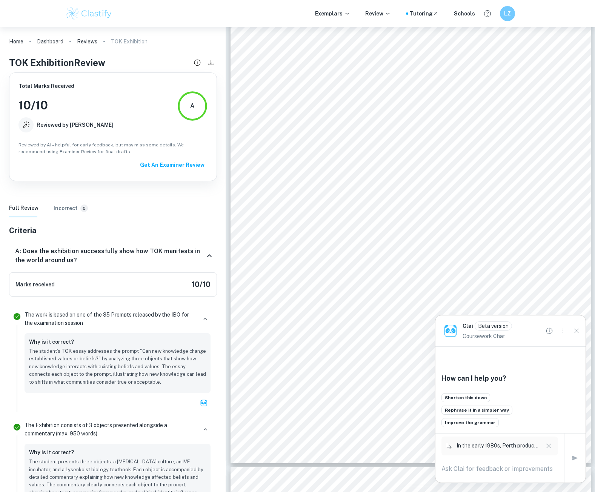
click at [498, 466] on textarea at bounding box center [499, 468] width 117 height 9
type textarea "is it speicifc enough"
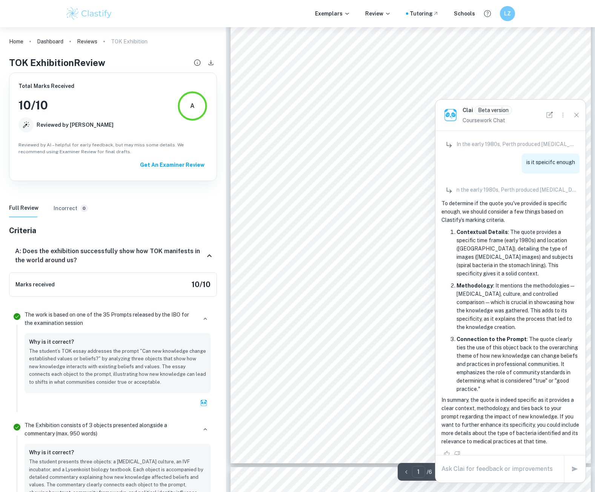
click at [365, 369] on span "separate teams repeatedly found organisms in situ and then recorded durable hea…" at bounding box center [403, 370] width 260 height 6
click at [575, 117] on icon "Close" at bounding box center [576, 115] width 8 height 8
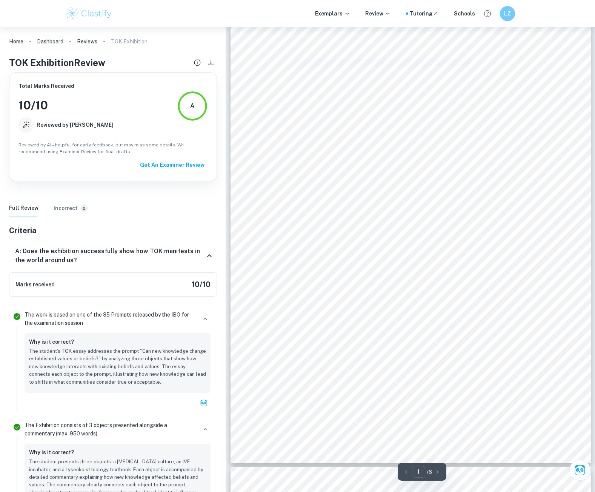
drag, startPoint x: 295, startPoint y: 60, endPoint x: 440, endPoint y: 62, distance: 144.9
click at [440, 62] on span "Object: Helicobacter pylori ulcer culture / endoscopy photo (1980s)" at bounding box center [397, 63] width 249 height 6
copy span "Helicobacter pylori ulcer culture / endoscopy photo"
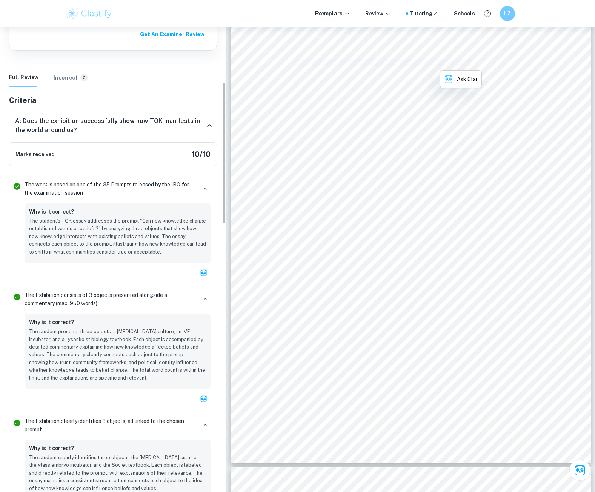
scroll to position [189, 0]
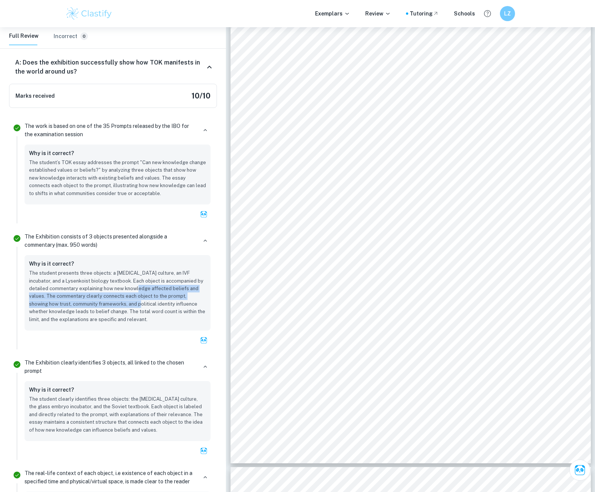
drag, startPoint x: 124, startPoint y: 288, endPoint x: 105, endPoint y: 304, distance: 24.6
click at [109, 305] on p "The student presents three objects: a helicobacter pylori culture, an IVF incub…" at bounding box center [117, 296] width 177 height 54
click at [96, 303] on p "The student presents three objects: a helicobacter pylori culture, an IVF incub…" at bounding box center [117, 296] width 177 height 54
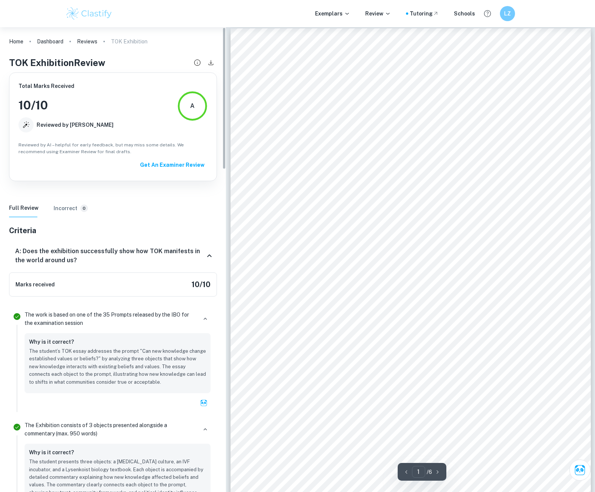
scroll to position [0, 0]
click at [311, 336] on span "In the early 1980s, Perth produced endoscopy images and culture plates that sho…" at bounding box center [414, 332] width 283 height 6
click at [197, 317] on div "The work is based on one of the 35 Prompts released by the IBO for the examinat…" at bounding box center [118, 319] width 186 height 17
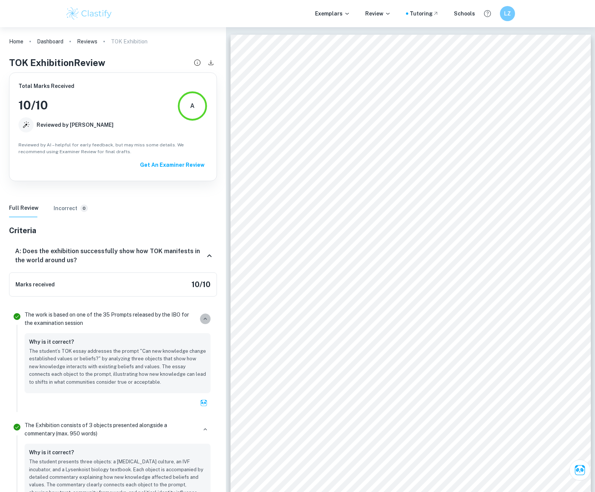
click at [203, 315] on icon "button" at bounding box center [205, 318] width 7 height 7
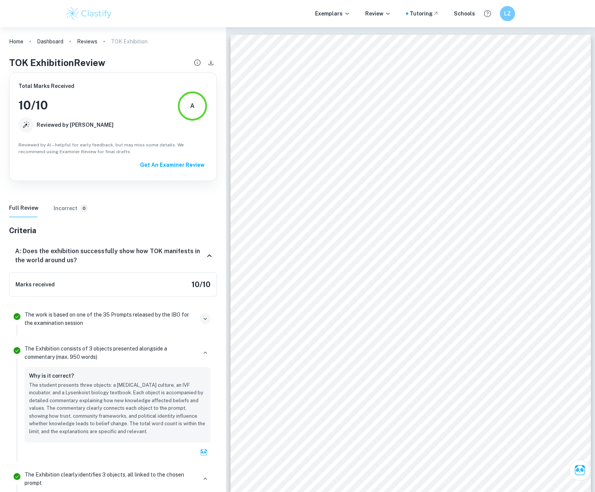
click at [203, 318] on icon "button" at bounding box center [205, 318] width 7 height 7
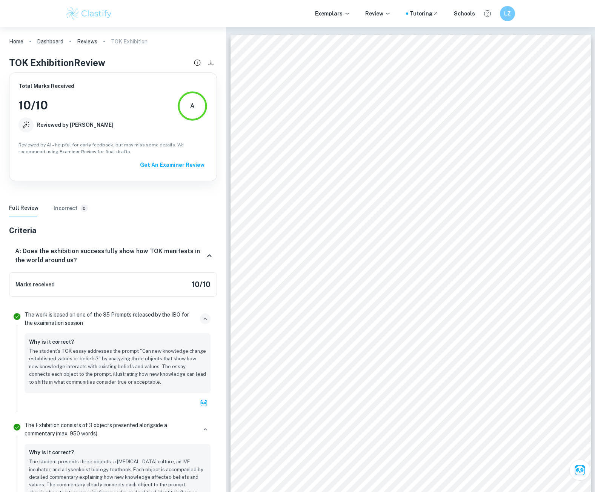
click at [206, 258] on icon at bounding box center [209, 255] width 9 height 9
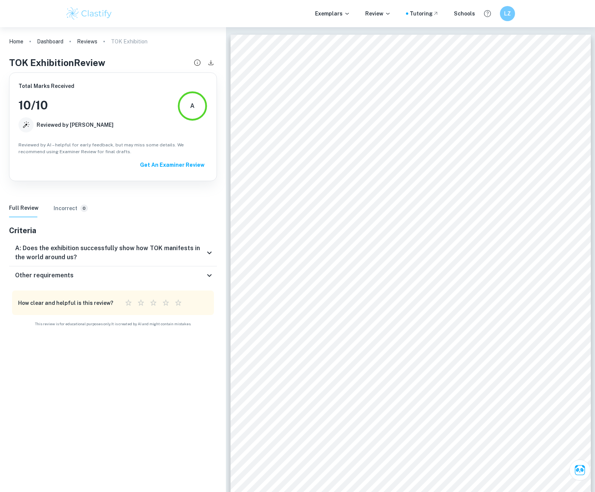
click at [206, 258] on div "A: Does the exhibition successfully show how TOK manifests in the world around …" at bounding box center [113, 252] width 208 height 27
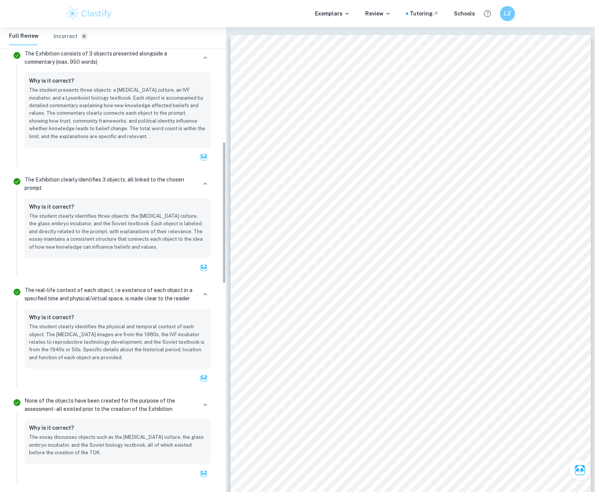
scroll to position [378, 0]
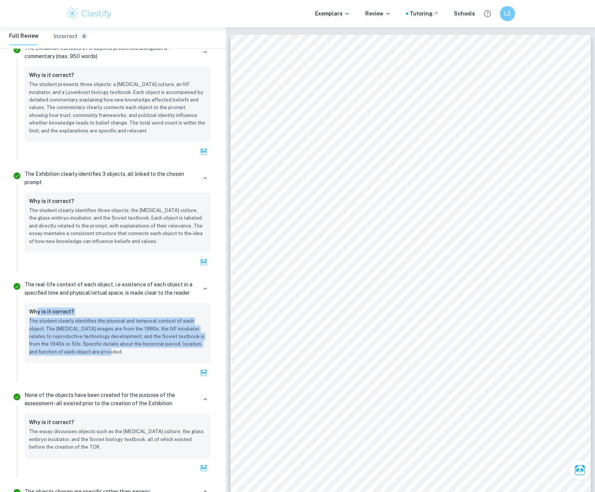
drag, startPoint x: 128, startPoint y: 349, endPoint x: 37, endPoint y: 304, distance: 101.2
click at [37, 304] on div "Why is it correct? The student clearly identifies the physical and temporal con…" at bounding box center [118, 333] width 186 height 60
click at [83, 329] on p "The student clearly identifies the physical and temporal context of each object…" at bounding box center [117, 336] width 177 height 38
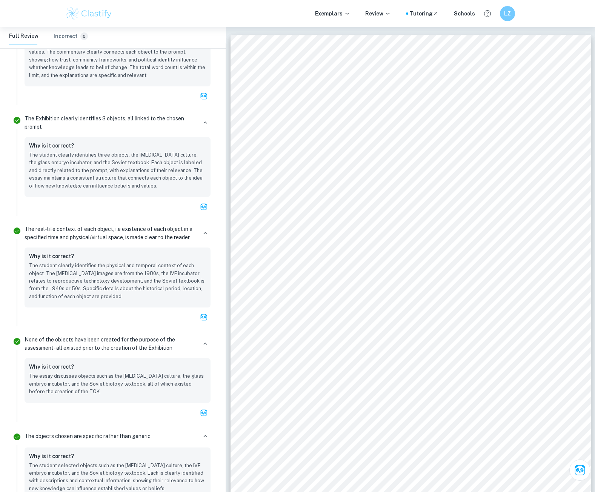
scroll to position [453, 0]
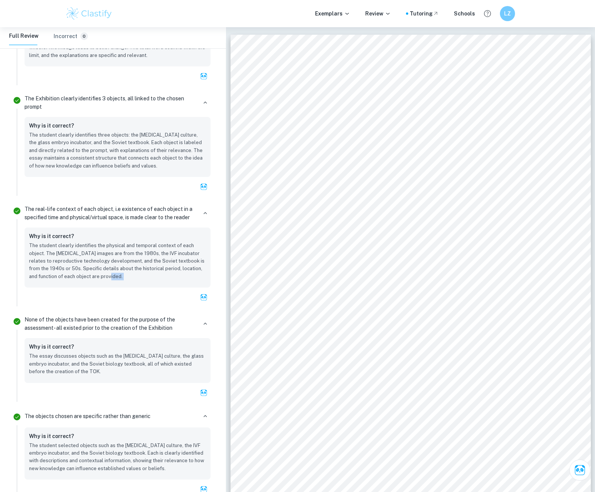
drag, startPoint x: 120, startPoint y: 278, endPoint x: 157, endPoint y: 297, distance: 42.4
click at [157, 297] on div "Why is it correct? The student clearly identifies the physical and temporal con…" at bounding box center [118, 266] width 186 height 77
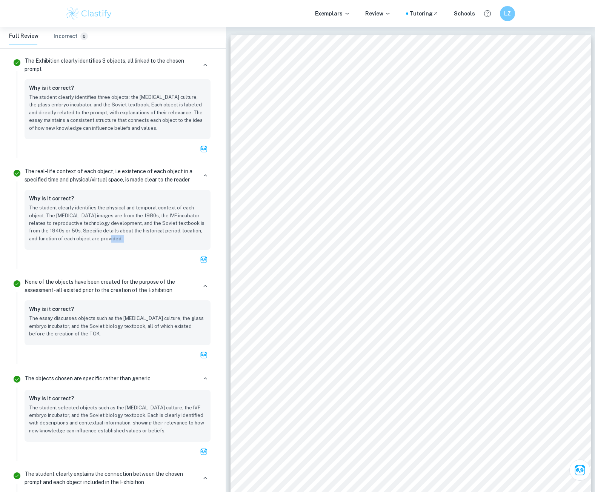
drag, startPoint x: 97, startPoint y: 335, endPoint x: 24, endPoint y: 303, distance: 80.1
click at [24, 303] on div "None of the objects have been created for the purpose of the assessment- all ex…" at bounding box center [118, 319] width 192 height 88
click at [20, 303] on div at bounding box center [16, 319] width 9 height 88
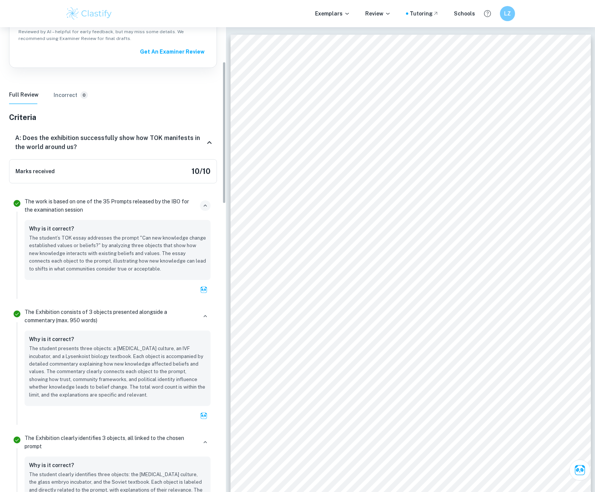
scroll to position [0, 0]
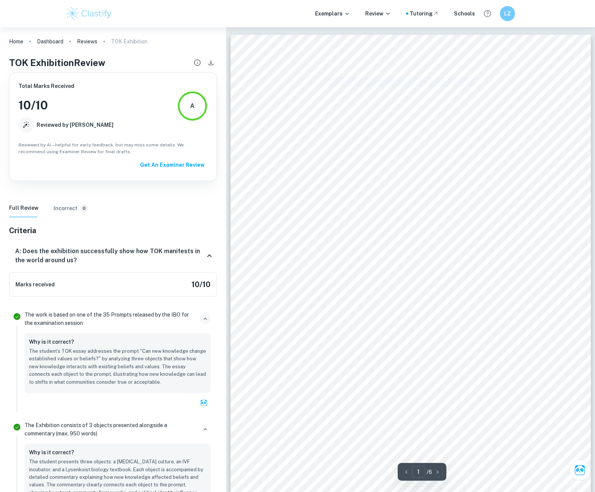
drag, startPoint x: 477, startPoint y: 79, endPoint x: 318, endPoint y: 81, distance: 159.2
click at [321, 82] on span "Can new knowledge change established values or beliefs?" at bounding box center [387, 82] width 229 height 8
drag, startPoint x: 272, startPoint y: 78, endPoint x: 436, endPoint y: 63, distance: 164.4
click at [427, 75] on div "Can new knowledge change established values or beliefs? Object: Helicobacter py…" at bounding box center [411, 268] width 360 height 466
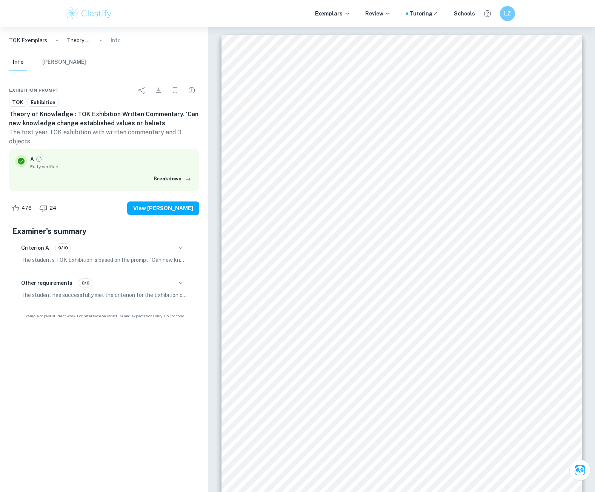
click at [22, 39] on p "TOK Exemplars" at bounding box center [28, 40] width 38 height 8
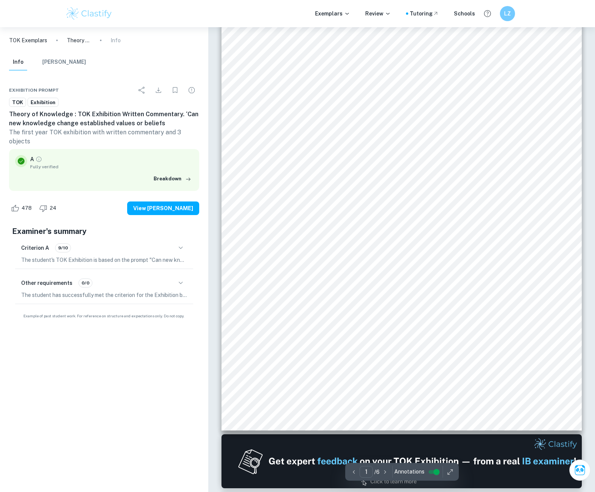
scroll to position [38, 0]
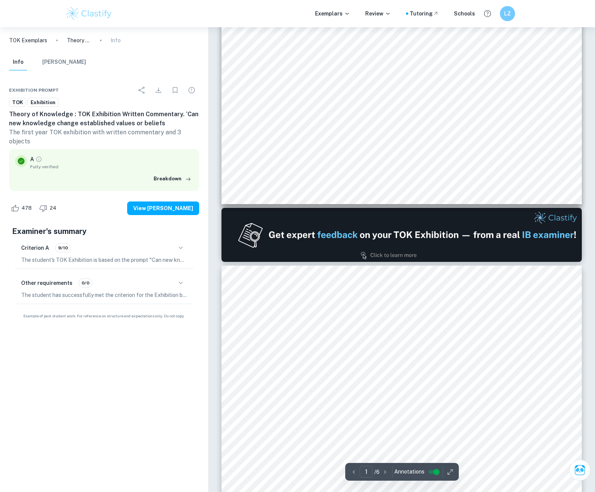
type input "2"
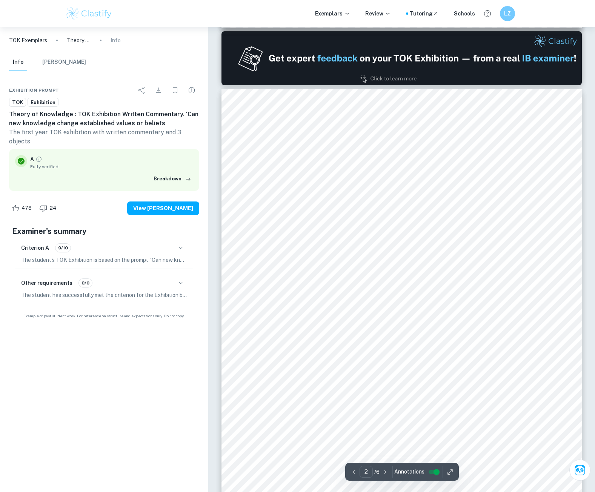
scroll to position [566, 0]
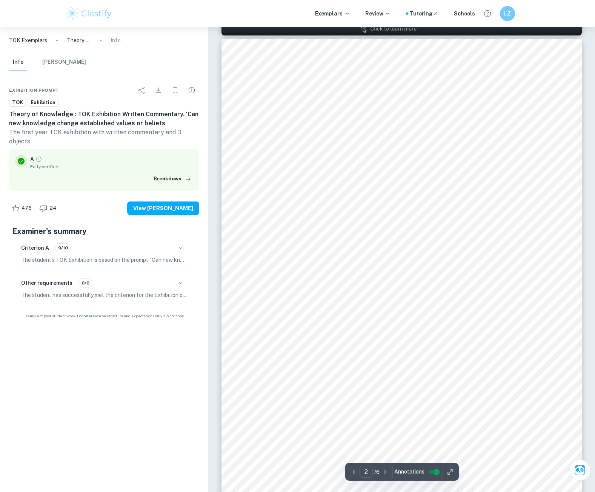
click at [181, 163] on div "A Fully verified Breakdown" at bounding box center [104, 170] width 190 height 42
click at [185, 175] on icon "button" at bounding box center [188, 179] width 8 height 8
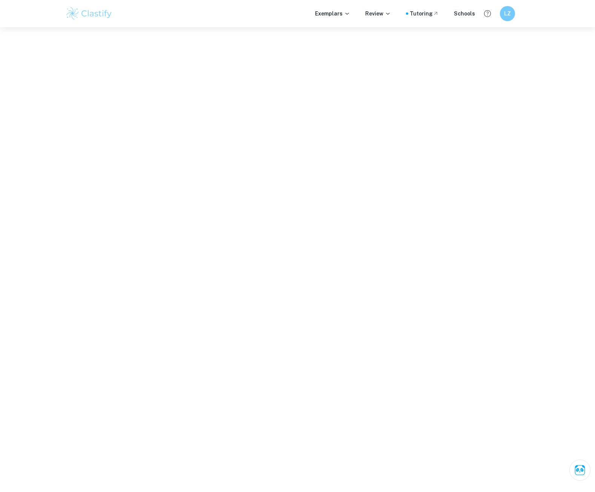
scroll to position [560, 0]
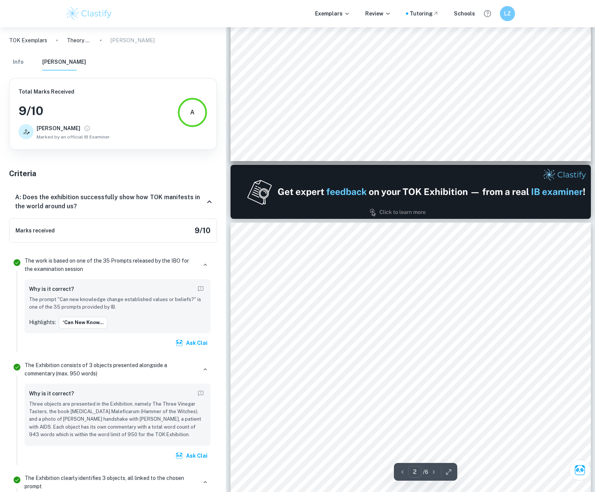
type input "1"
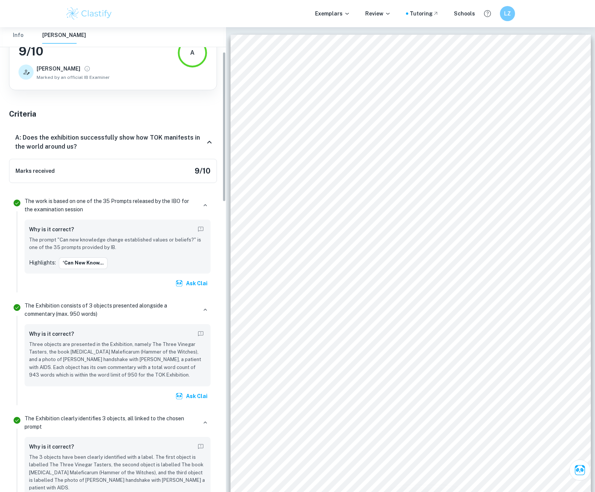
scroll to position [0, 0]
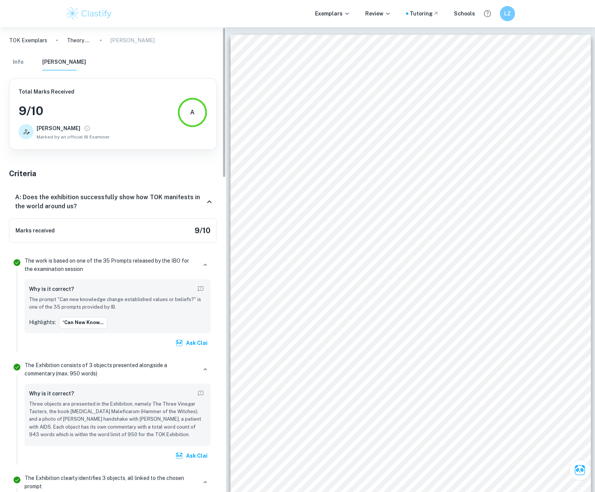
click at [19, 62] on button "Info" at bounding box center [18, 62] width 18 height 17
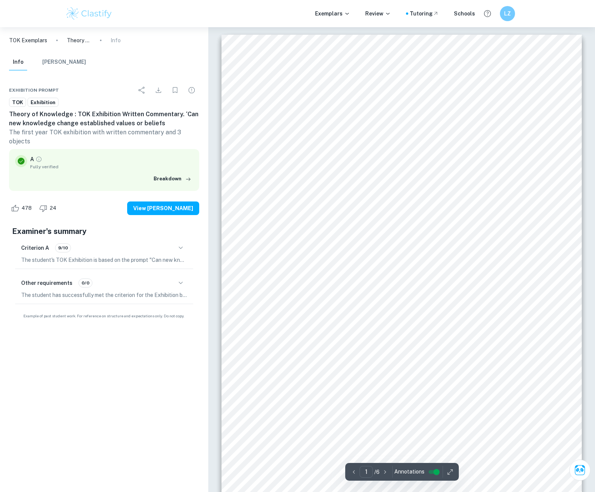
click at [118, 41] on p "Info" at bounding box center [116, 40] width 10 height 8
click at [81, 60] on div "Info Mark Scheme" at bounding box center [104, 64] width 202 height 20
click at [68, 64] on button "[PERSON_NAME]" at bounding box center [64, 62] width 44 height 17
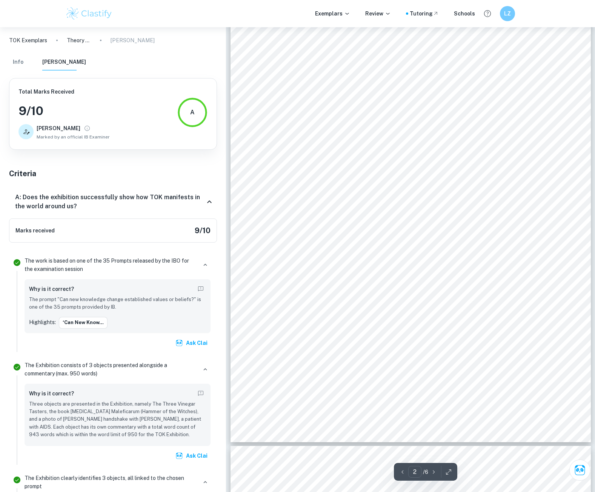
scroll to position [717, 0]
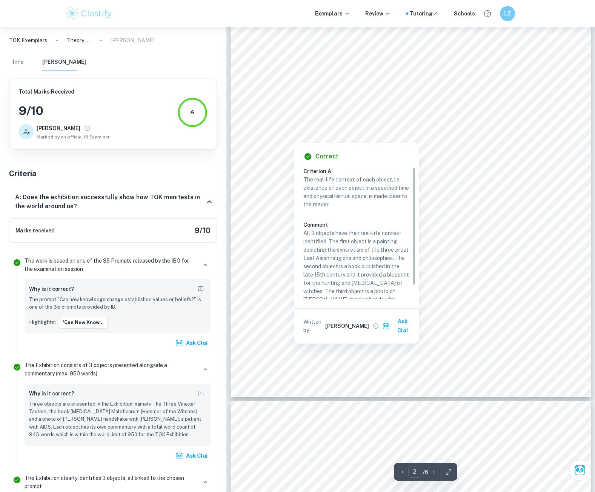
click at [331, 132] on div at bounding box center [408, 127] width 268 height 9
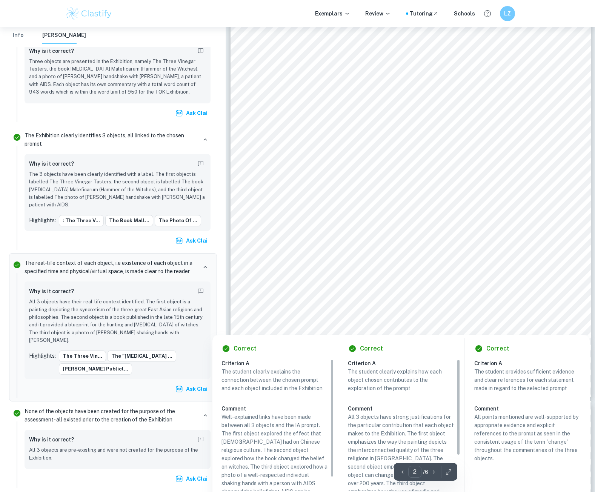
click at [447, 198] on div at bounding box center [401, 194] width 255 height 12
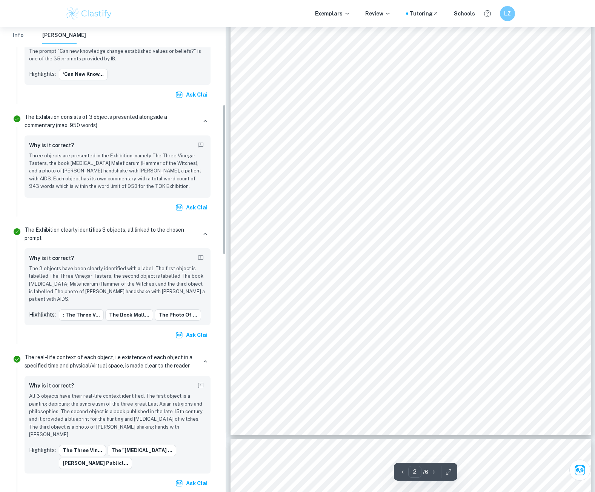
scroll to position [229, 0]
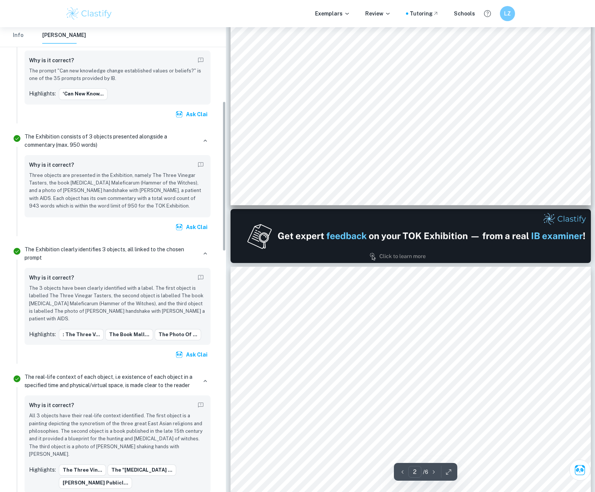
type input "1"
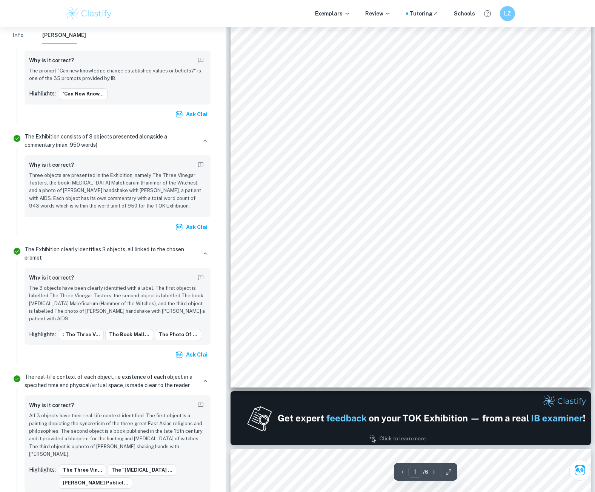
scroll to position [0, 0]
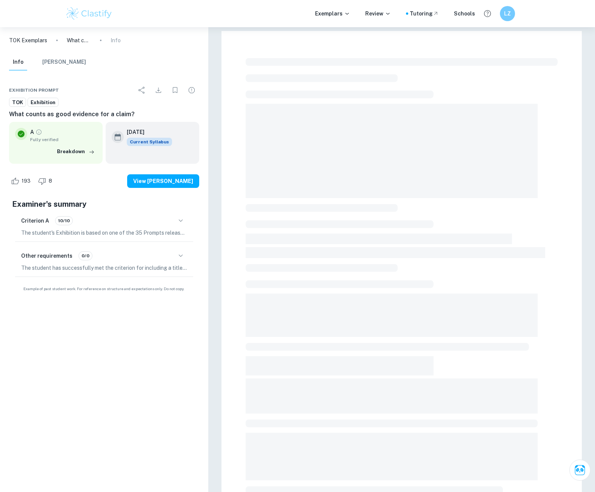
click at [71, 41] on p "What counts as good evidence for a claim?" at bounding box center [79, 40] width 24 height 8
click at [23, 41] on p "TOK Exemplars" at bounding box center [28, 40] width 38 height 8
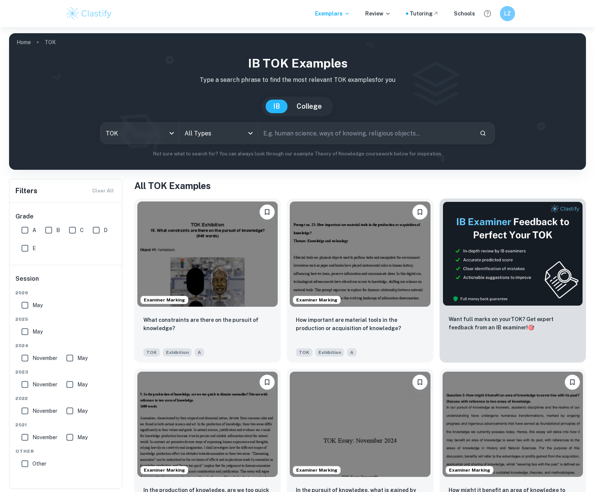
click at [294, 136] on input "text" at bounding box center [366, 133] width 216 height 21
paste input "Can new knowledge change established values or beliefs?"
type input "Can new knowledge change established values or beliefs?"
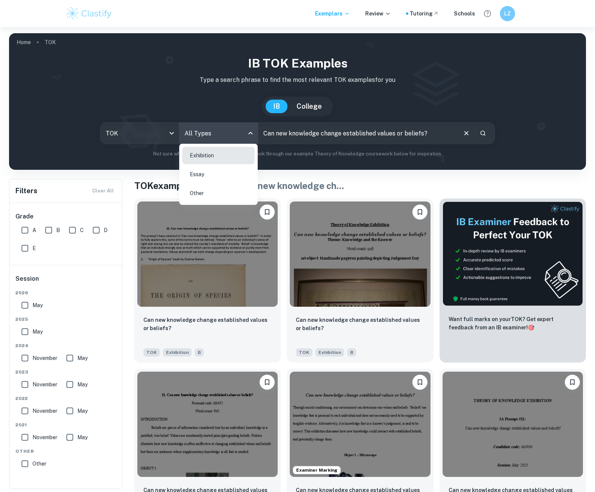
click at [198, 135] on body "We value your privacy We use cookies to enhance your browsing experience, serve…" at bounding box center [297, 273] width 595 height 492
click at [80, 171] on div at bounding box center [297, 246] width 595 height 492
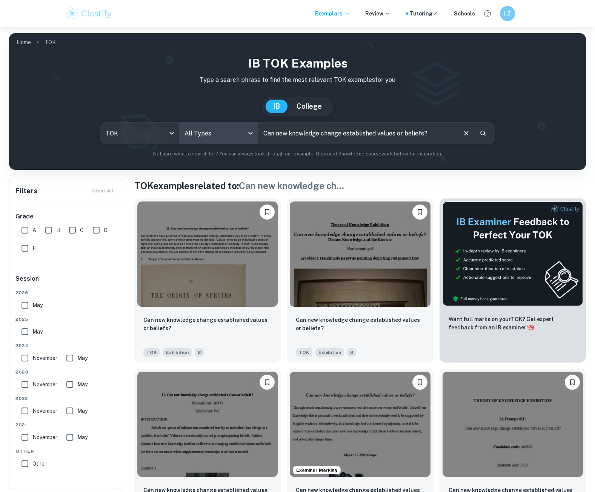
drag, startPoint x: 17, startPoint y: 234, endPoint x: 21, endPoint y: 231, distance: 4.8
click at [18, 234] on input "A" at bounding box center [24, 230] width 15 height 15
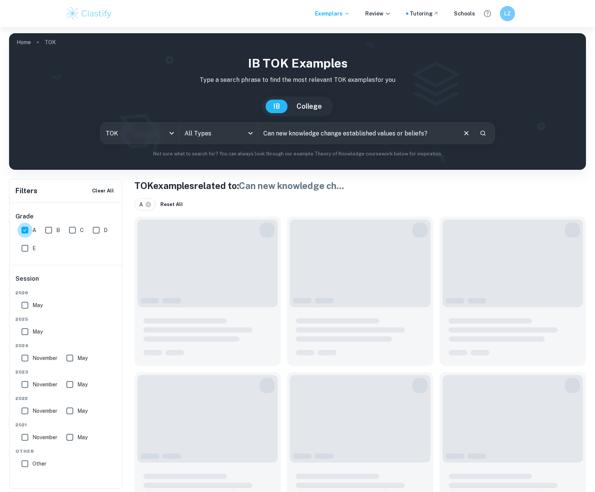
click at [21, 231] on input "A" at bounding box center [24, 230] width 15 height 15
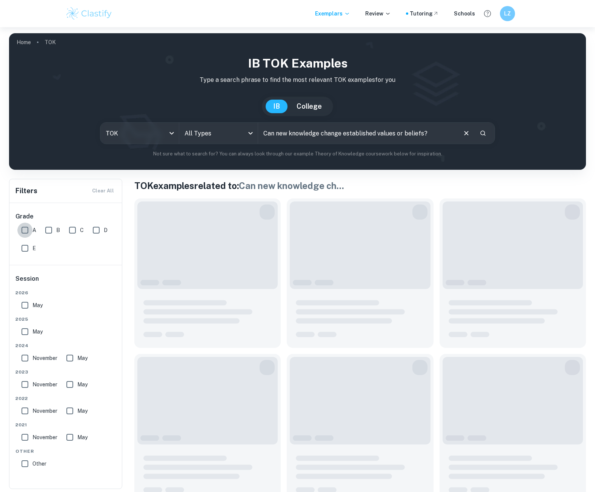
click at [22, 231] on input "A" at bounding box center [24, 230] width 15 height 15
checkbox input "true"
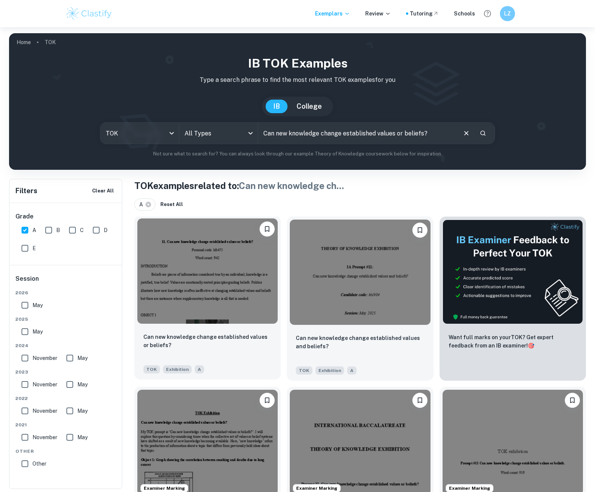
click at [226, 312] on img at bounding box center [207, 270] width 140 height 105
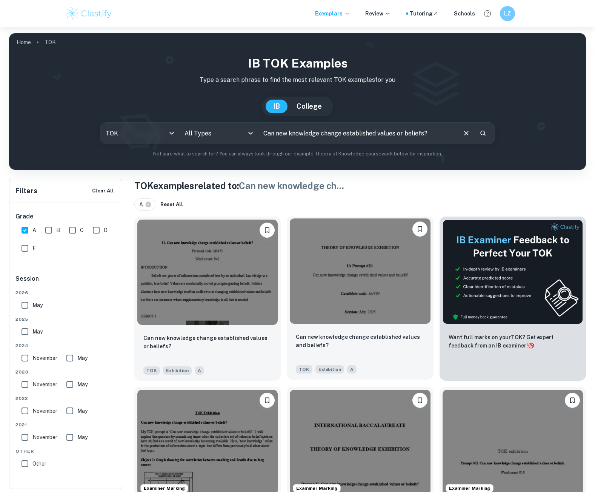
click at [348, 253] on img at bounding box center [360, 270] width 140 height 105
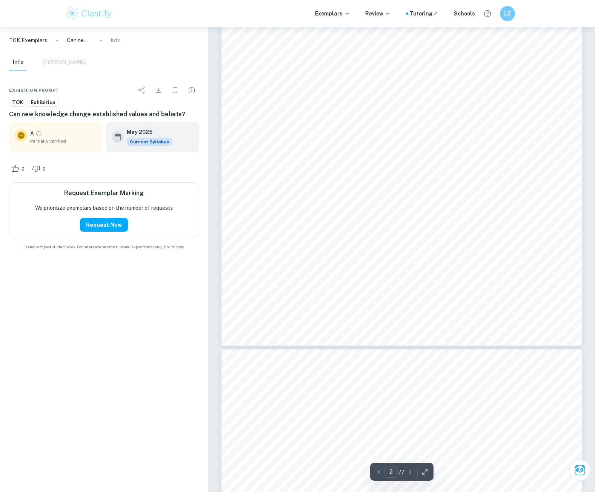
scroll to position [717, 0]
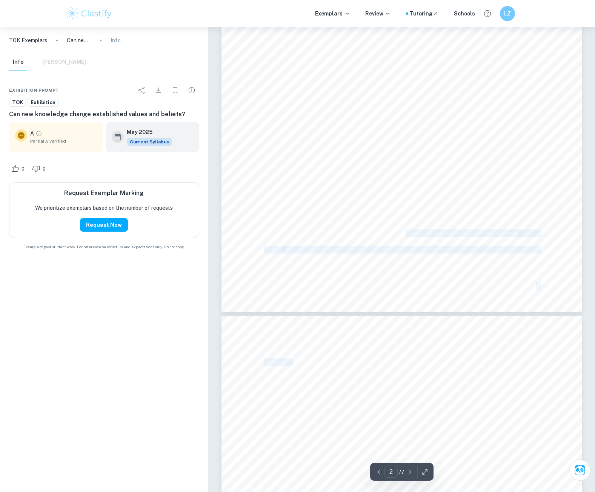
drag, startPoint x: 404, startPoint y: 232, endPoint x: 293, endPoint y: 363, distance: 172.1
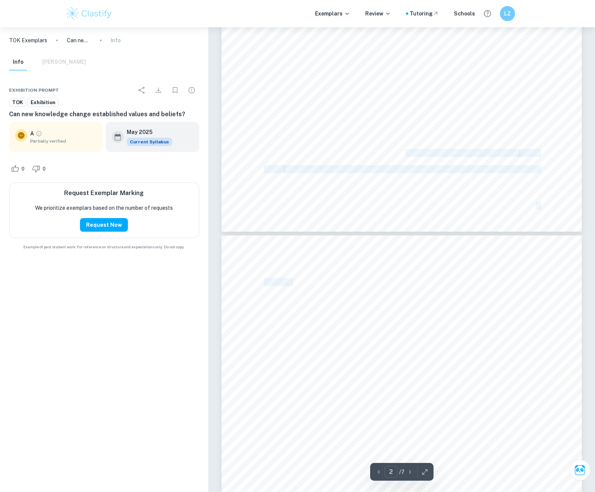
type input "3"
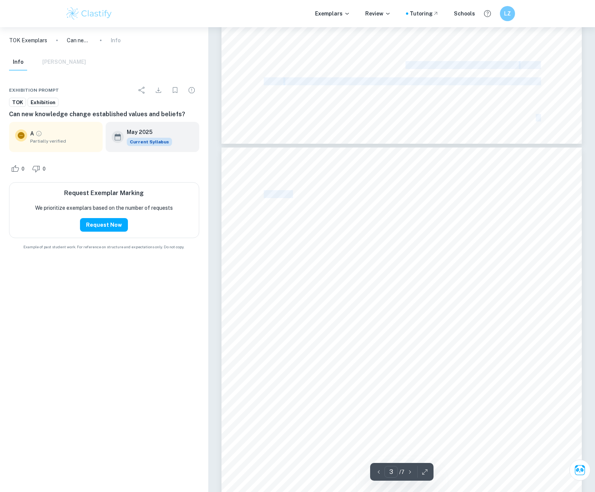
scroll to position [906, 0]
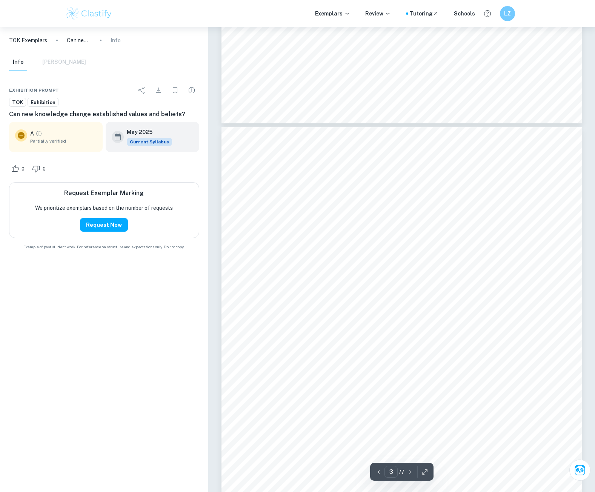
click at [394, 252] on span "concrete and compelling understanding of how revolutions can fail and how leade…" at bounding box center [401, 255] width 275 height 7
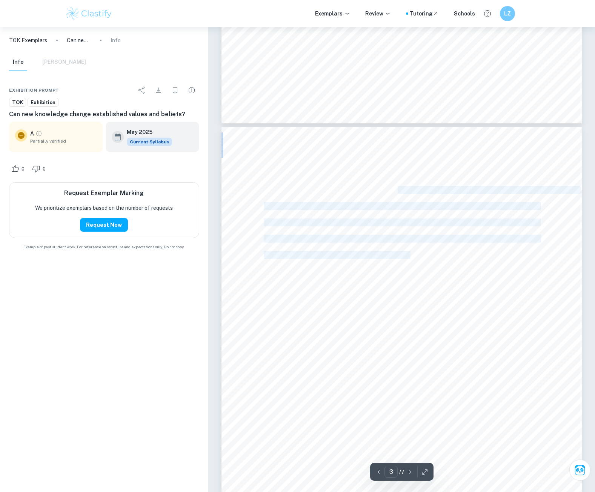
drag, startPoint x: 412, startPoint y: 259, endPoint x: 398, endPoint y: 192, distance: 67.9
click at [398, 192] on div "manipulation of power. Most ideas about governance before the novel's allegoric…" at bounding box center [401, 360] width 360 height 466
click at [398, 192] on span "were based on the naive belief that revolutions inevitably bring about freedom …" at bounding box center [421, 190] width 315 height 7
drag, startPoint x: 398, startPoint y: 192, endPoint x: 332, endPoint y: 255, distance: 90.7
click at [332, 255] on div "manipulation of power. Most ideas about governance before the novel's allegoric…" at bounding box center [401, 360] width 360 height 466
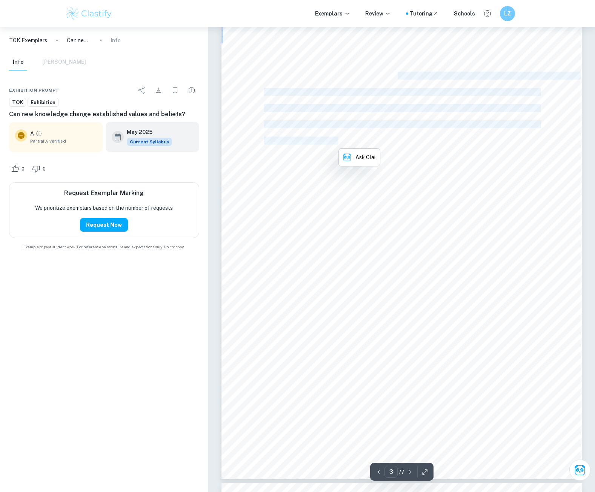
scroll to position [1094, 0]
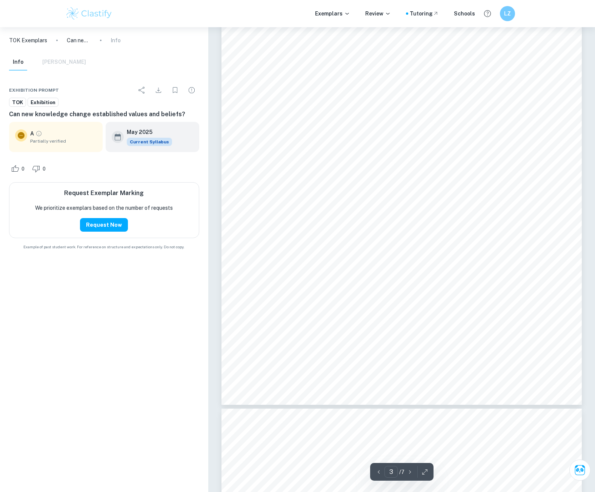
click at [372, 220] on div "manipulation of power. Most ideas about governance before the novel's allegoric…" at bounding box center [401, 172] width 360 height 466
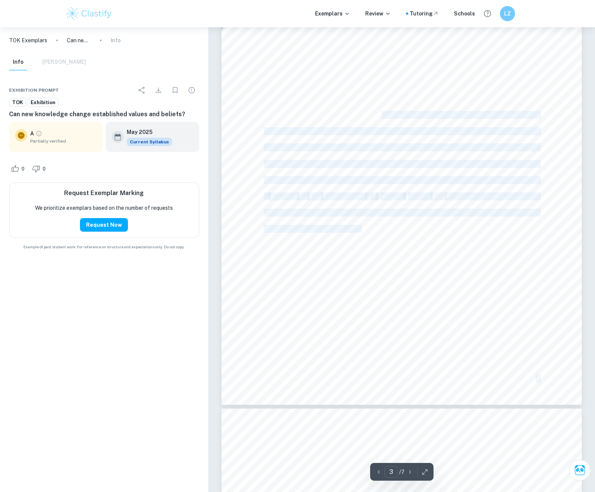
drag, startPoint x: 400, startPoint y: 204, endPoint x: 381, endPoint y: 115, distance: 91.0
click at [381, 115] on div "manipulation of power. Most ideas about governance before the novel's allegoric…" at bounding box center [401, 172] width 360 height 466
click at [381, 115] on span "It also provided a clearer understanding of how propaganda and dynamics of powe…" at bounding box center [401, 115] width 275 height 7
drag, startPoint x: 381, startPoint y: 115, endPoint x: 280, endPoint y: 229, distance: 152.3
click at [280, 228] on div "manipulation of power. Most ideas about governance before the novel's allegoric…" at bounding box center [401, 172] width 360 height 466
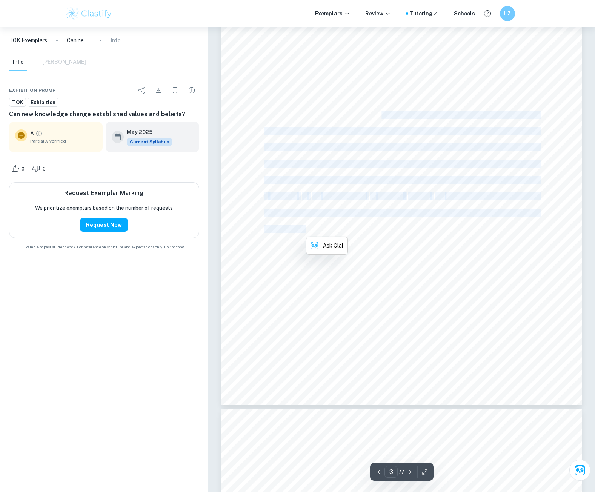
click at [280, 229] on span "been observed throughout history." at bounding box center [312, 229] width 96 height 7
click at [297, 228] on span "been observed throughout history." at bounding box center [312, 229] width 96 height 7
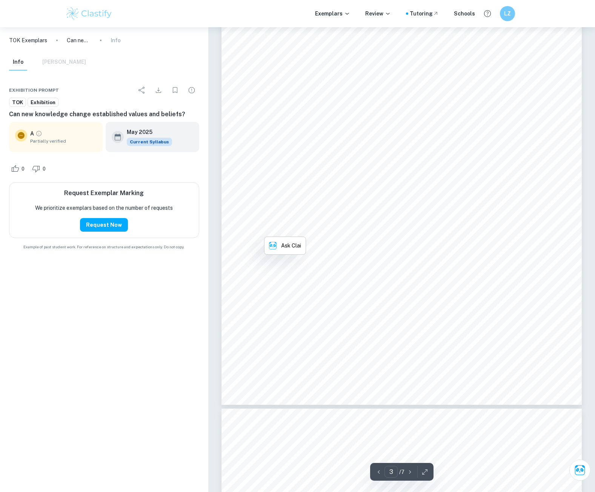
click at [314, 229] on span "been observed throughout history." at bounding box center [312, 229] width 96 height 7
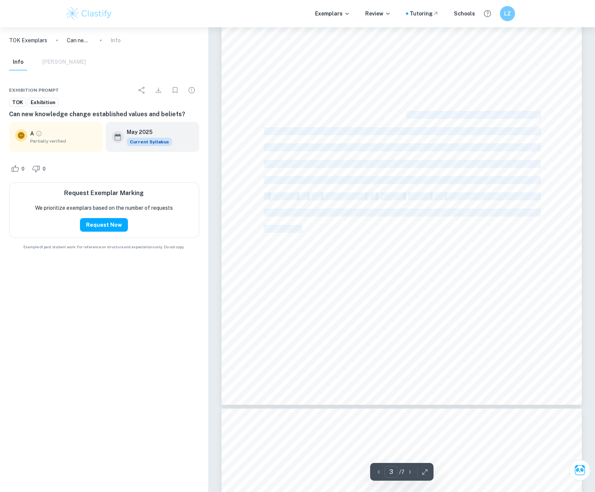
drag, startPoint x: 304, startPoint y: 231, endPoint x: 406, endPoint y: 118, distance: 152.5
click at [406, 118] on div "manipulation of power. Most ideas about governance before the novel's allegoric…" at bounding box center [401, 172] width 360 height 466
click at [406, 118] on span "It also provided a clearer understanding of how propaganda and dynamics of powe…" at bounding box center [401, 115] width 275 height 7
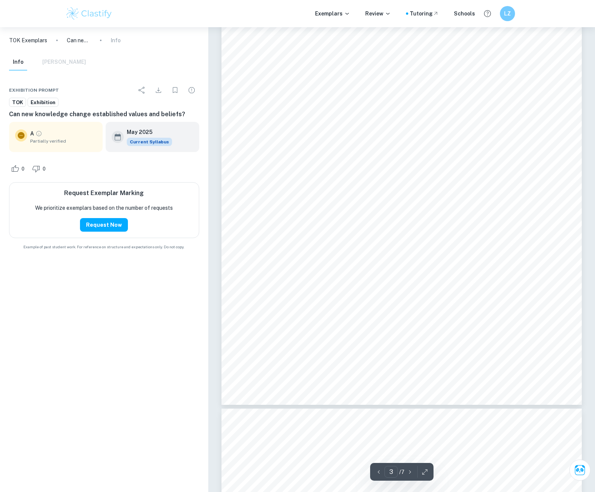
drag, startPoint x: 264, startPoint y: 105, endPoint x: 203, endPoint y: 70, distance: 70.3
click at [261, 105] on div "manipulation of power. Most ideas about governance before the novel's allegoric…" at bounding box center [401, 172] width 360 height 466
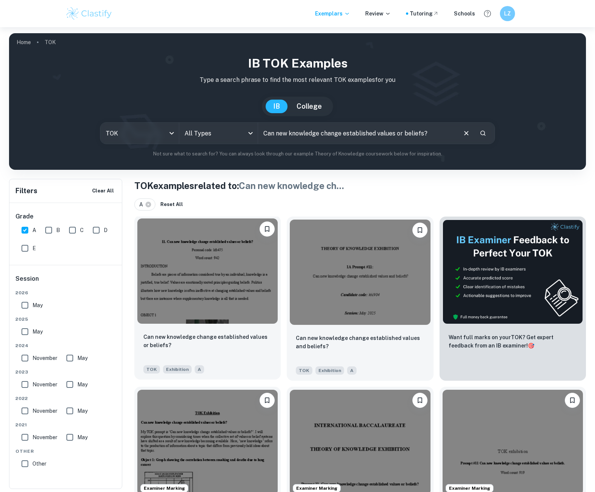
click at [216, 274] on img at bounding box center [207, 270] width 140 height 105
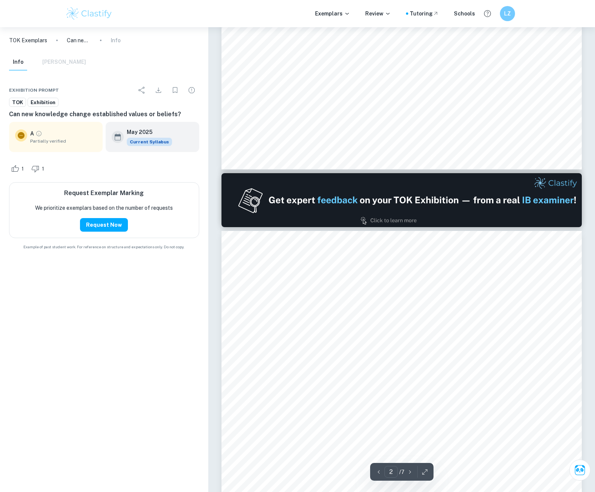
scroll to position [377, 0]
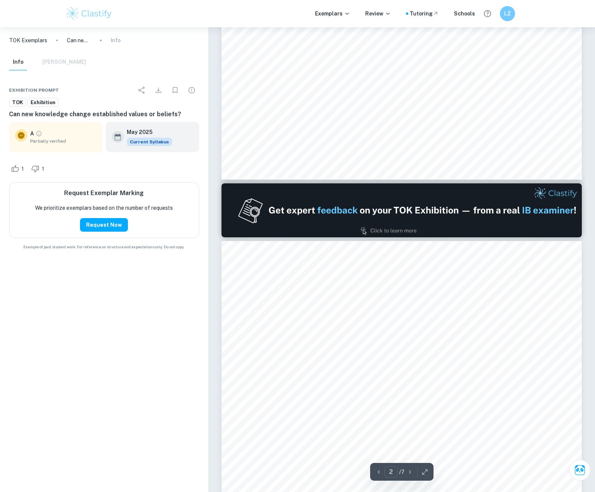
type input "1"
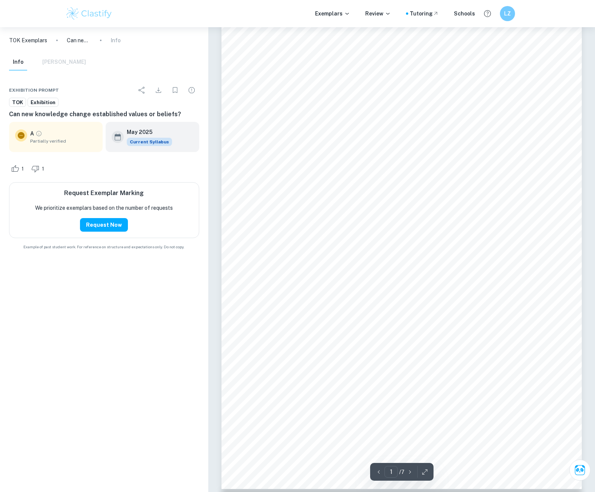
scroll to position [0, 0]
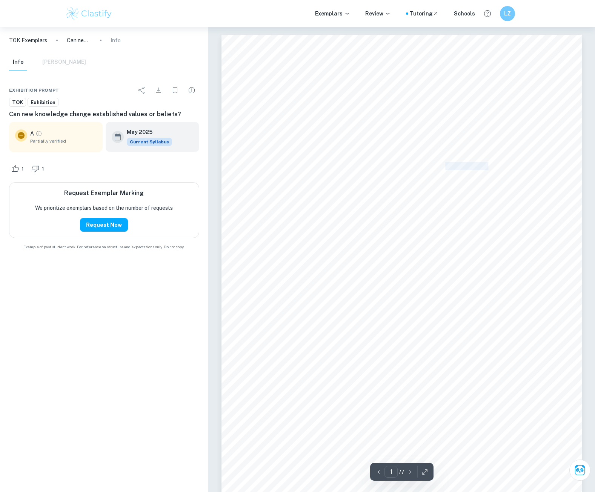
drag, startPoint x: 489, startPoint y: 168, endPoint x: 445, endPoint y: 169, distance: 43.4
click at [445, 169] on span "justified, true belief. Values are emotionally rooted principles guiding belief…" at bounding box center [389, 166] width 248 height 7
click at [461, 165] on span "justified, true belief. Values are emotionally rooted principles guiding belief…" at bounding box center [389, 166] width 248 height 7
drag, startPoint x: 487, startPoint y: 427, endPoint x: 490, endPoint y: 424, distance: 4.6
click at [487, 427] on div "kfr475 1 11. Can new knowledge change established values or beliefs? Personal c…" at bounding box center [401, 289] width 360 height 509
